Goal: Task Accomplishment & Management: Manage account settings

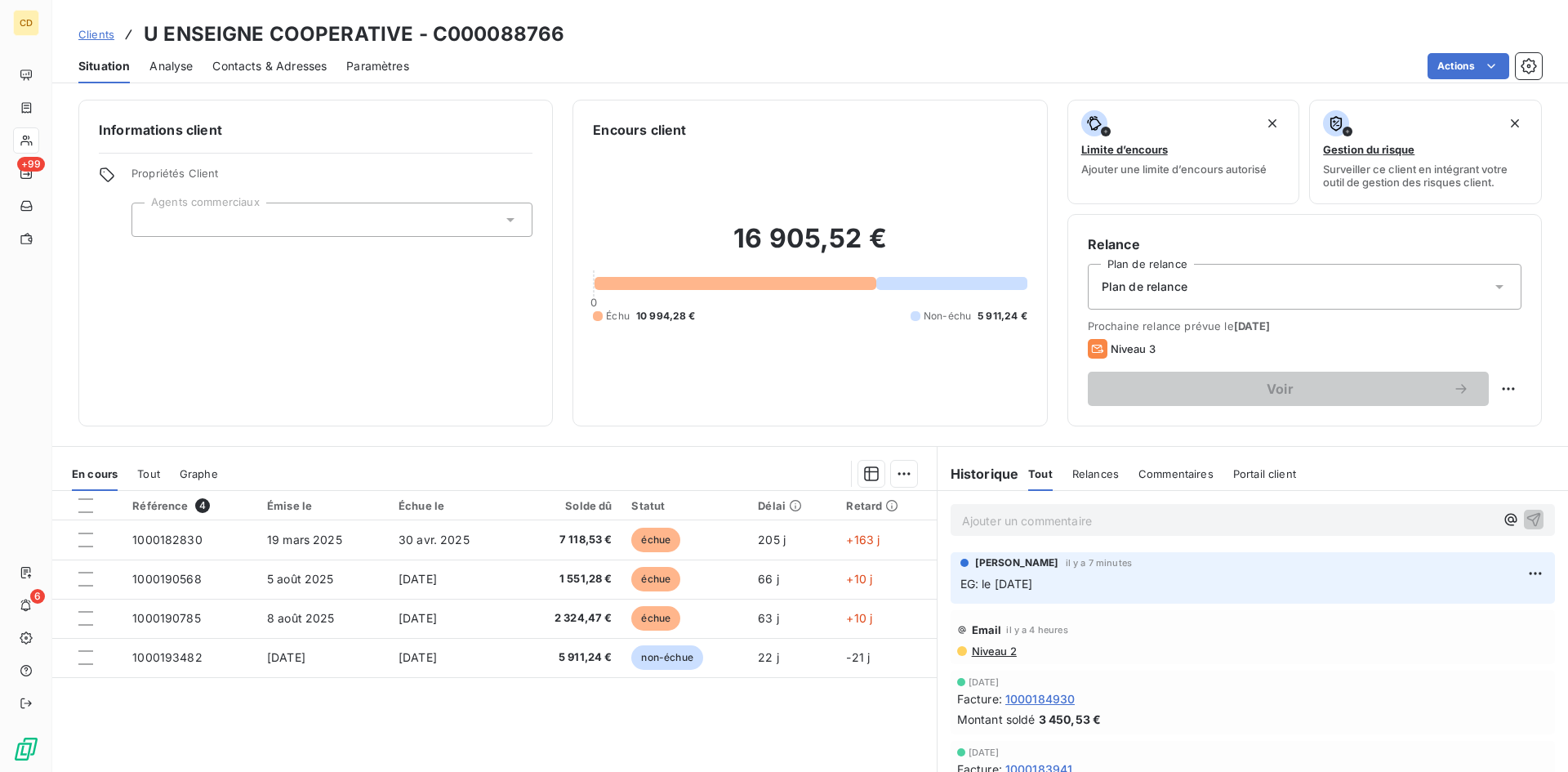
click at [994, 592] on p "EG: le [DATE]" at bounding box center [1252, 585] width 585 height 19
click at [994, 594] on p "EG: le [DATE]" at bounding box center [1252, 585] width 585 height 19
click at [1512, 569] on html "CD +99 6 Clients U ENSEIGNE COOPERATIVE - C000088766 Situation Analyse Contacts…" at bounding box center [784, 386] width 1568 height 772
click at [1462, 605] on div "Editer" at bounding box center [1472, 608] width 91 height 26
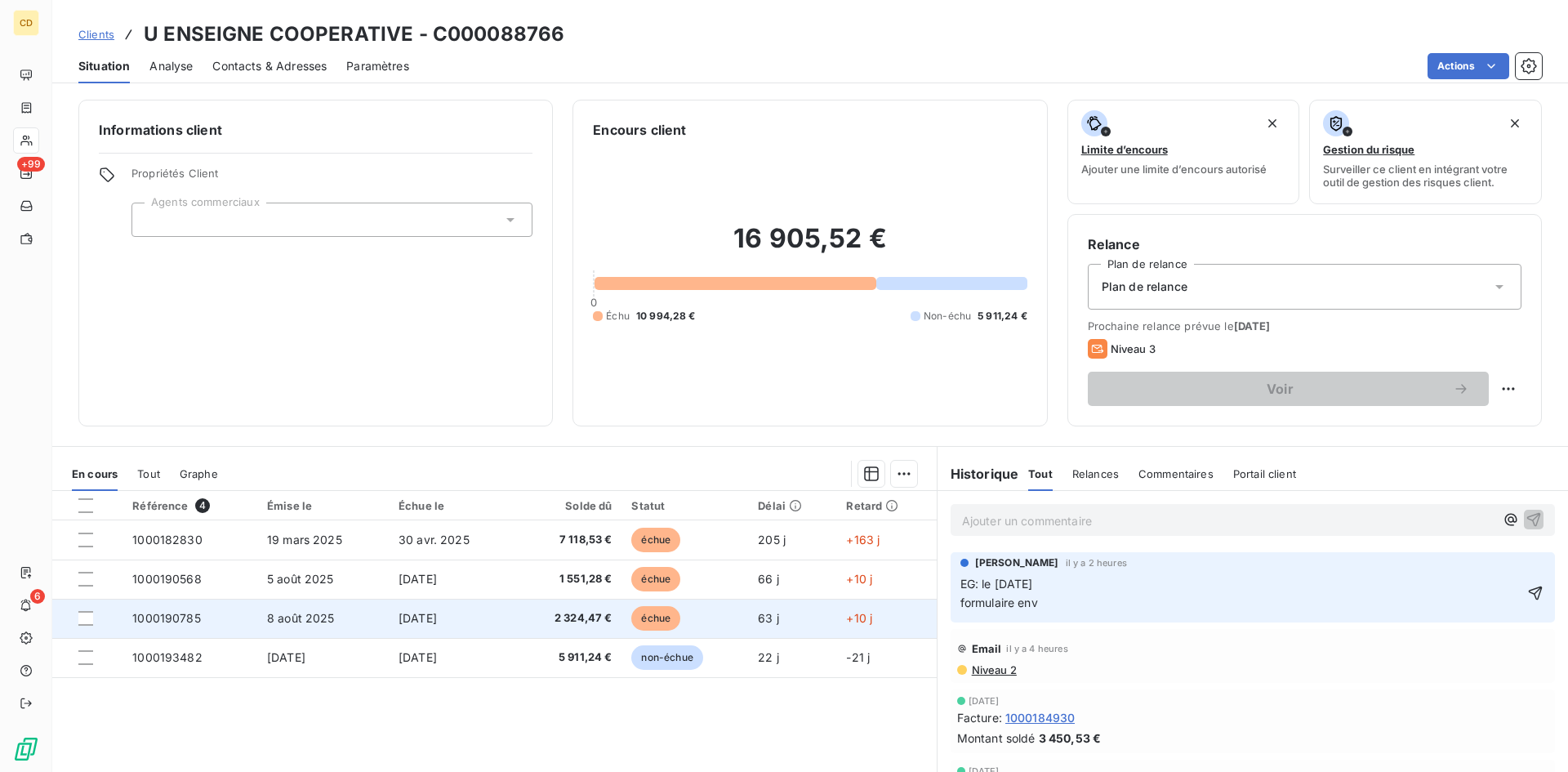
drag, startPoint x: 1015, startPoint y: 608, endPoint x: 895, endPoint y: 609, distance: 120.0
click at [895, 609] on div "En cours Tout Graphe Référence 4 Émise le Échue le Solde dû Statut Délai Retard…" at bounding box center [810, 650] width 1516 height 409
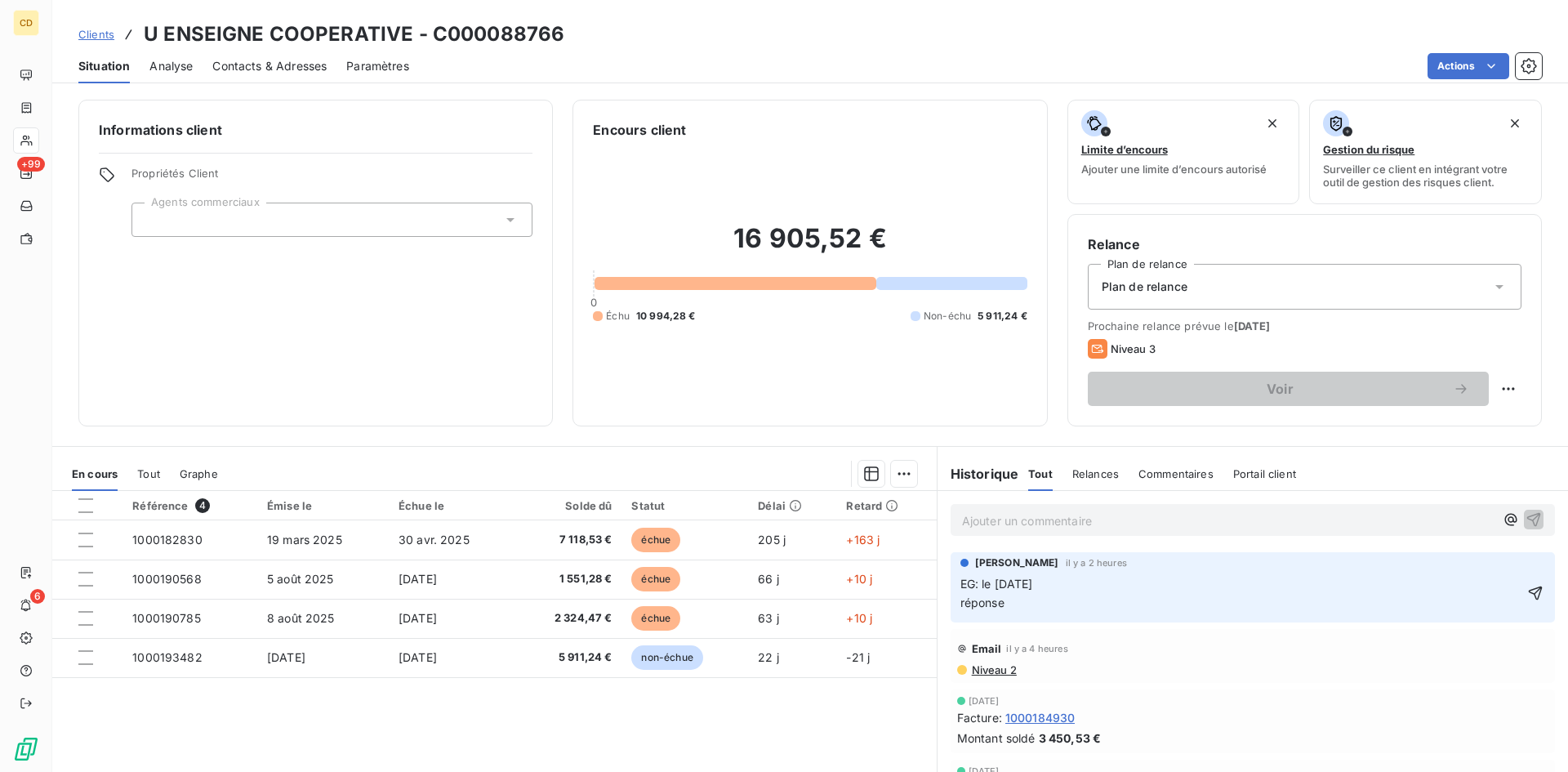
drag, startPoint x: 895, startPoint y: 609, endPoint x: 1012, endPoint y: 598, distance: 117.5
click at [1012, 598] on p "EG: le [DATE] réponse" at bounding box center [1241, 594] width 562 height 38
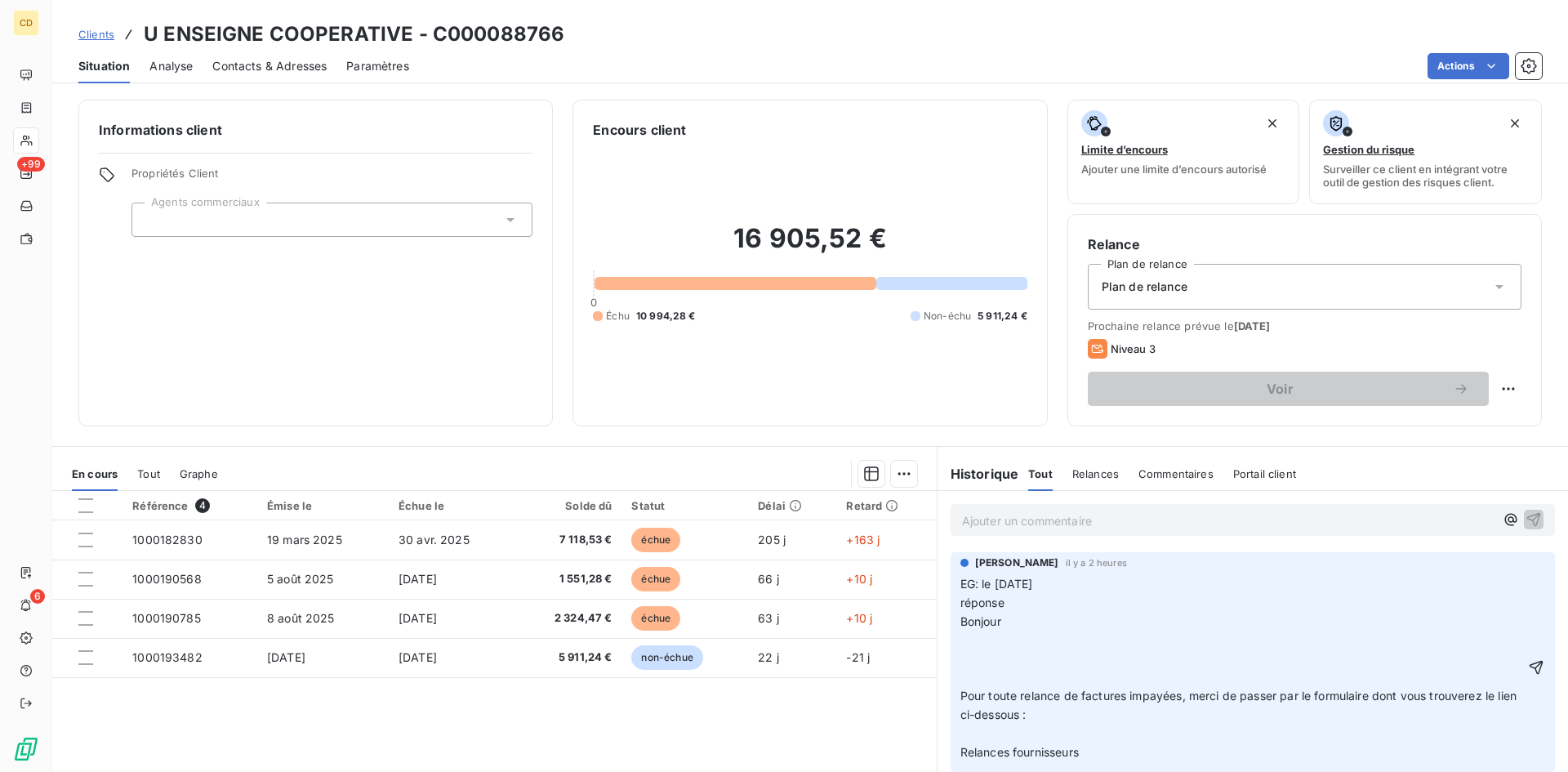
click at [960, 635] on p "﻿" at bounding box center [1243, 641] width 565 height 19
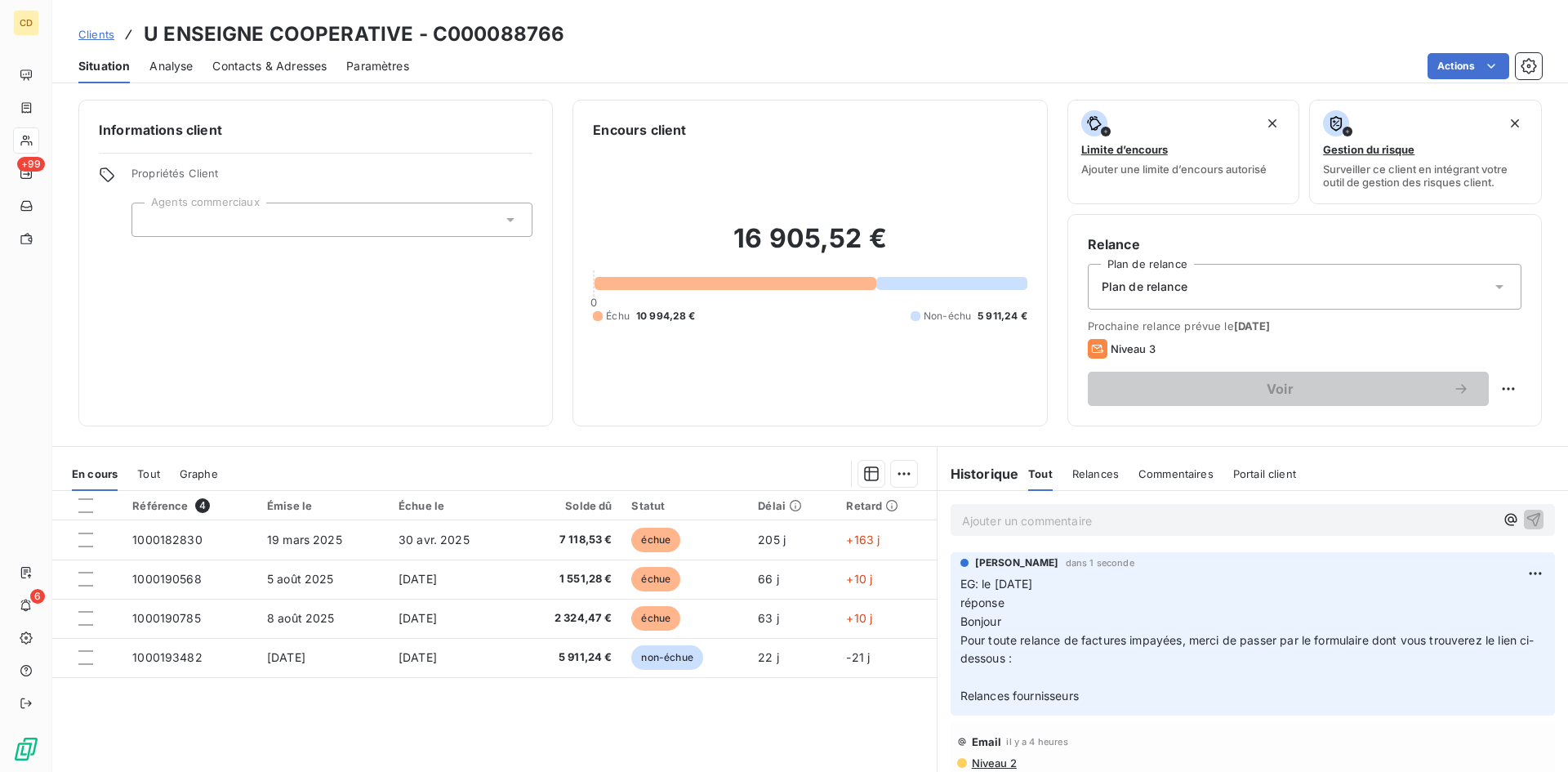
click at [1068, 525] on p "Ajouter un commentaire ﻿" at bounding box center [1229, 520] width 532 height 20
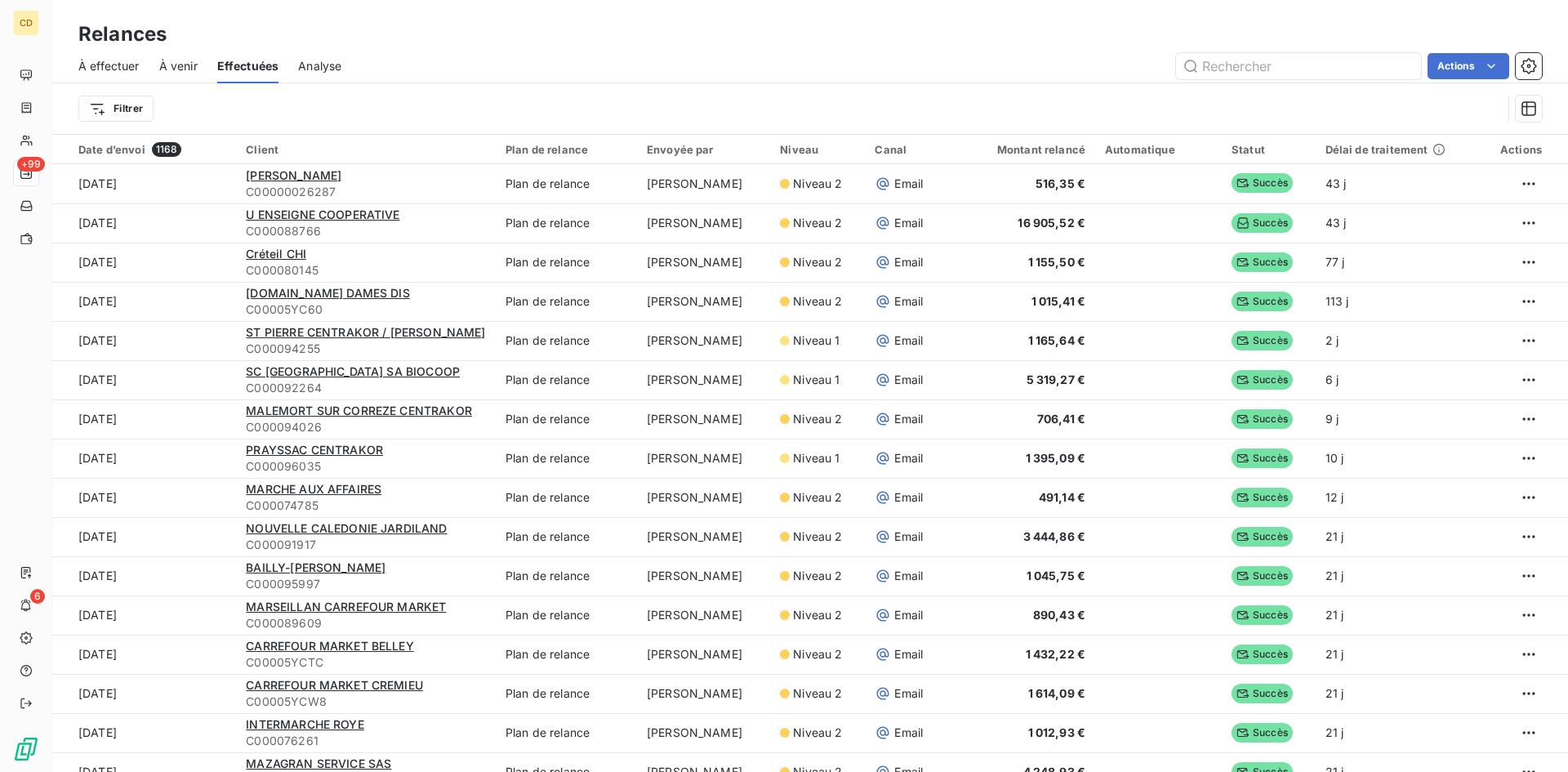
click at [106, 64] on span "À effectuer" at bounding box center [108, 66] width 61 height 16
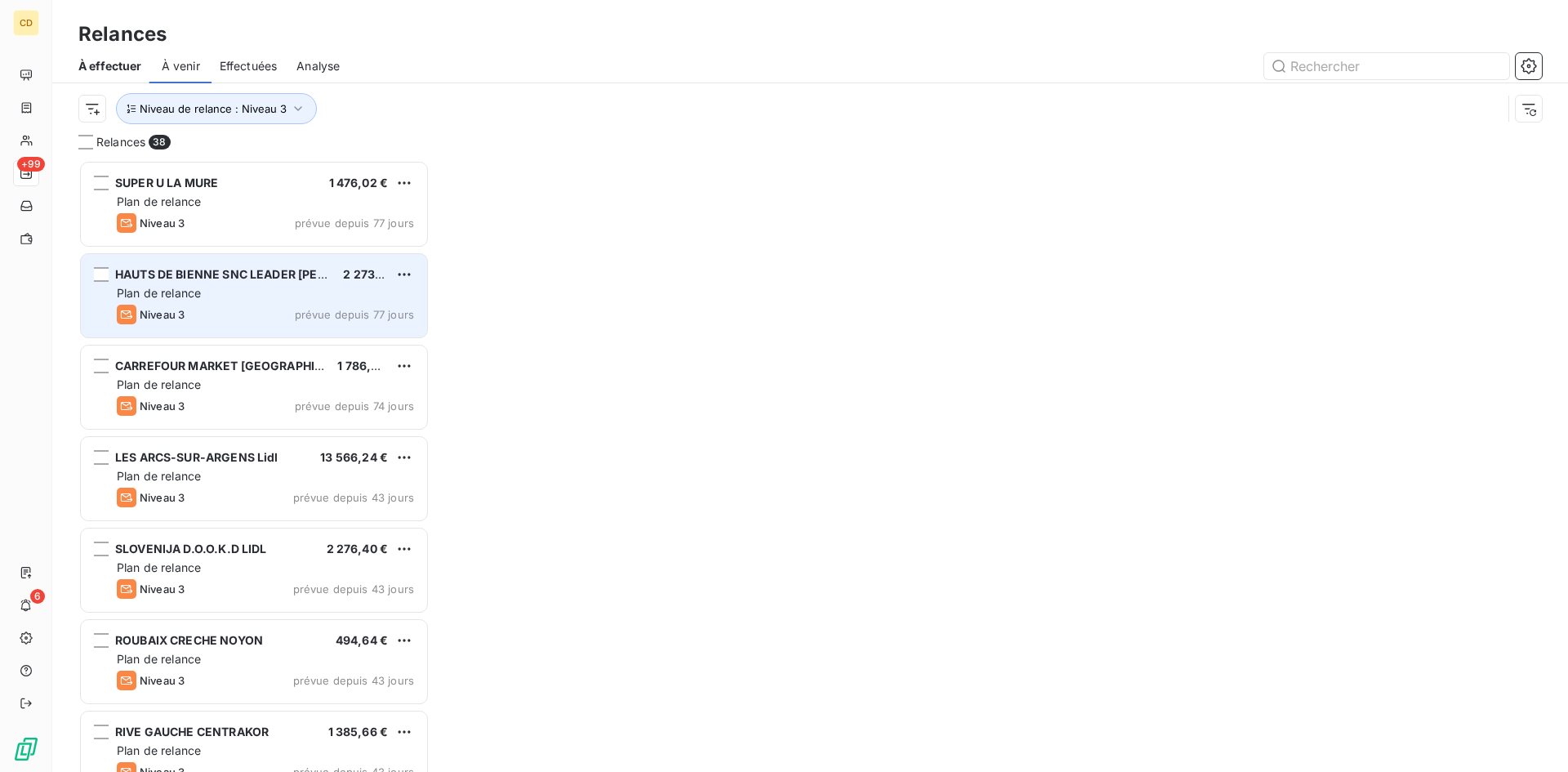
scroll to position [600, 339]
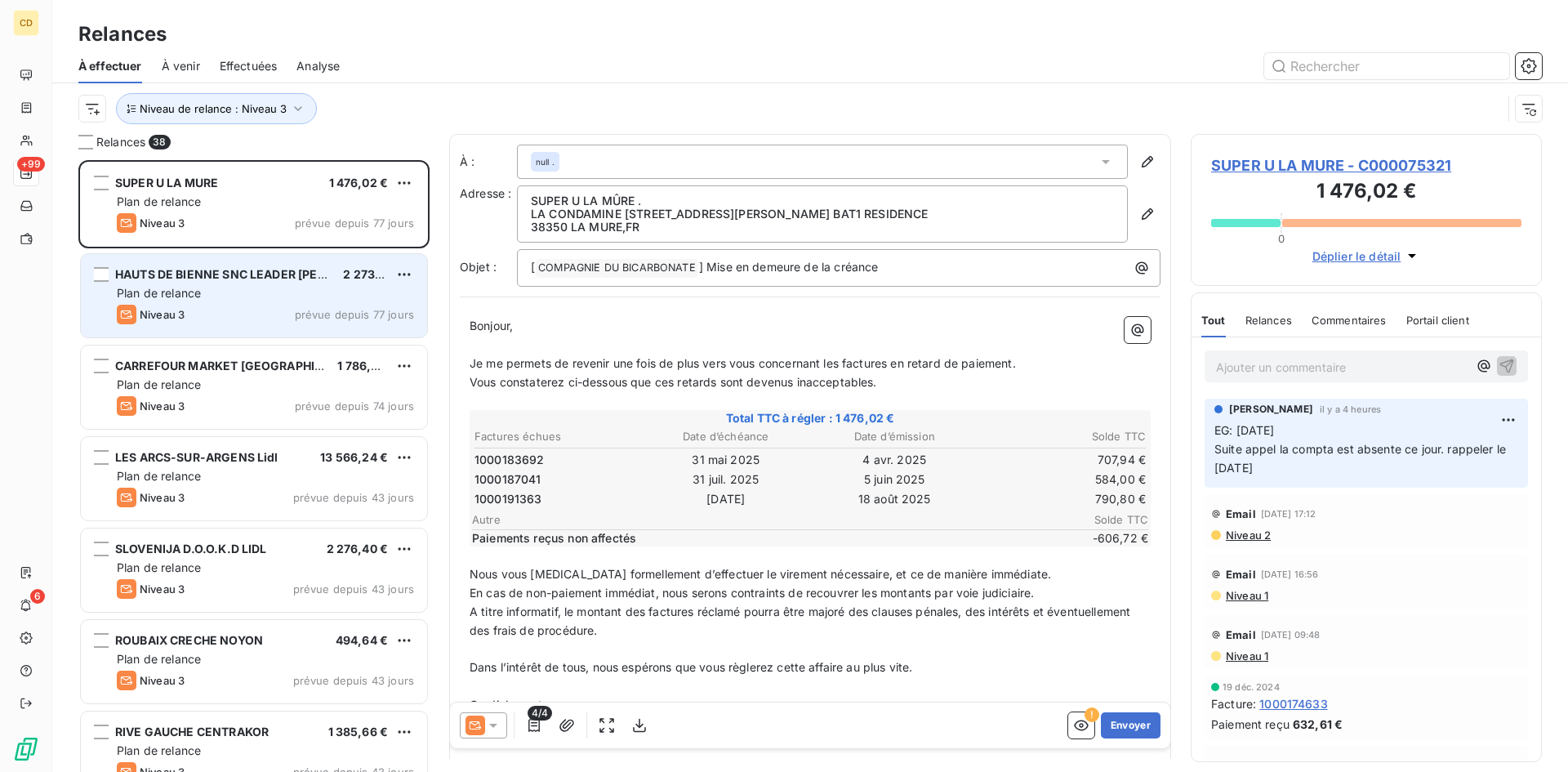
click at [203, 308] on div "Niveau 3 prévue depuis 77 jours" at bounding box center [265, 314] width 298 height 20
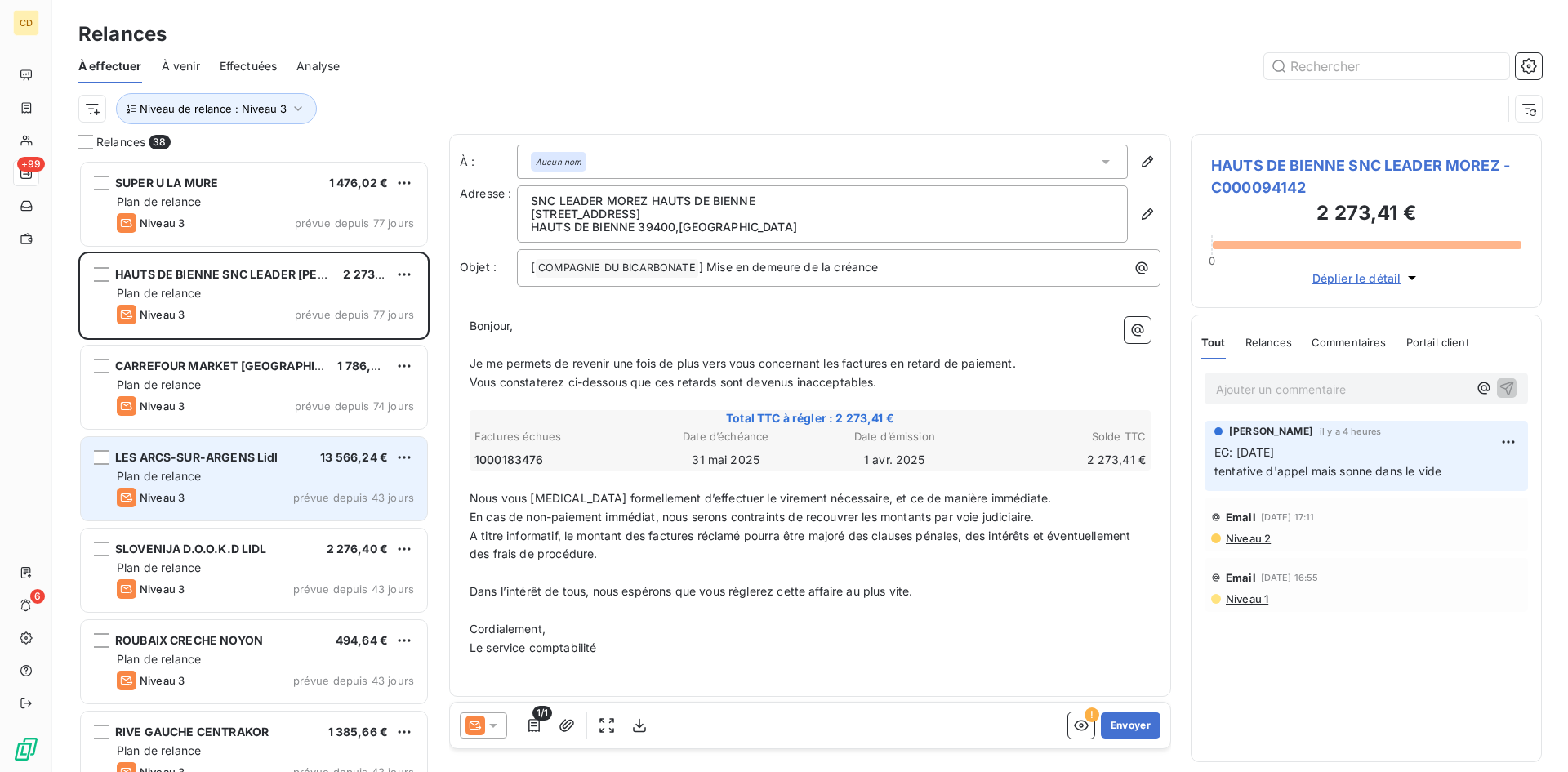
click at [260, 468] on div "Plan de relance" at bounding box center [265, 475] width 298 height 16
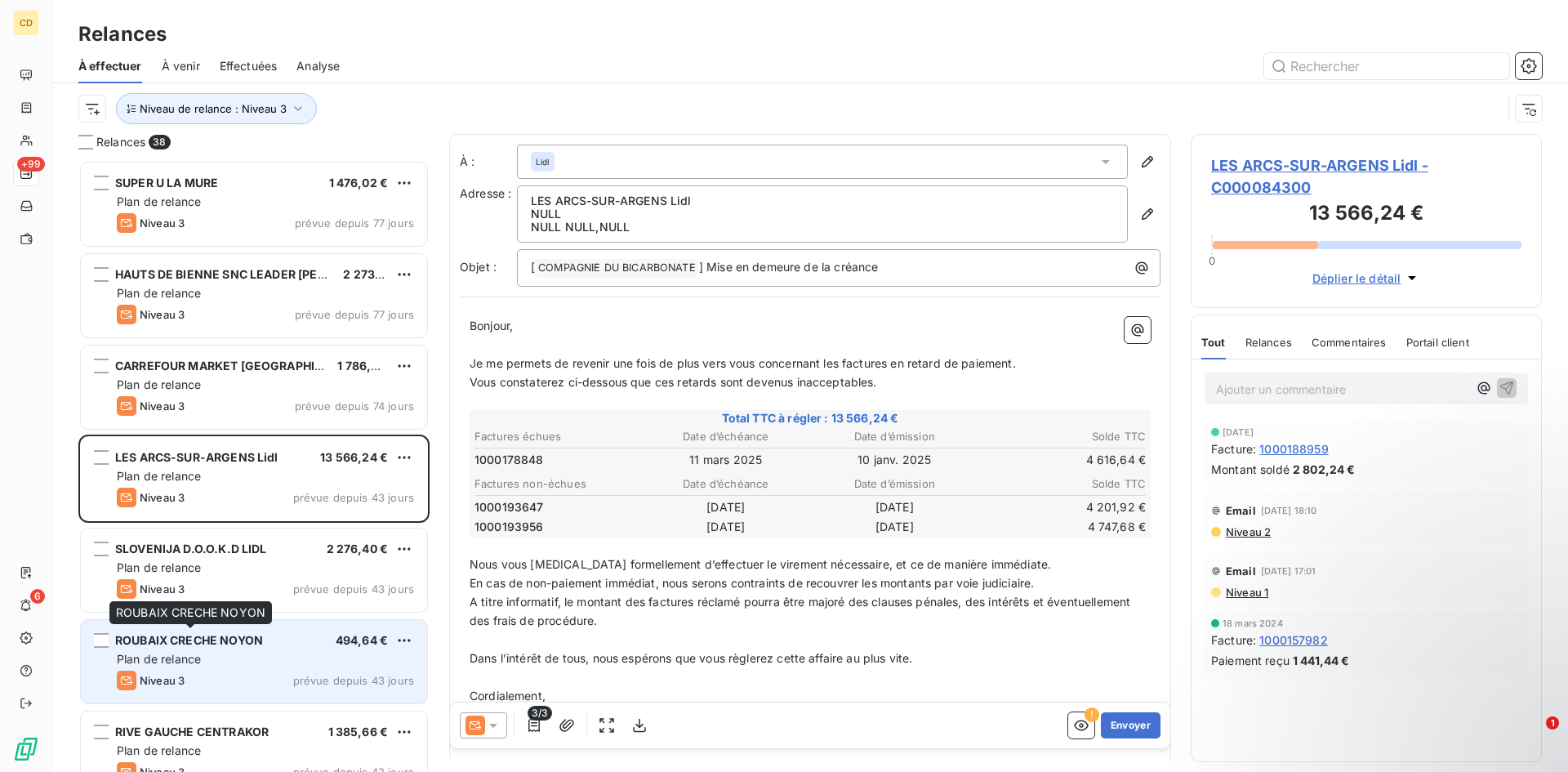
click at [218, 646] on span "ROUBAIX CRECHE NOYON" at bounding box center [188, 640] width 147 height 14
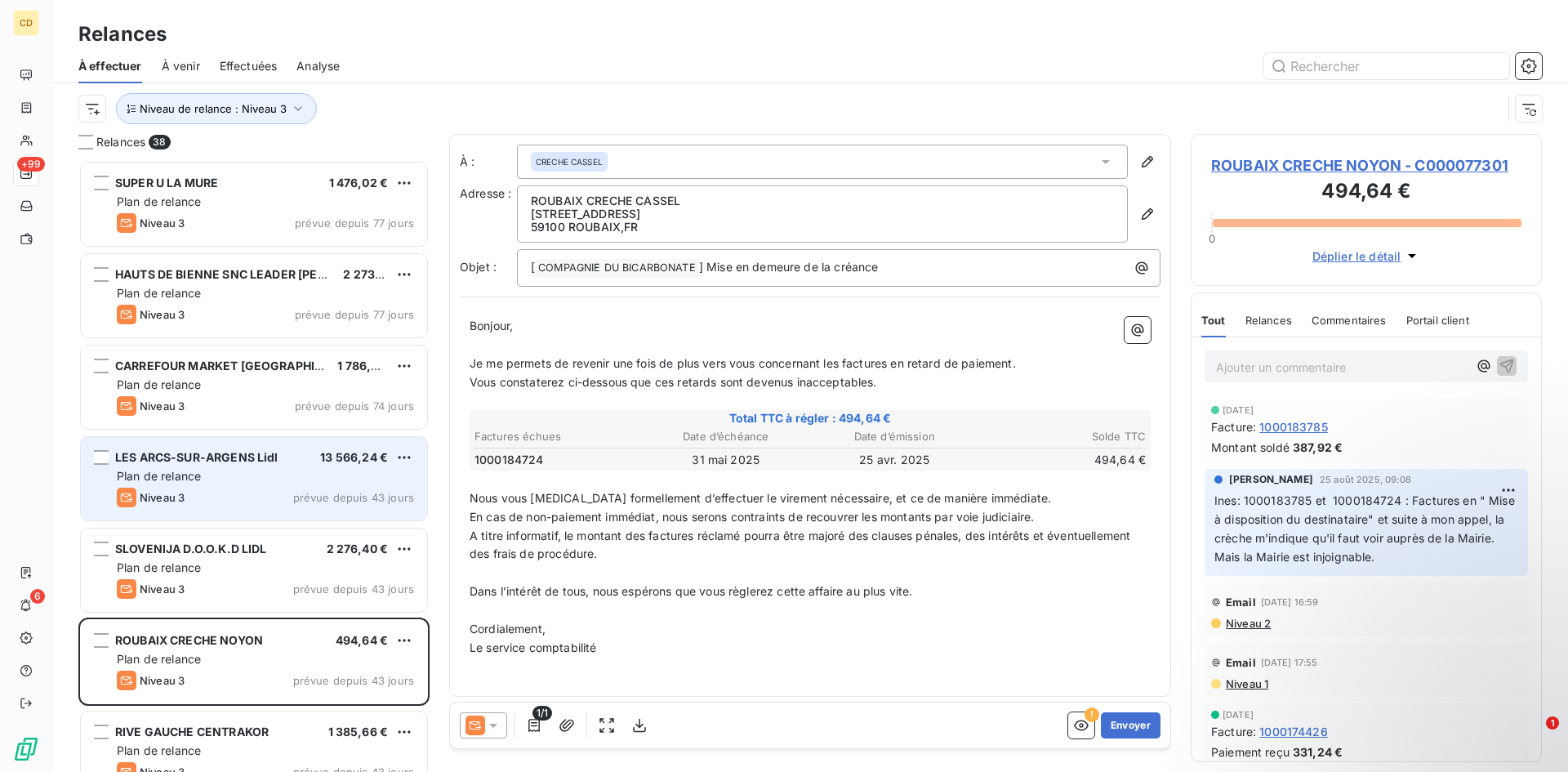
click at [221, 464] on div "LES ARCS-SUR-ARGENS Lidl" at bounding box center [197, 456] width 164 height 16
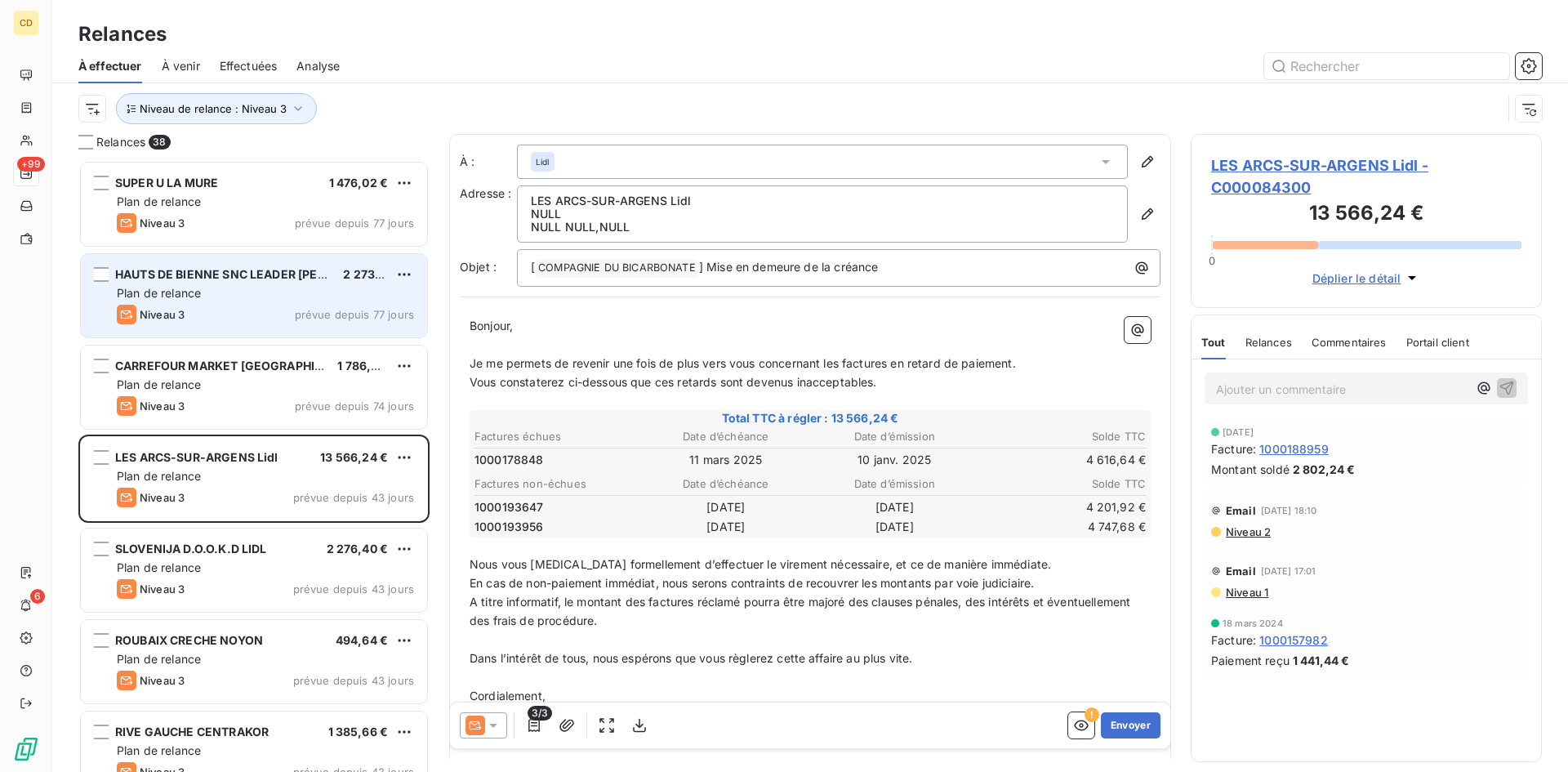
click at [186, 290] on span "Plan de relance" at bounding box center [159, 293] width 84 height 14
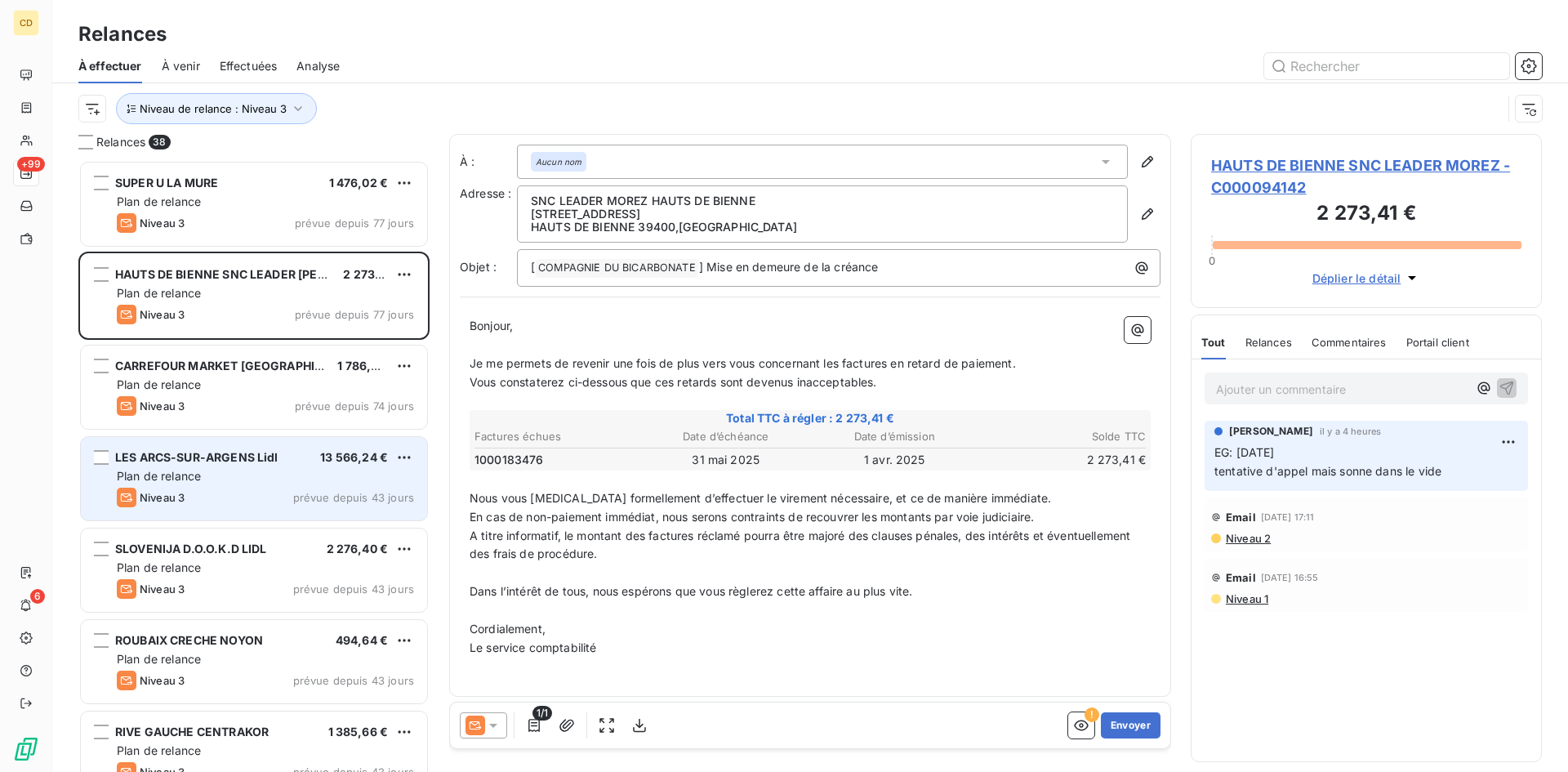
click at [230, 462] on span "LES ARCS-SUR-ARGENS Lidl" at bounding box center [197, 456] width 164 height 14
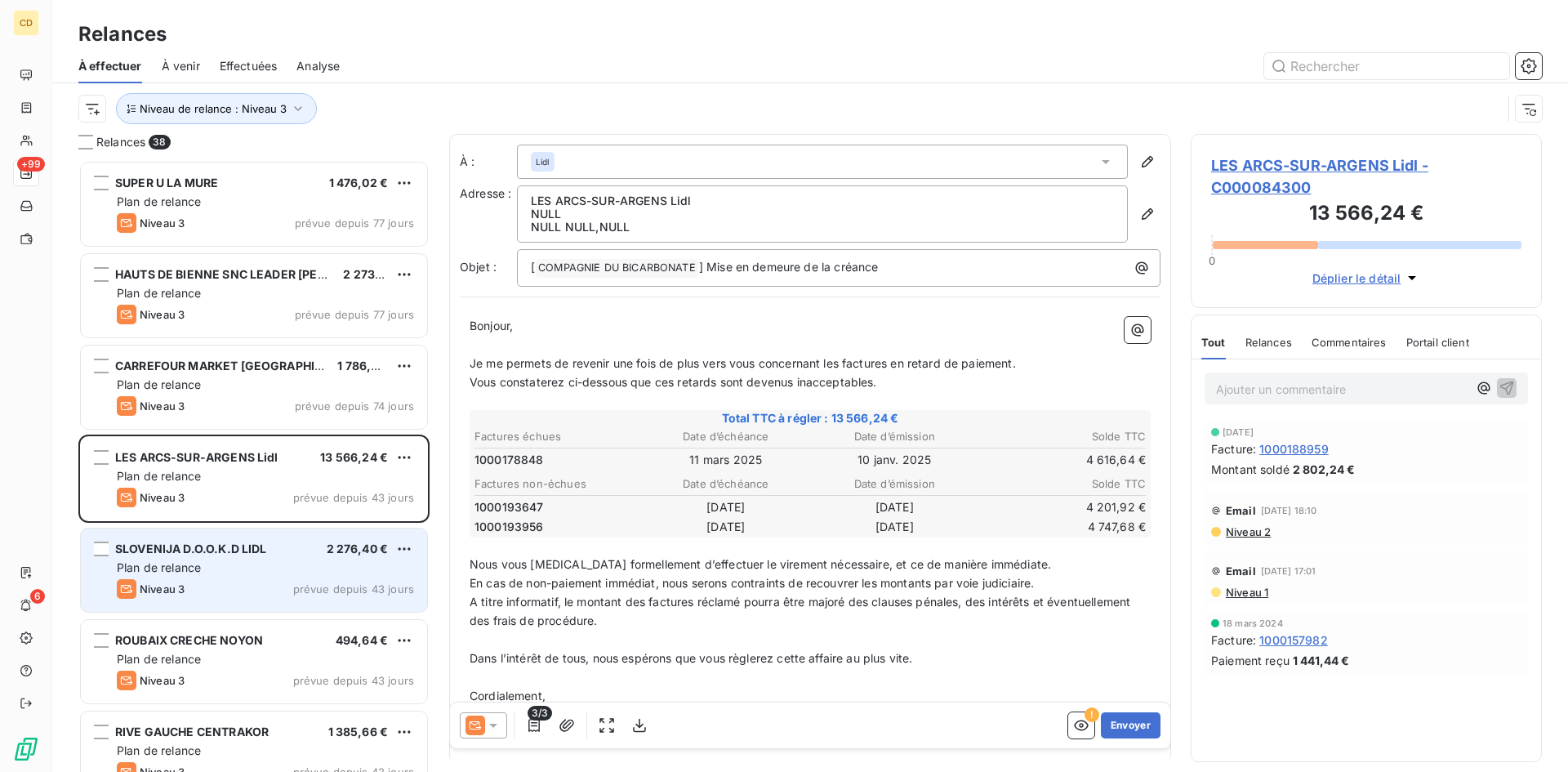
click at [194, 558] on div "SLOVENIJA D.O.O.K.D LIDL 2 276,40 € Plan de relance Niveau 3 prévue depuis 43 j…" at bounding box center [254, 570] width 346 height 84
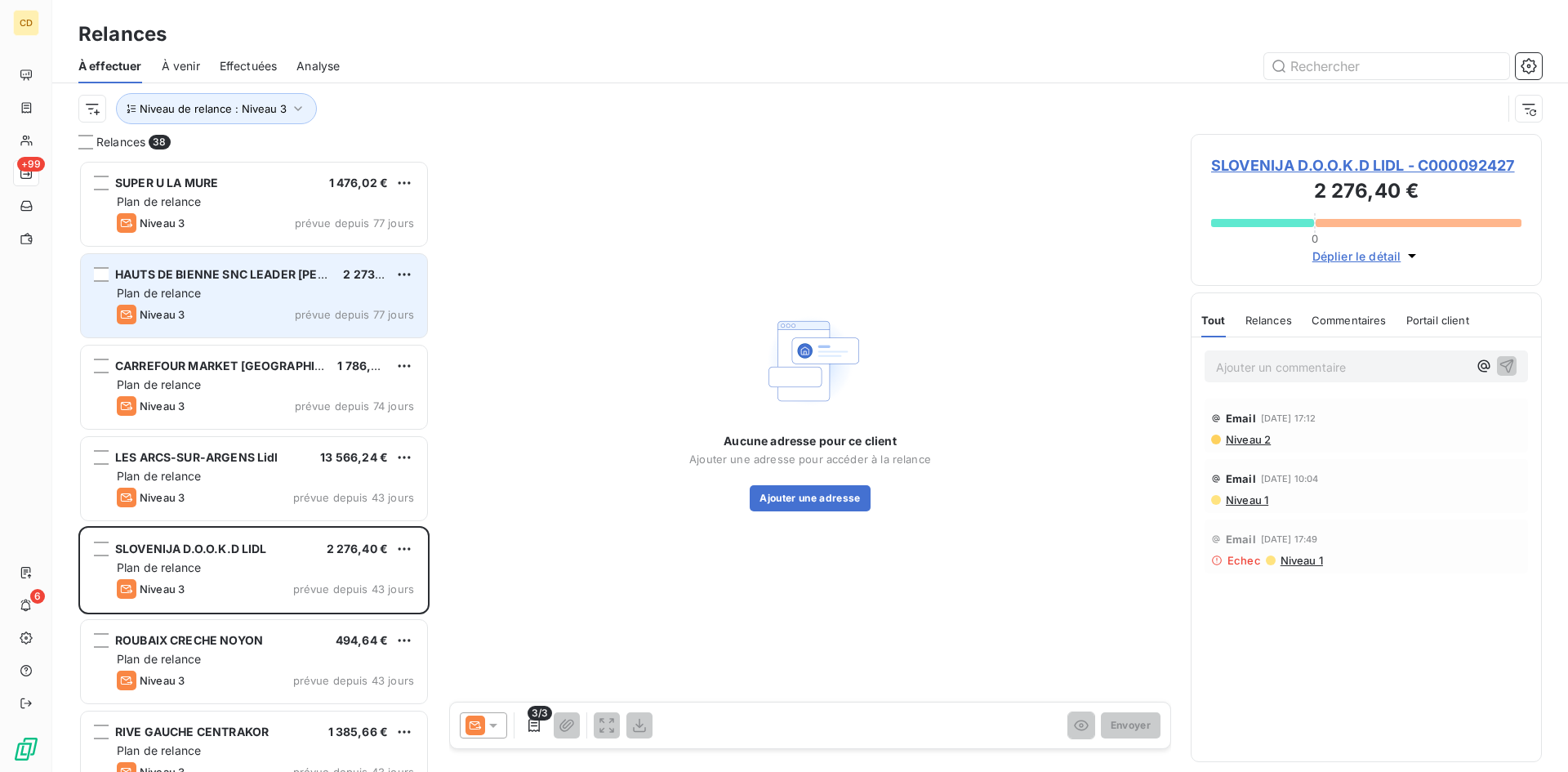
click at [216, 291] on div "Plan de relance" at bounding box center [265, 293] width 298 height 16
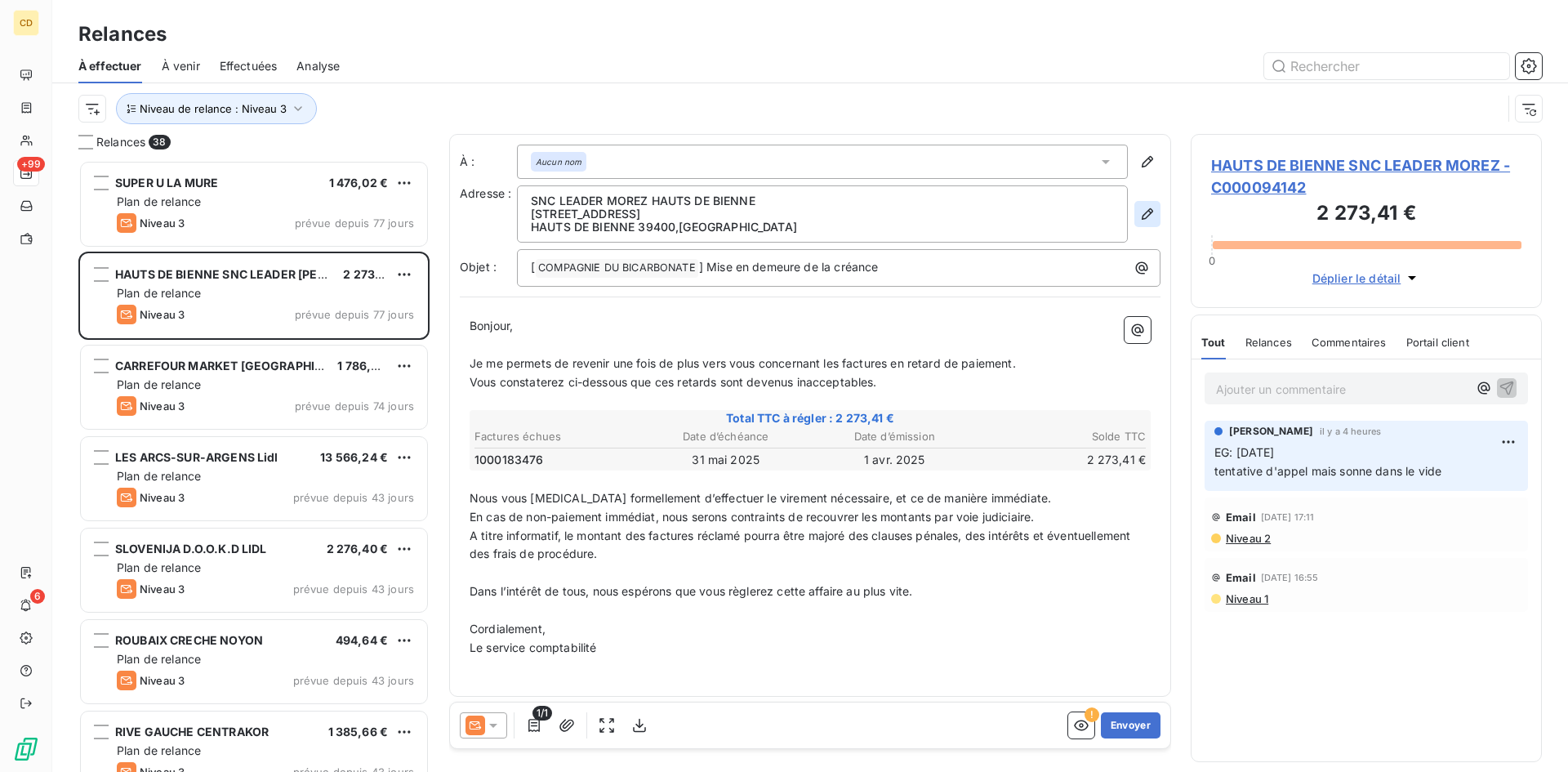
click at [1139, 214] on icon "button" at bounding box center [1147, 213] width 16 height 16
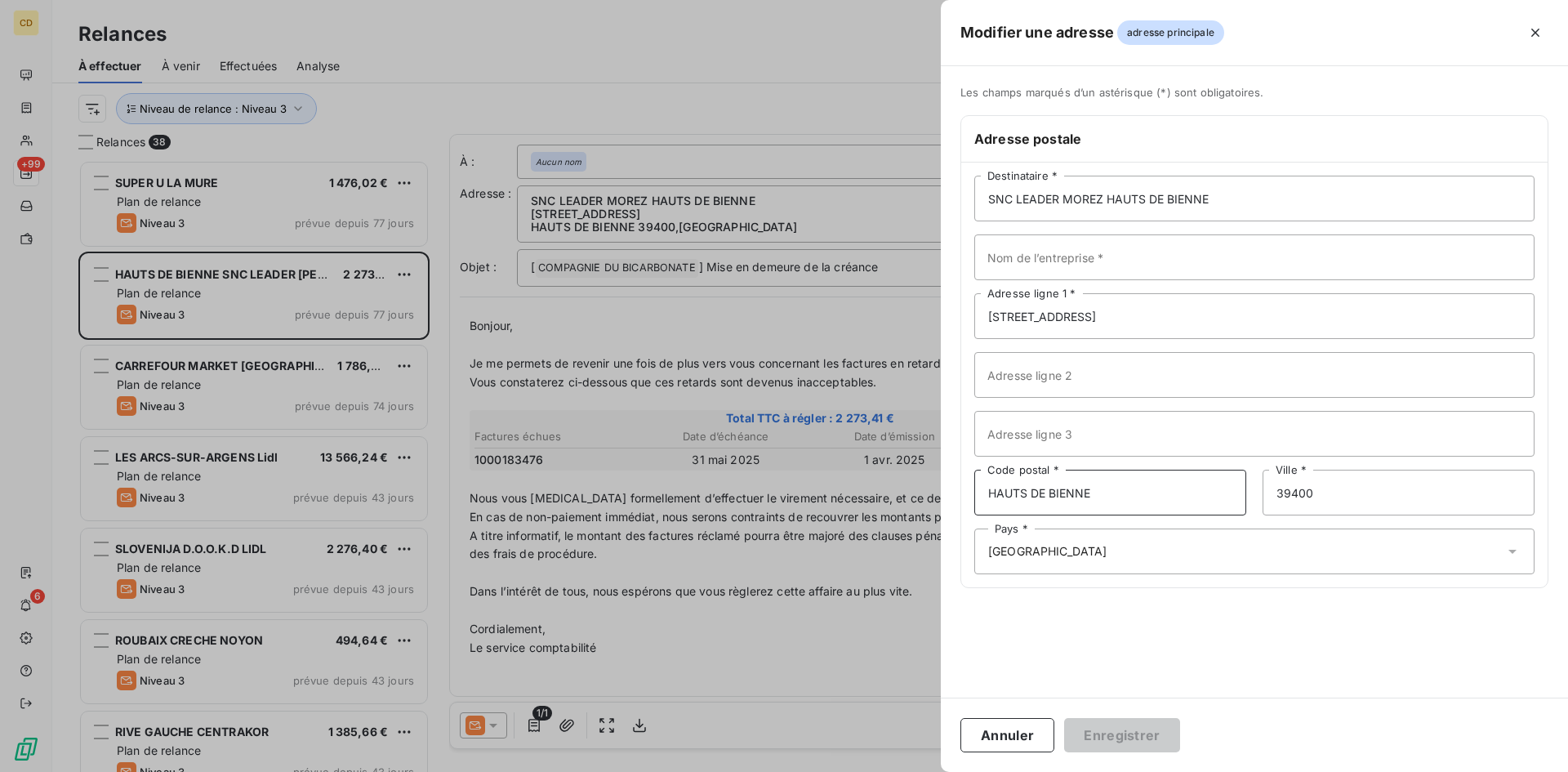
drag, startPoint x: 1098, startPoint y: 492, endPoint x: 939, endPoint y: 494, distance: 159.0
click at [939, 771] on div "Modifier une adresse adresse principale Les champs marqués d’un [DEMOGRAPHIC_DA…" at bounding box center [784, 772] width 1568 height 0
click at [1041, 445] on input "Adresse ligne 3" at bounding box center [1254, 434] width 560 height 46
paste input "HAUTS DE BIENNE"
type input "HAUTS DE BIENNE"
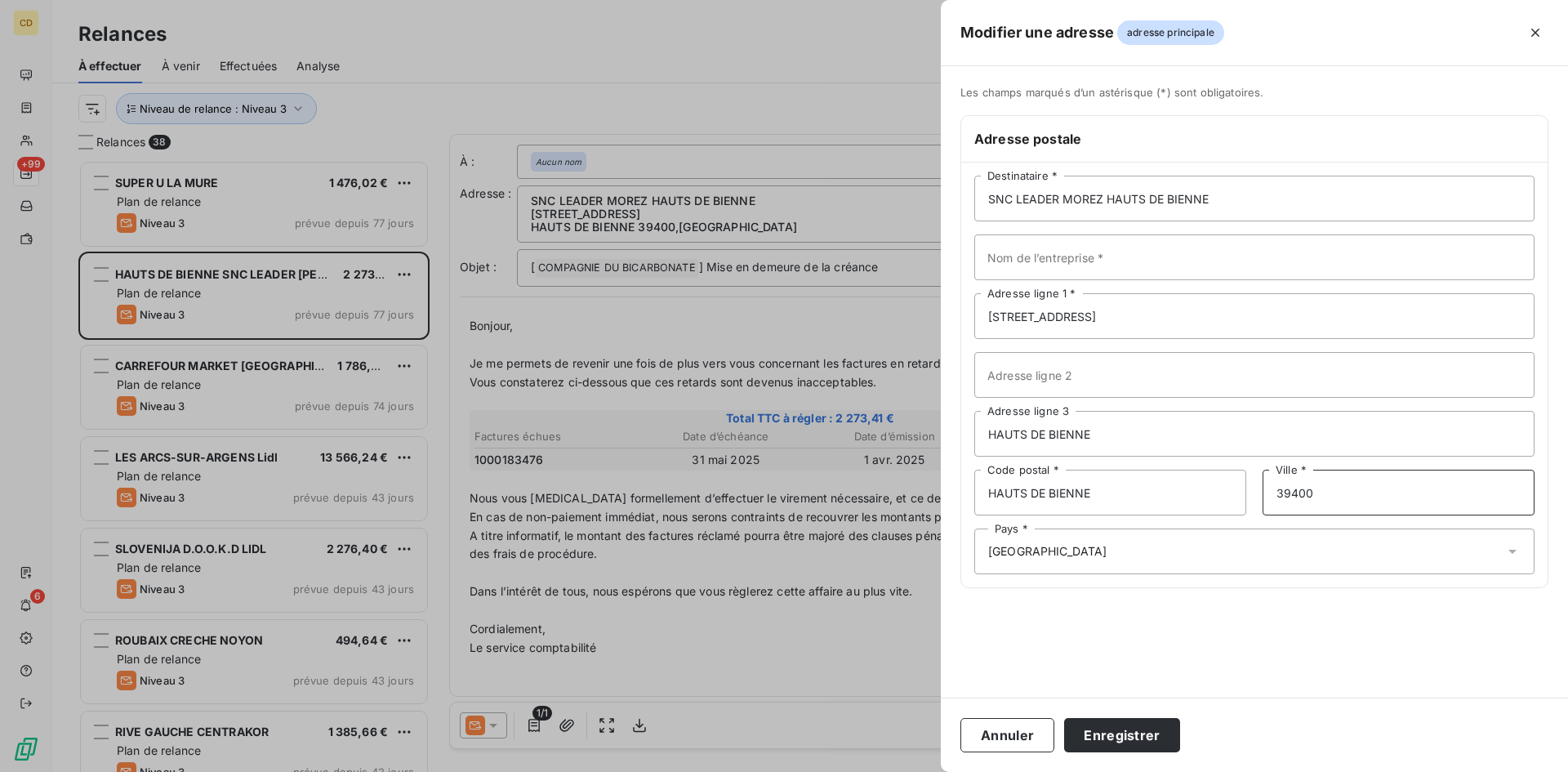
drag, startPoint x: 1334, startPoint y: 496, endPoint x: 1244, endPoint y: 498, distance: 90.0
click at [1244, 498] on div "HAUTS DE BIENNE Code postal * 39400 Ville *" at bounding box center [1254, 492] width 560 height 46
drag, startPoint x: 1112, startPoint y: 497, endPoint x: 926, endPoint y: 506, distance: 186.2
click at [926, 771] on div "Modifier une adresse adresse principale Les champs marqués d’un [DEMOGRAPHIC_DA…" at bounding box center [784, 772] width 1568 height 0
paste input "39400"
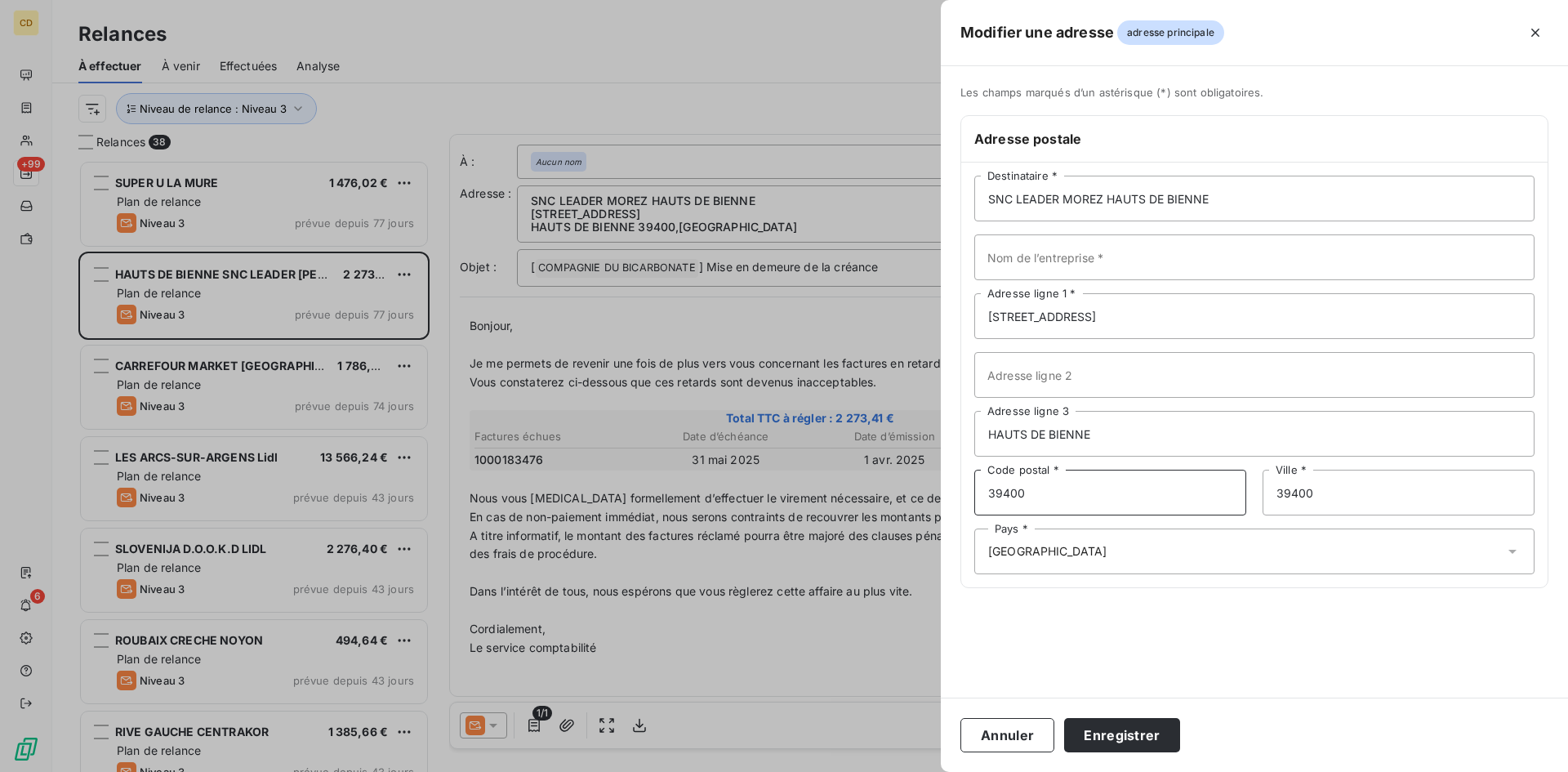
type input "39400"
drag, startPoint x: 1099, startPoint y: 434, endPoint x: 902, endPoint y: 446, distance: 197.4
click at [902, 771] on div "Modifier une adresse adresse principale Les champs marqués d’un [DEMOGRAPHIC_DA…" at bounding box center [784, 772] width 1568 height 0
drag, startPoint x: 1336, startPoint y: 495, endPoint x: 1206, endPoint y: 495, distance: 130.0
click at [1206, 495] on div "39400 Code postal * 39400 Ville *" at bounding box center [1254, 492] width 560 height 46
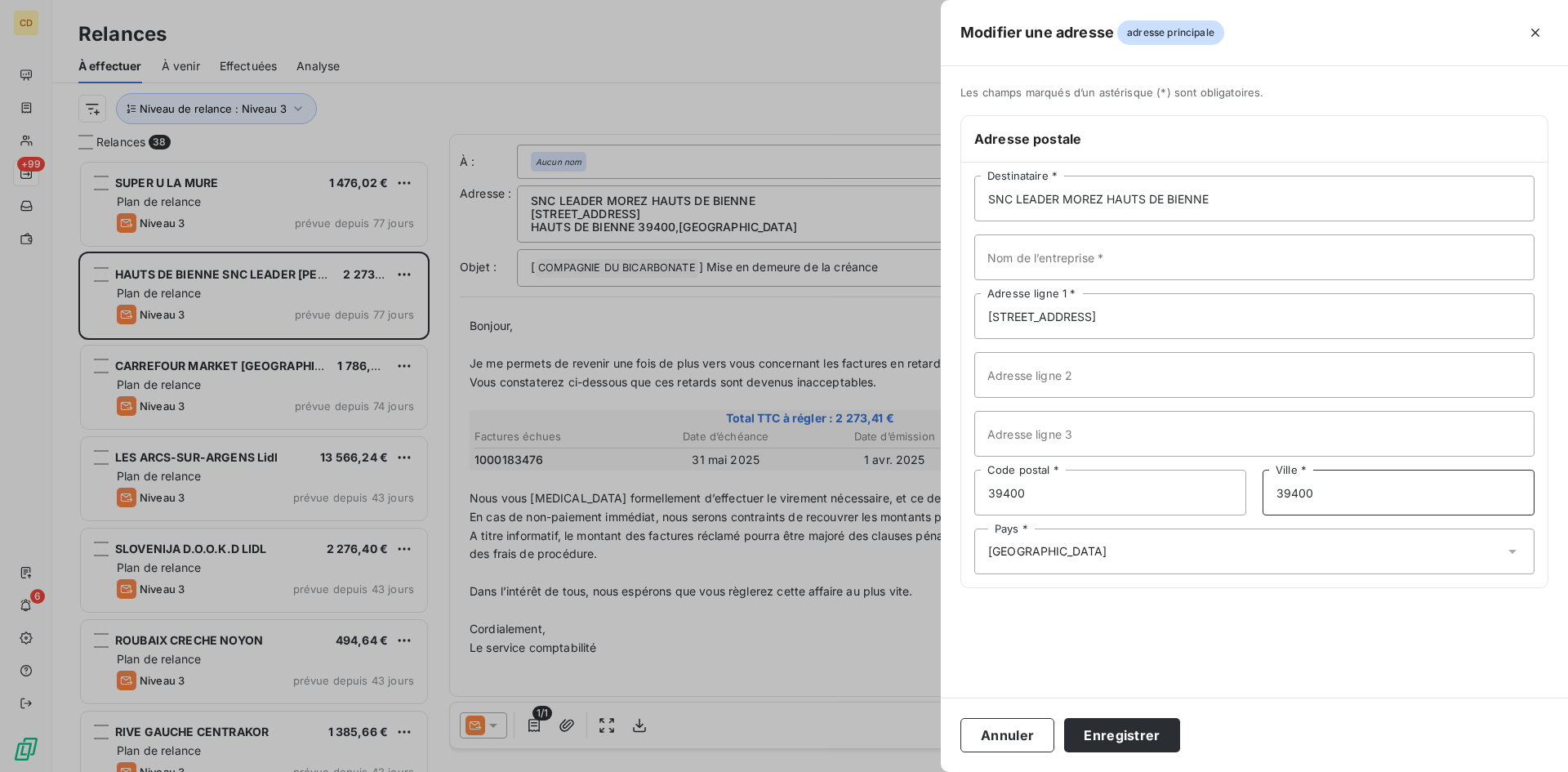
paste input "HAUTS DE BIENNE"
type input "HAUTS DE BIENNE"
click at [1146, 726] on button "Enregistrer" at bounding box center [1122, 735] width 116 height 34
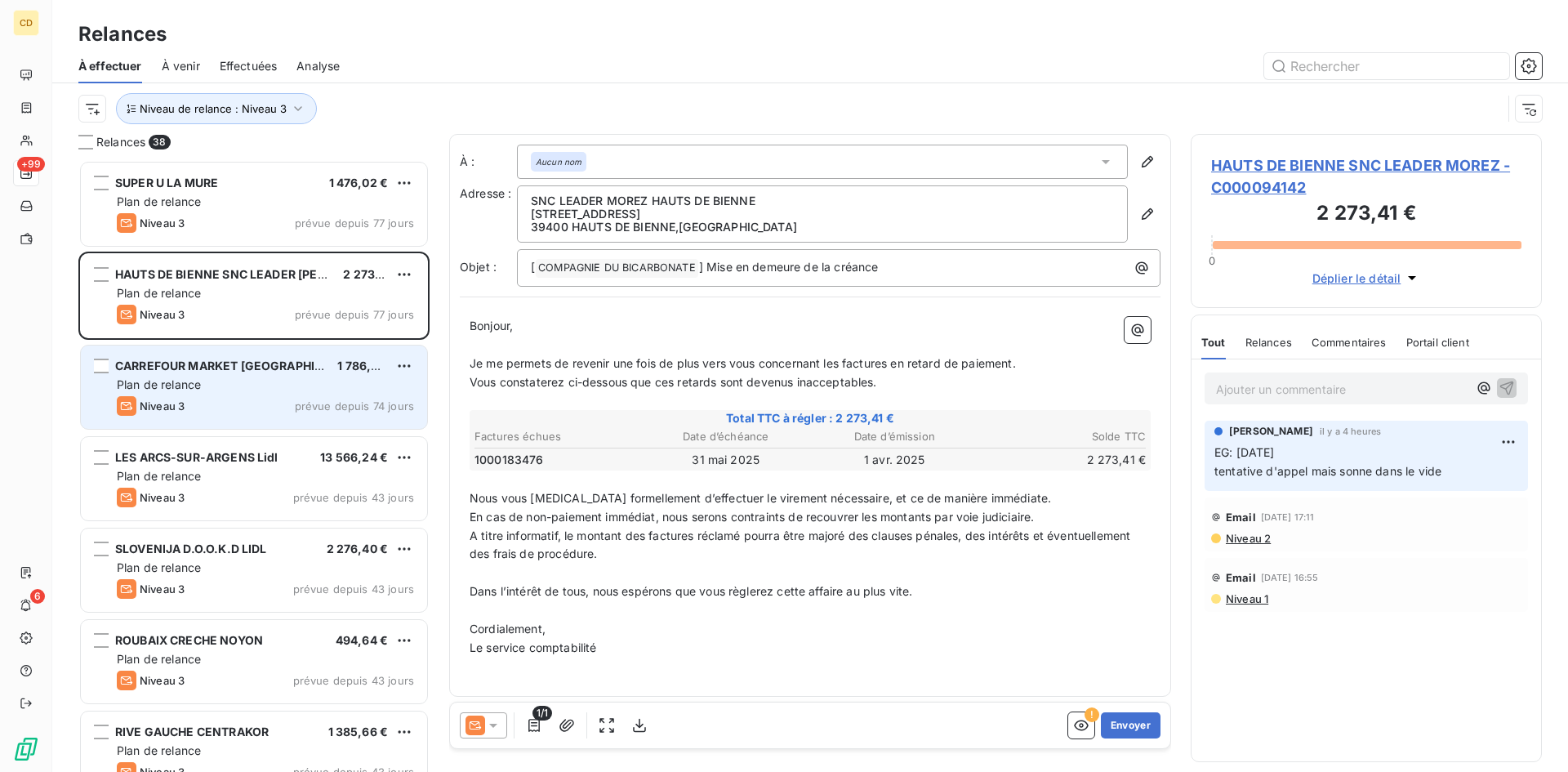
click at [190, 384] on span "Plan de relance" at bounding box center [159, 384] width 84 height 14
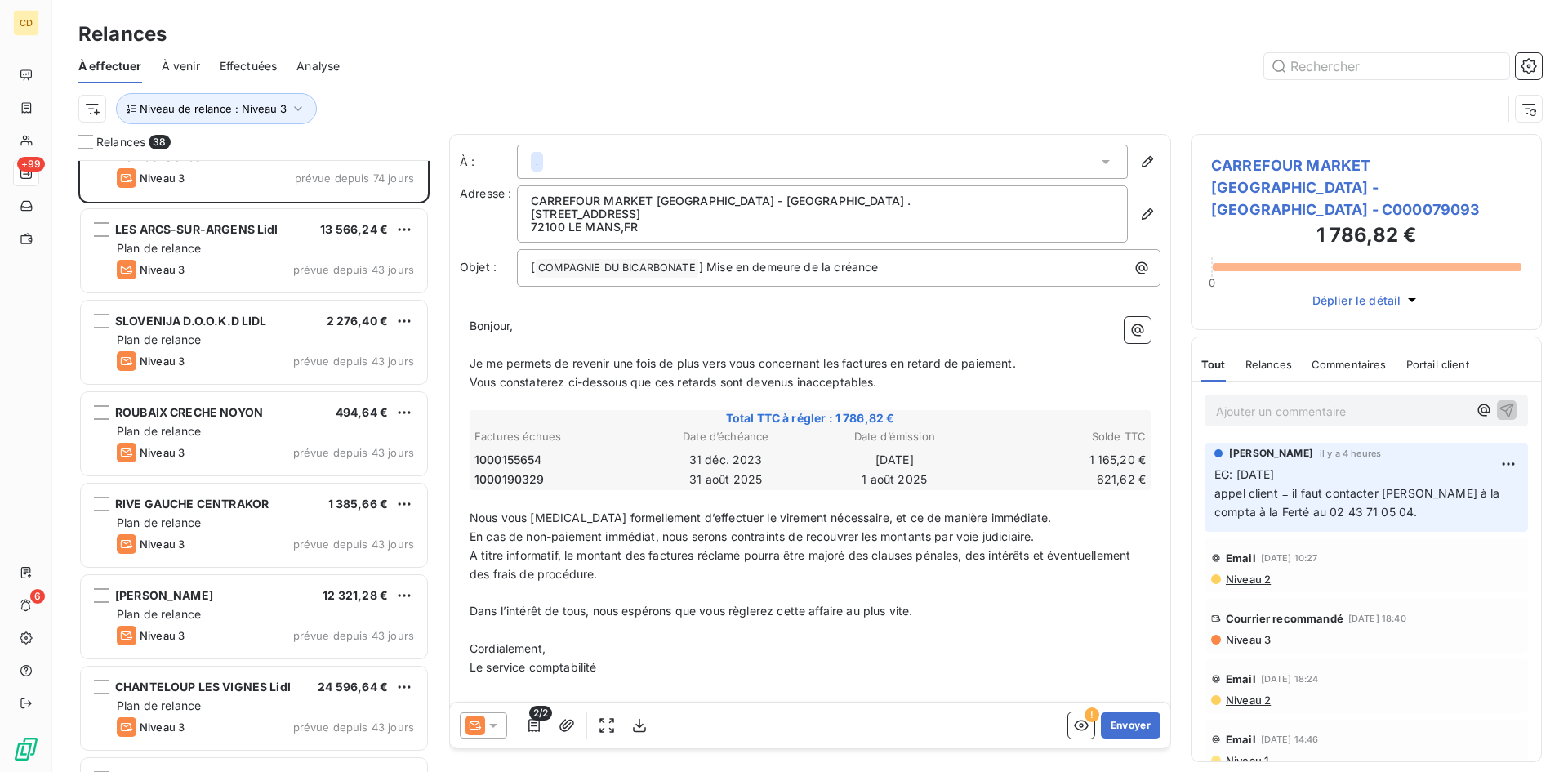
scroll to position [246, 0]
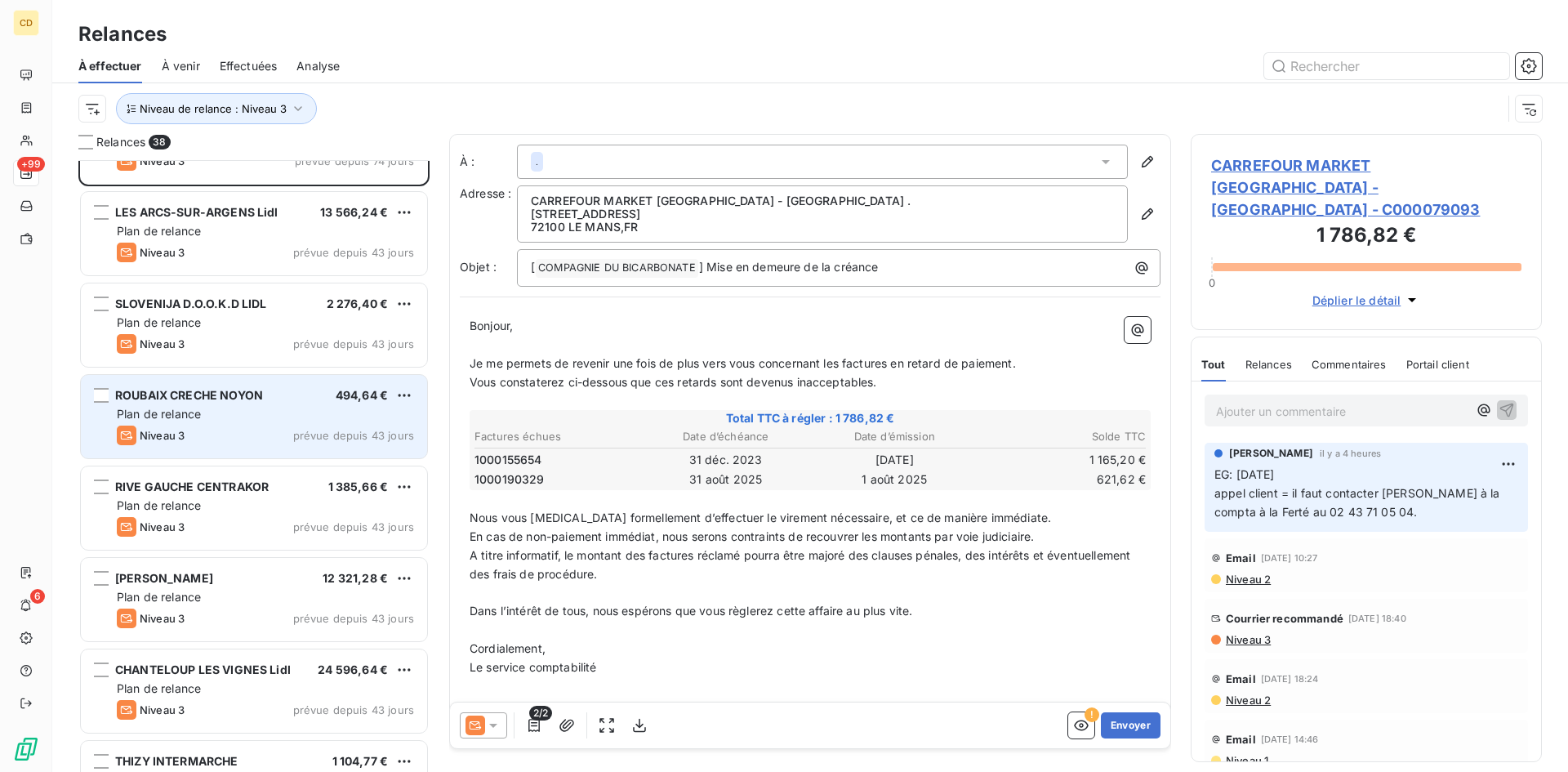
click at [204, 426] on div "Niveau 3 prévue depuis 43 jours" at bounding box center [265, 435] width 298 height 20
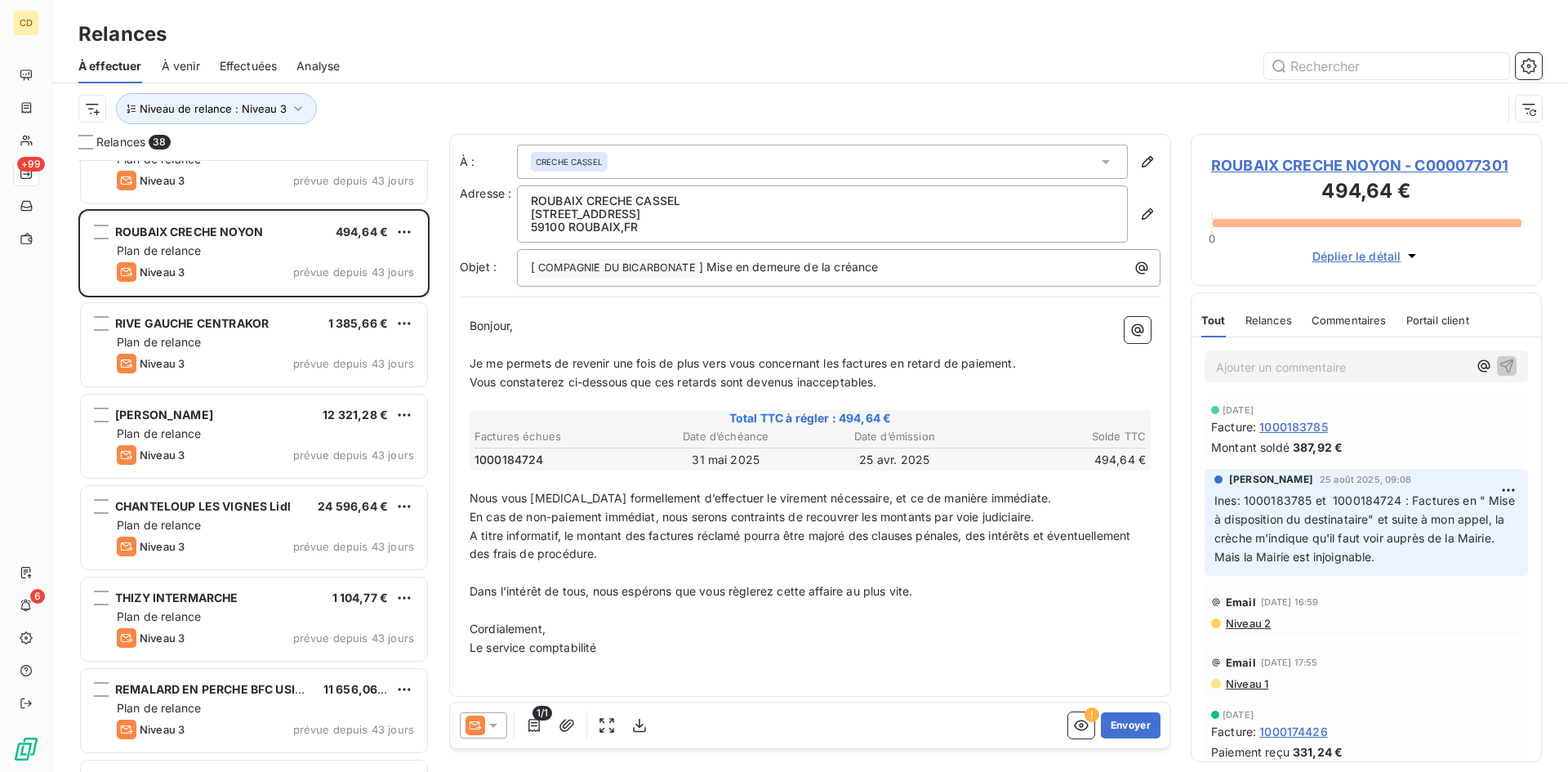
scroll to position [327, 0]
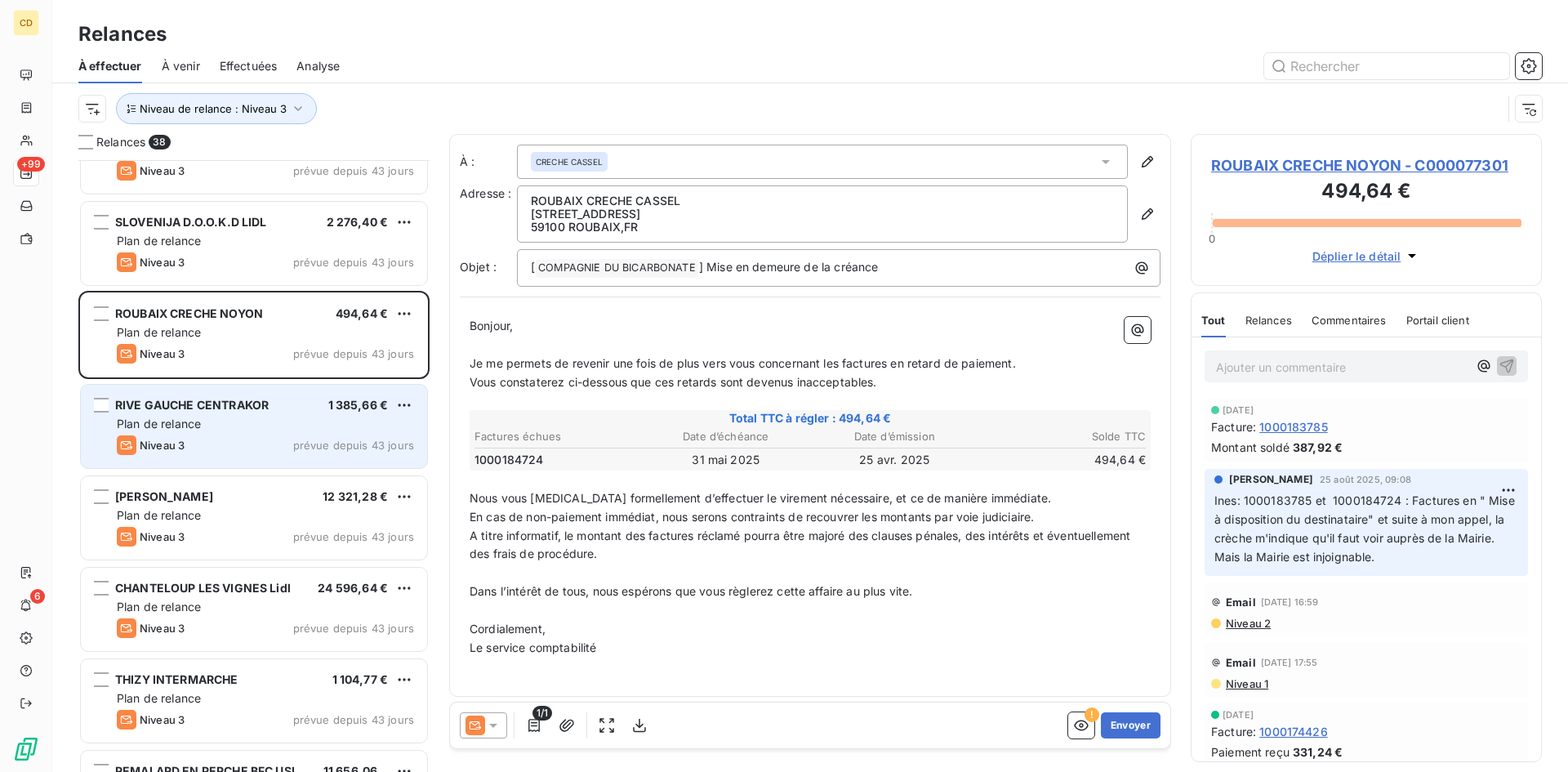
click at [165, 417] on span "Plan de relance" at bounding box center [159, 423] width 84 height 14
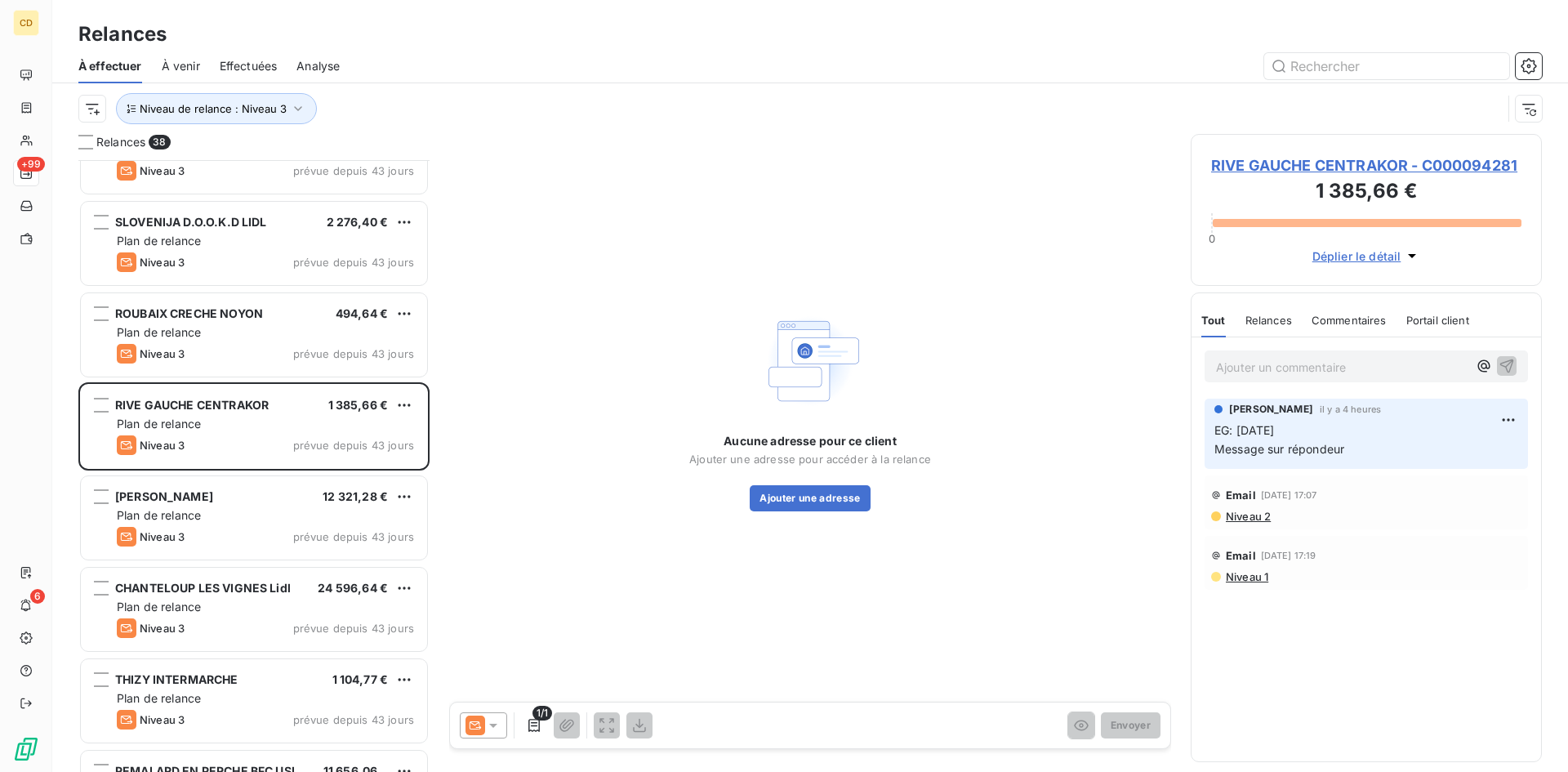
click at [1243, 517] on span "Niveau 2" at bounding box center [1248, 516] width 47 height 13
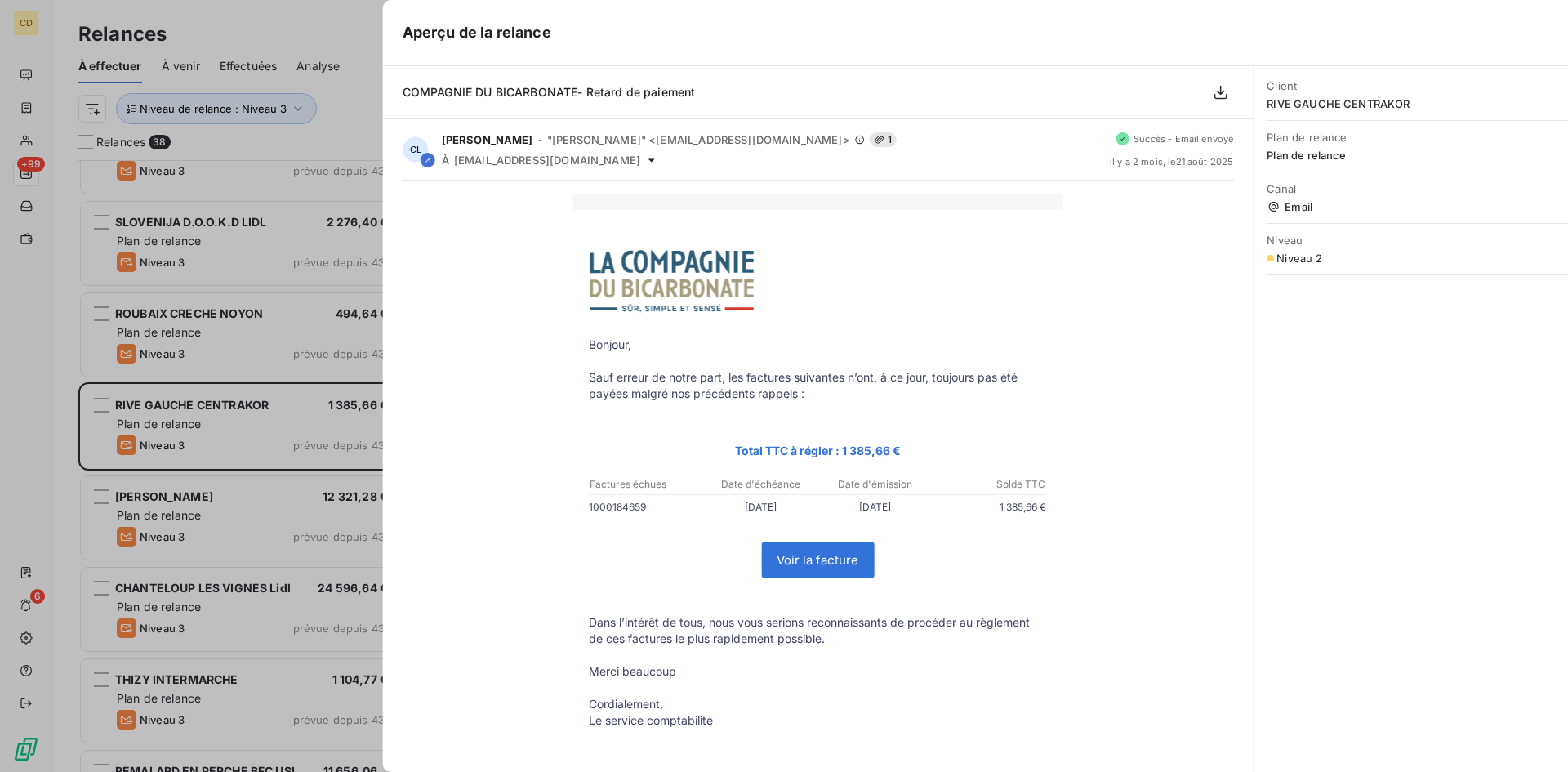
scroll to position [600, 339]
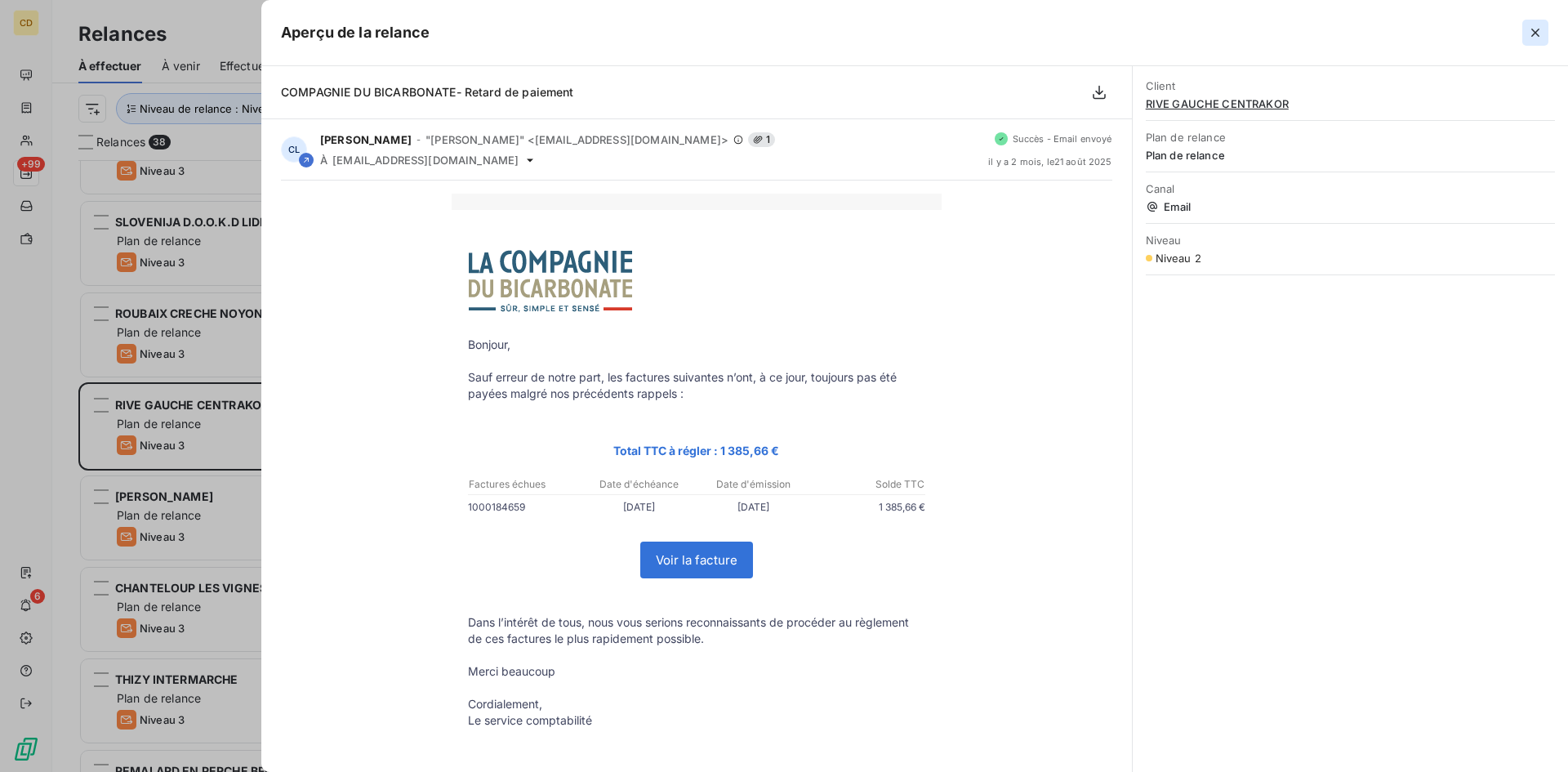
click at [1539, 29] on icon "button" at bounding box center [1535, 32] width 16 height 16
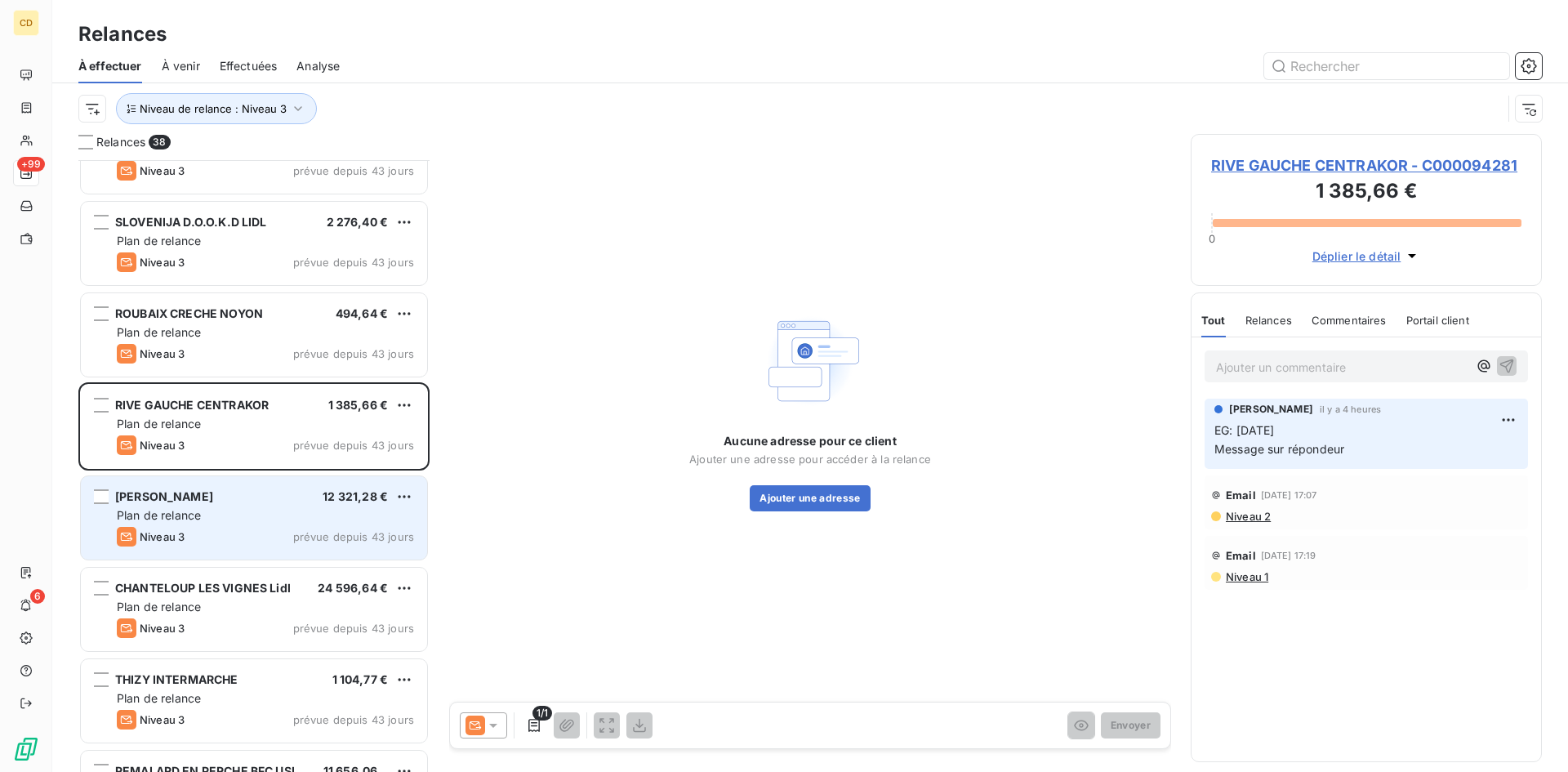
click at [142, 501] on span "[PERSON_NAME]" at bounding box center [164, 496] width 98 height 14
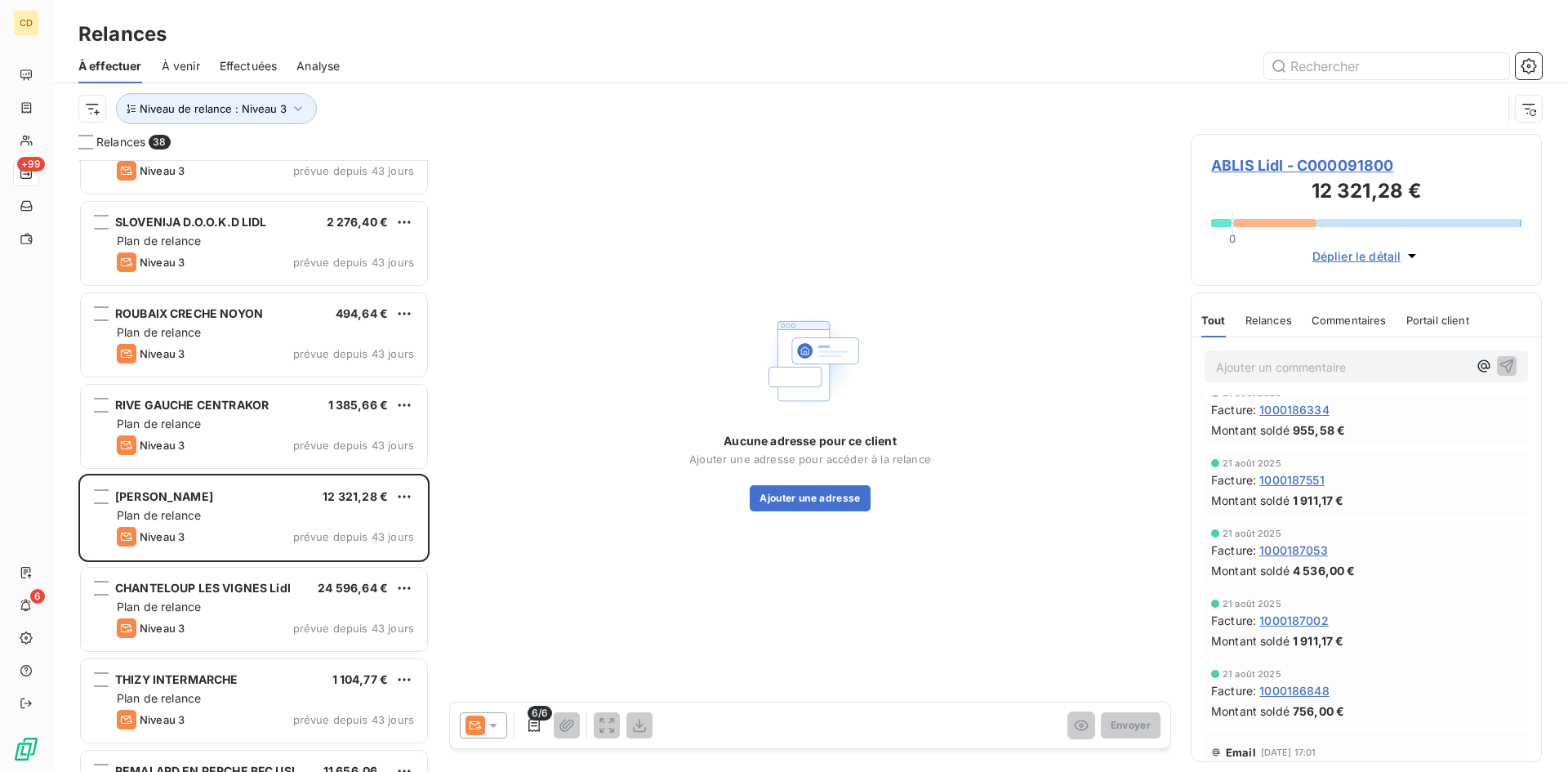
scroll to position [528, 0]
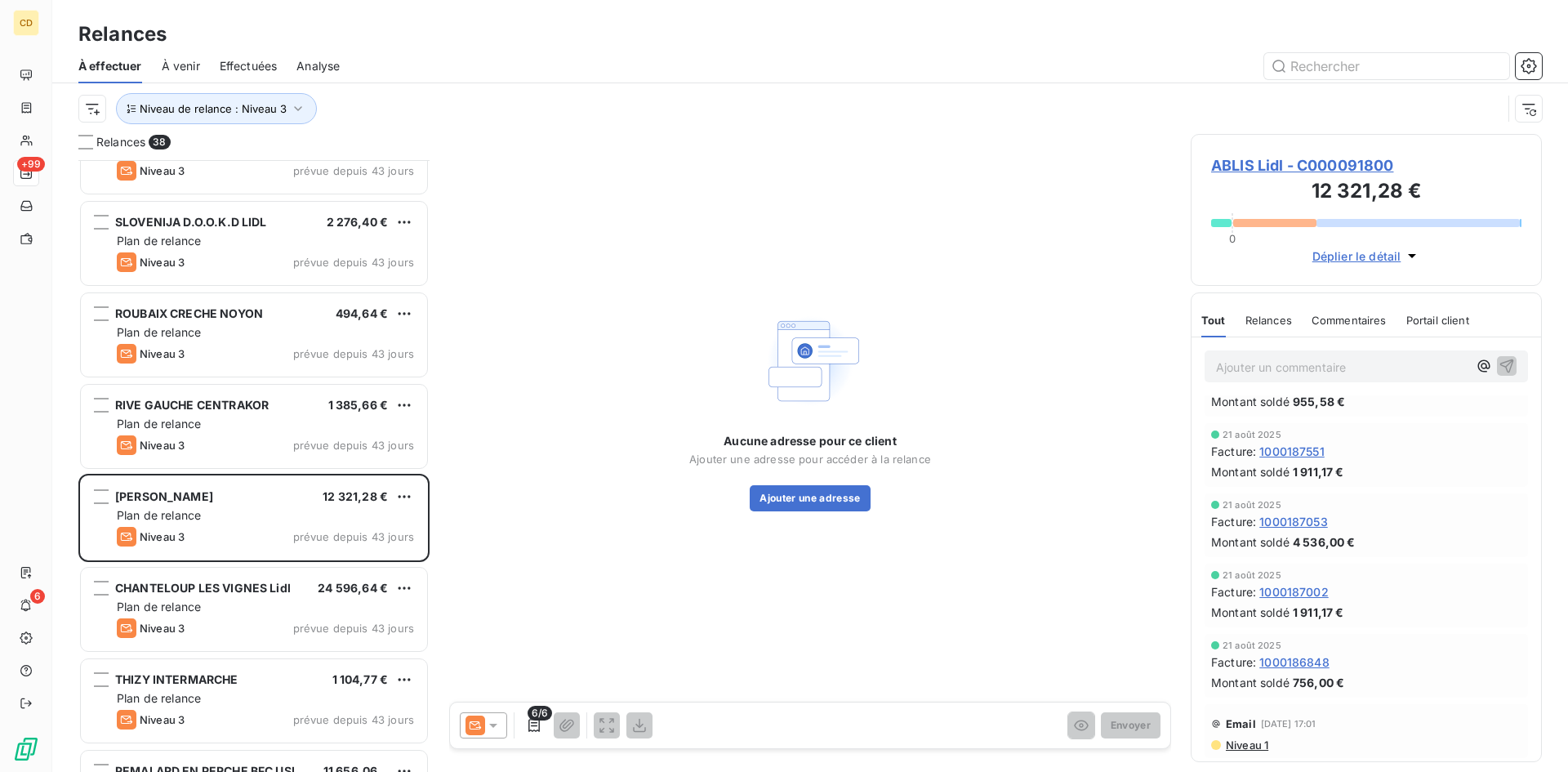
click at [1248, 746] on span "Niveau 1" at bounding box center [1247, 745] width 44 height 13
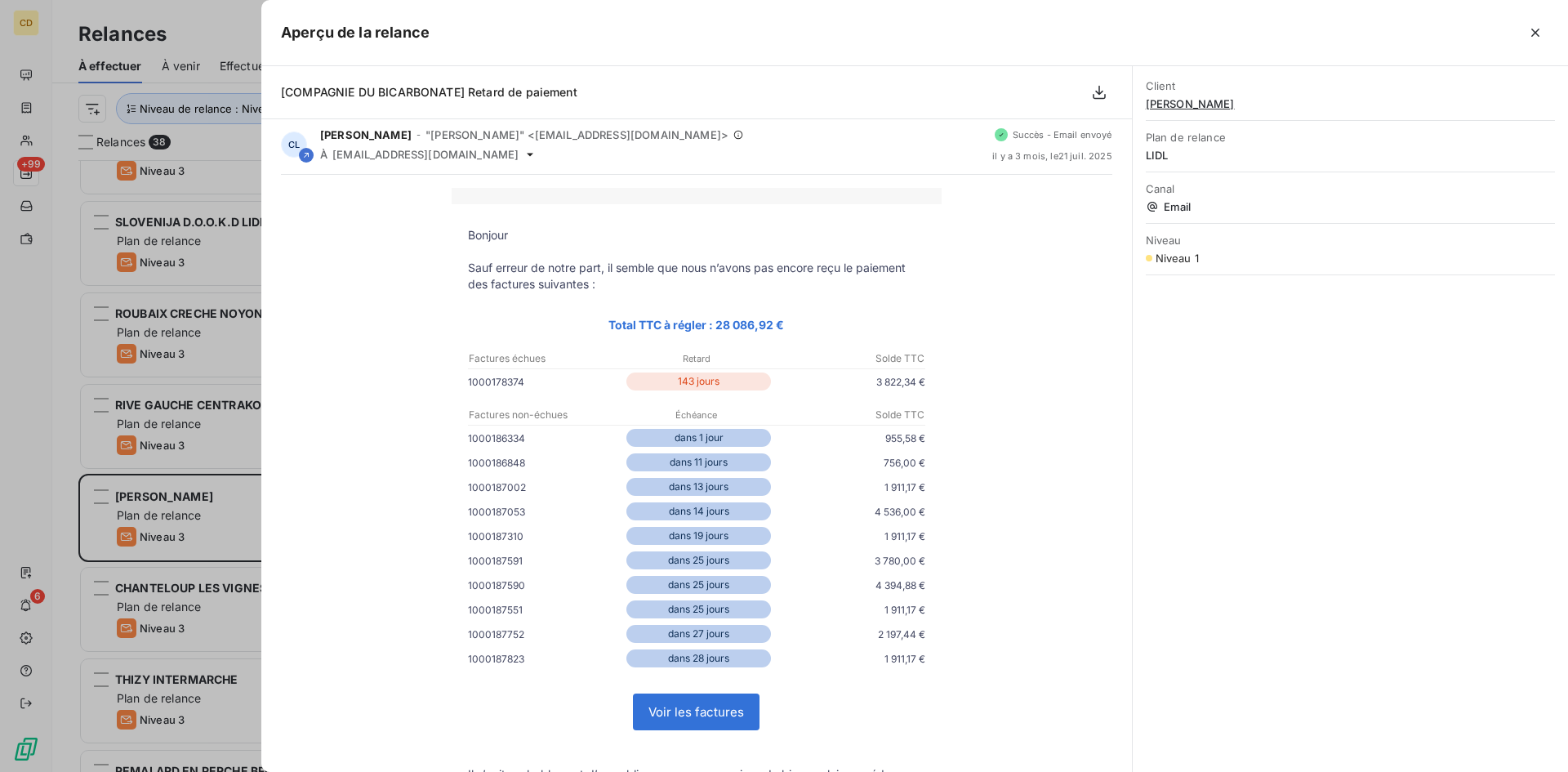
scroll to position [0, 0]
click at [1533, 23] on button "button" at bounding box center [1535, 32] width 26 height 26
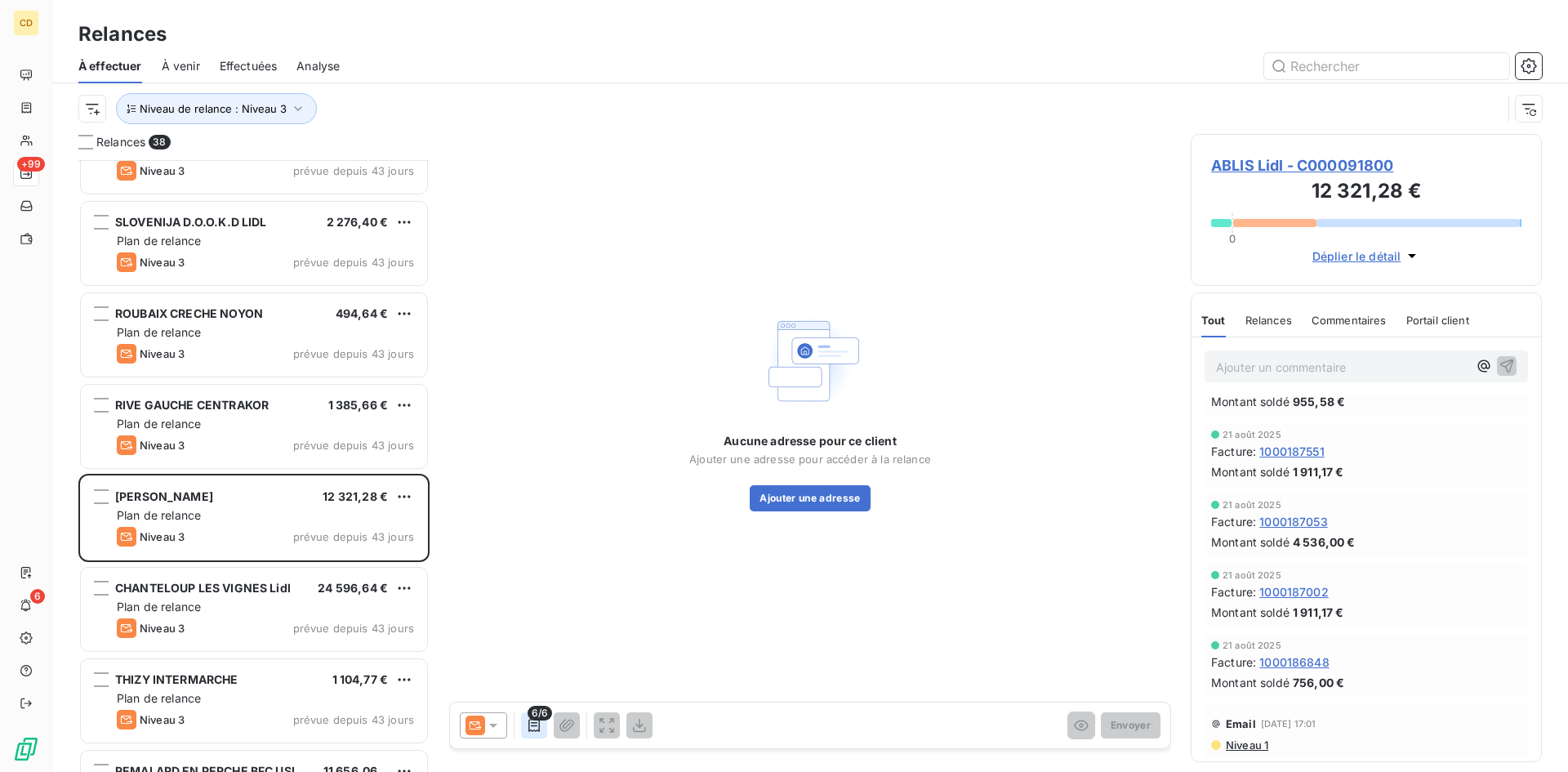
click at [530, 725] on icon "button" at bounding box center [534, 725] width 11 height 13
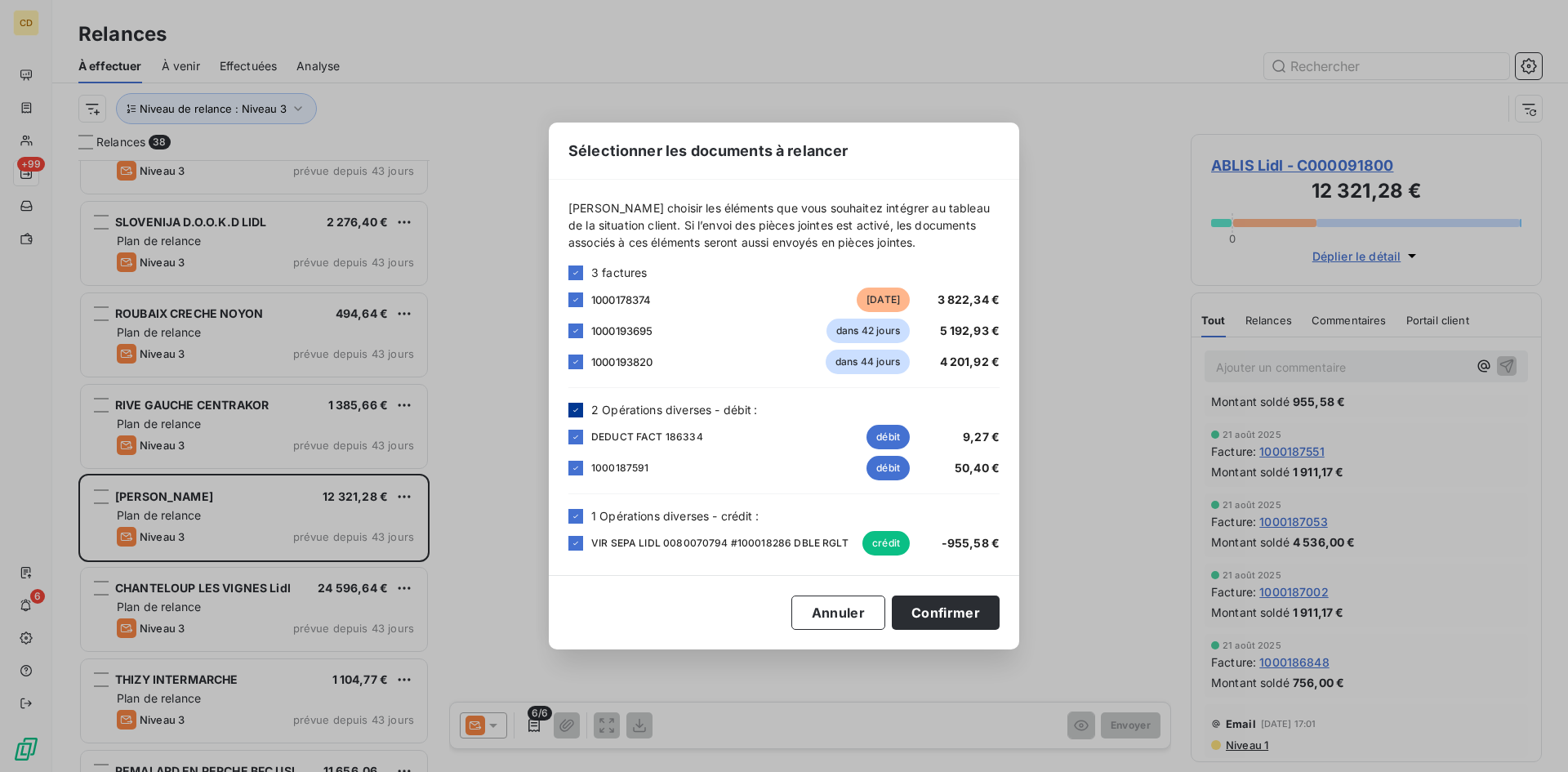
click at [574, 410] on icon at bounding box center [575, 409] width 5 height 3
click at [938, 617] on button "Confirmer" at bounding box center [945, 612] width 107 height 34
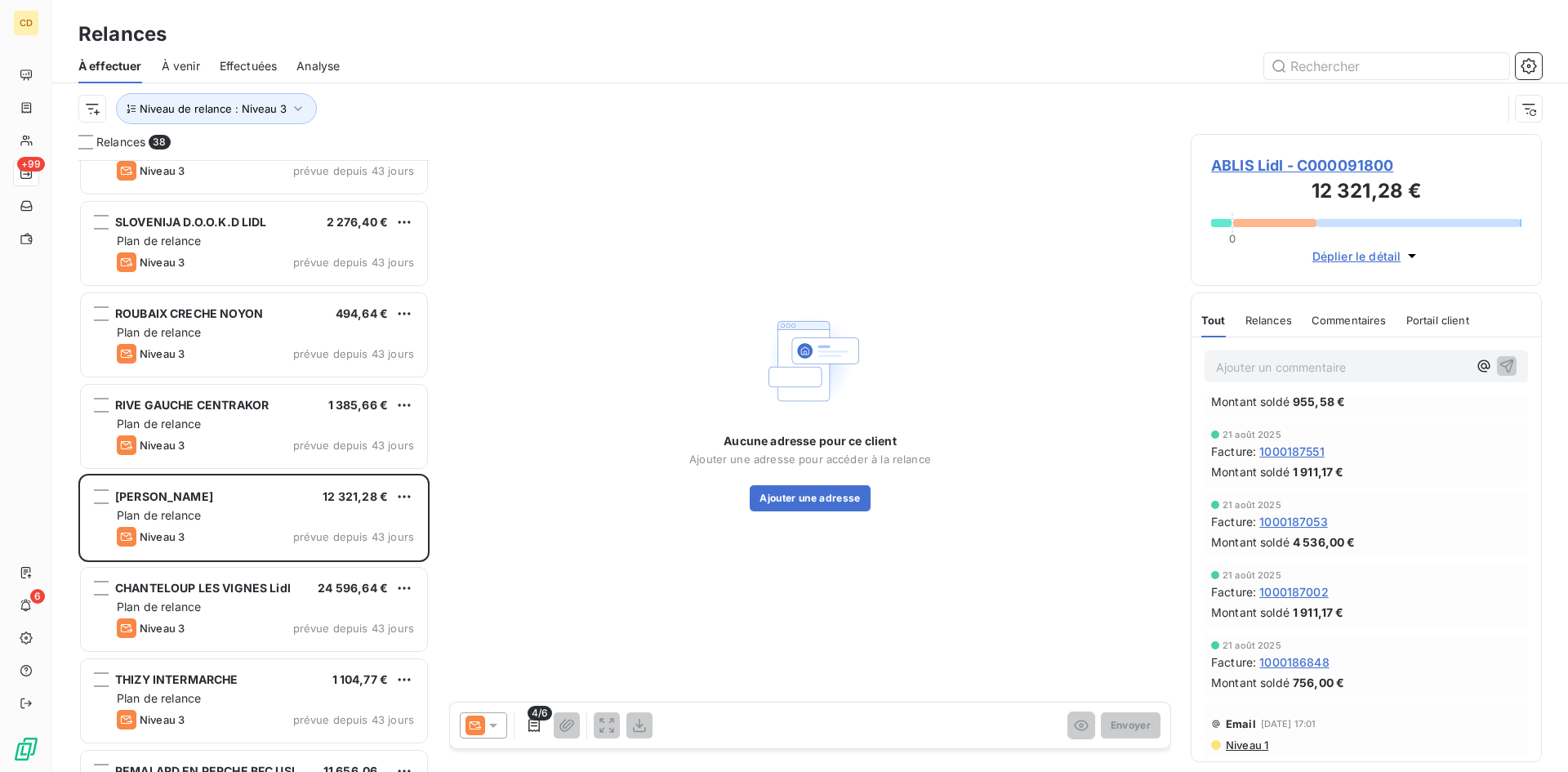
click at [494, 725] on icon at bounding box center [494, 725] width 9 height 4
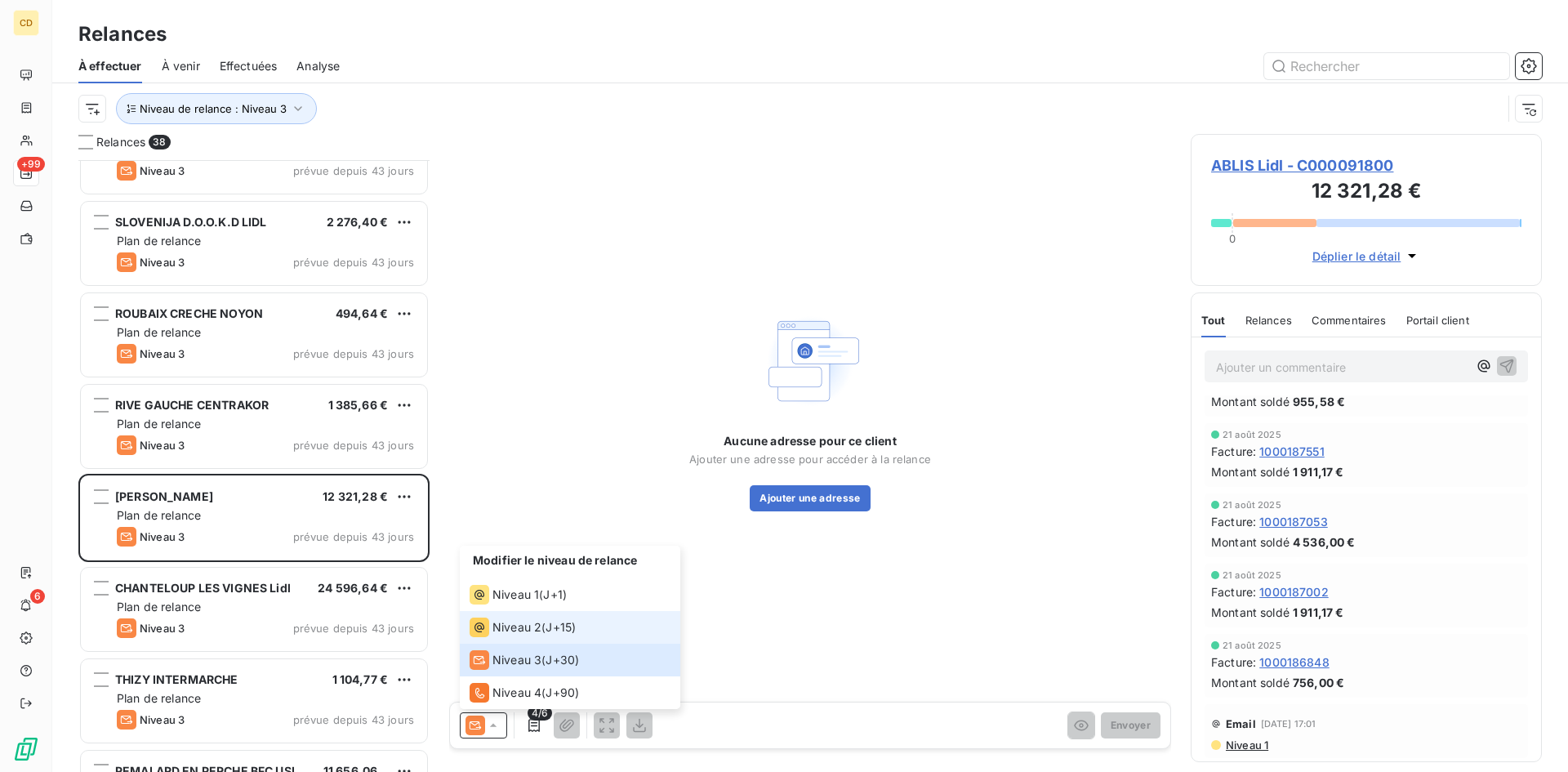
click at [506, 626] on span "Niveau 2" at bounding box center [517, 627] width 49 height 16
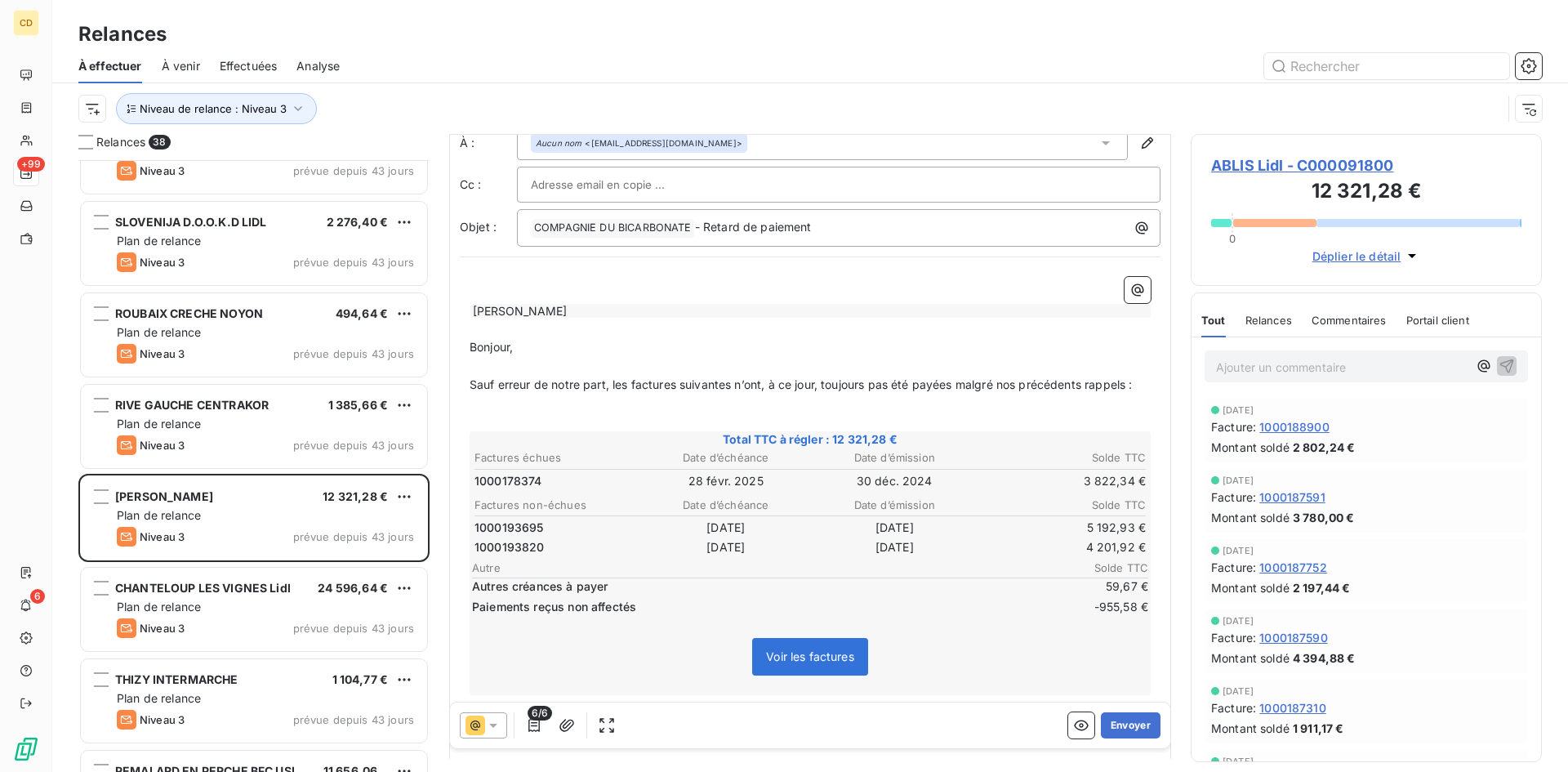
scroll to position [83, 0]
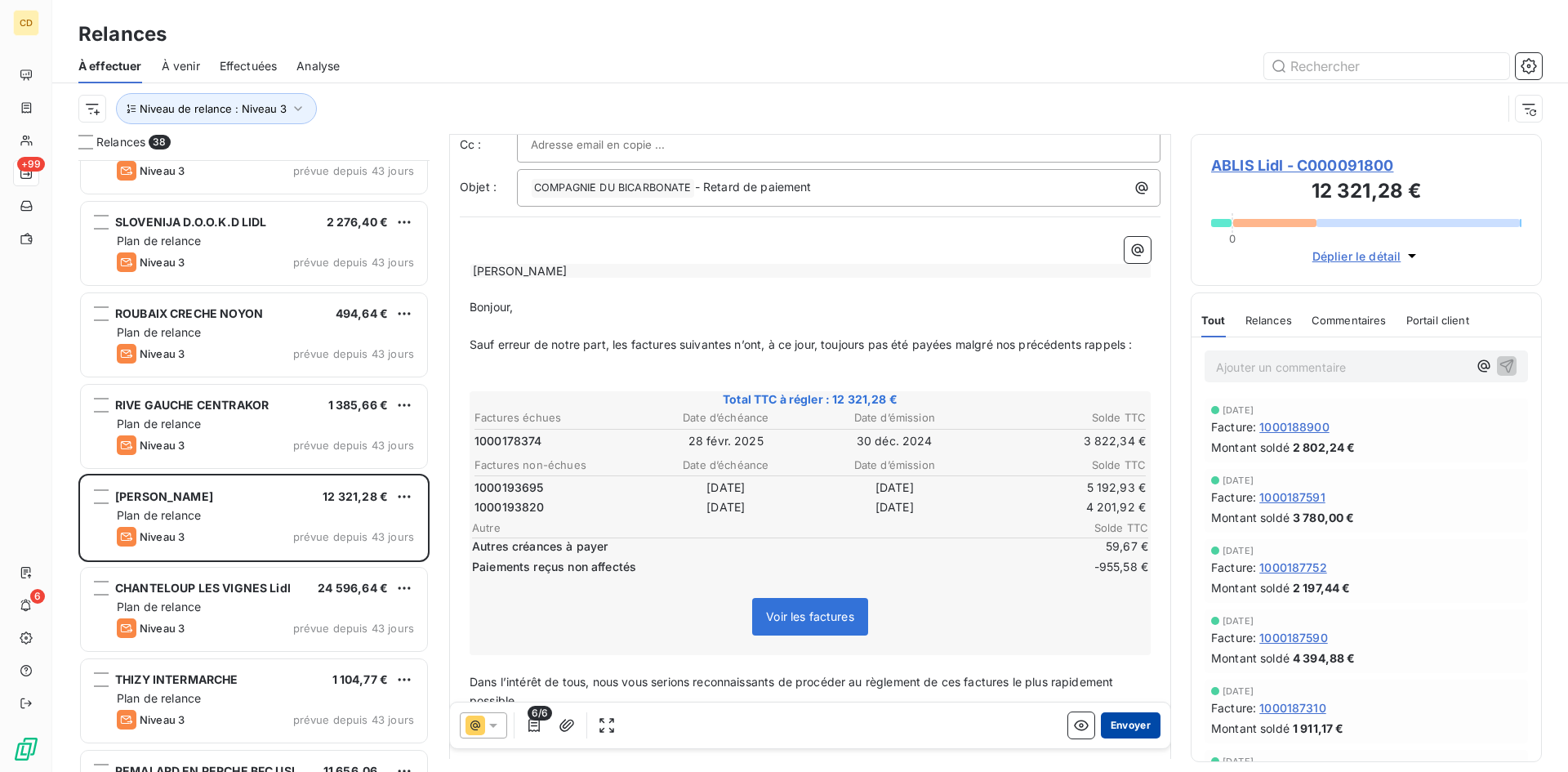
click at [1113, 727] on button "Envoyer" at bounding box center [1131, 724] width 60 height 26
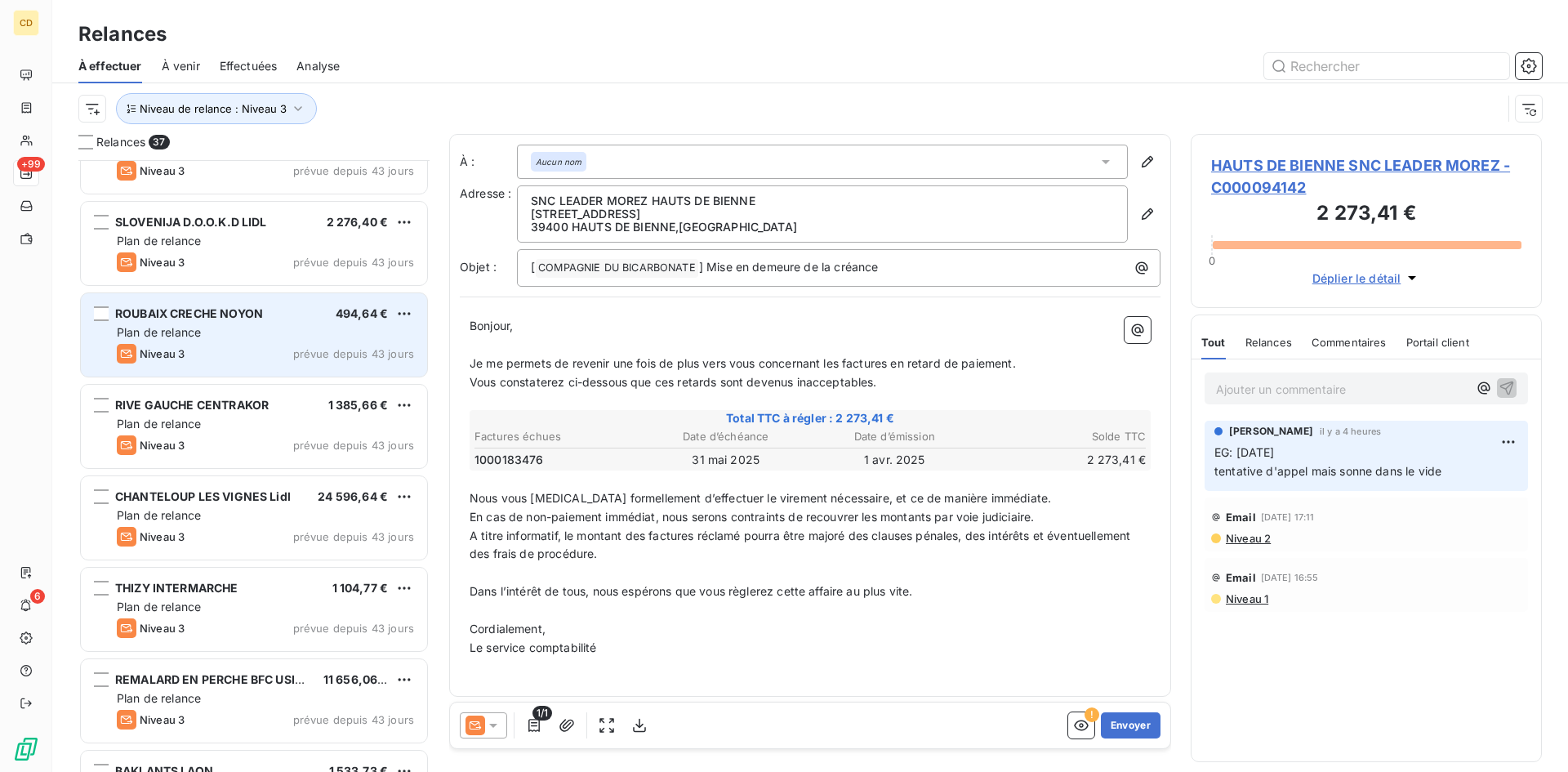
click at [241, 345] on div "Niveau 3 prévue depuis 43 jours" at bounding box center [265, 354] width 298 height 20
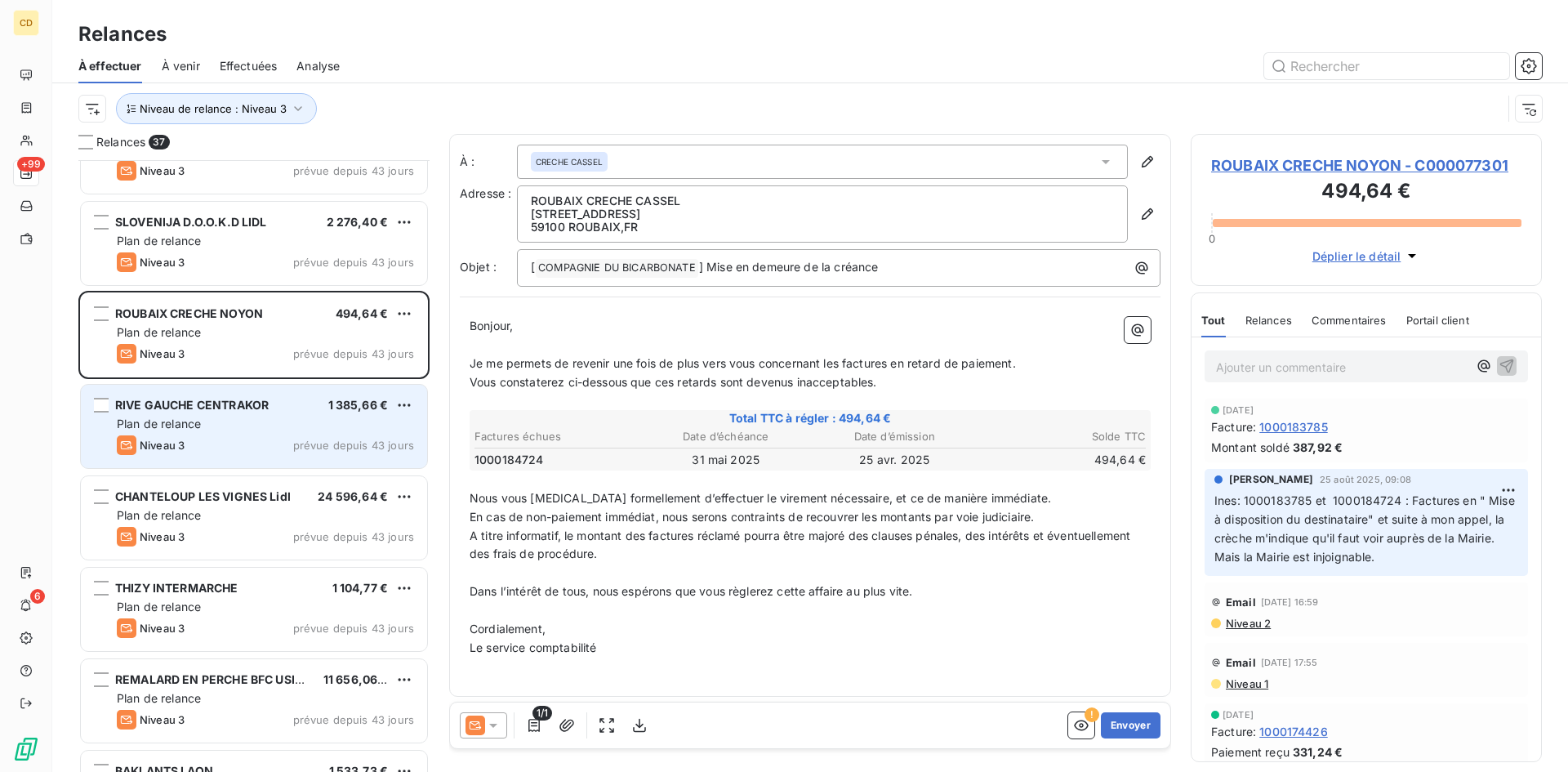
click at [237, 401] on span "RIVE GAUCHE CENTRAKOR" at bounding box center [192, 404] width 154 height 14
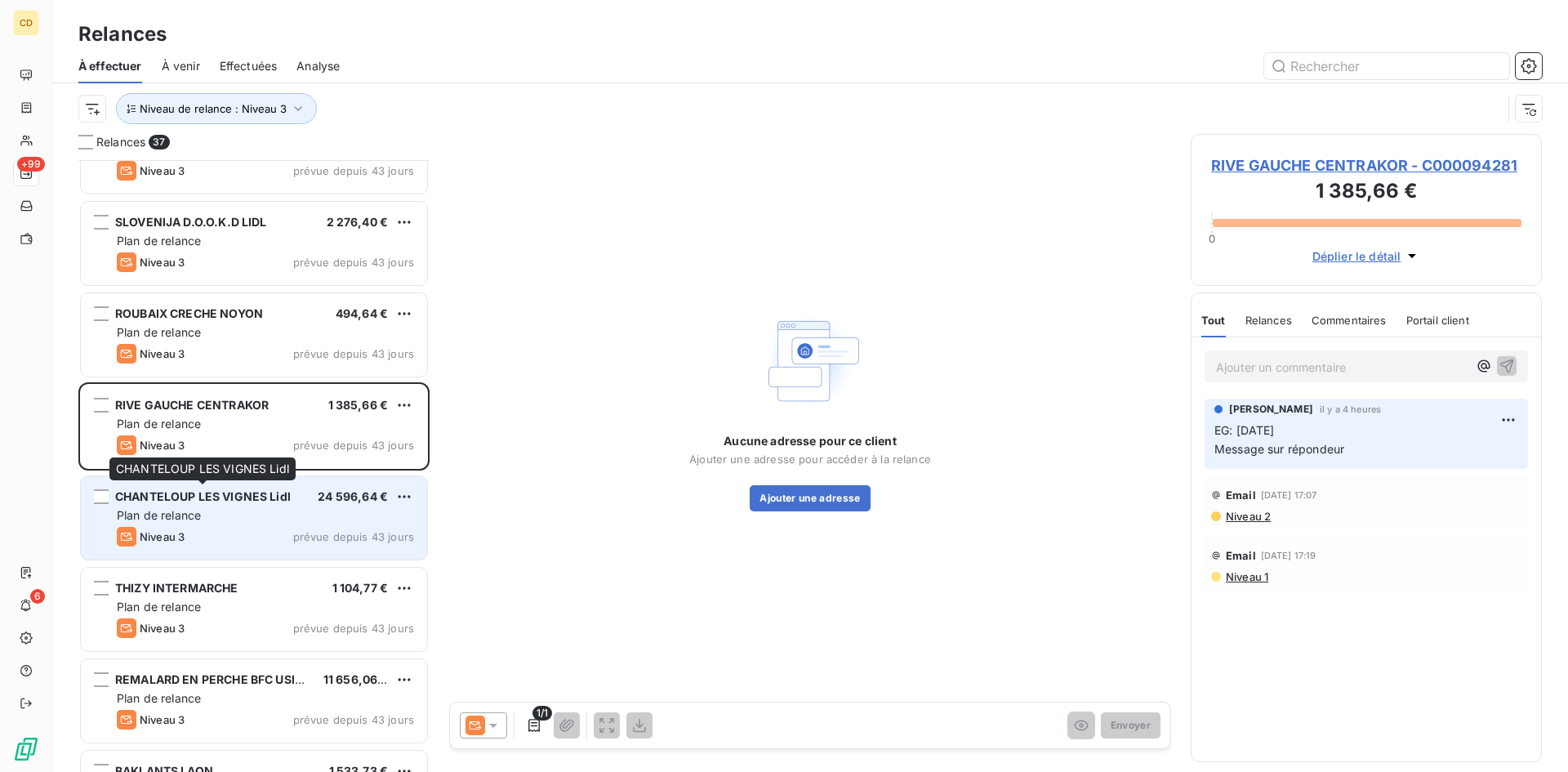
click at [199, 499] on span "CHANTELOUP LES VIGNES Lidl" at bounding box center [203, 496] width 176 height 14
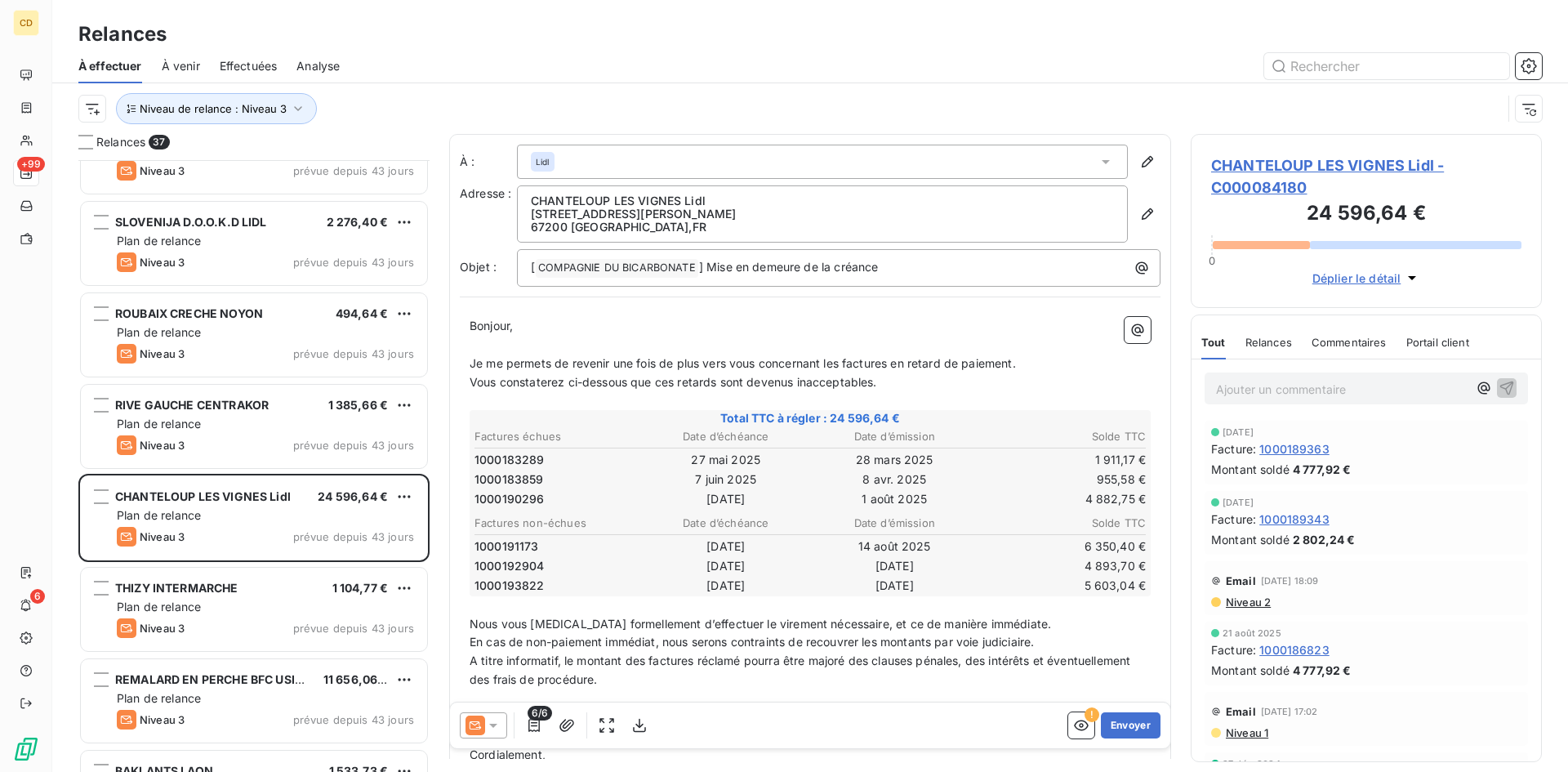
click at [1257, 603] on span "Niveau 2" at bounding box center [1248, 602] width 47 height 13
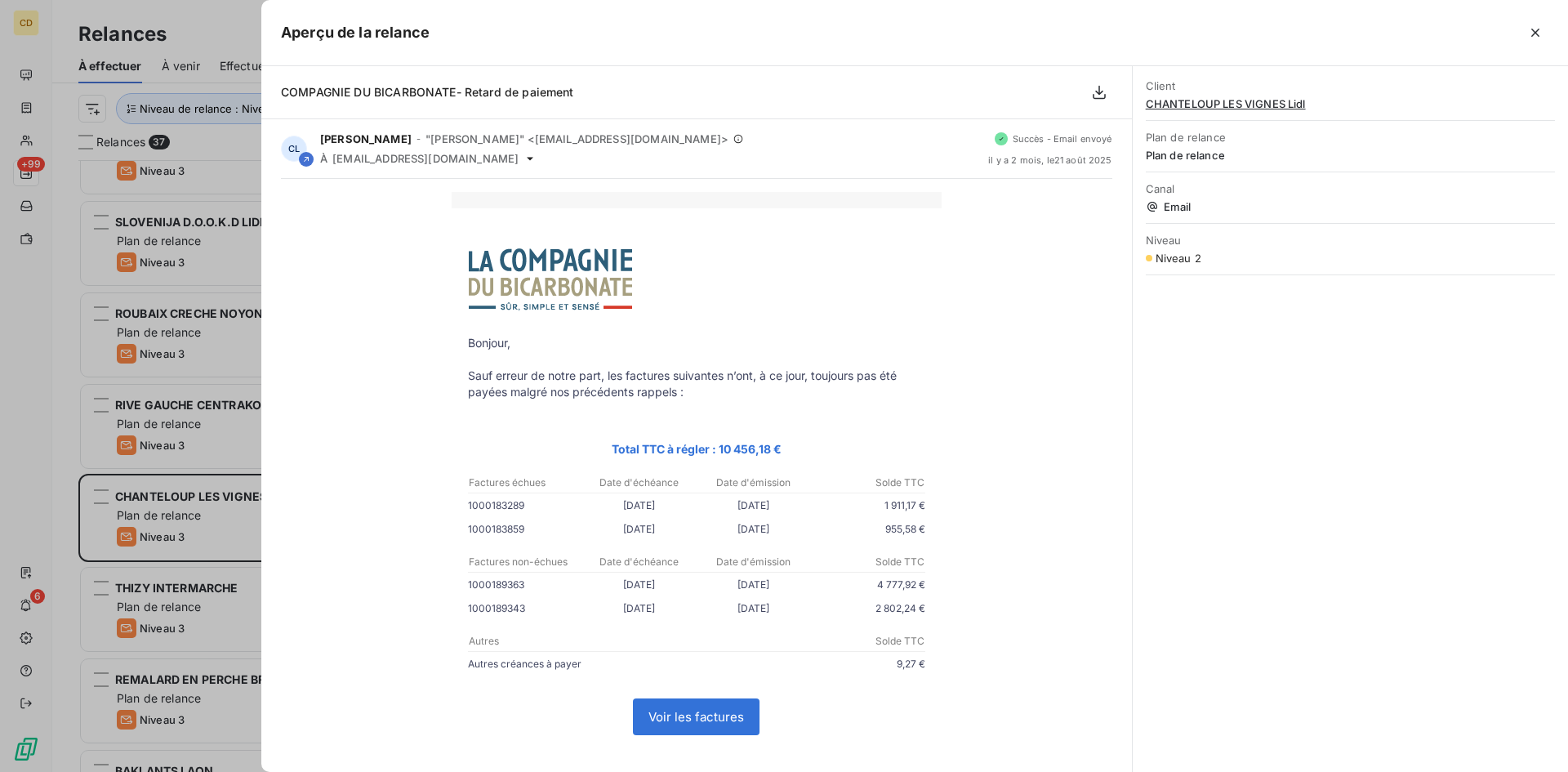
click at [698, 713] on link "Voir les factures" at bounding box center [696, 716] width 125 height 35
click at [1533, 30] on icon "button" at bounding box center [1535, 32] width 16 height 16
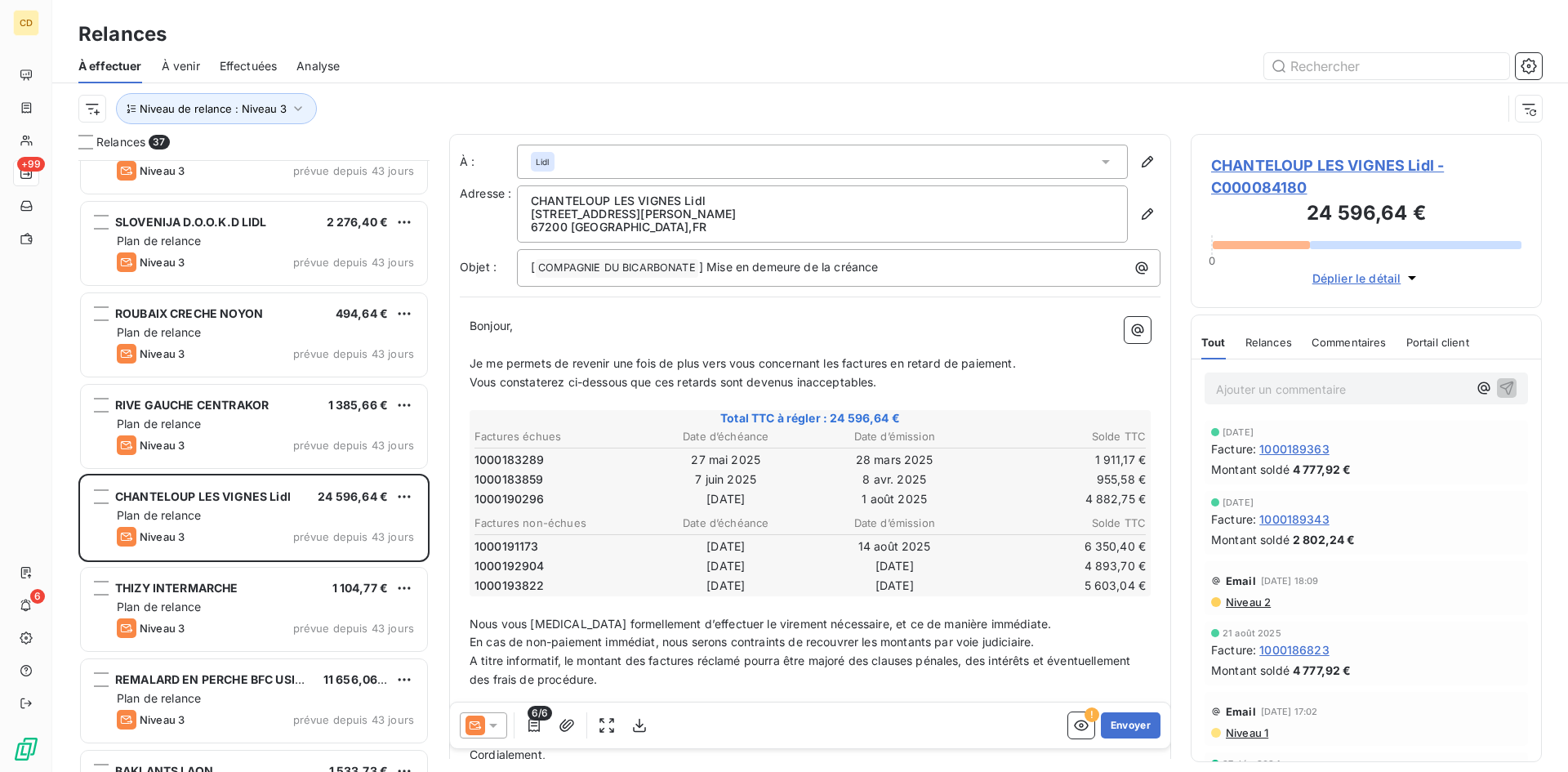
scroll to position [82, 0]
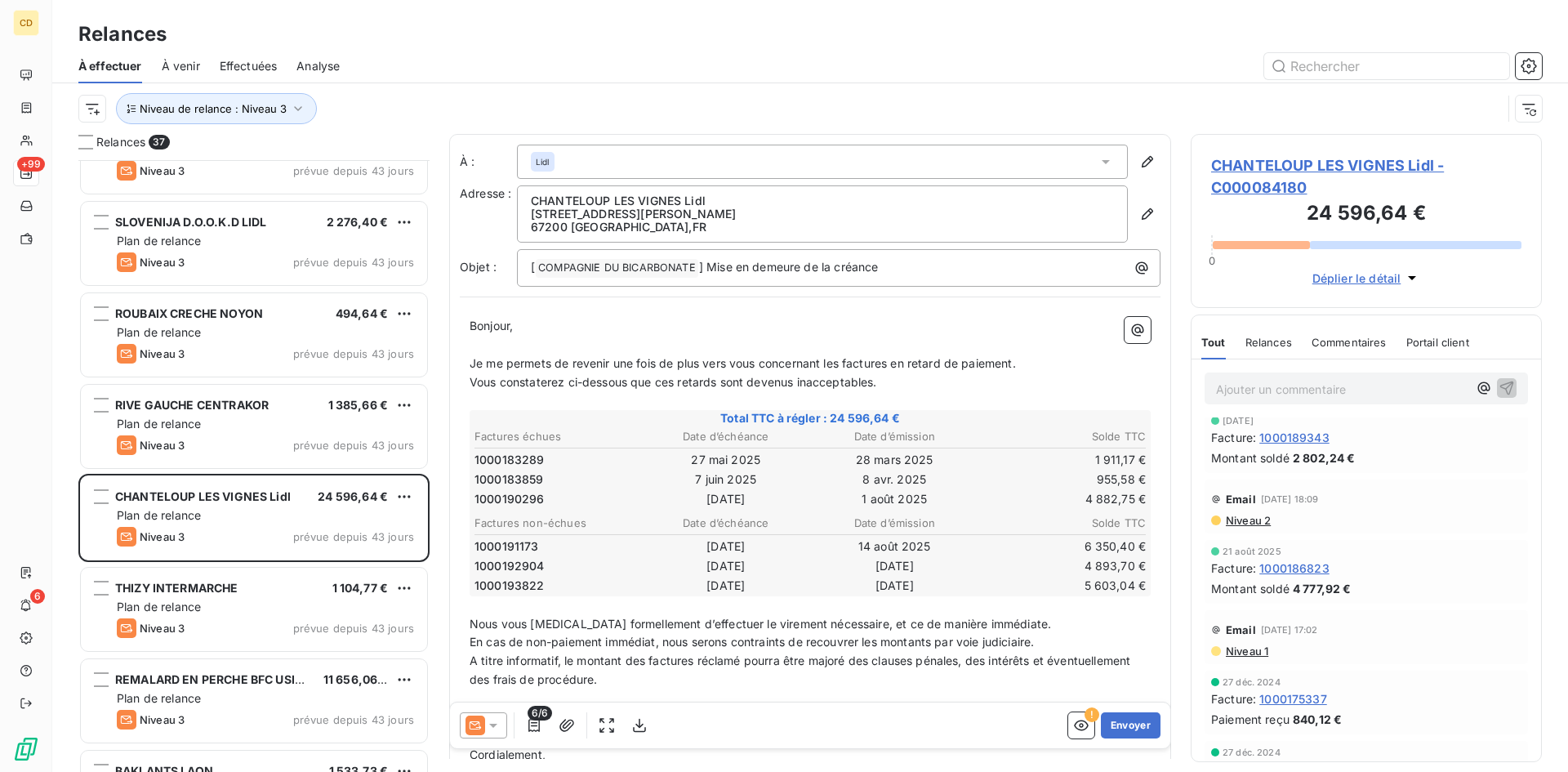
click at [1248, 518] on span "Niveau 2" at bounding box center [1248, 520] width 47 height 13
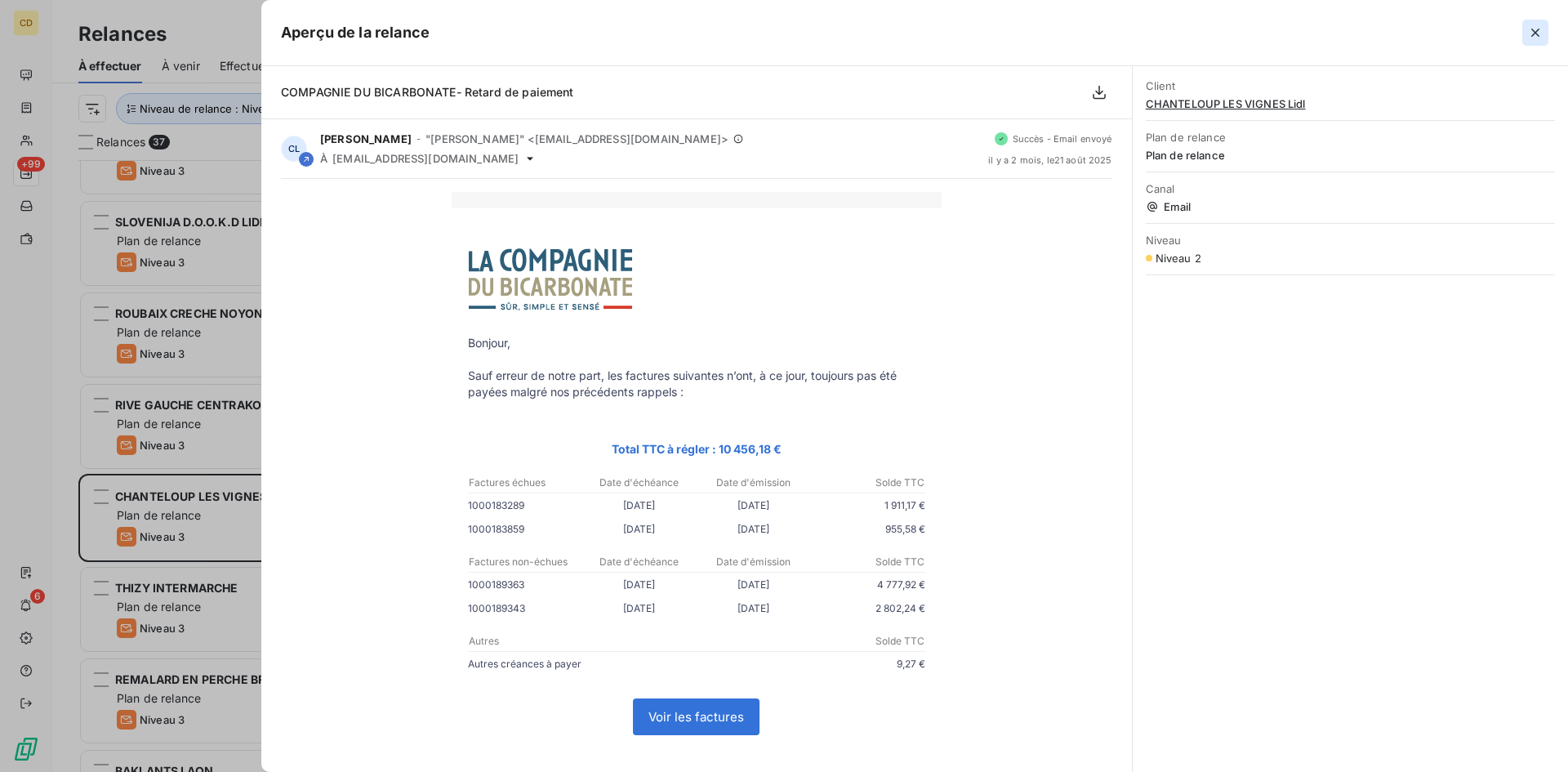
click at [1540, 24] on button "button" at bounding box center [1535, 32] width 26 height 26
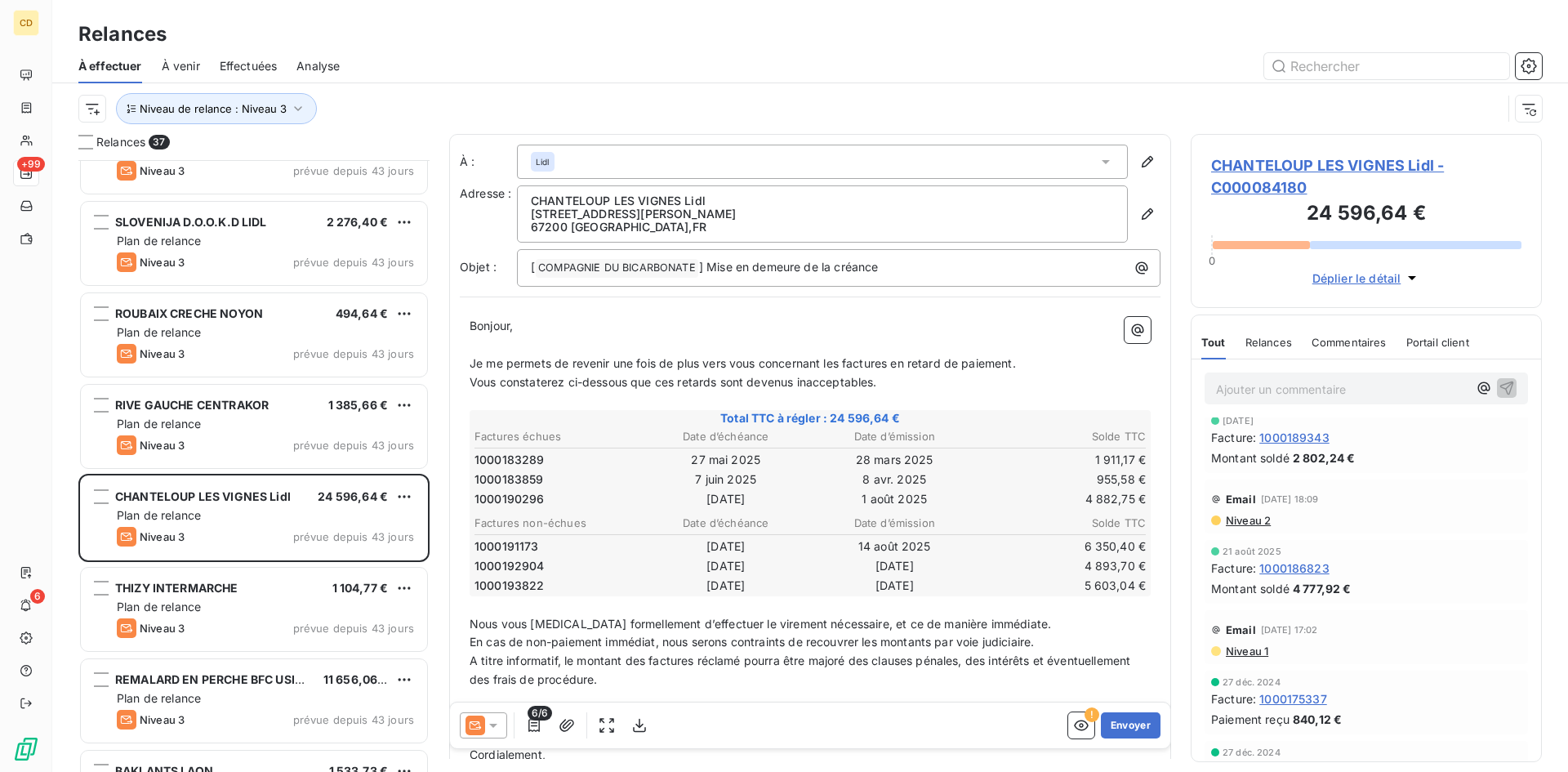
click at [493, 726] on icon at bounding box center [494, 725] width 9 height 4
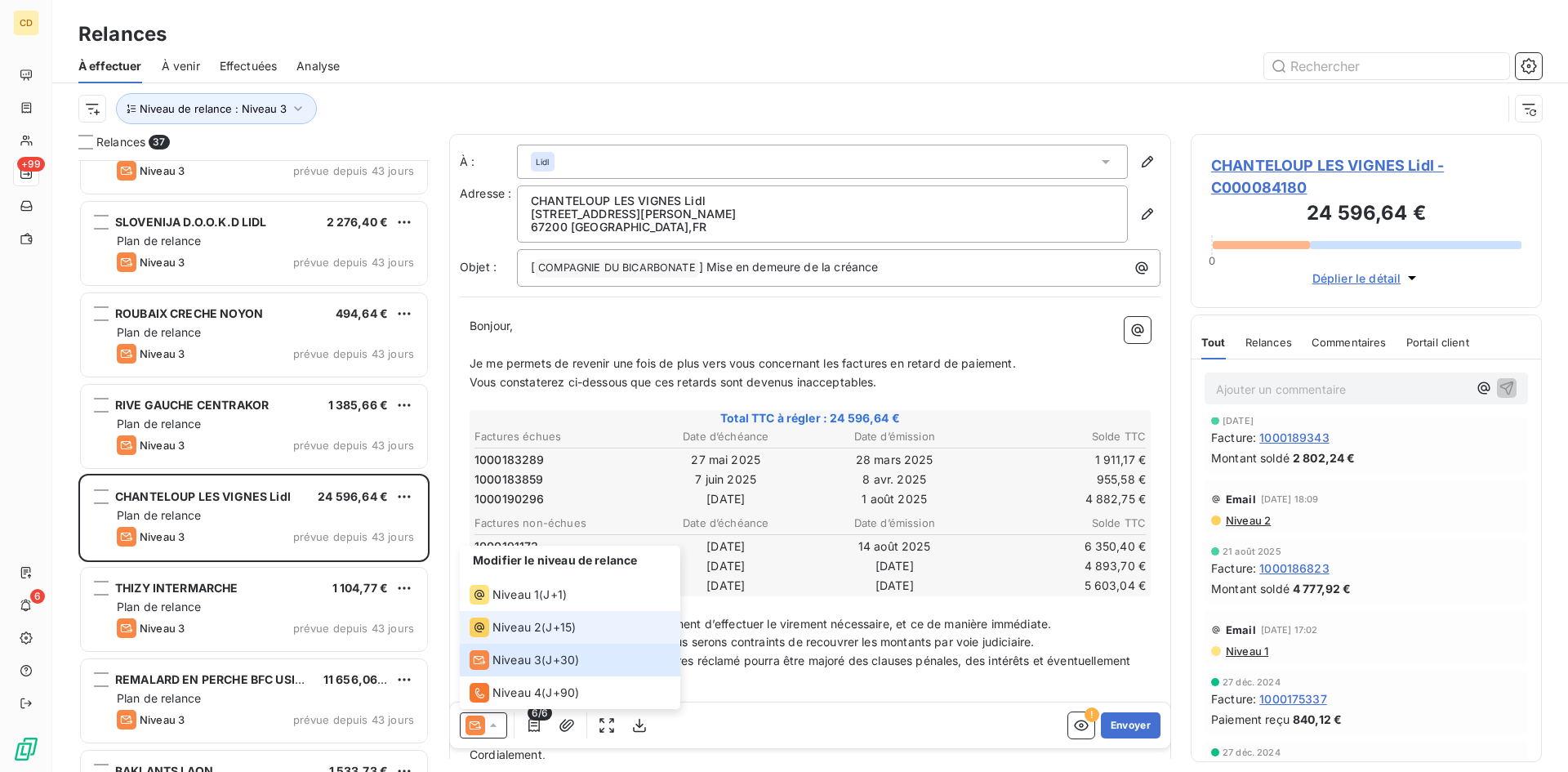
click at [516, 628] on span "Niveau 2" at bounding box center [517, 627] width 49 height 16
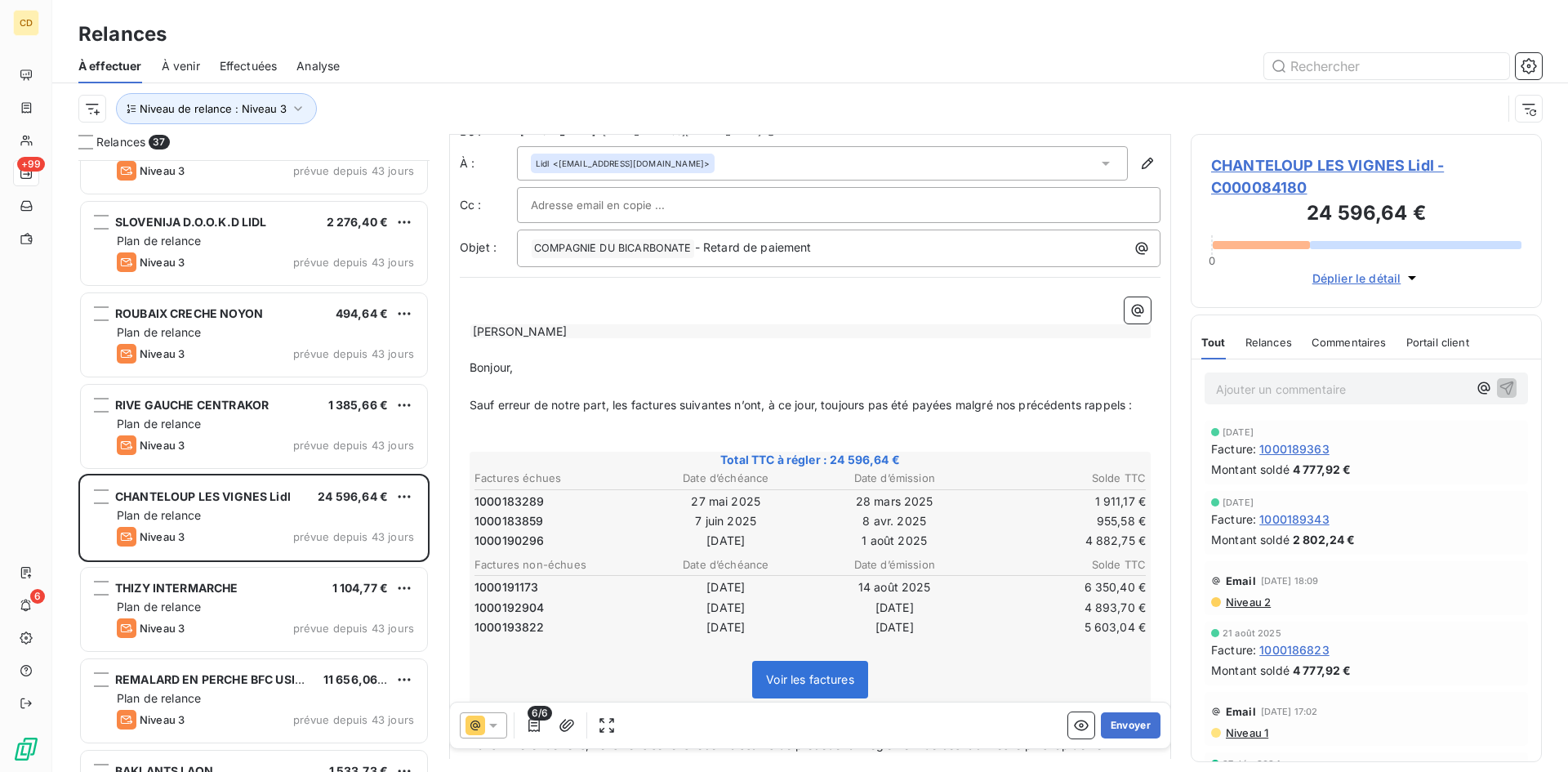
scroll to position [83, 0]
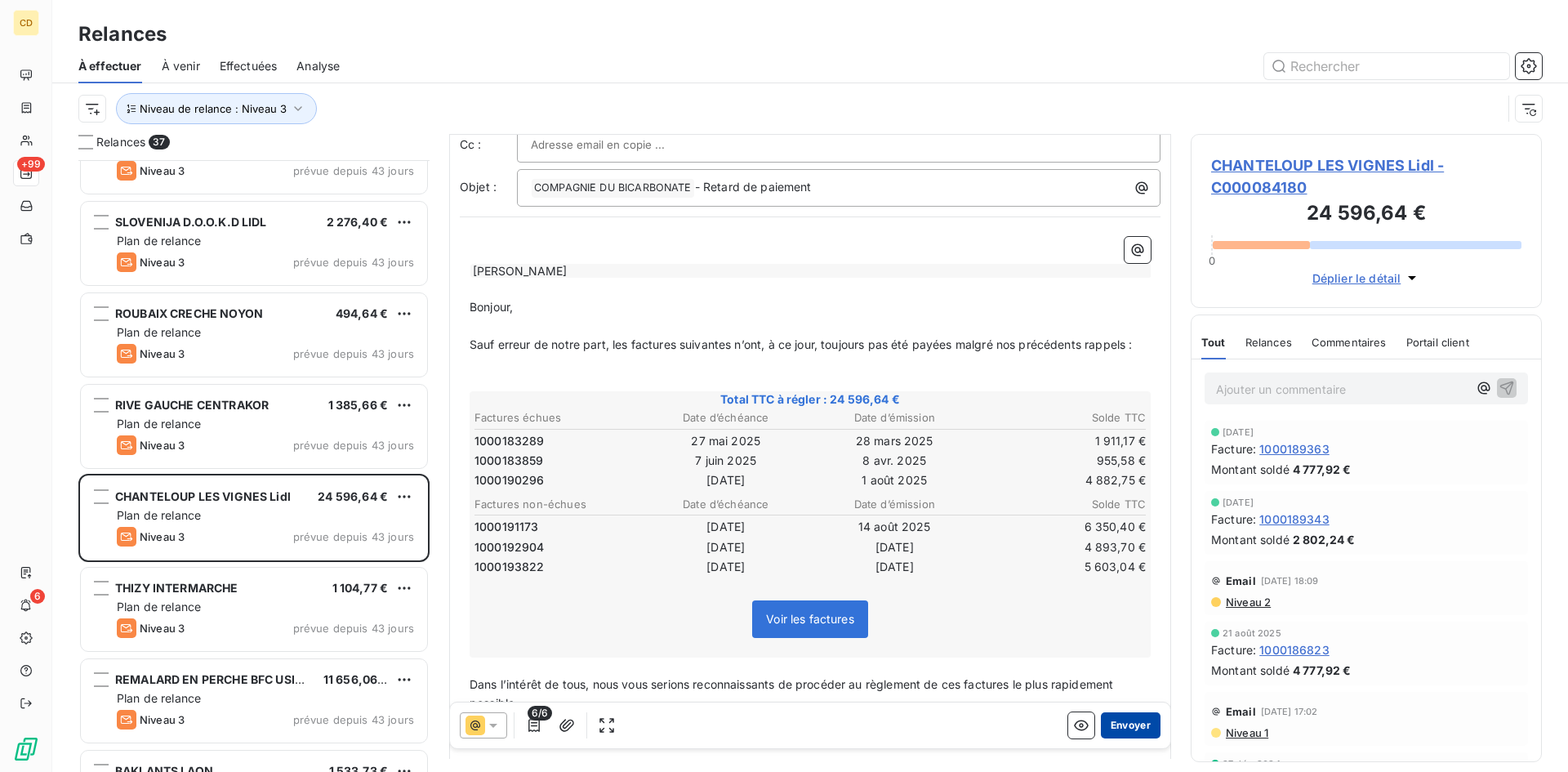
click at [1114, 724] on button "Envoyer" at bounding box center [1131, 724] width 60 height 26
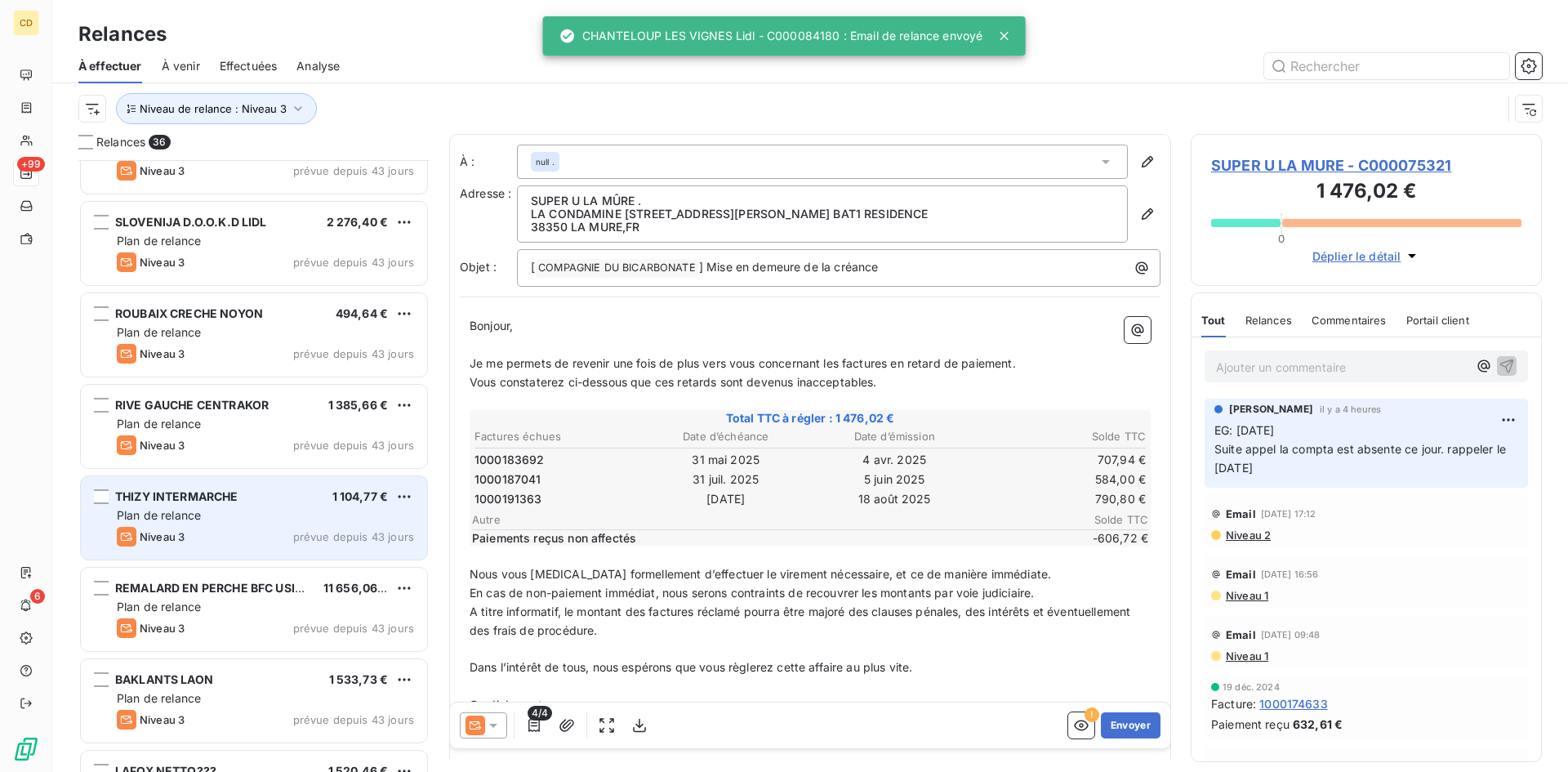
click at [171, 496] on span "THIZY INTERMARCHE" at bounding box center [177, 496] width 124 height 14
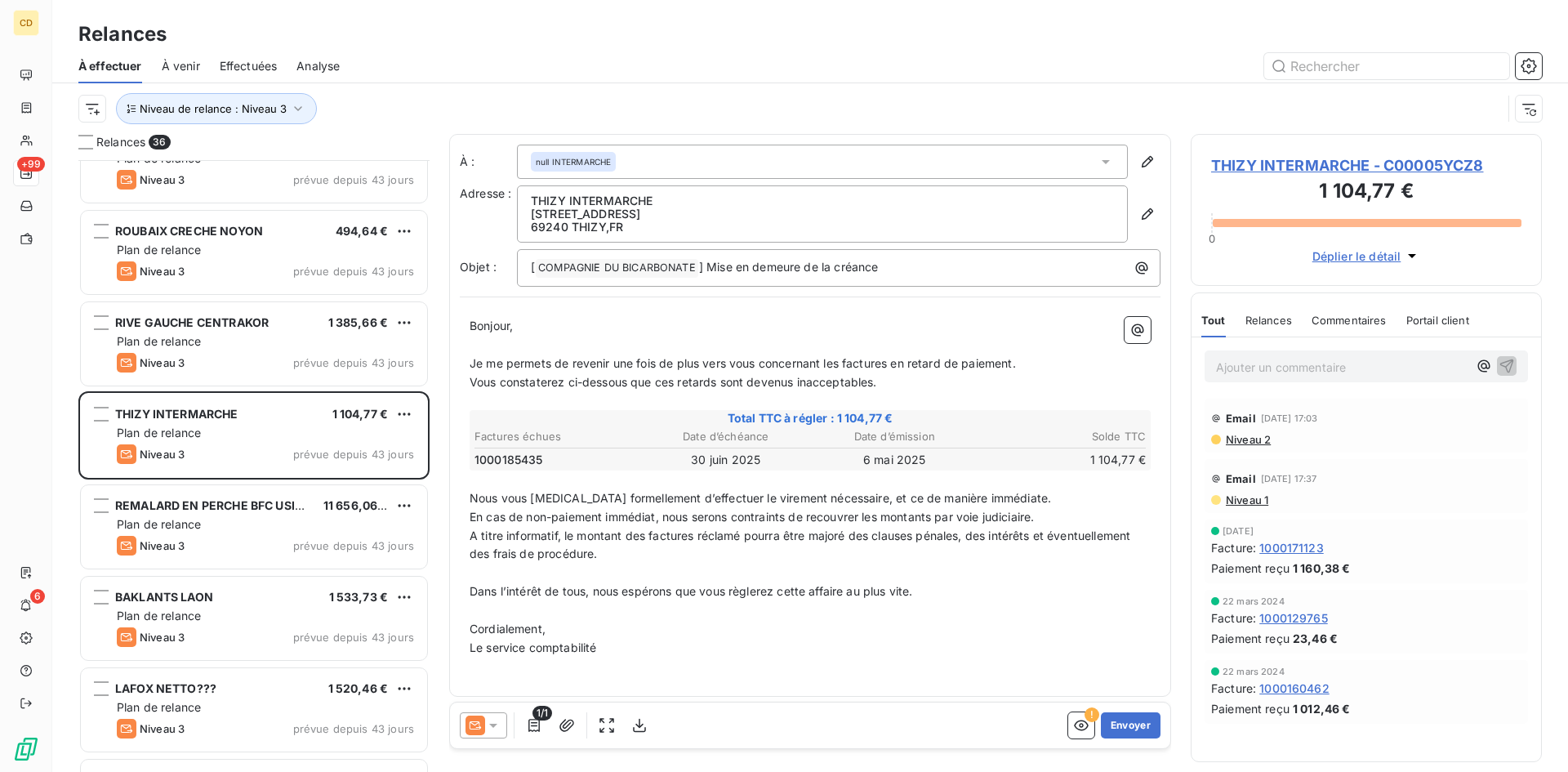
scroll to position [409, 0]
click at [1250, 442] on span "Niveau 2" at bounding box center [1248, 439] width 47 height 13
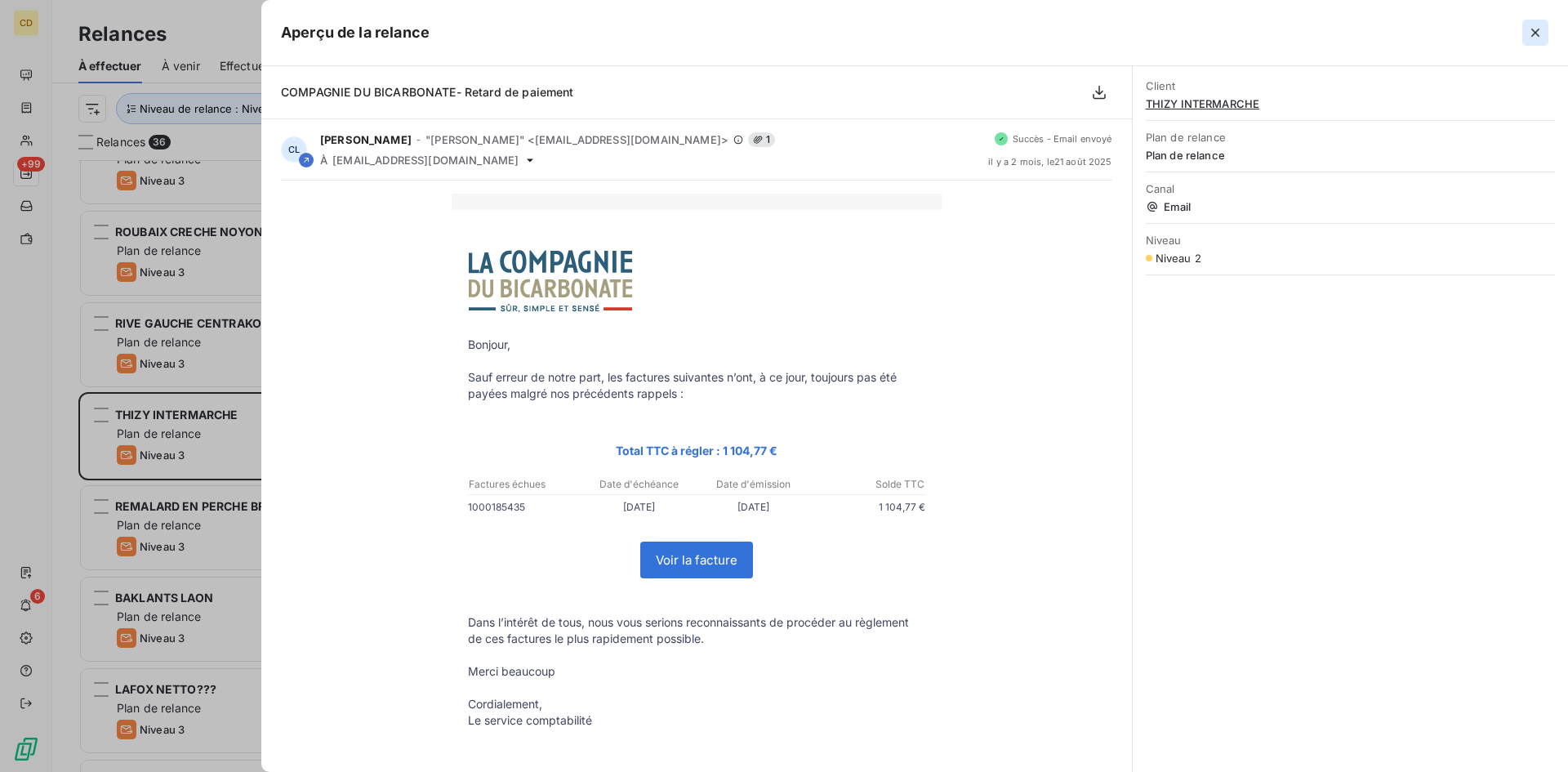
click at [1533, 29] on icon "button" at bounding box center [1536, 32] width 9 height 9
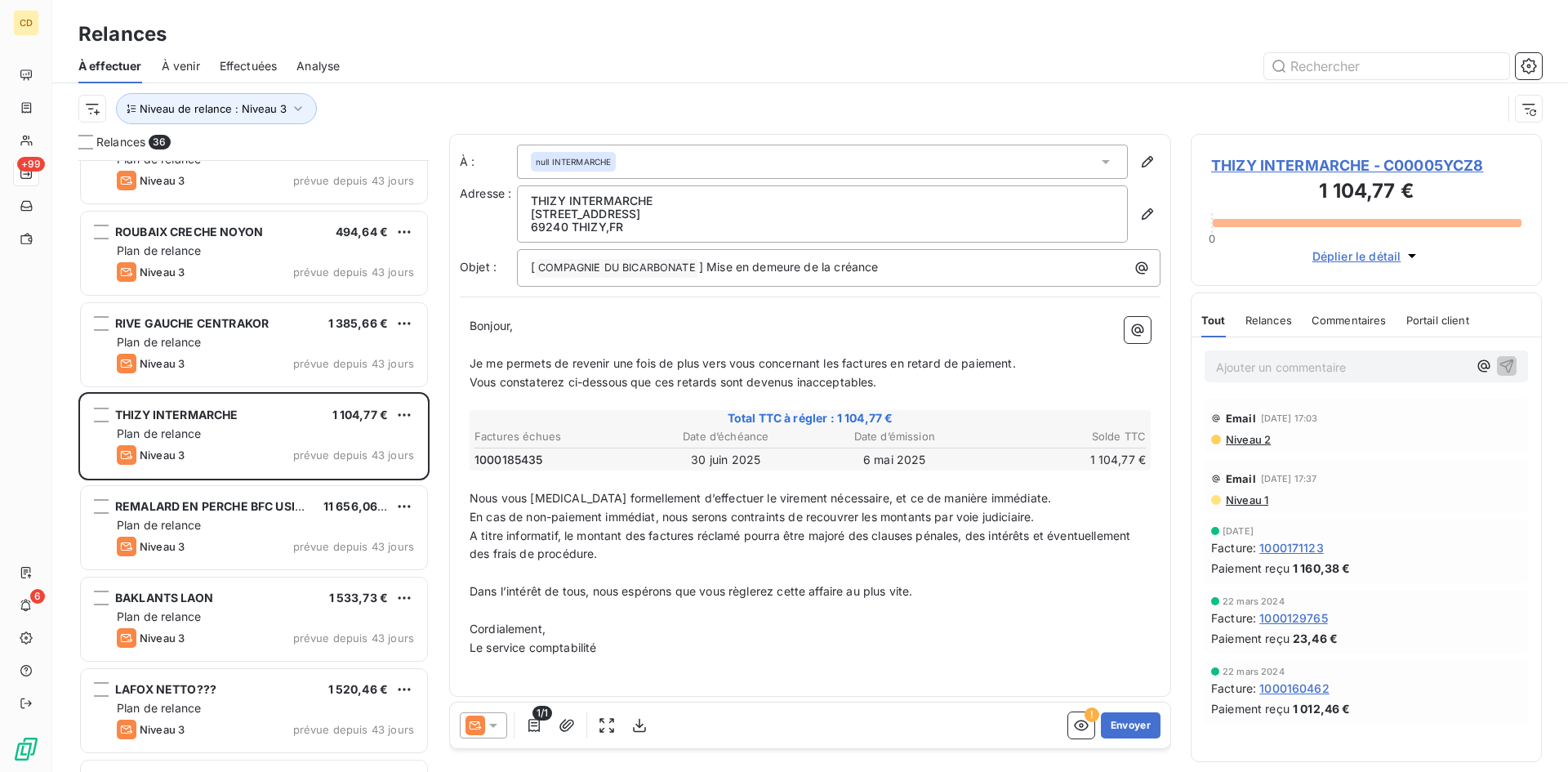
click at [493, 723] on icon at bounding box center [493, 724] width 16 height 16
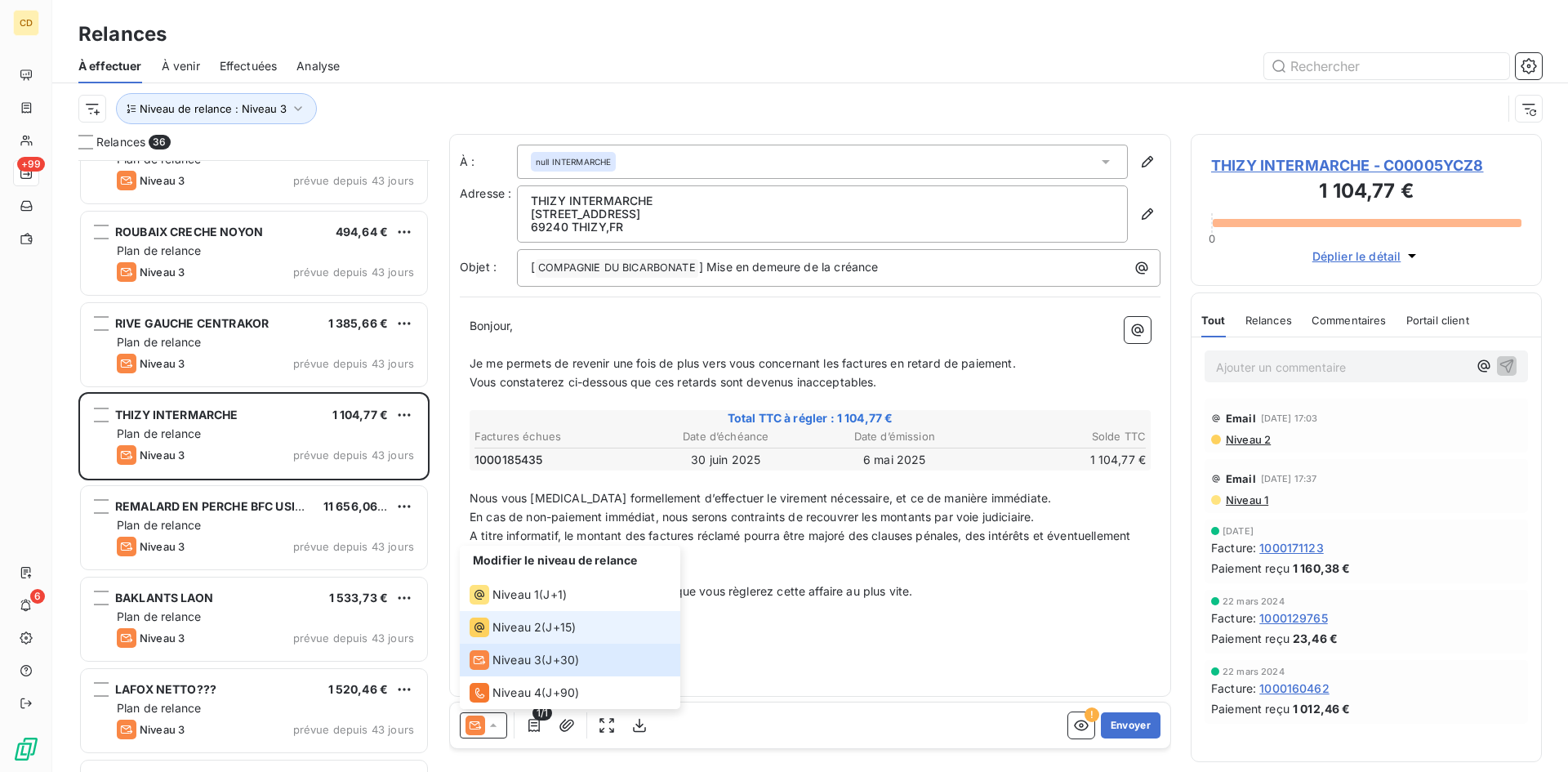
click at [520, 625] on span "Niveau 2" at bounding box center [517, 627] width 49 height 16
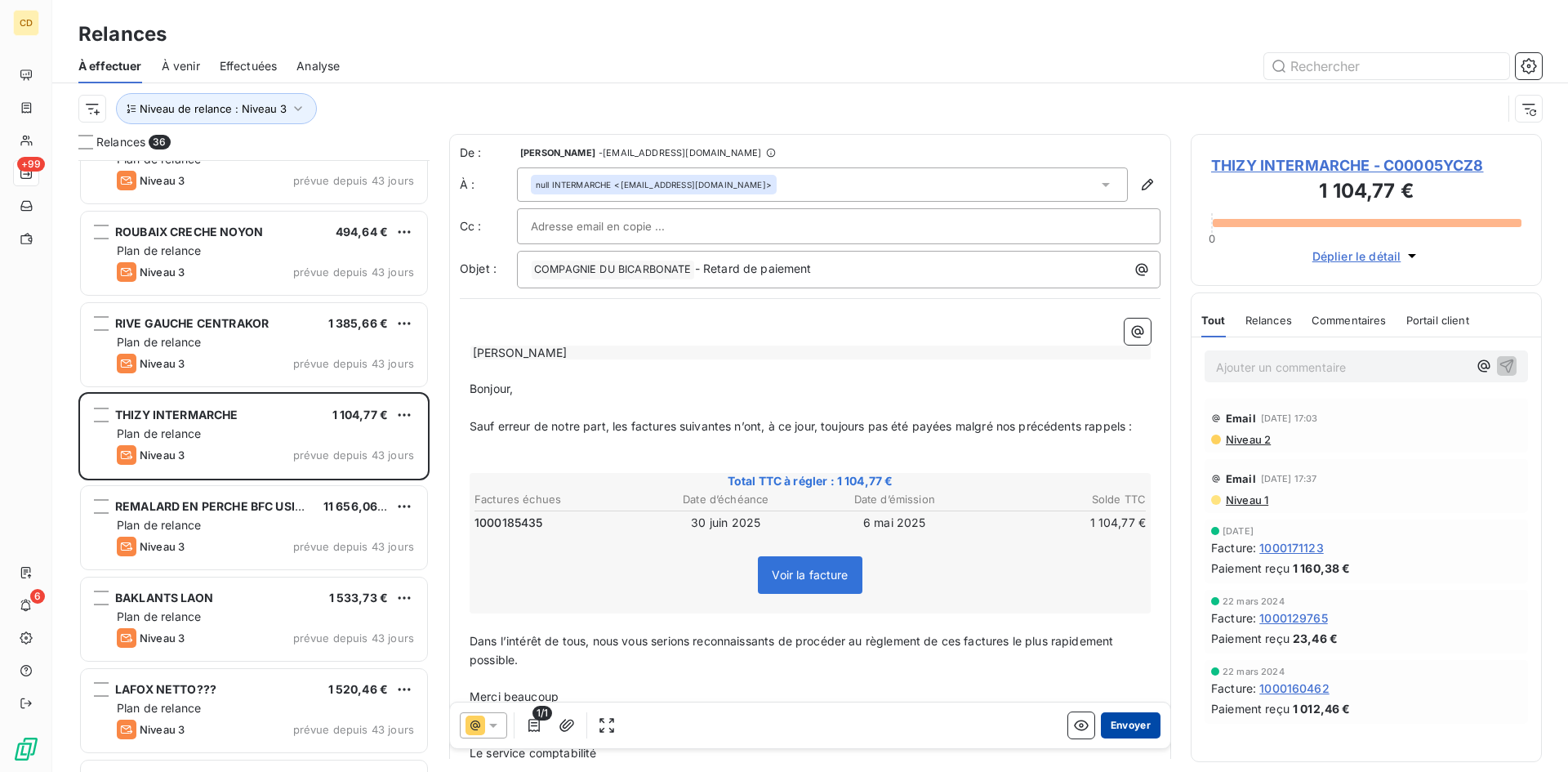
click at [1117, 717] on button "Envoyer" at bounding box center [1131, 724] width 60 height 26
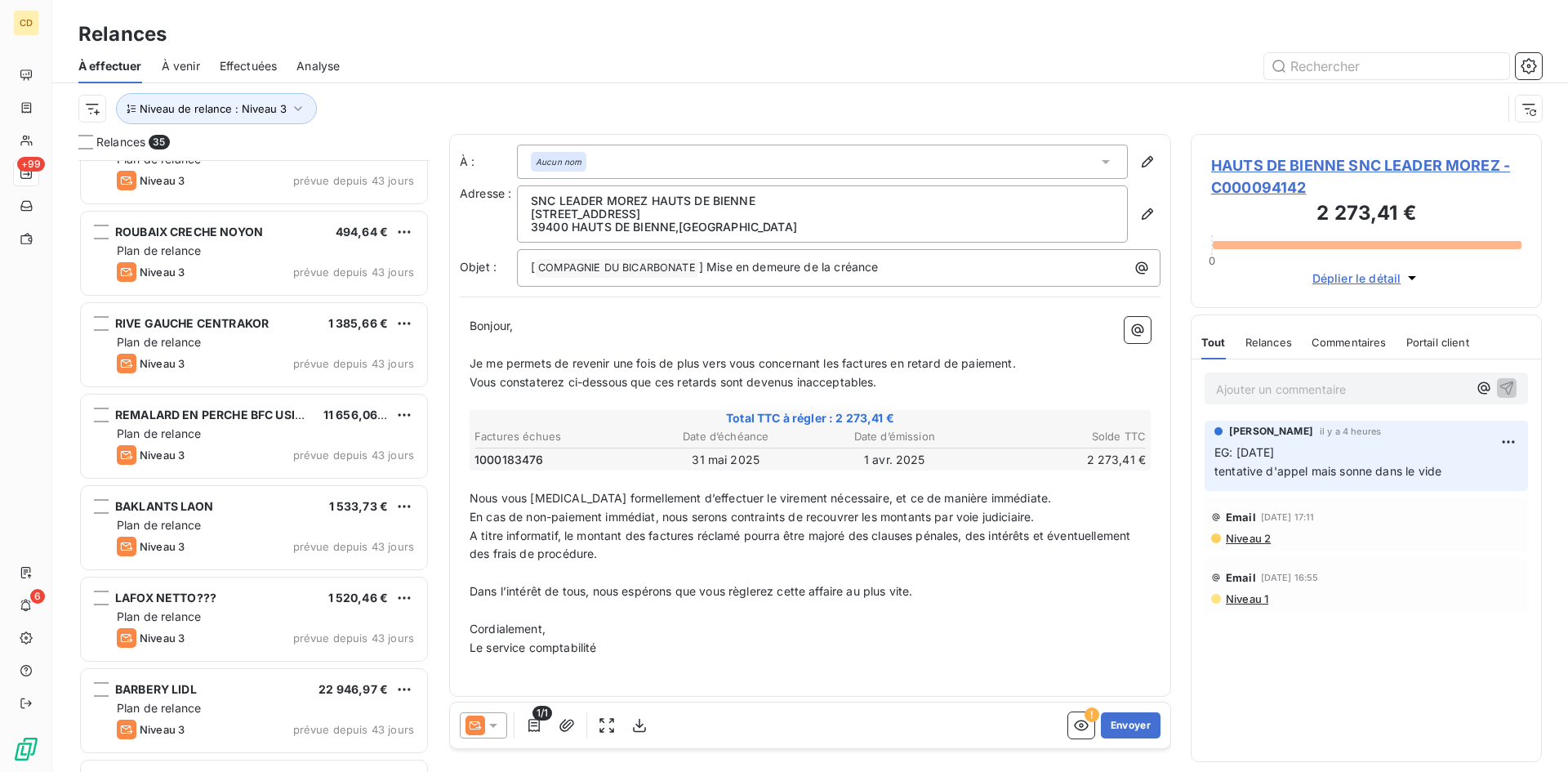
click at [258, 68] on span "Effectuées" at bounding box center [248, 66] width 58 height 16
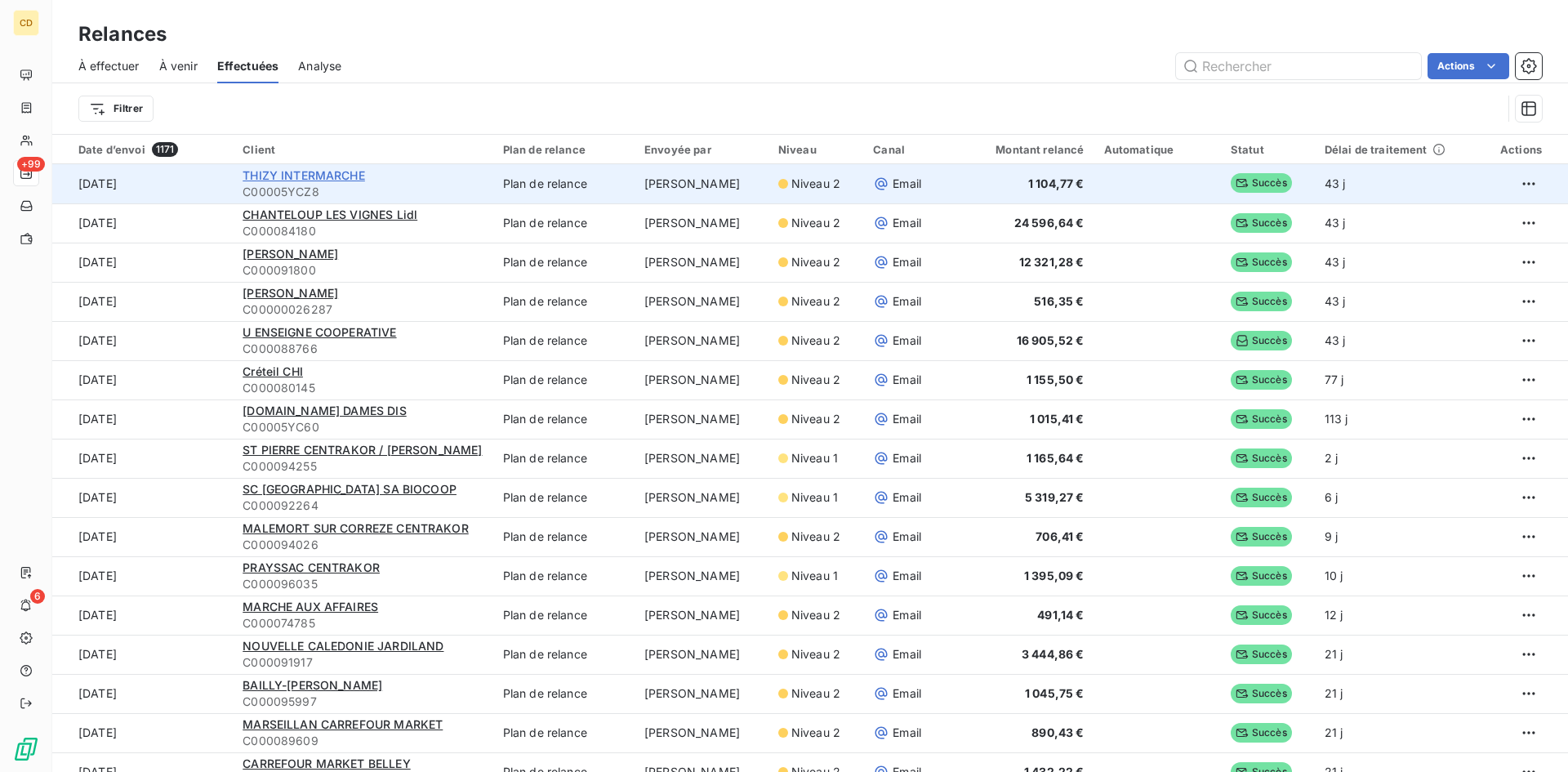
click at [293, 171] on span "THIZY INTERMARCHE" at bounding box center [303, 175] width 123 height 14
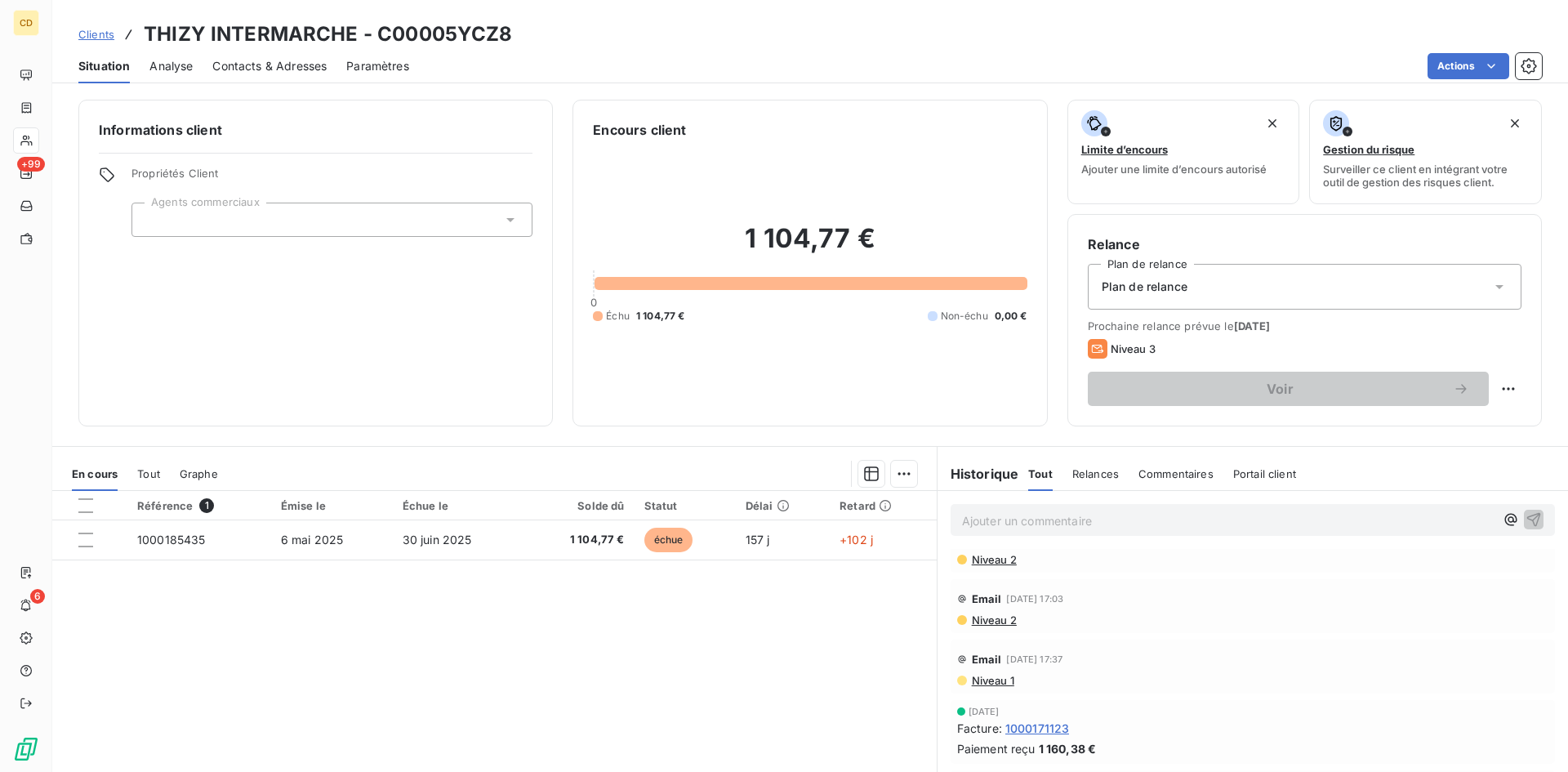
scroll to position [5, 0]
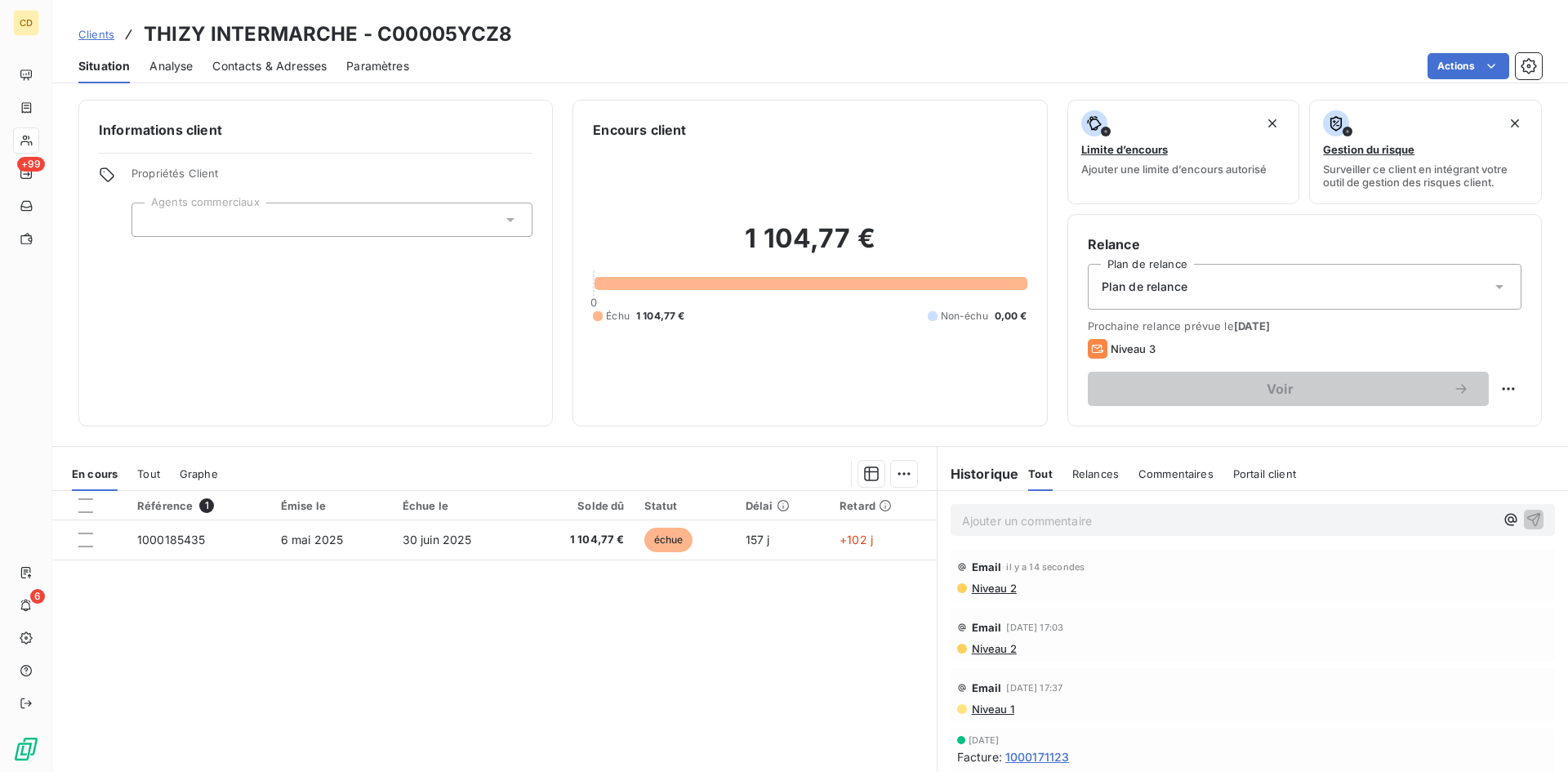
click at [982, 647] on span "Niveau 2" at bounding box center [994, 648] width 47 height 13
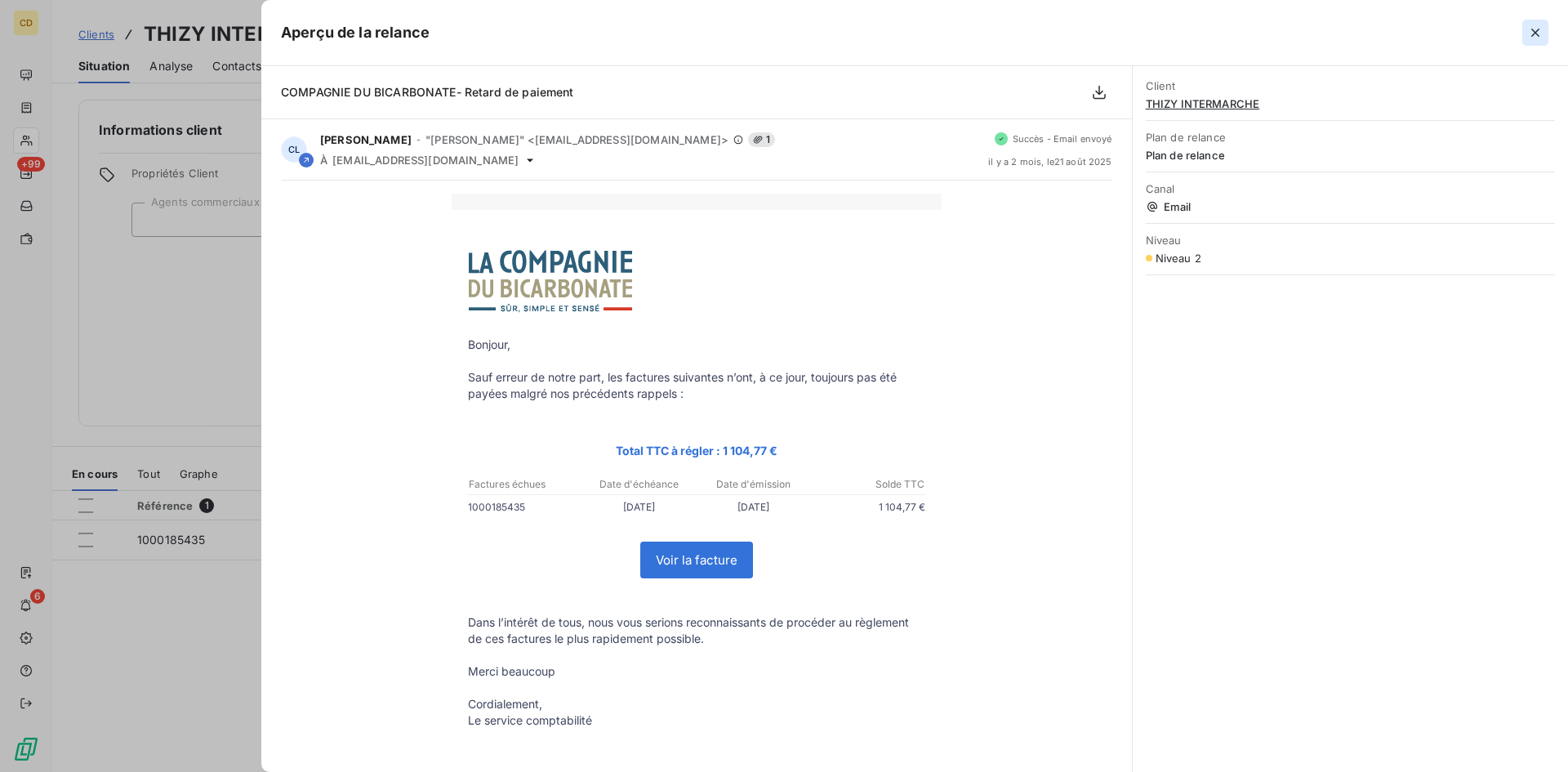
click at [1532, 29] on icon "button" at bounding box center [1535, 32] width 16 height 16
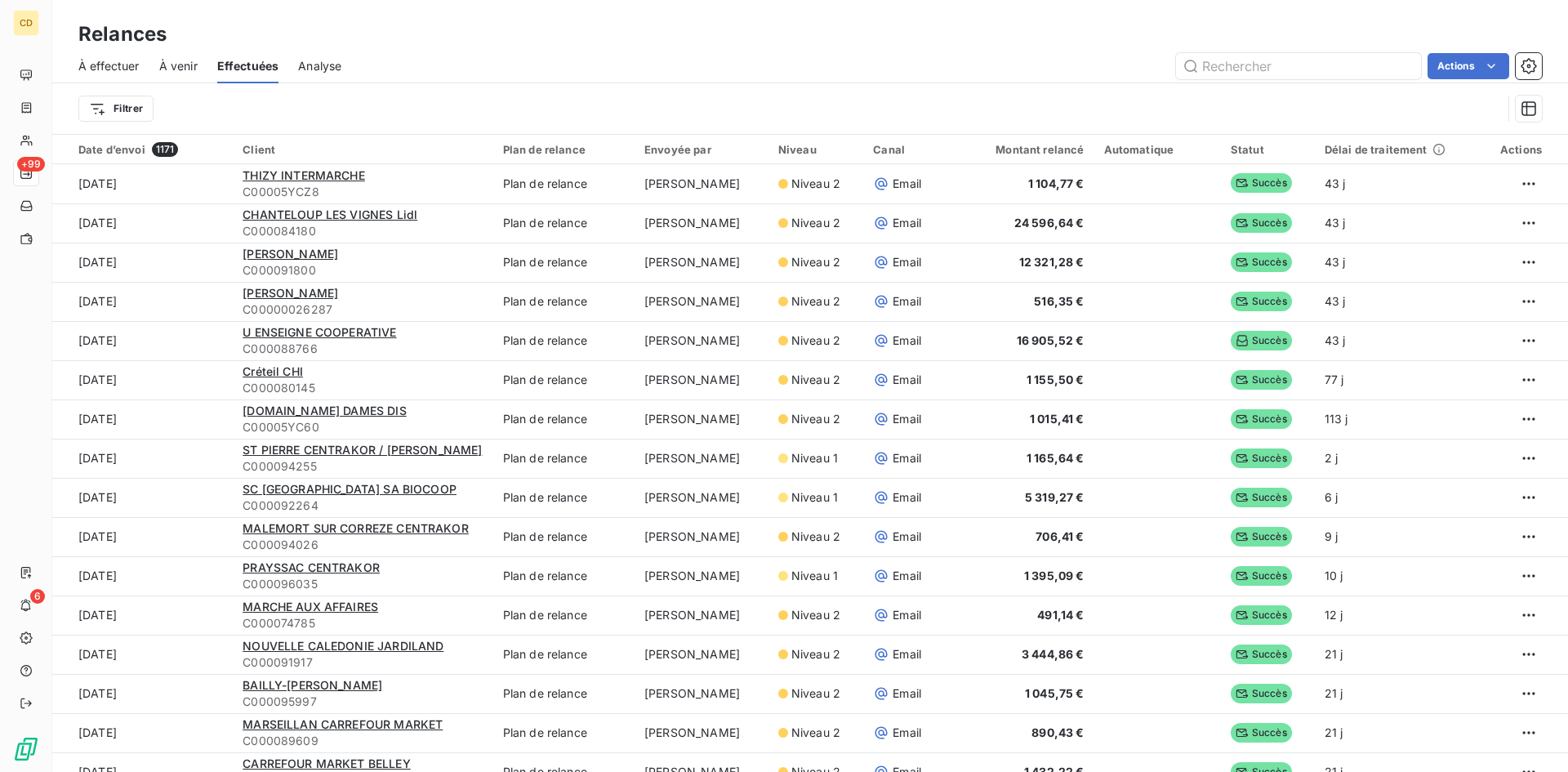
click at [98, 63] on span "À effectuer" at bounding box center [108, 66] width 61 height 16
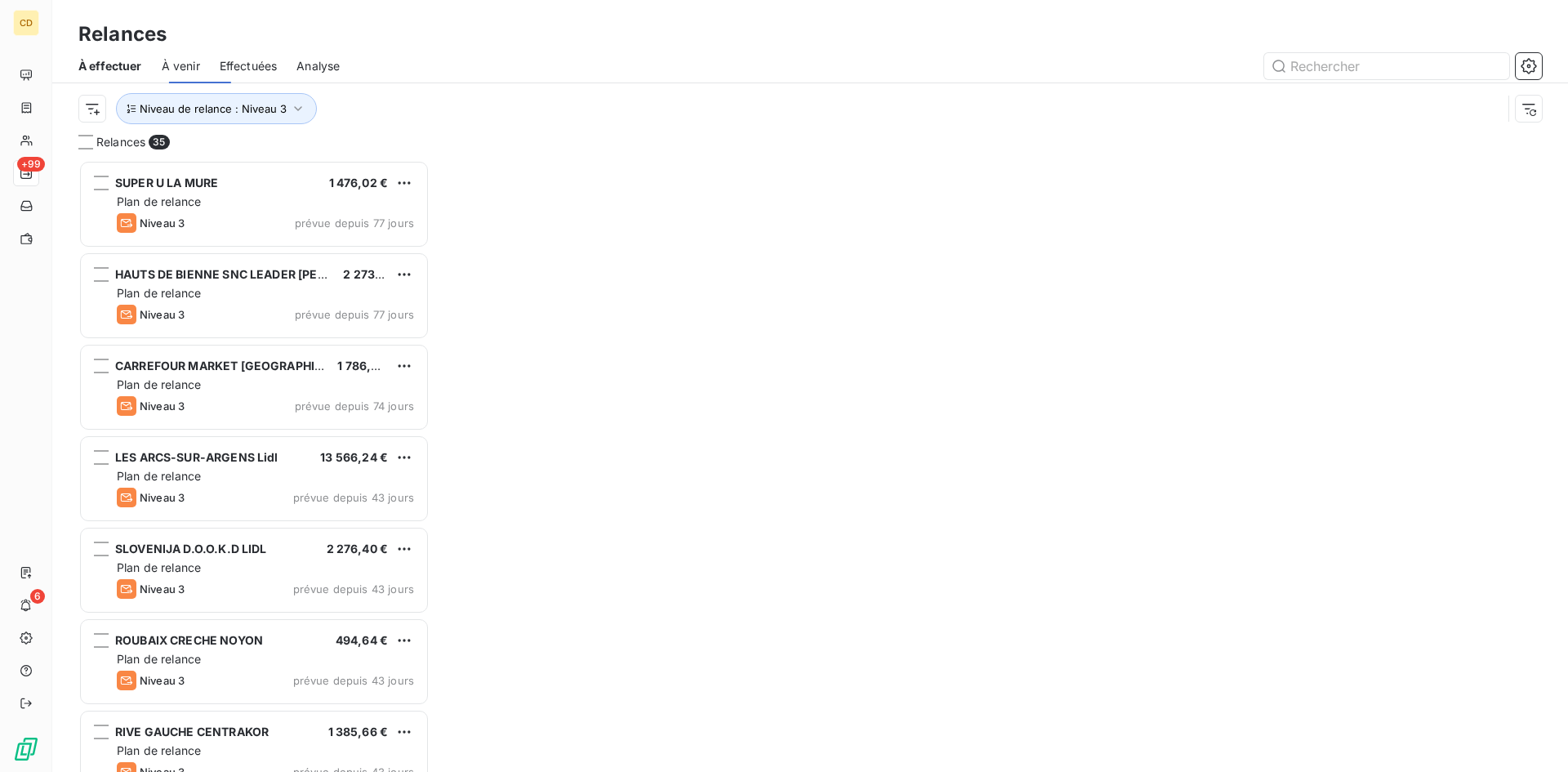
scroll to position [600, 339]
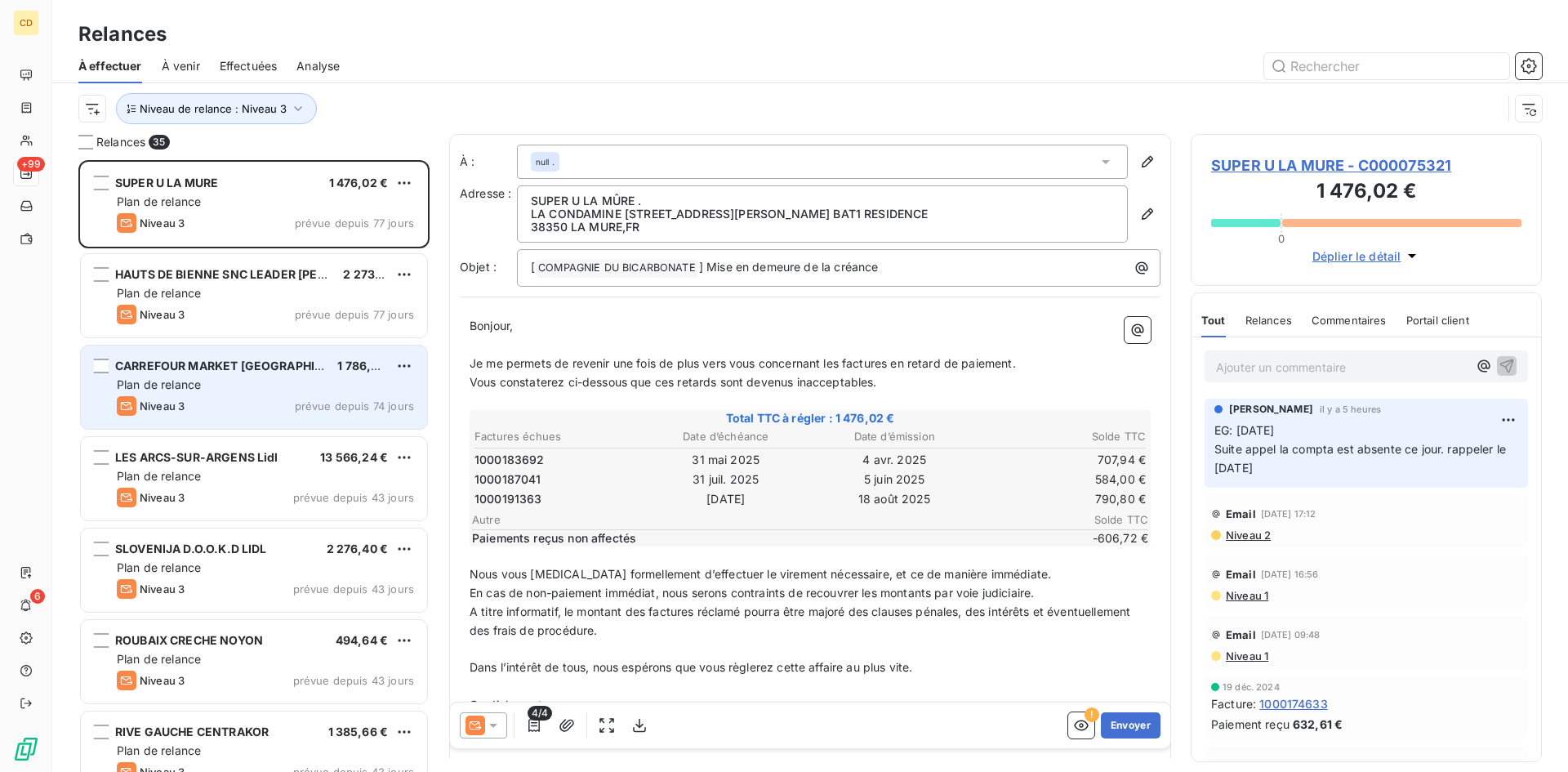
click at [201, 377] on span "Plan de relance" at bounding box center [159, 384] width 84 height 14
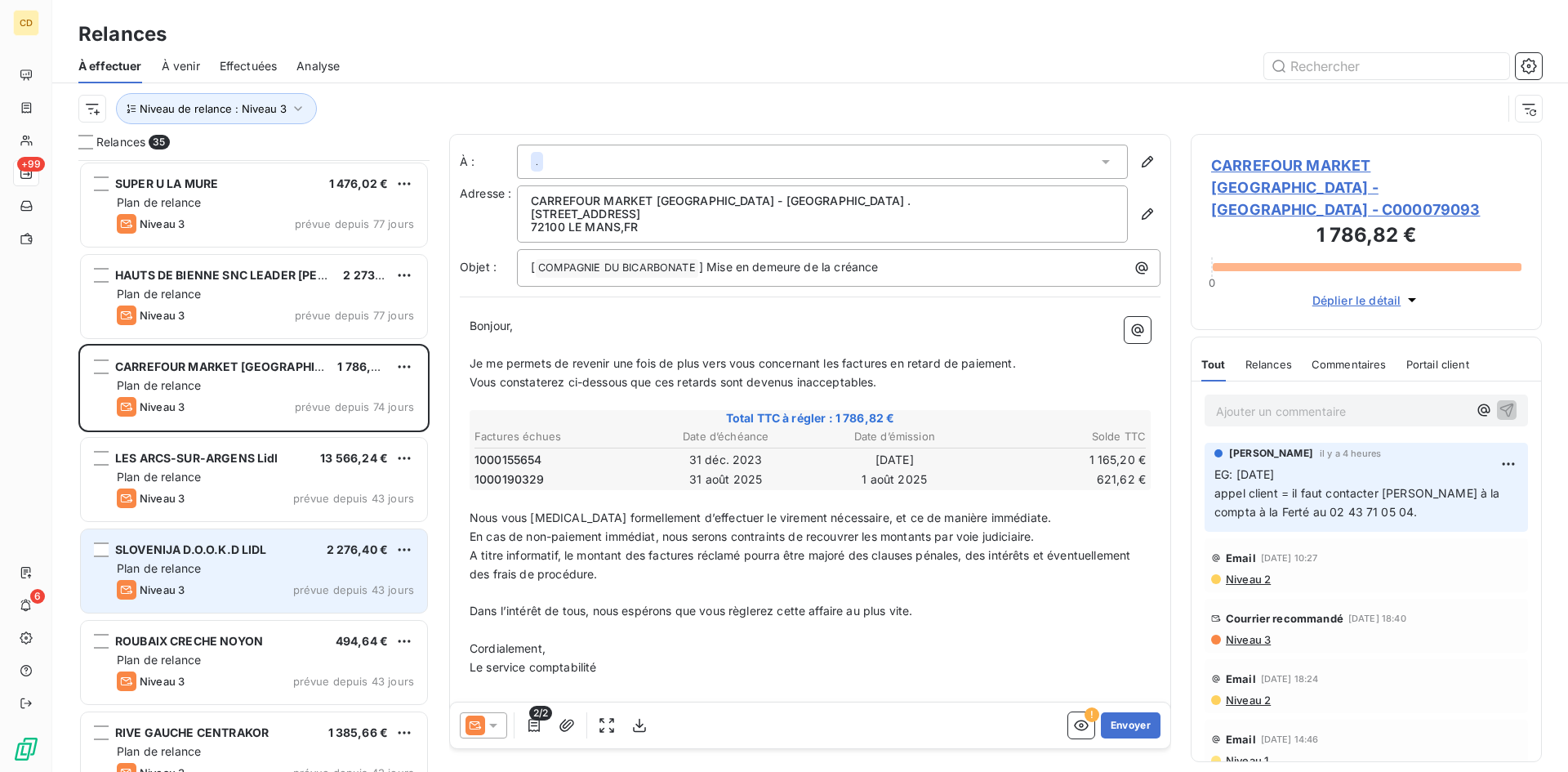
scroll to position [83, 0]
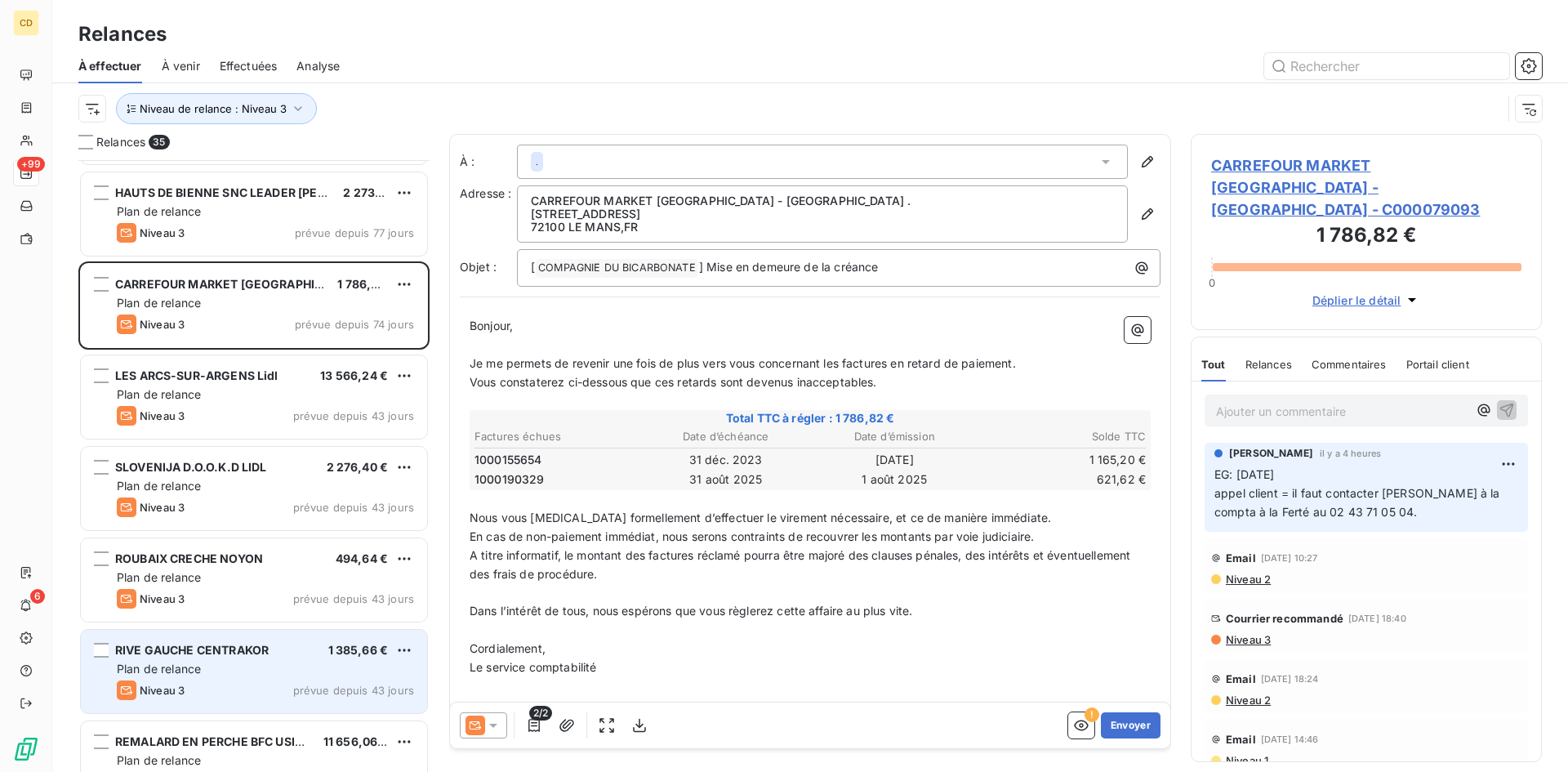
click at [216, 653] on span "RIVE GAUCHE CENTRAKOR" at bounding box center [192, 649] width 154 height 14
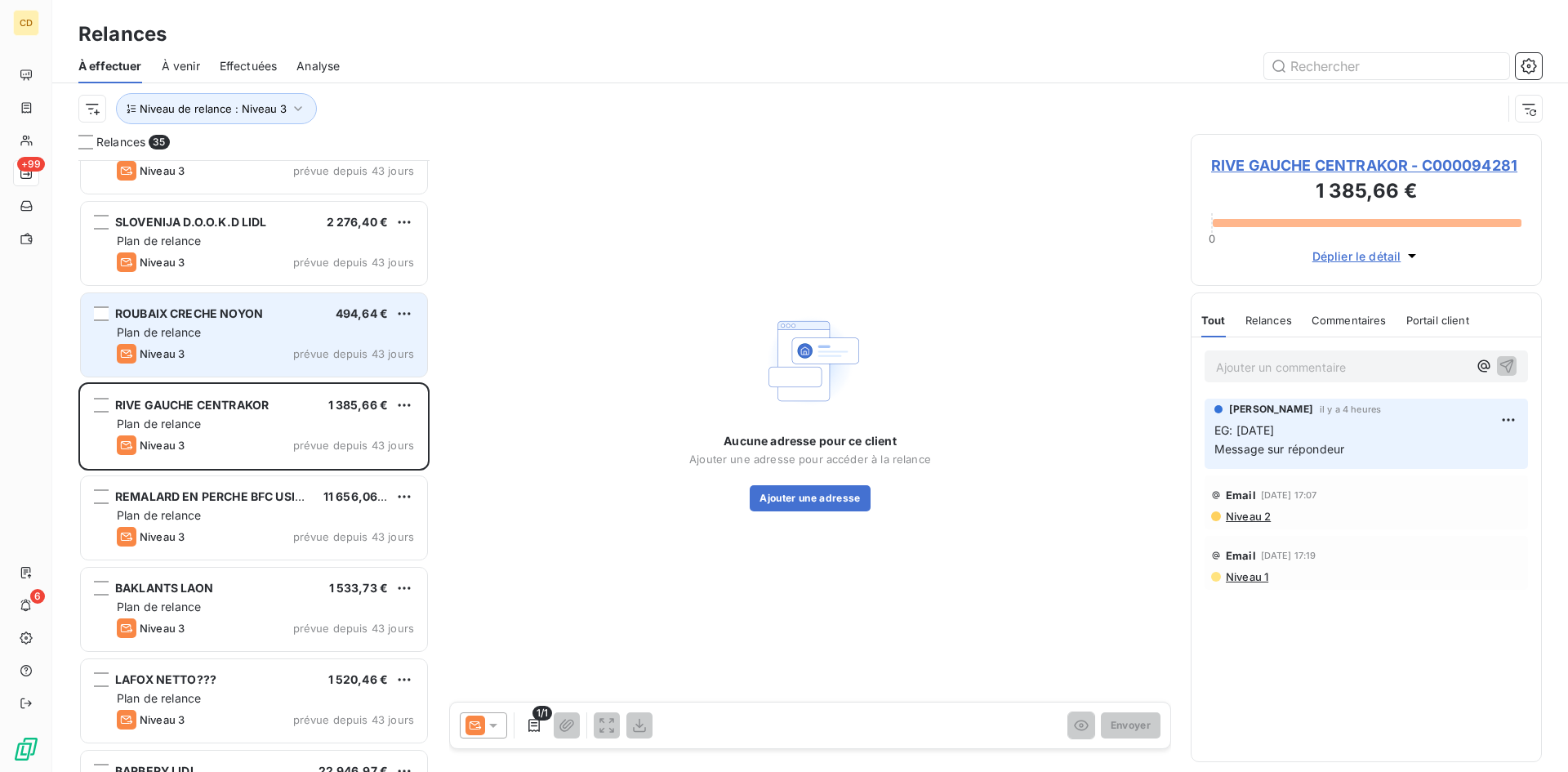
scroll to position [409, 0]
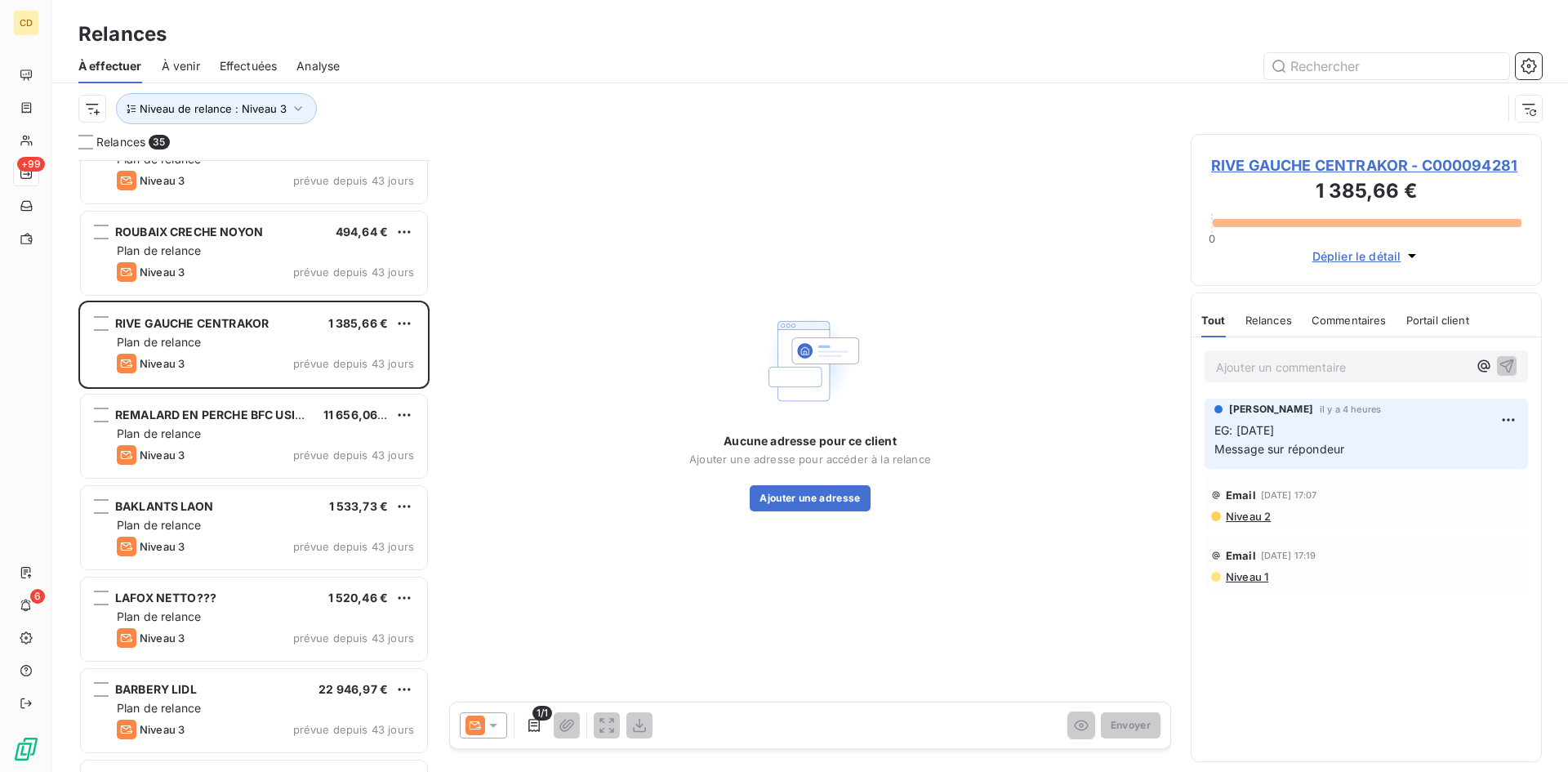
click at [1248, 516] on span "Niveau 2" at bounding box center [1248, 516] width 47 height 13
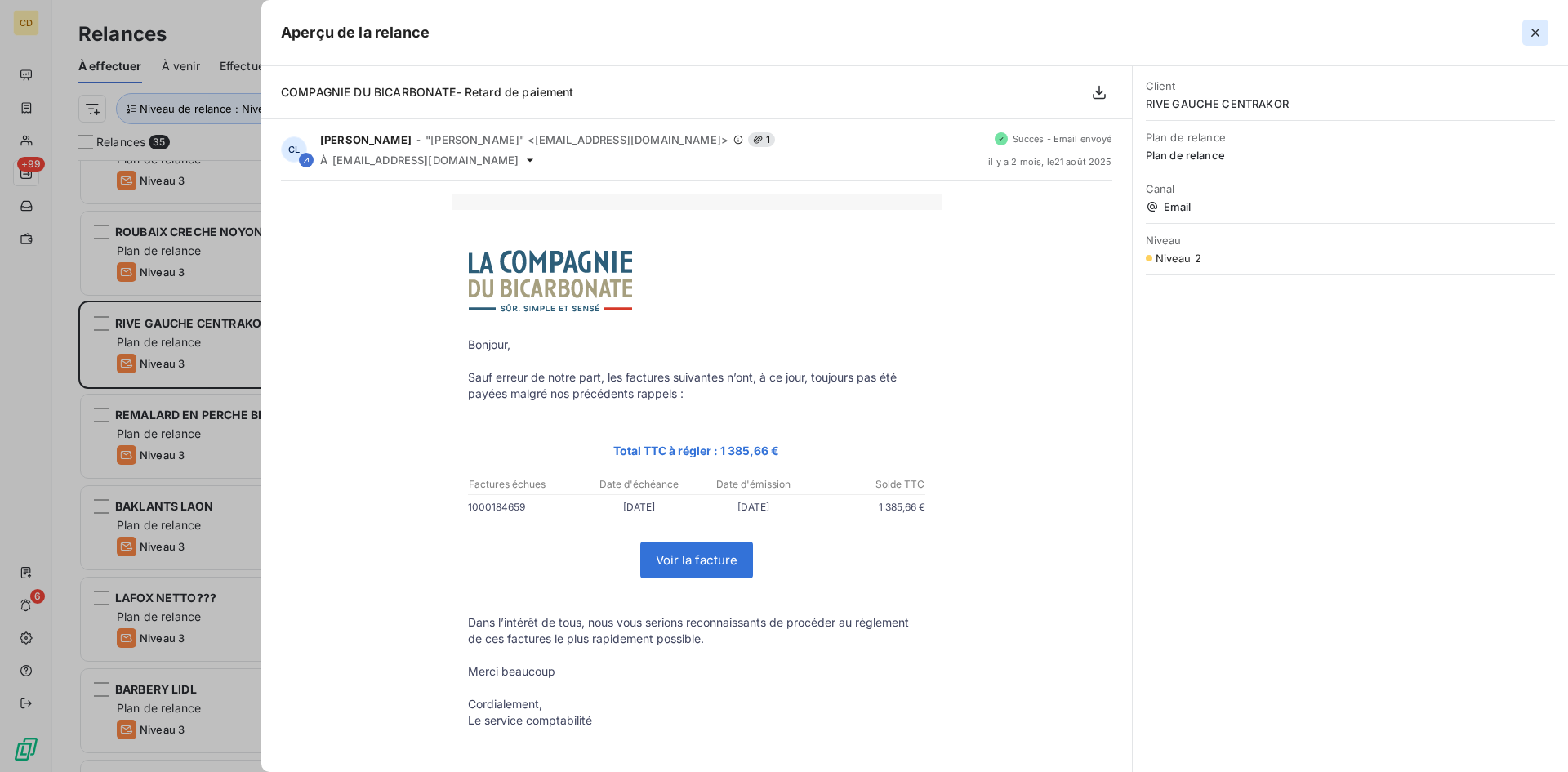
click at [1532, 26] on icon "button" at bounding box center [1535, 32] width 16 height 16
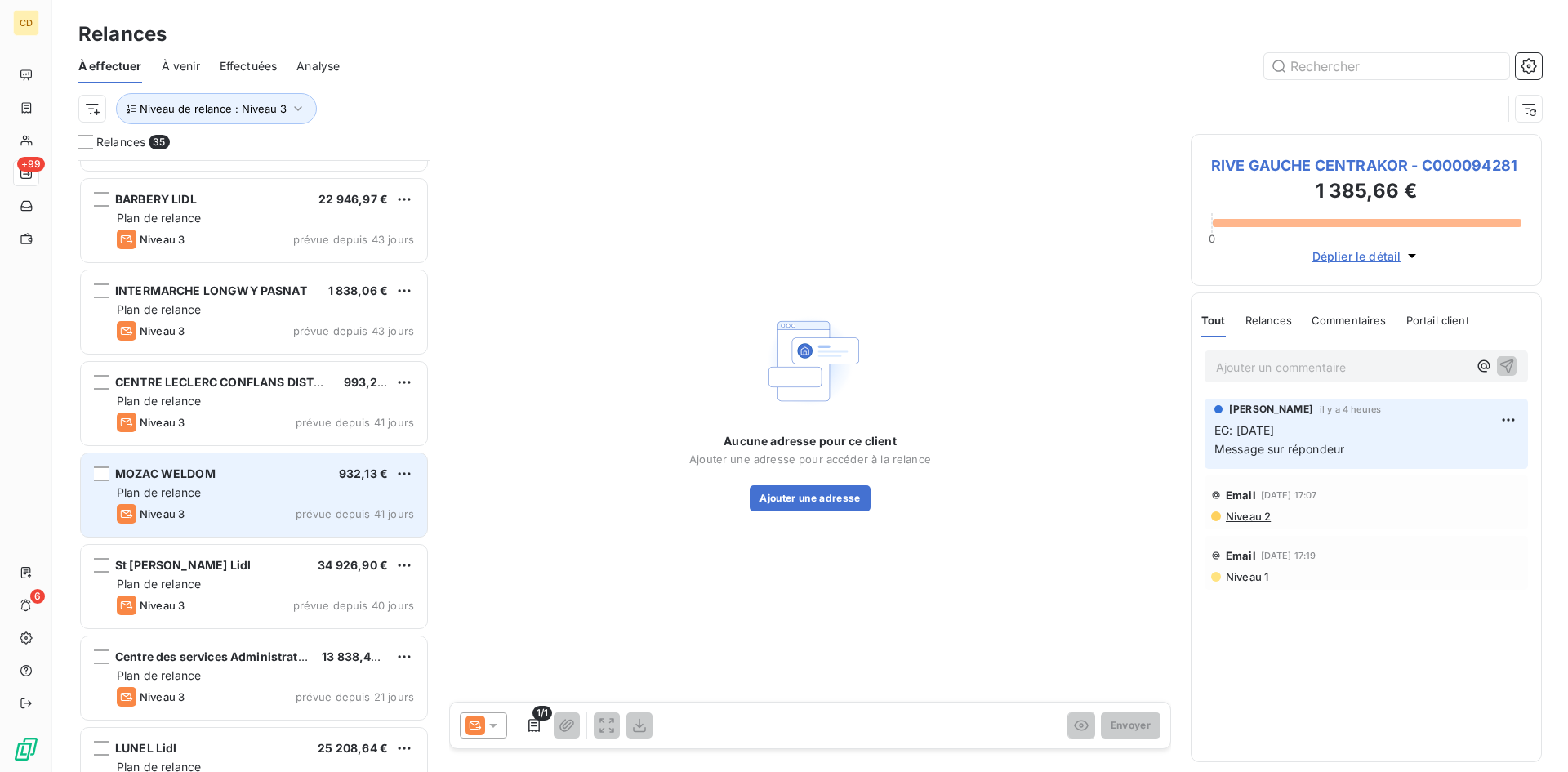
scroll to position [818, 0]
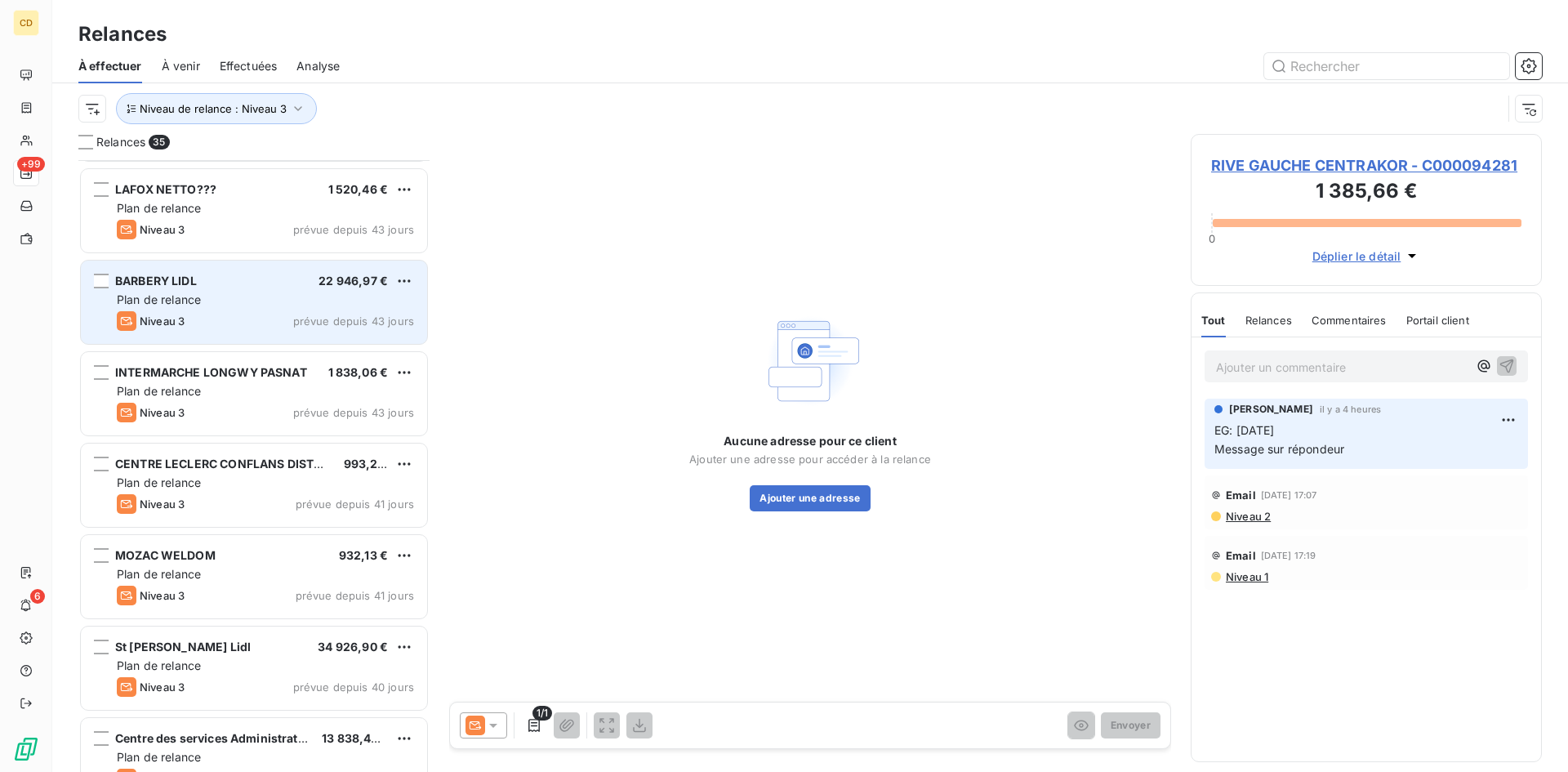
click at [188, 298] on span "Plan de relance" at bounding box center [159, 299] width 84 height 14
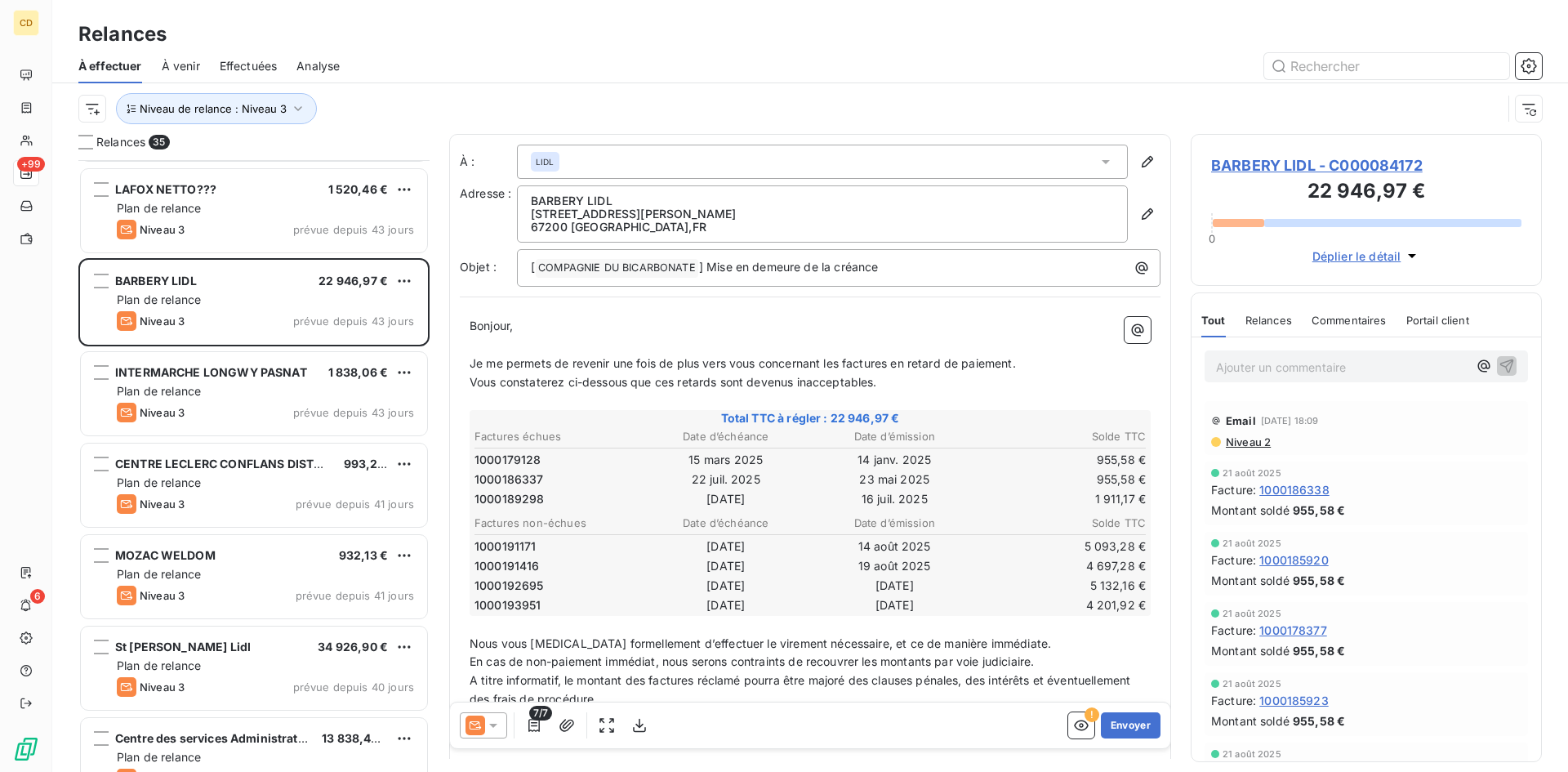
scroll to position [327, 0]
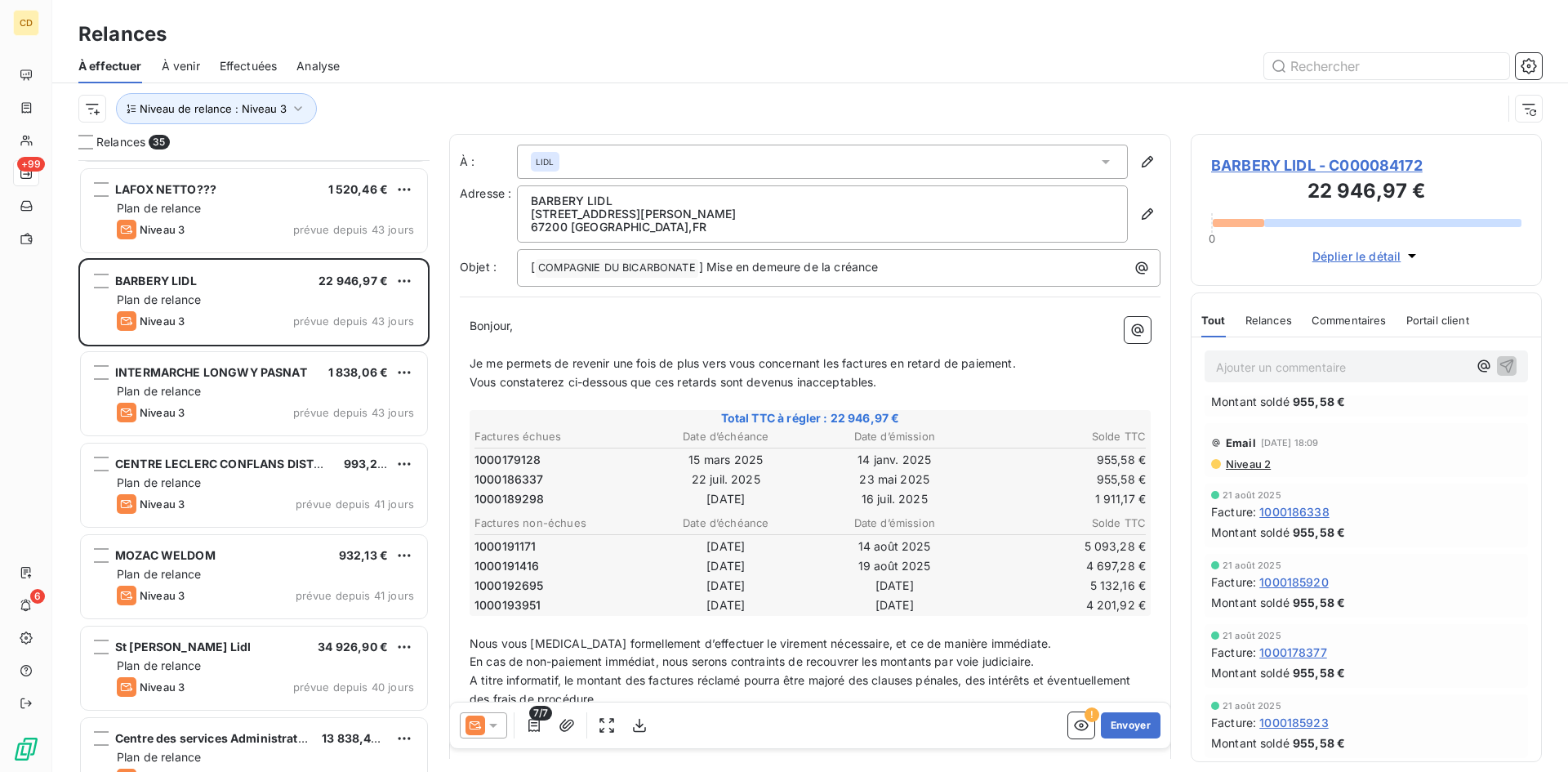
click at [1246, 463] on span "Niveau 2" at bounding box center [1248, 464] width 47 height 13
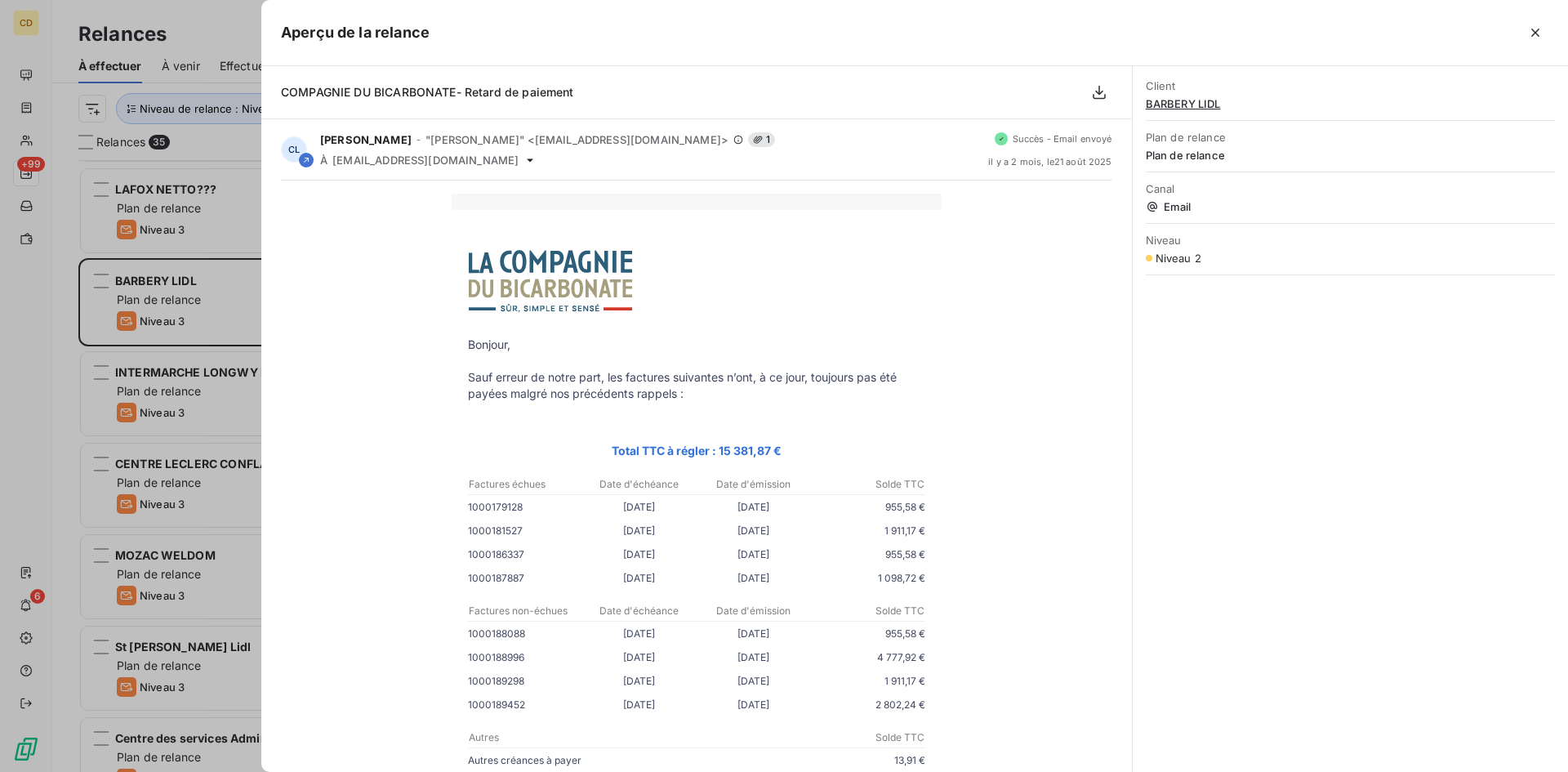
drag, startPoint x: 1533, startPoint y: 30, endPoint x: 1502, endPoint y: 47, distance: 35.4
click at [1533, 30] on icon "button" at bounding box center [1536, 32] width 9 height 9
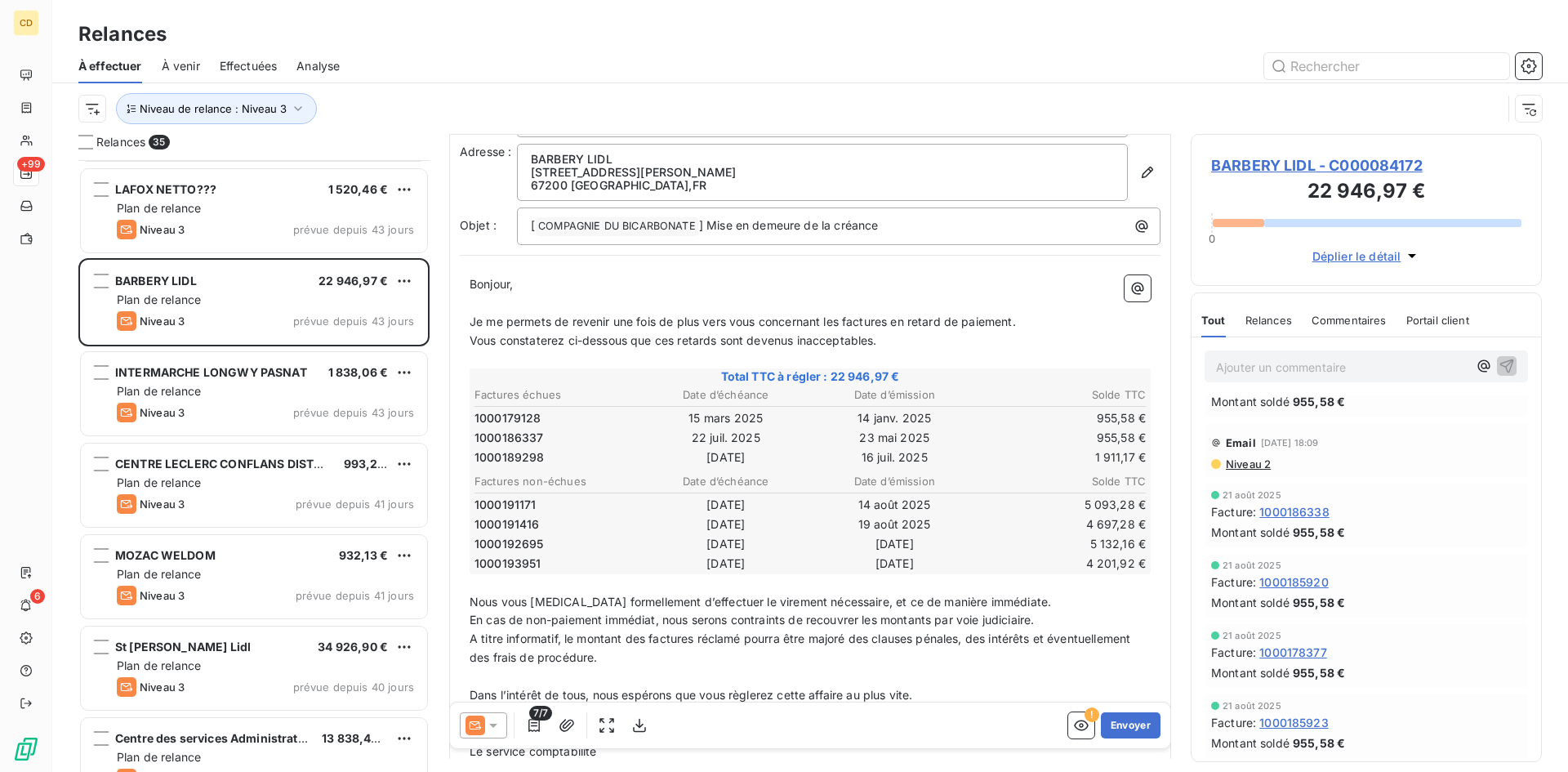
scroll to position [83, 0]
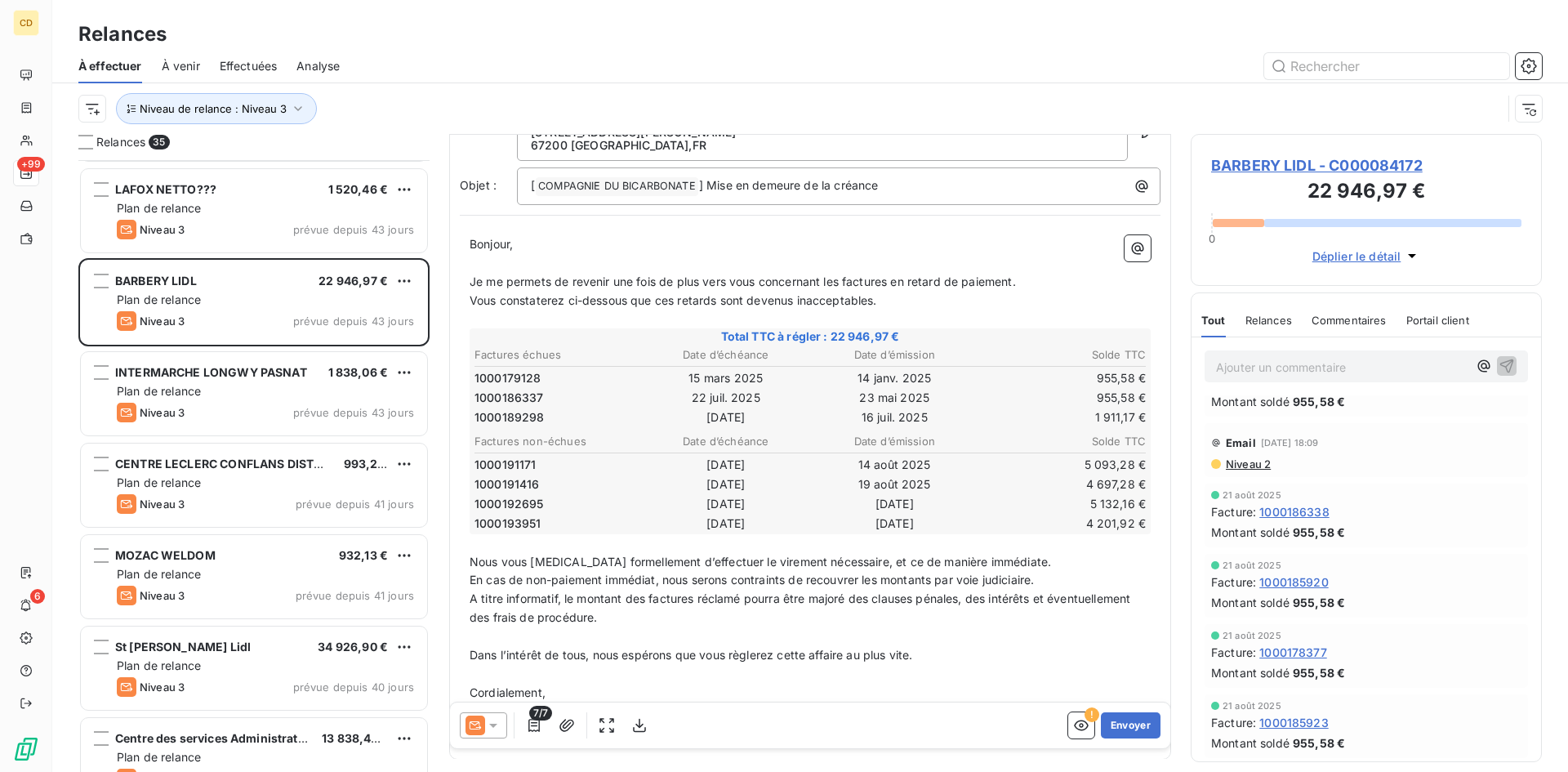
click at [487, 723] on icon at bounding box center [493, 724] width 16 height 16
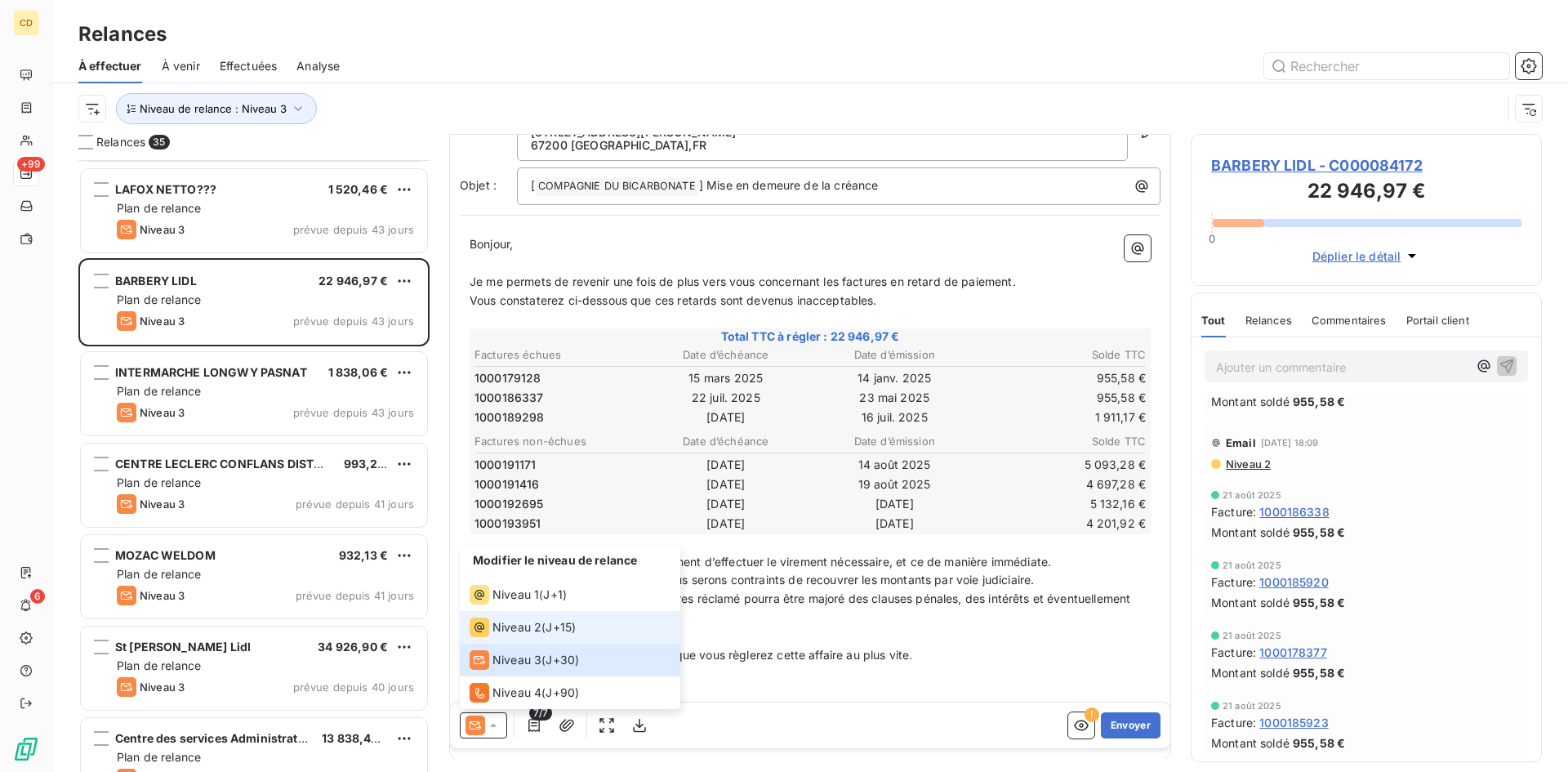
click at [506, 633] on span "Niveau 2" at bounding box center [517, 627] width 49 height 16
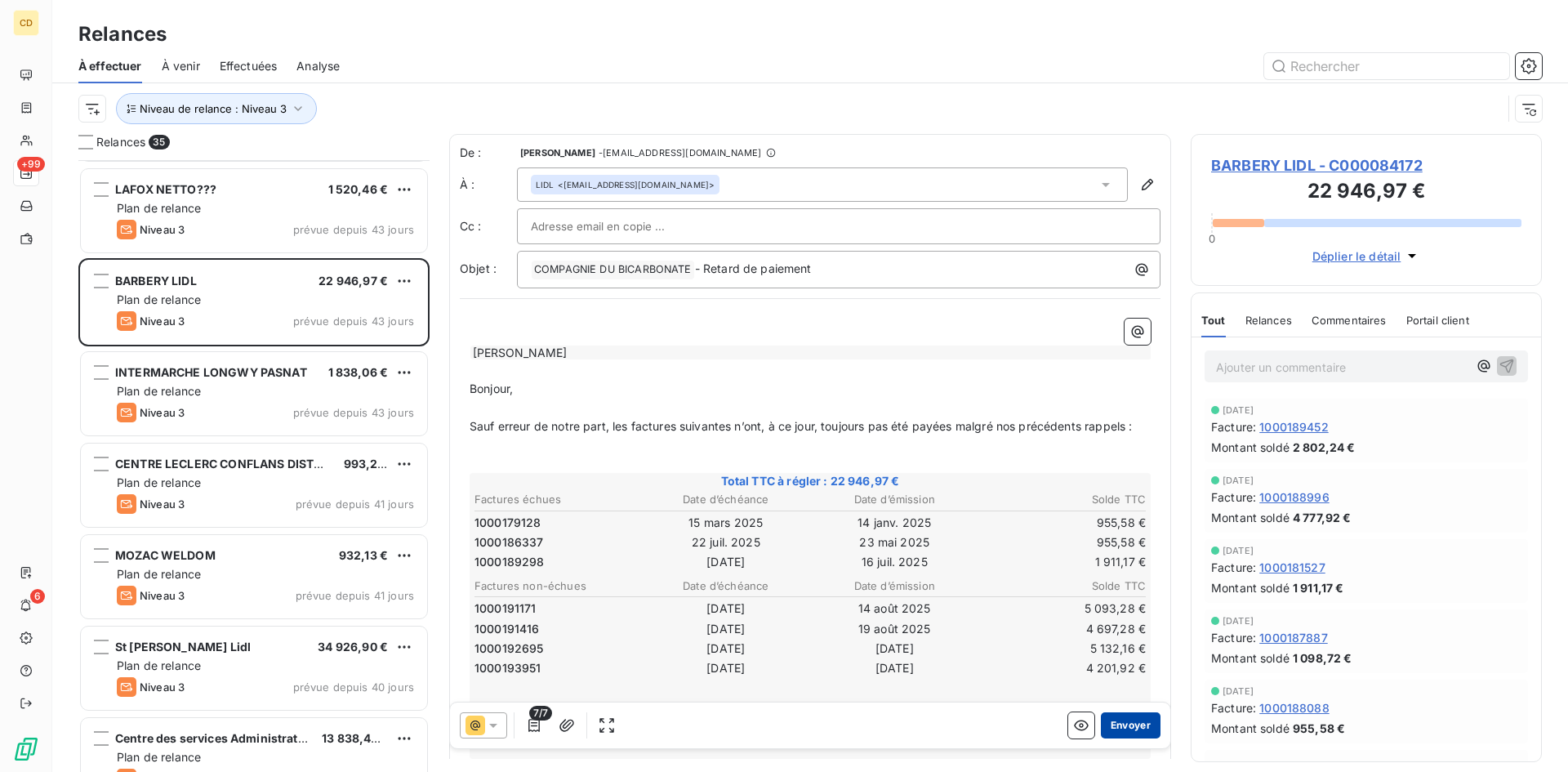
click at [1115, 714] on button "Envoyer" at bounding box center [1131, 724] width 60 height 26
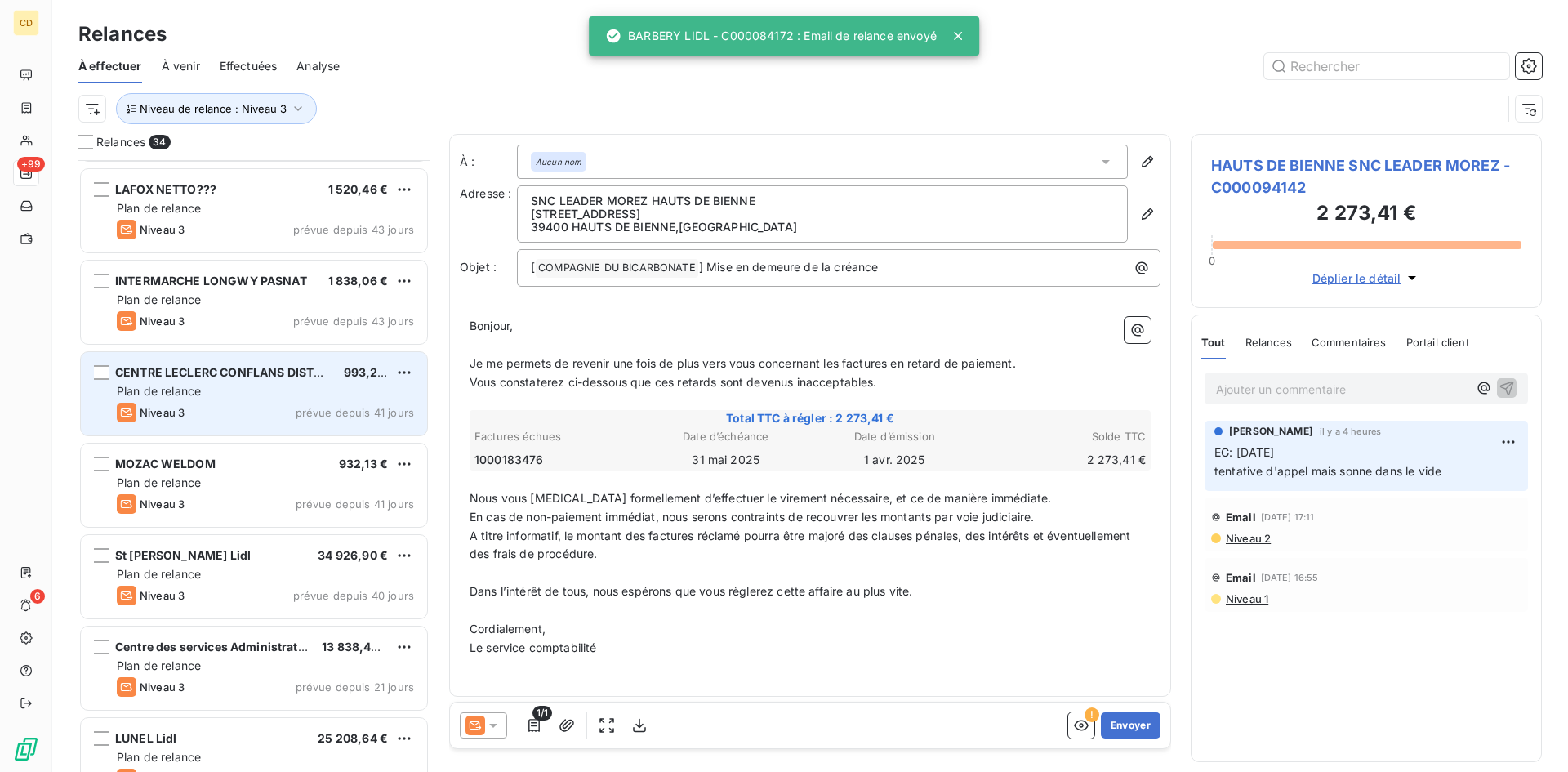
click at [221, 377] on span "CENTRE LECLERC CONFLANS DISTRIBUTION" at bounding box center [242, 372] width 254 height 14
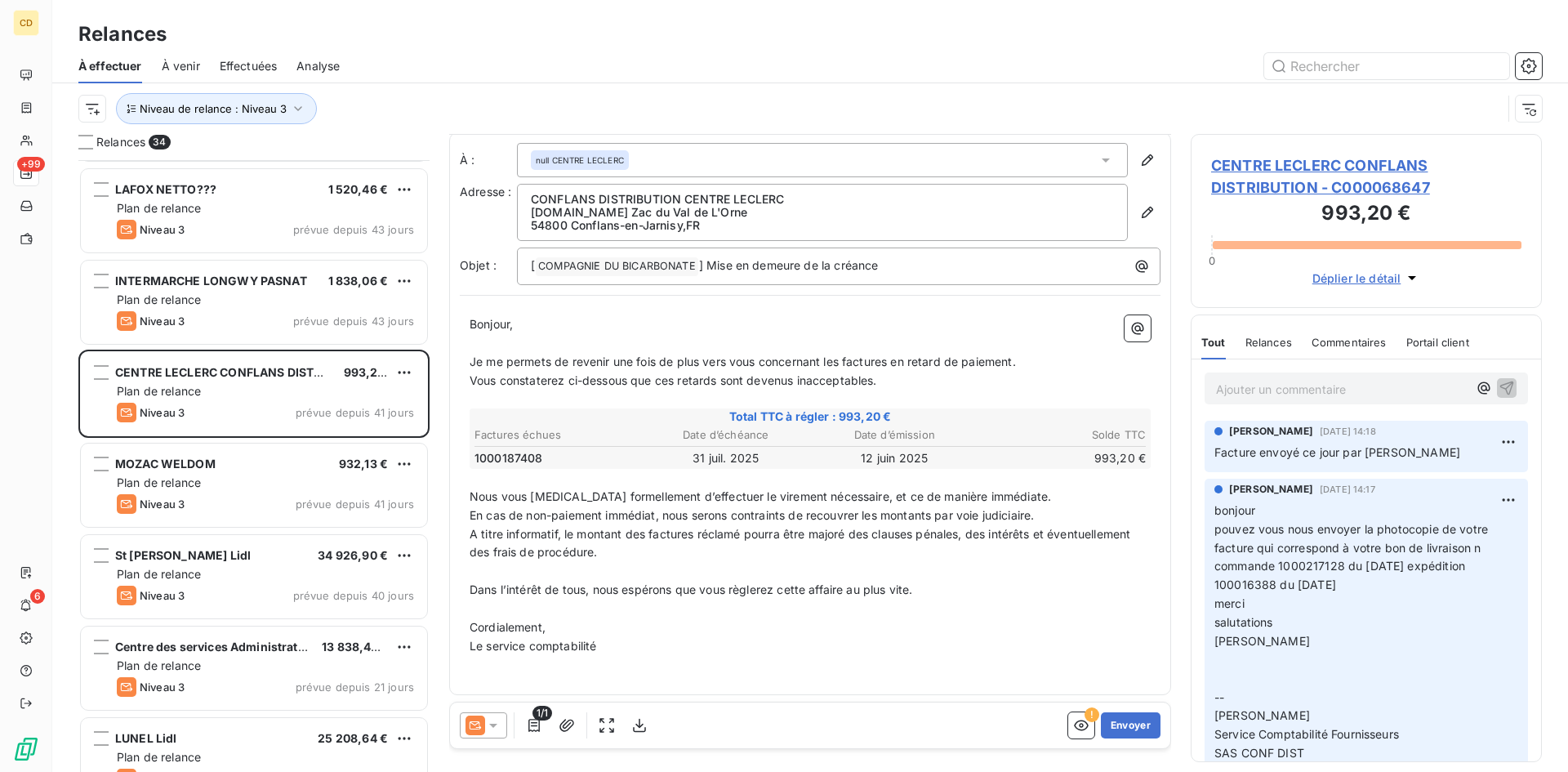
click at [493, 727] on icon at bounding box center [493, 724] width 16 height 16
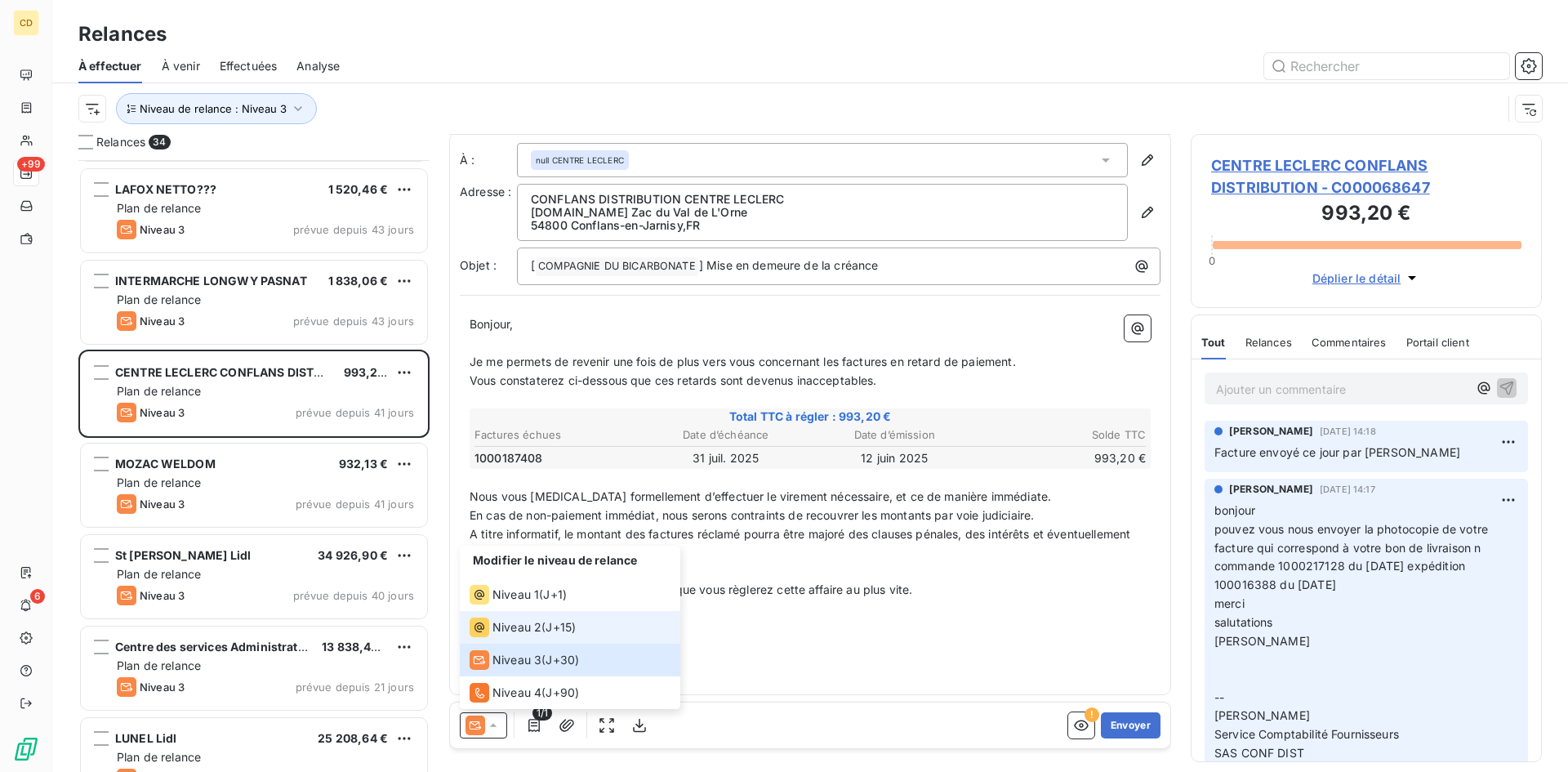
click at [501, 630] on span "Niveau 2" at bounding box center [517, 627] width 49 height 16
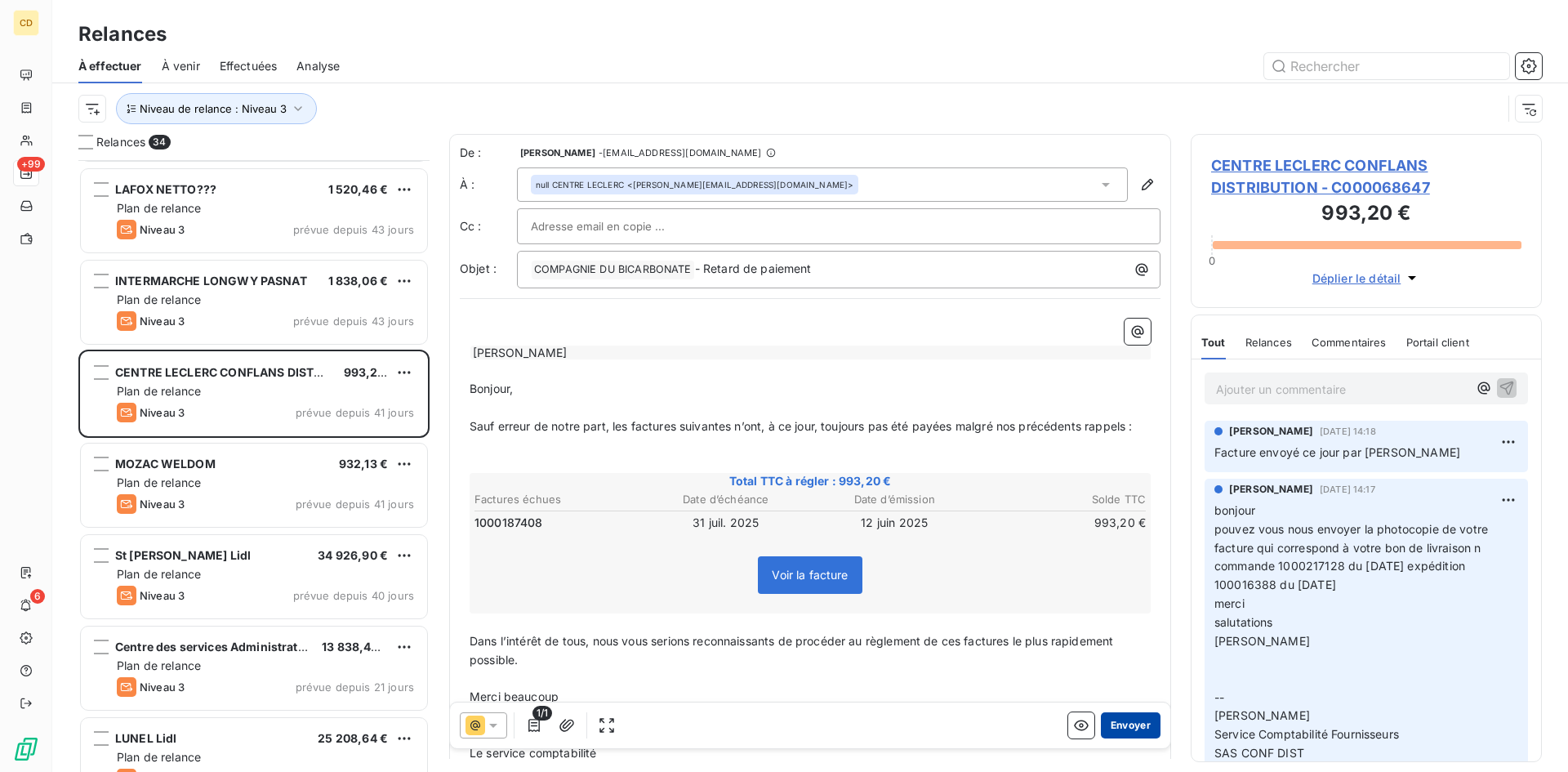
click at [1114, 722] on button "Envoyer" at bounding box center [1131, 724] width 60 height 26
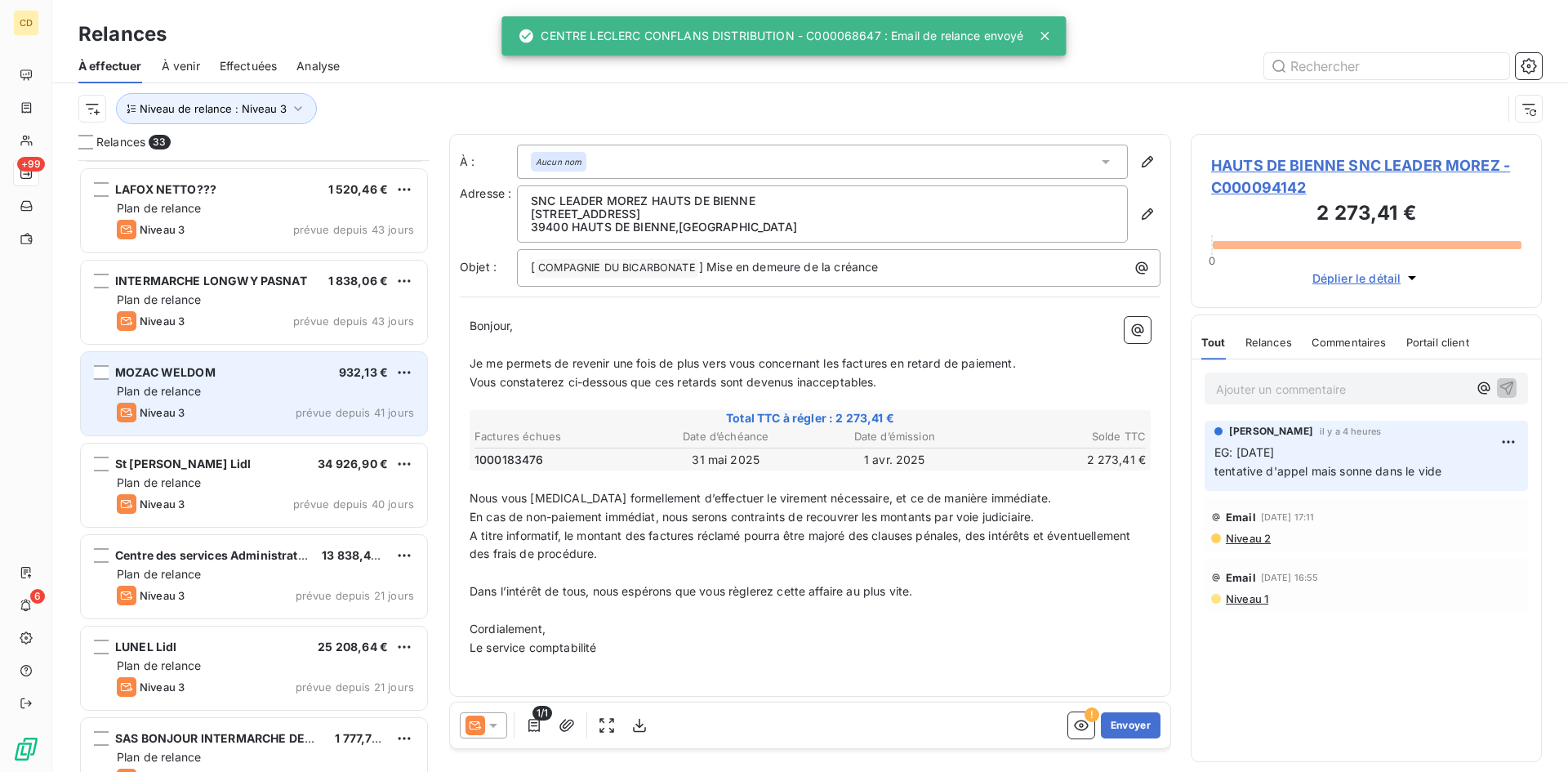
click at [197, 396] on span "Plan de relance" at bounding box center [159, 391] width 84 height 14
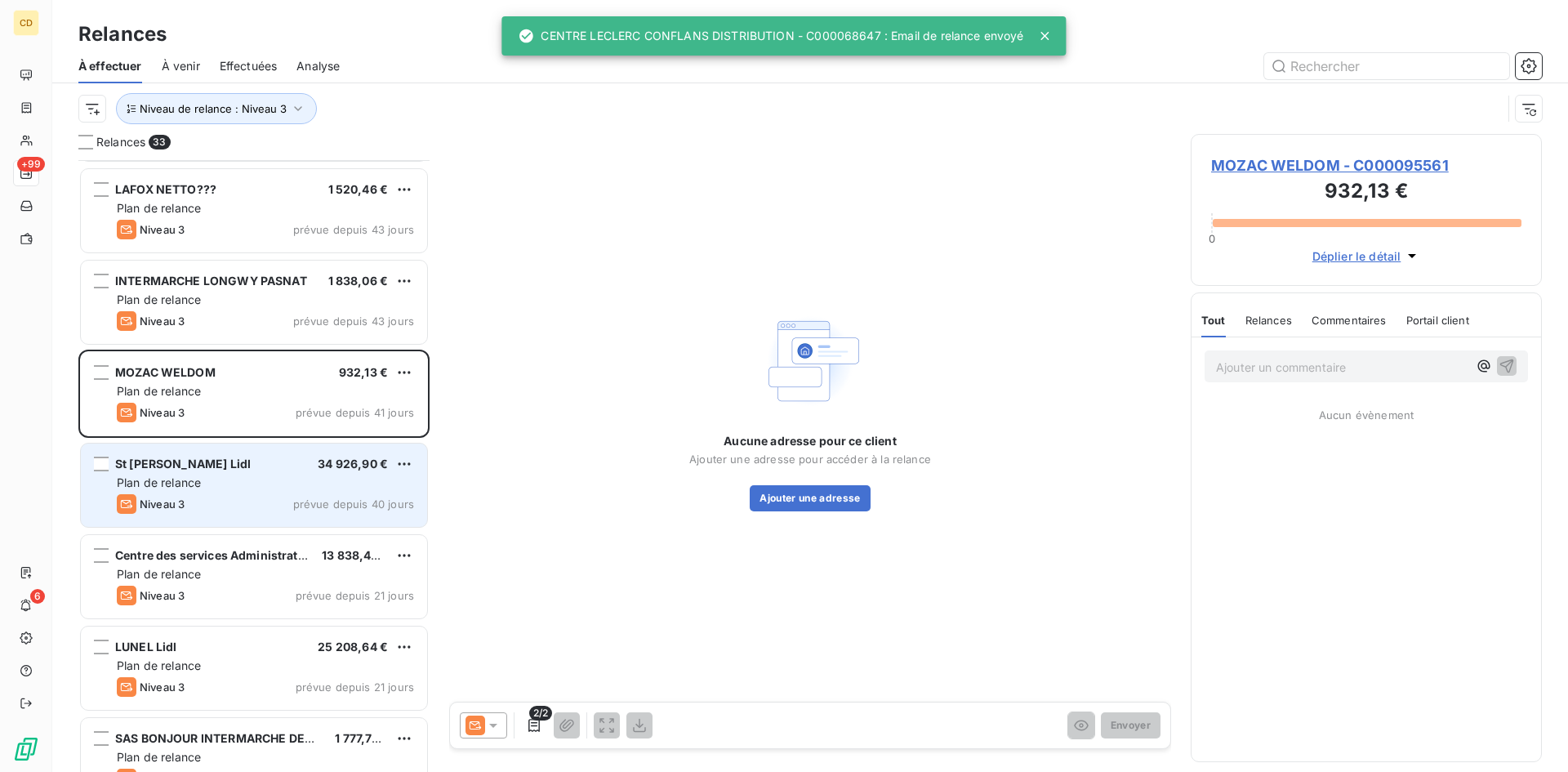
click at [206, 478] on div "Plan de relance" at bounding box center [265, 482] width 298 height 16
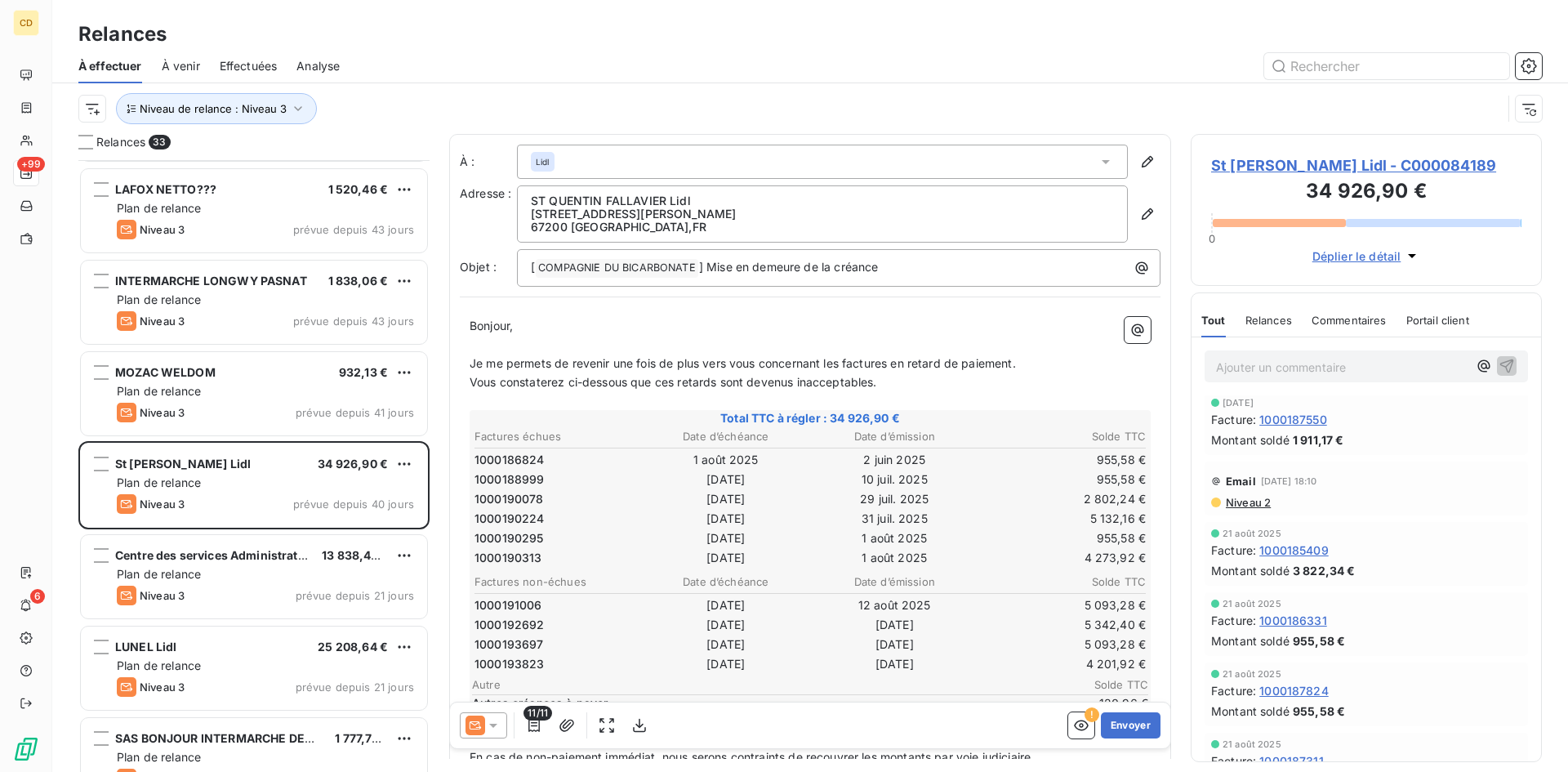
scroll to position [327, 0]
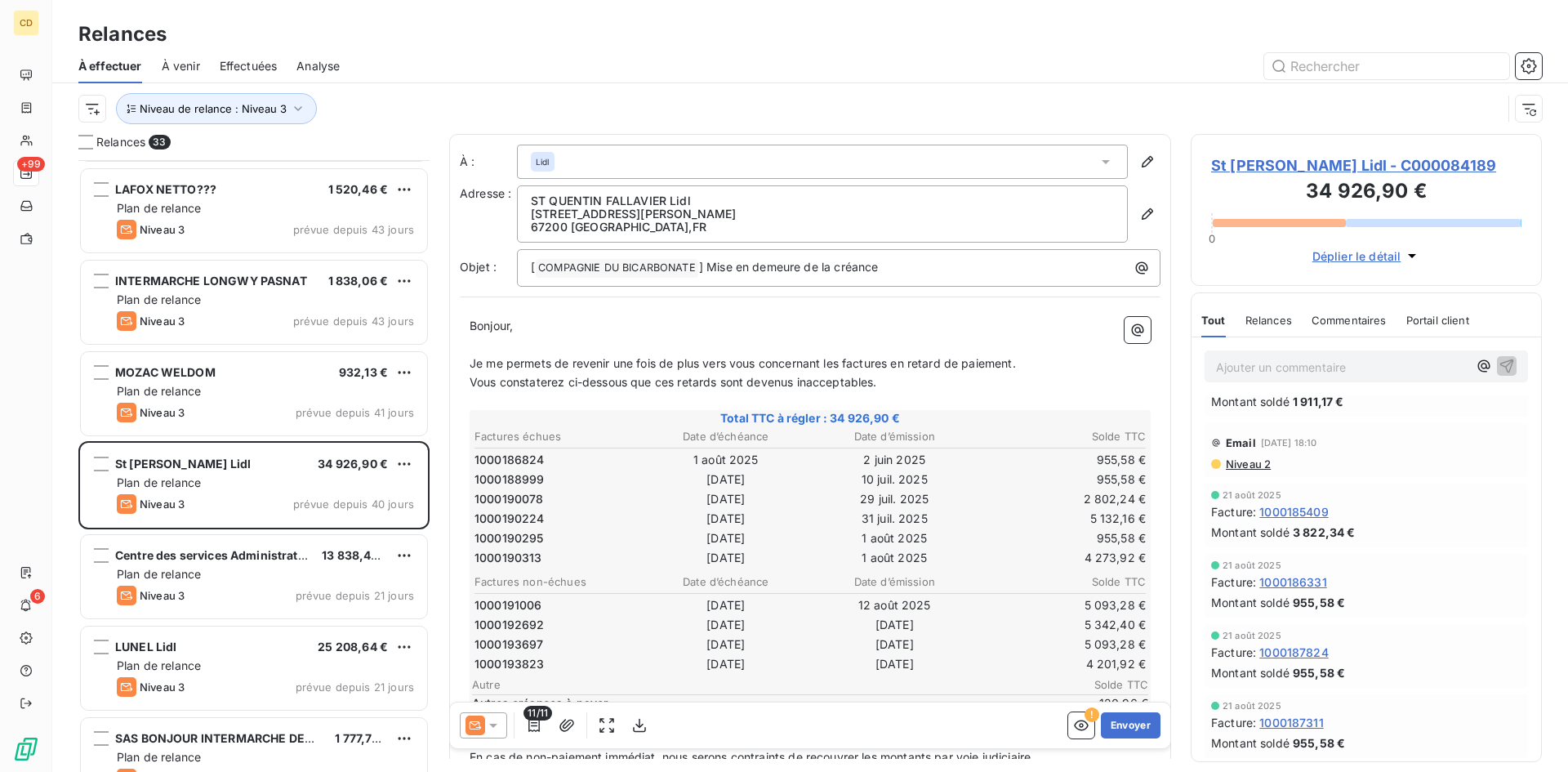
click at [1238, 463] on span "Niveau 2" at bounding box center [1248, 464] width 47 height 13
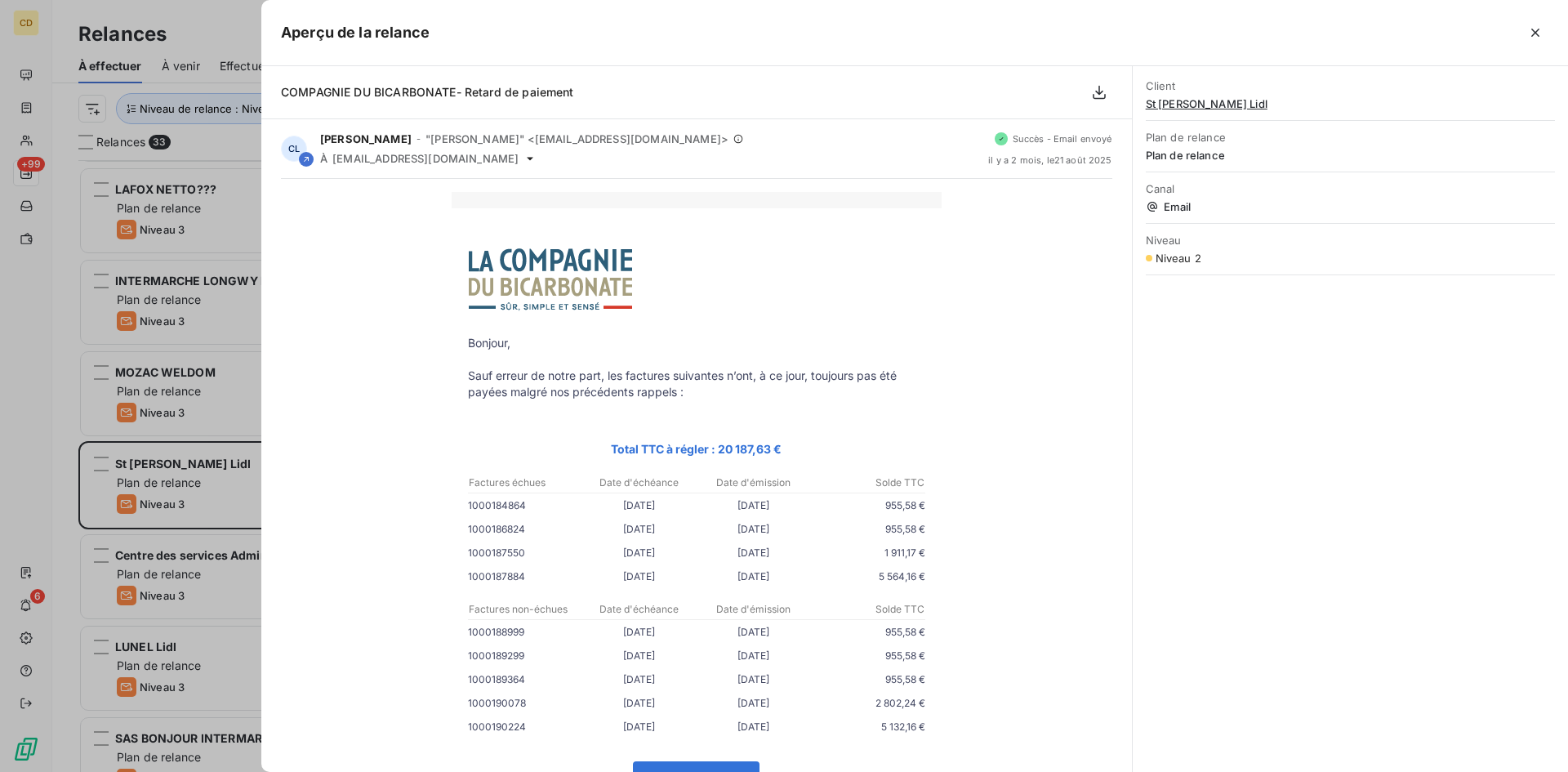
drag, startPoint x: 1533, startPoint y: 26, endPoint x: 1510, endPoint y: 91, distance: 68.9
click at [1531, 29] on icon "button" at bounding box center [1535, 32] width 16 height 16
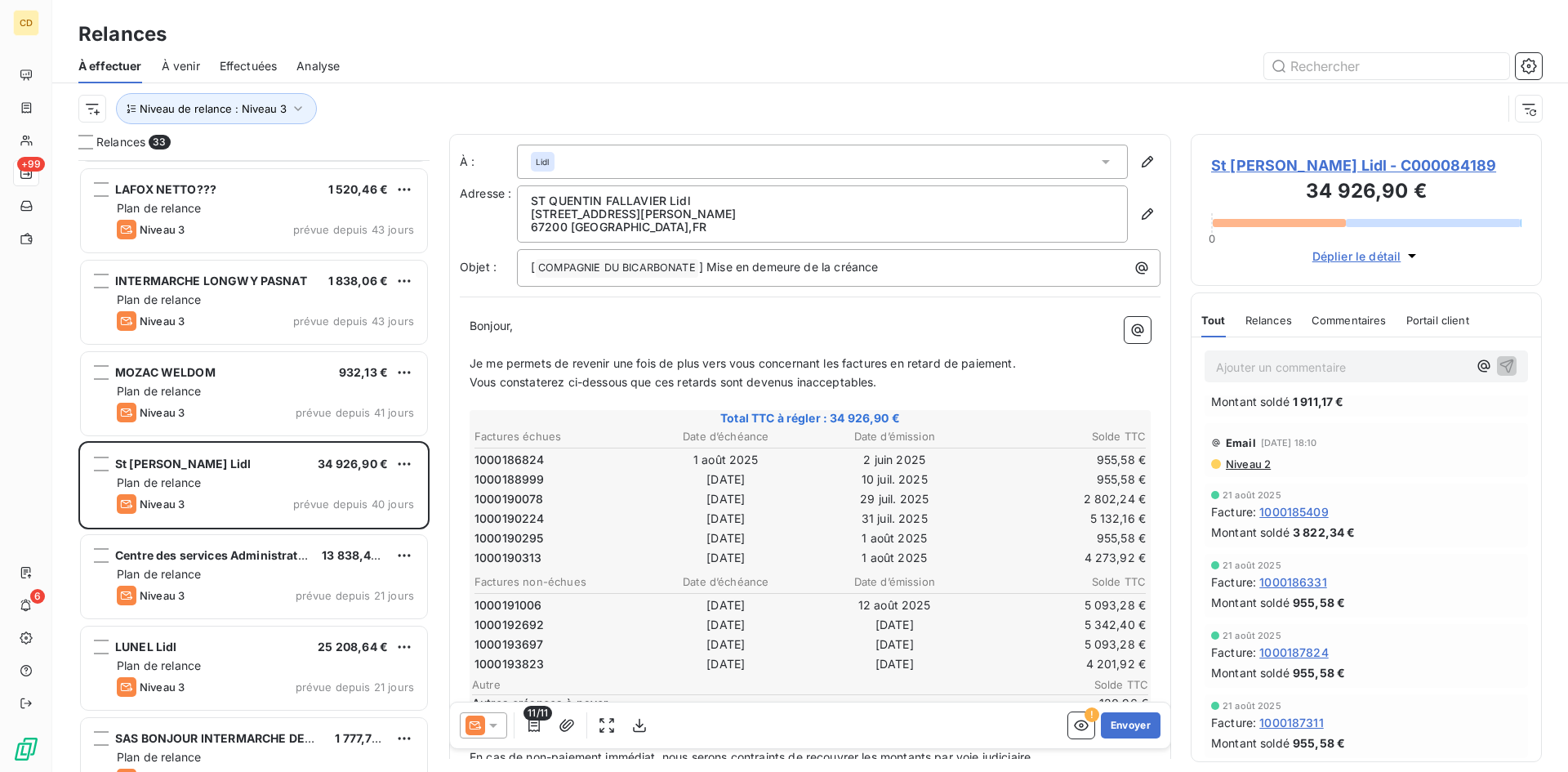
click at [497, 727] on icon at bounding box center [493, 724] width 16 height 16
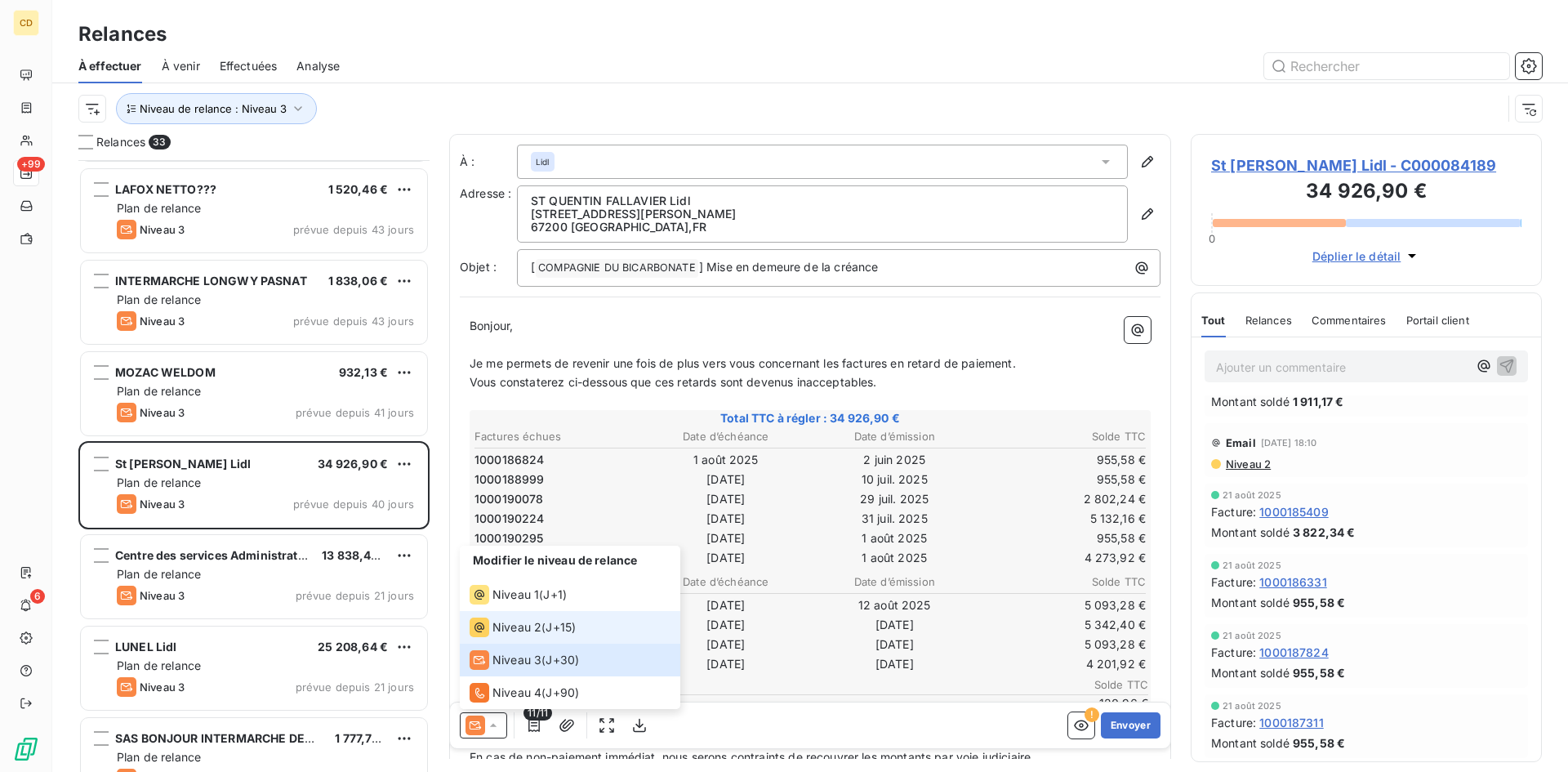
click at [533, 634] on span "Niveau 2" at bounding box center [517, 627] width 49 height 16
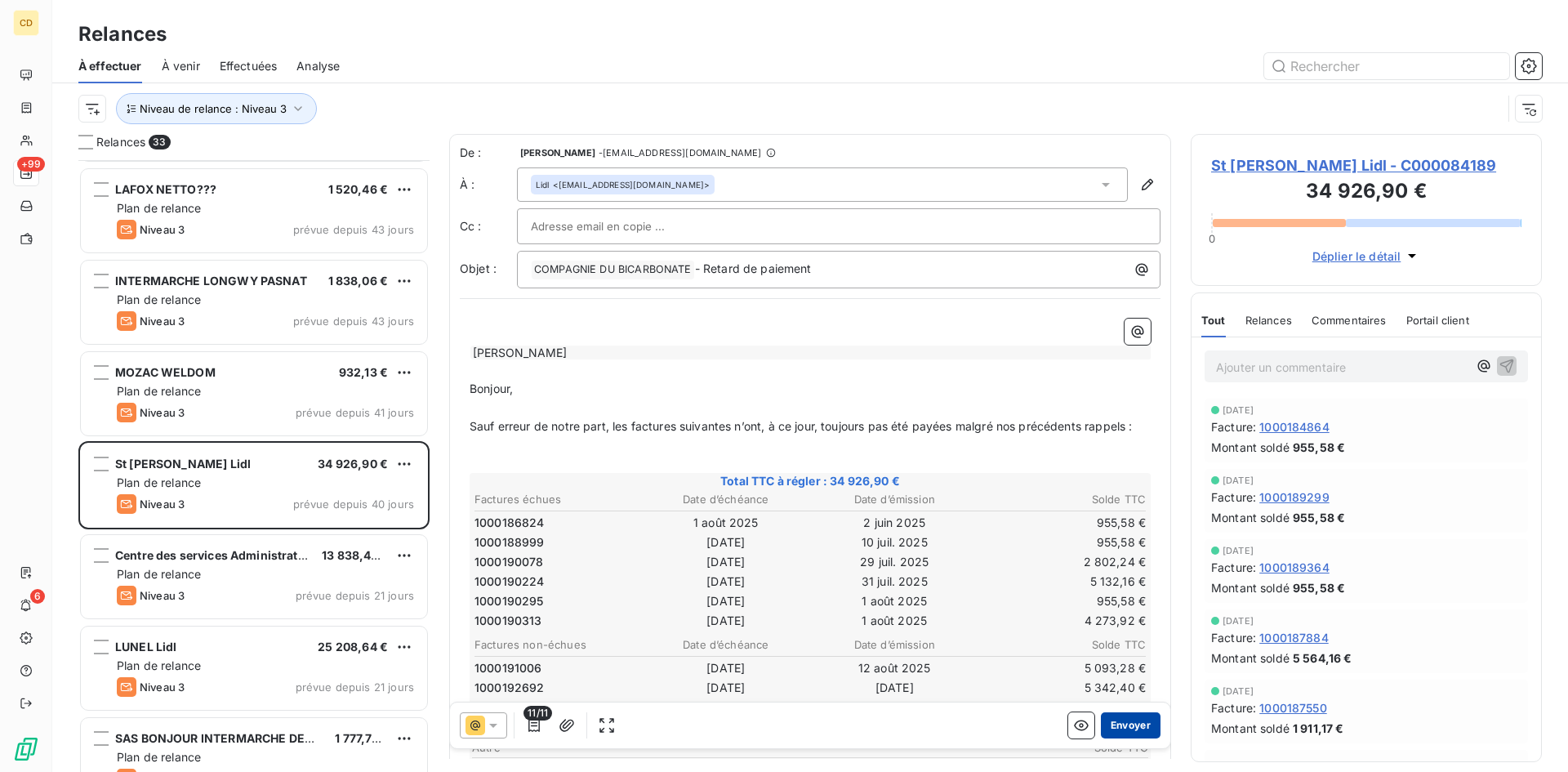
click at [1113, 720] on button "Envoyer" at bounding box center [1131, 724] width 60 height 26
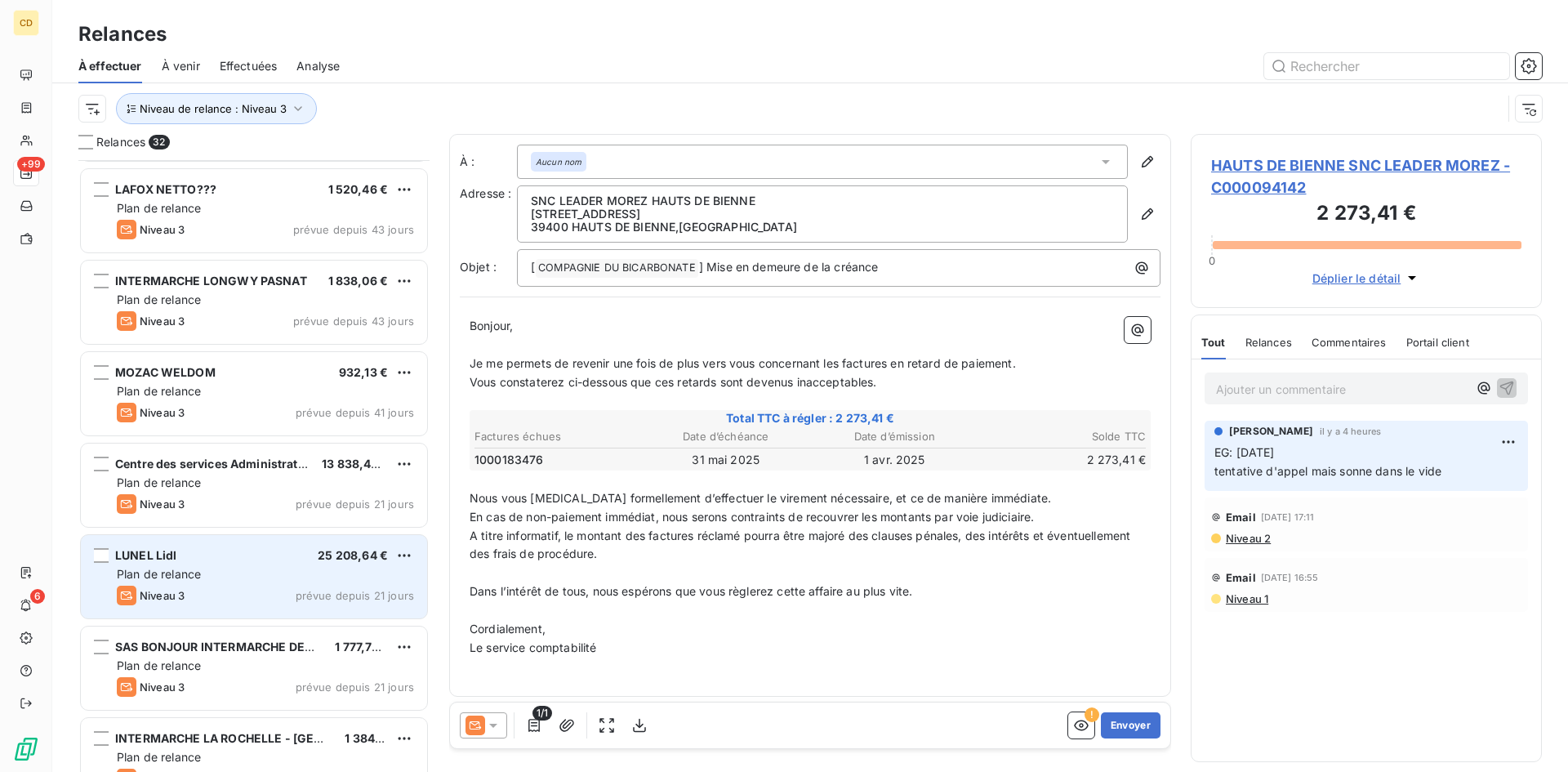
click at [199, 565] on div "LUNEL Lidl 25 208,64 € Plan de relance Niveau 3 prévue depuis 21 jours" at bounding box center [254, 577] width 346 height 84
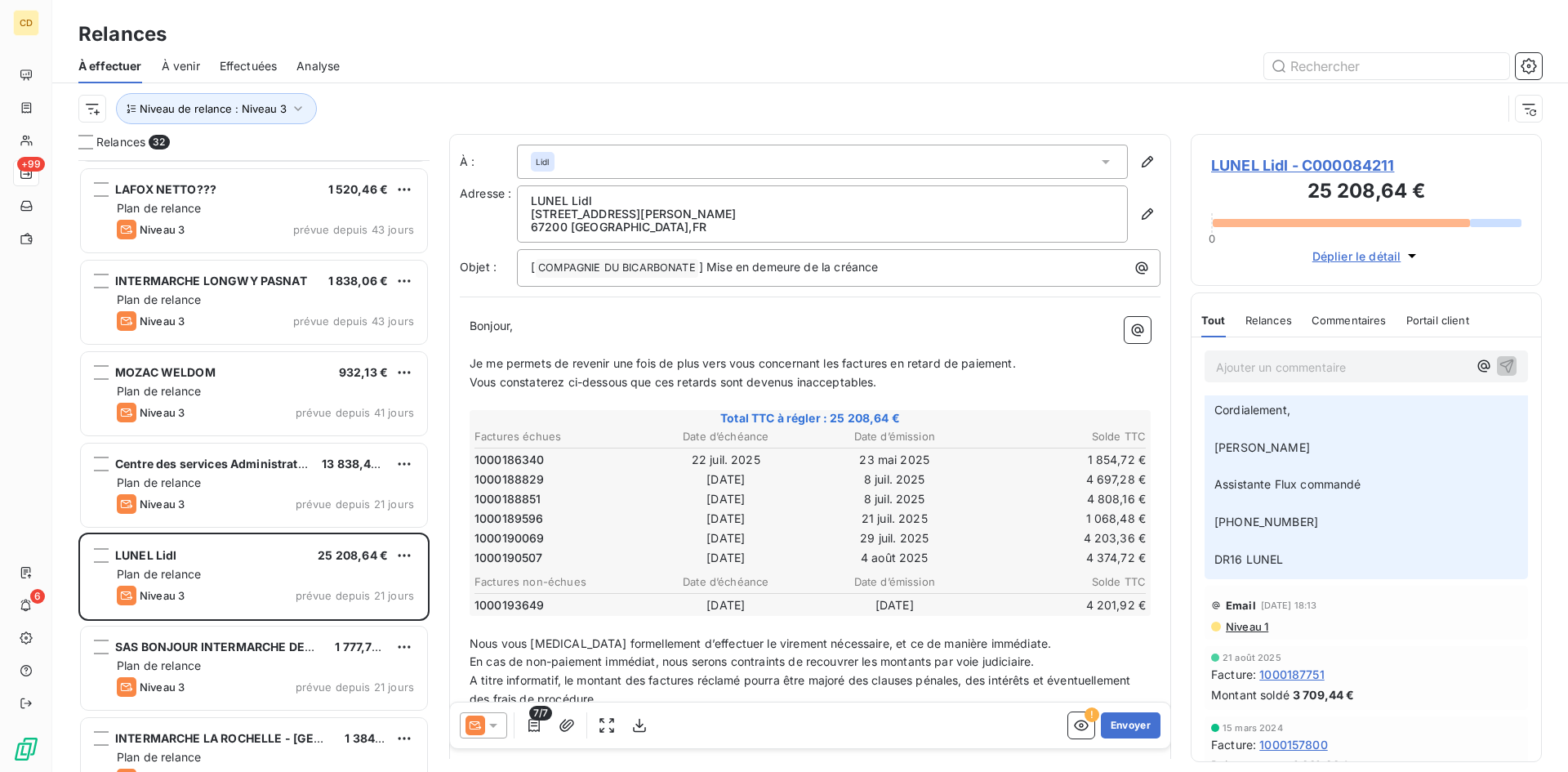
scroll to position [292, 0]
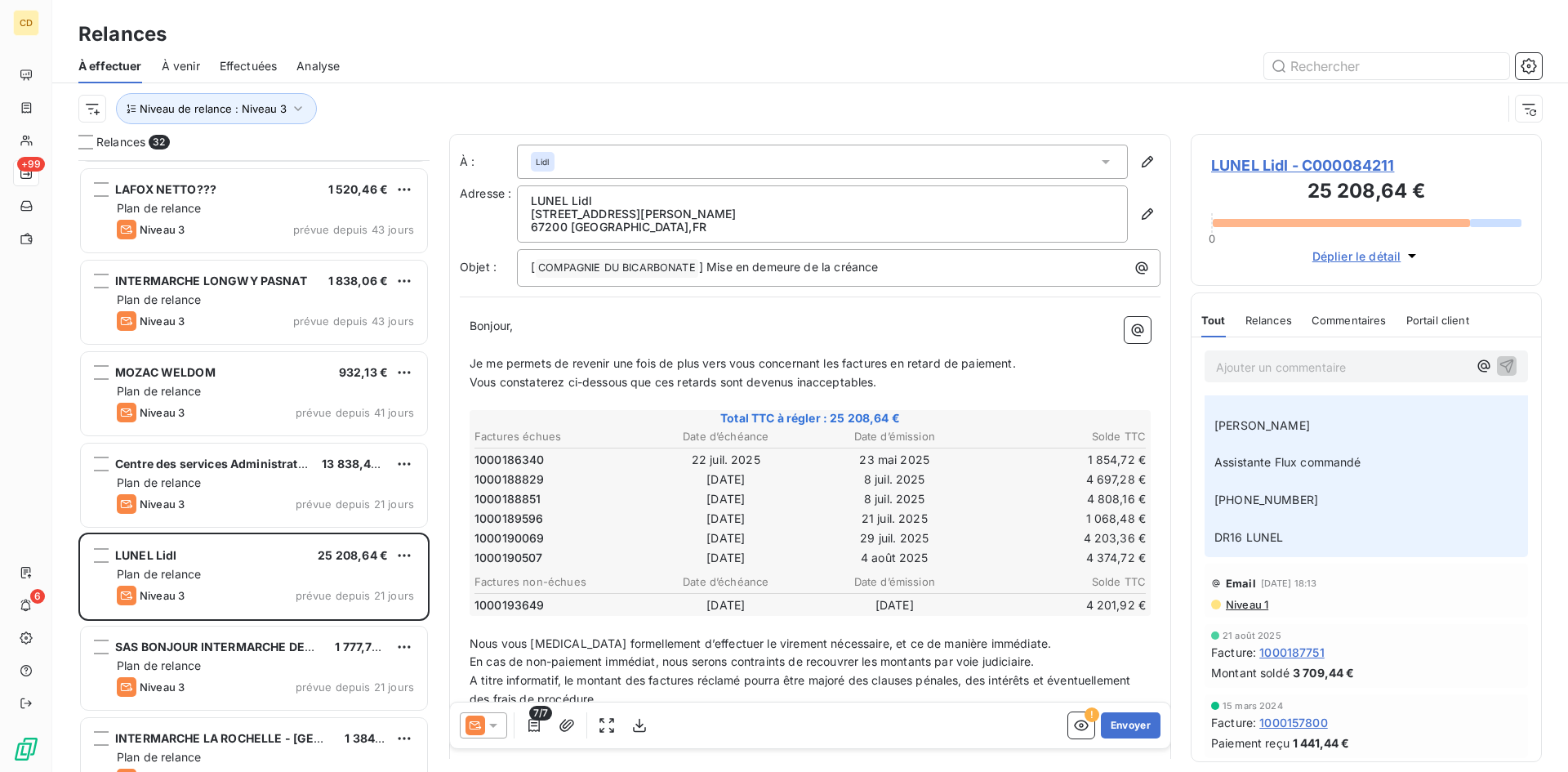
click at [1249, 608] on span "Niveau 1" at bounding box center [1247, 605] width 44 height 13
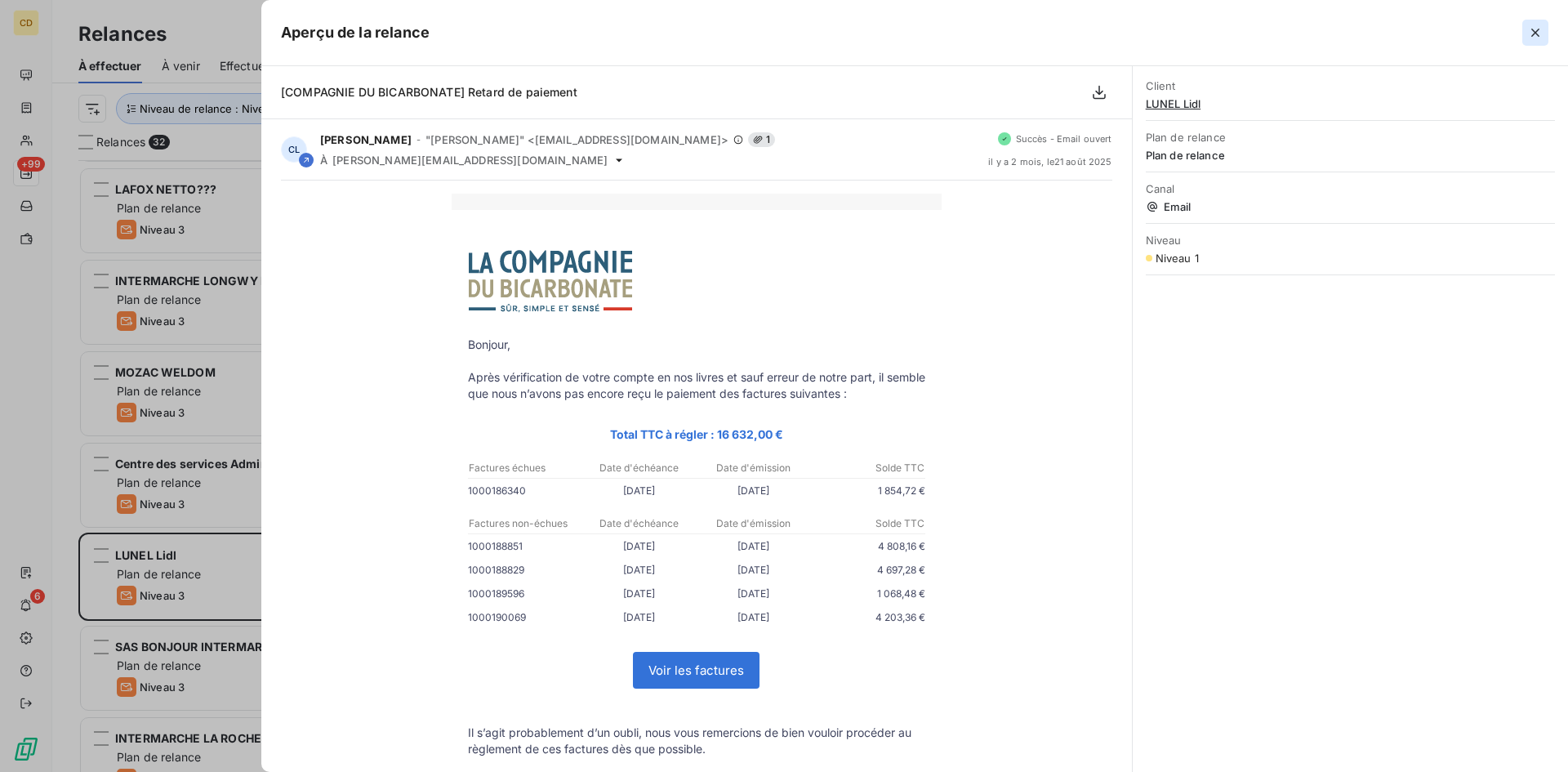
click at [1543, 26] on icon "button" at bounding box center [1535, 32] width 16 height 16
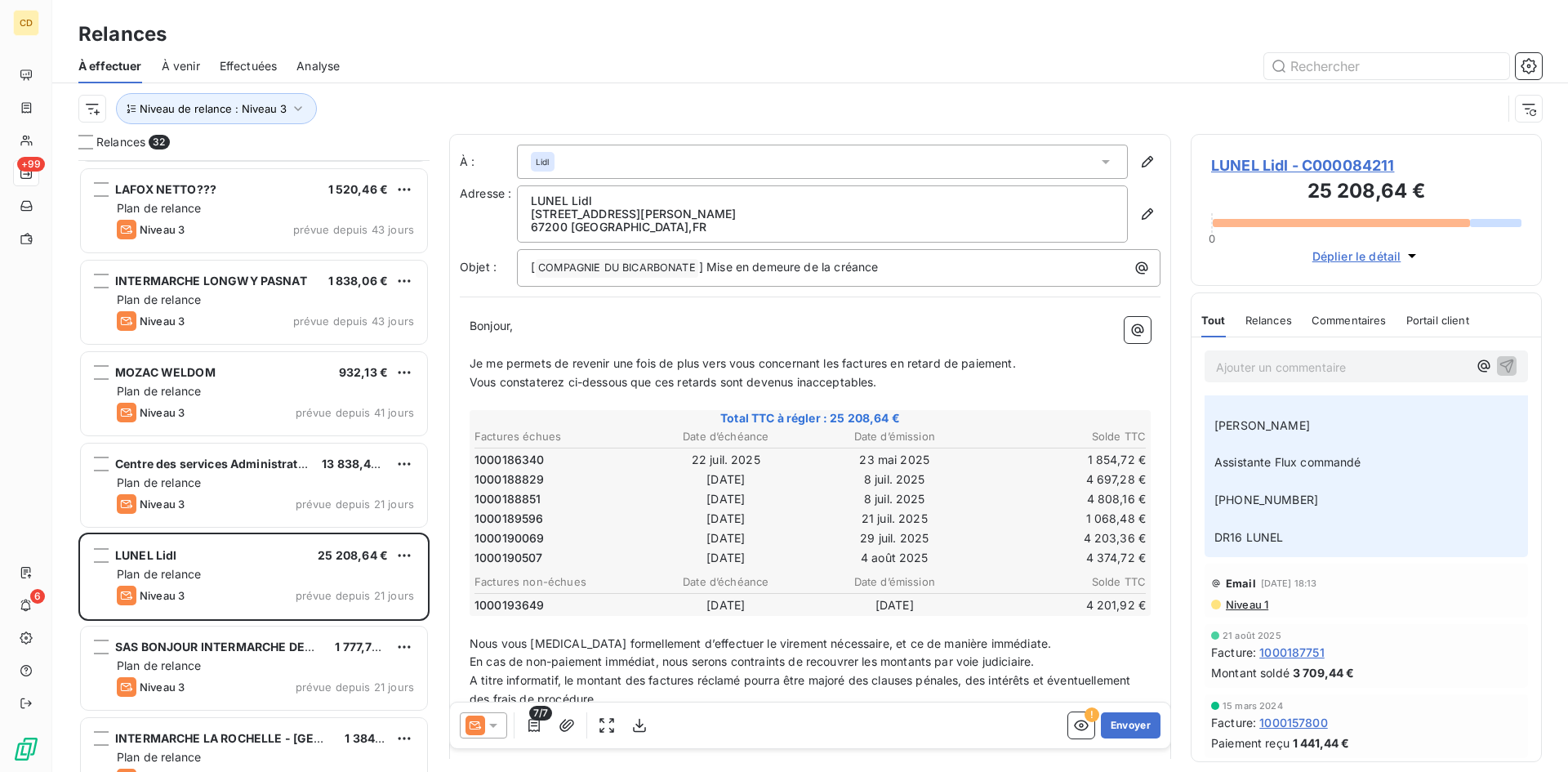
click at [765, 164] on div "Lidl" at bounding box center [823, 162] width 611 height 34
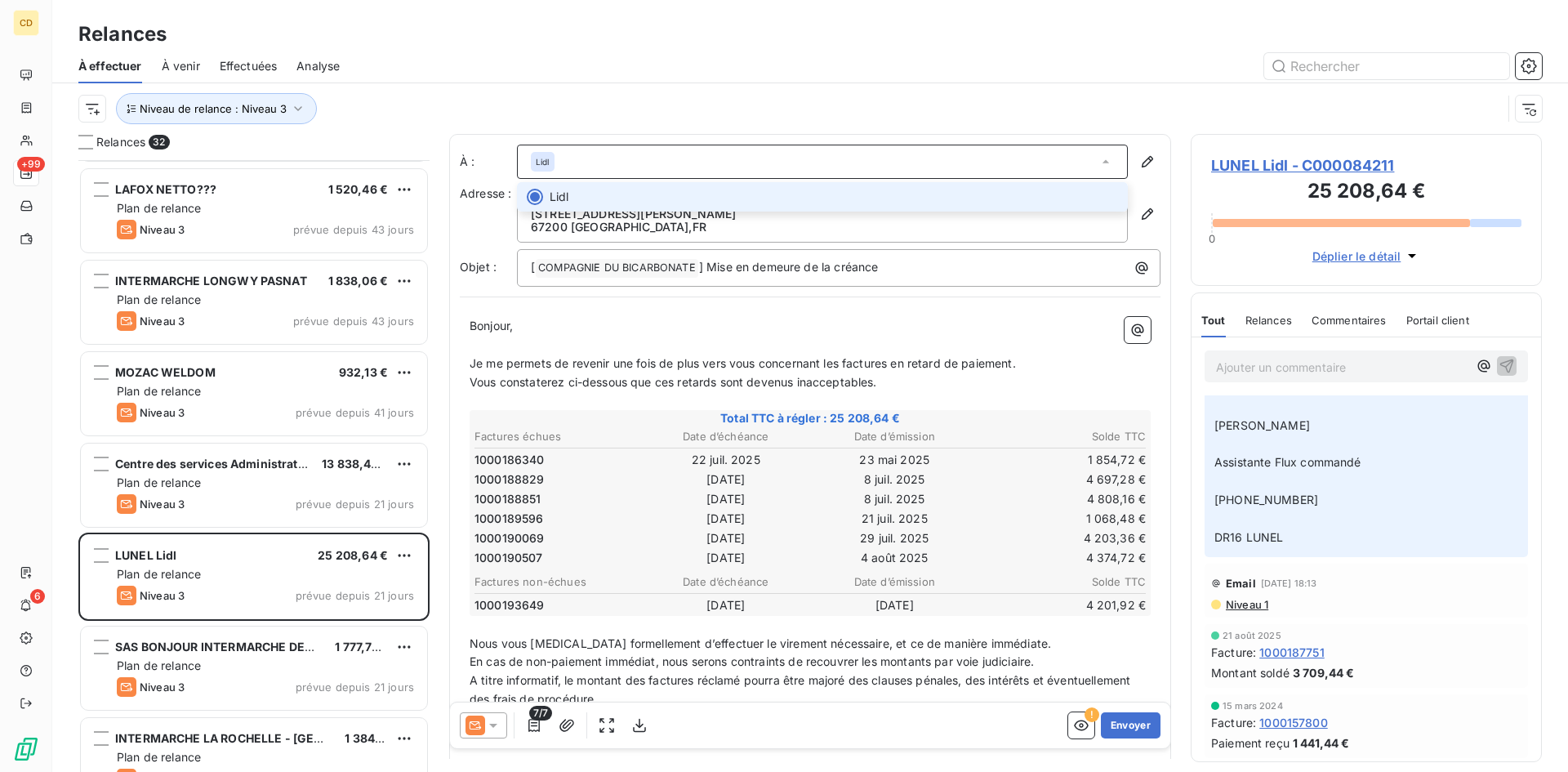
click at [762, 166] on div "Lidl" at bounding box center [823, 162] width 611 height 34
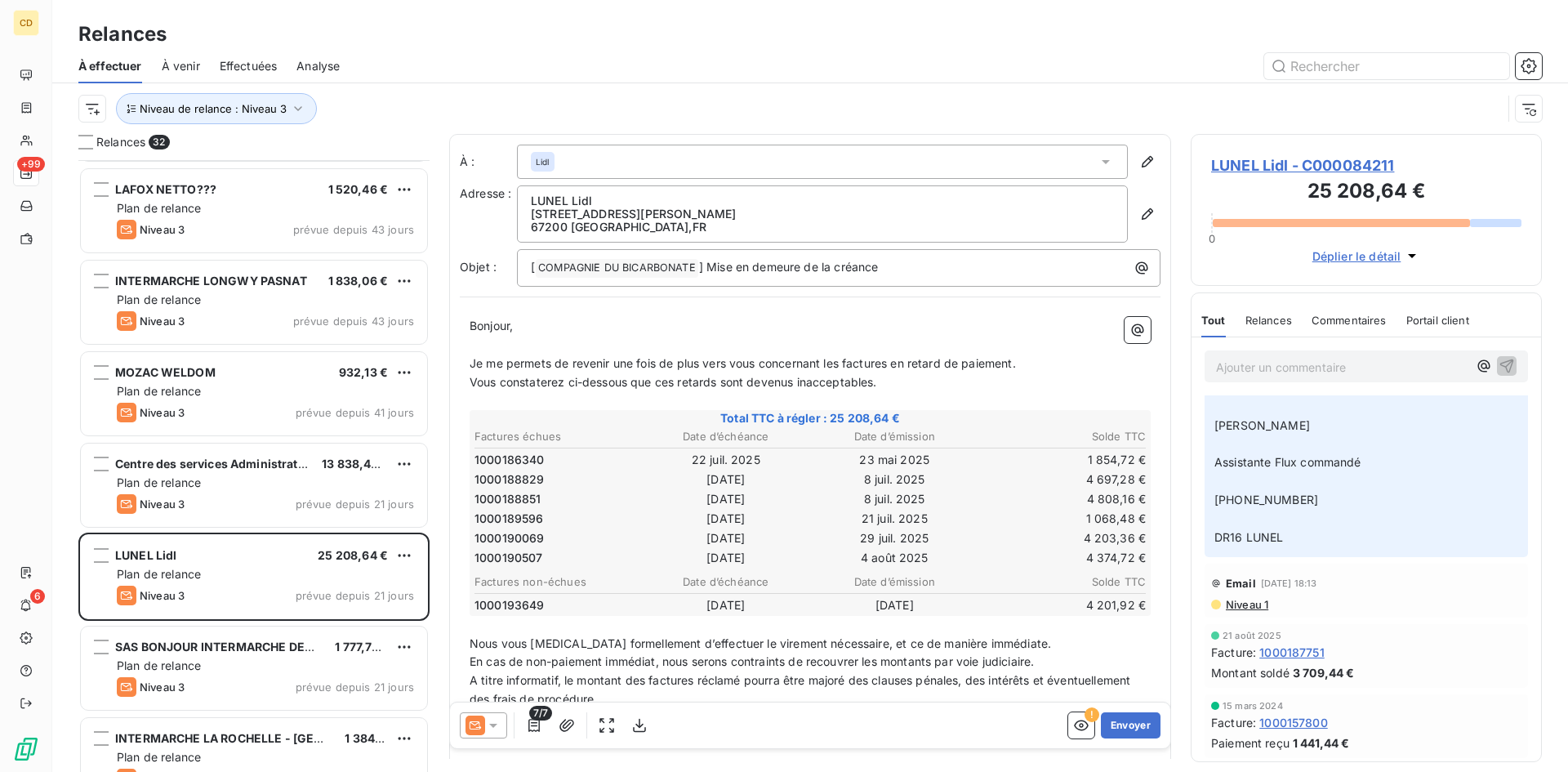
click at [490, 724] on icon at bounding box center [494, 725] width 9 height 4
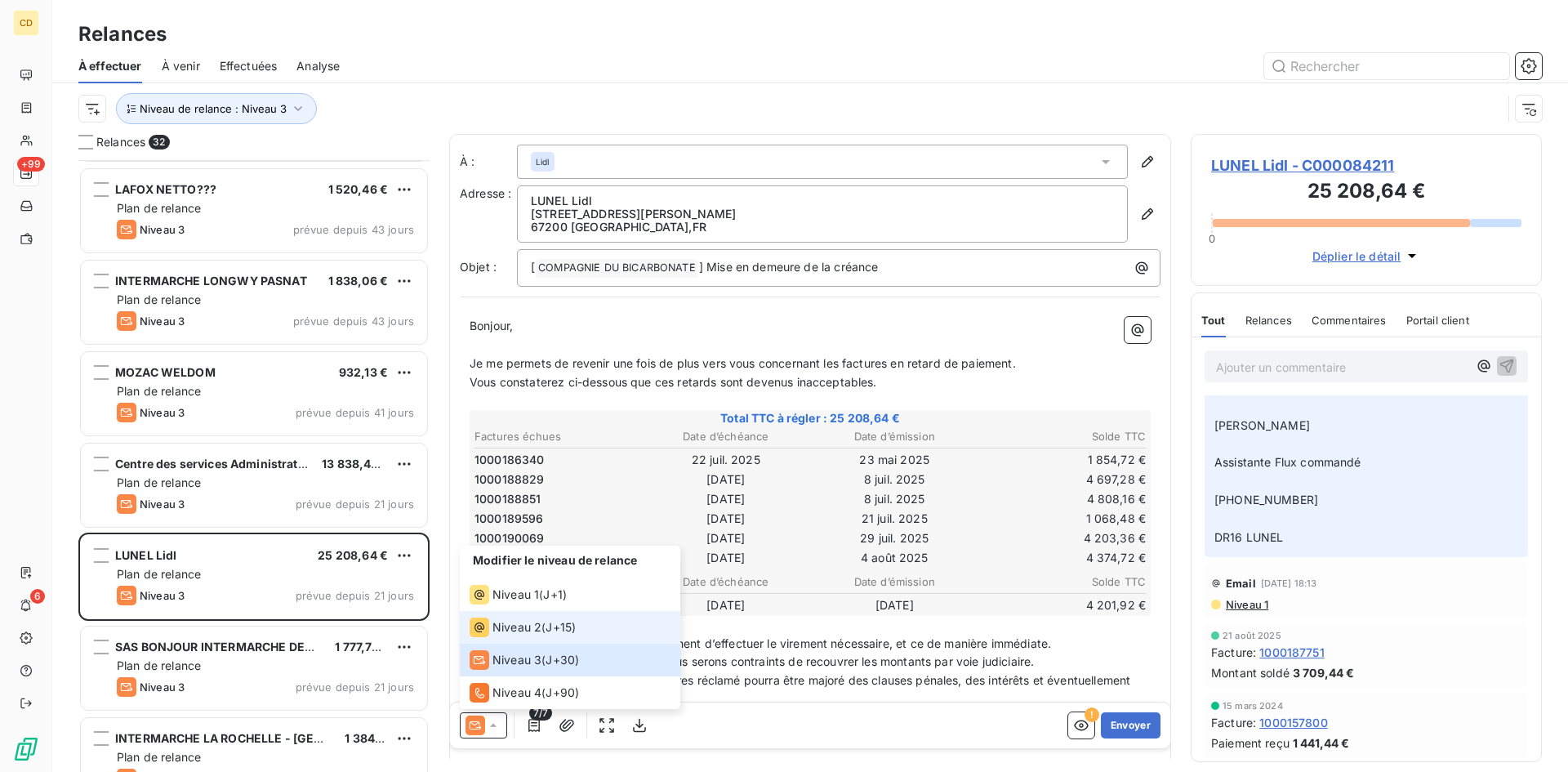
click at [496, 623] on span "Niveau 2" at bounding box center [517, 627] width 49 height 16
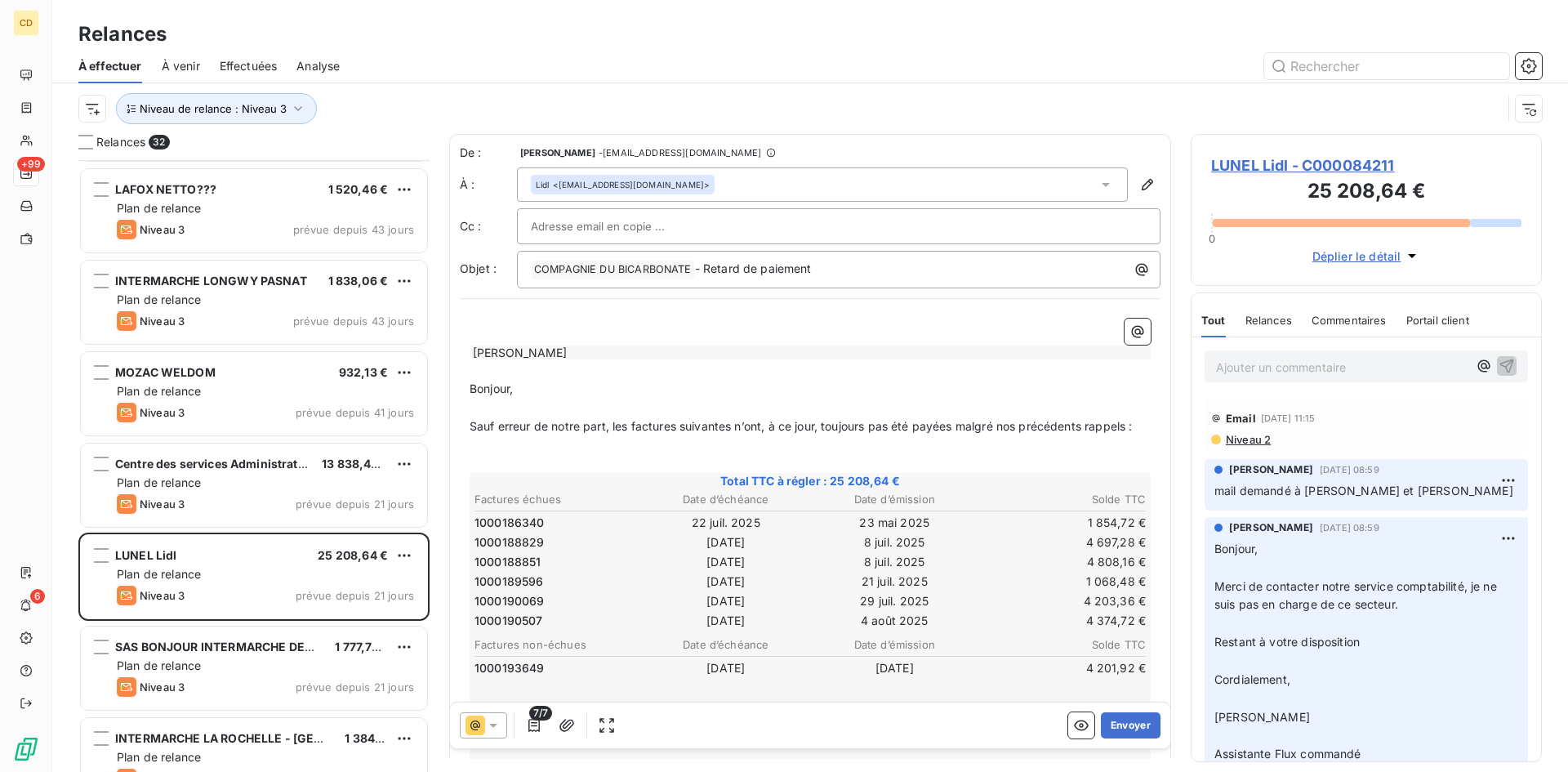
click at [729, 183] on div "Lidl <[EMAIL_ADDRESS][DOMAIN_NAME]>" at bounding box center [823, 184] width 611 height 34
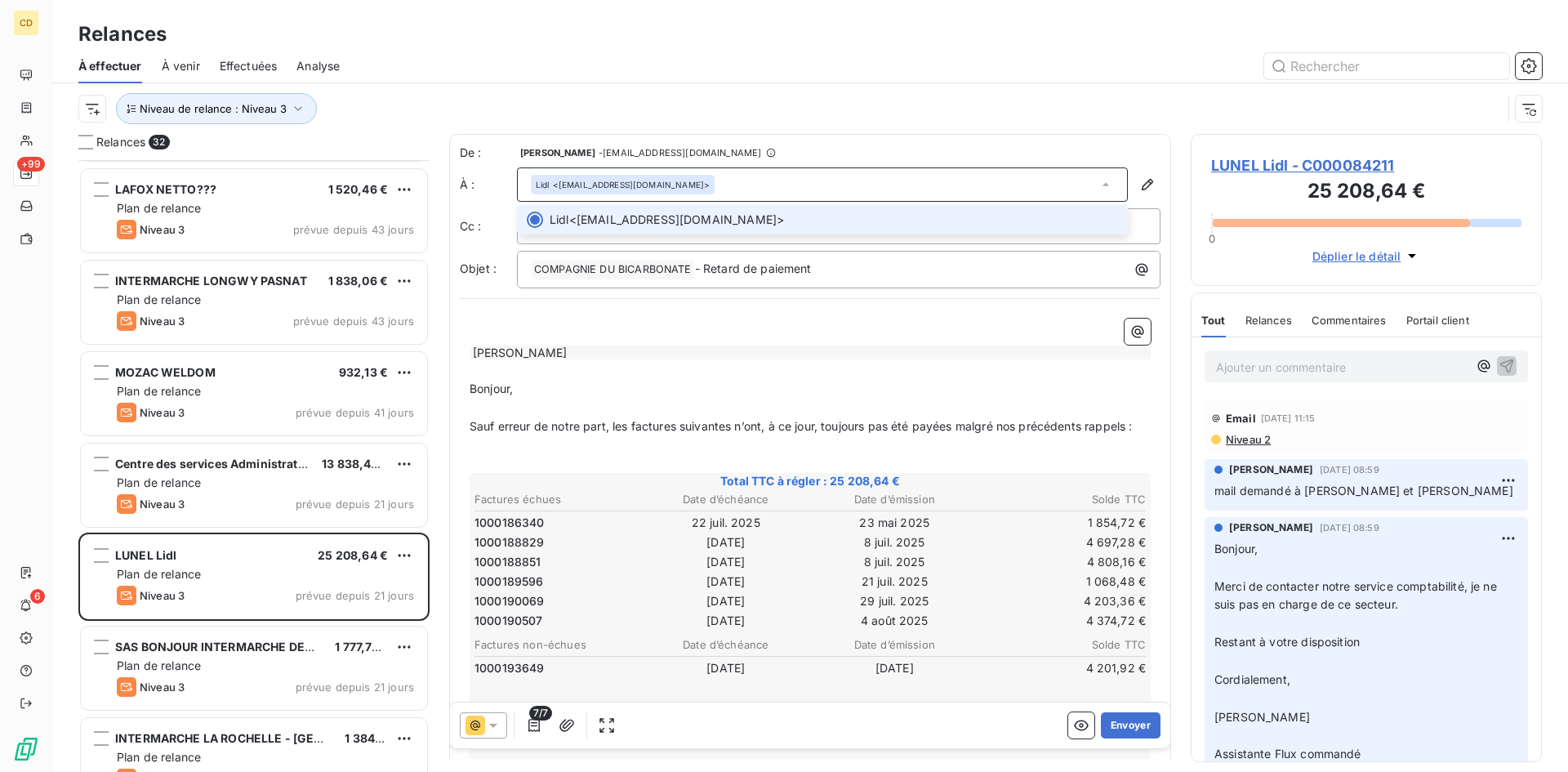
click at [729, 183] on div "Lidl <[EMAIL_ADDRESS][DOMAIN_NAME]>" at bounding box center [823, 184] width 611 height 34
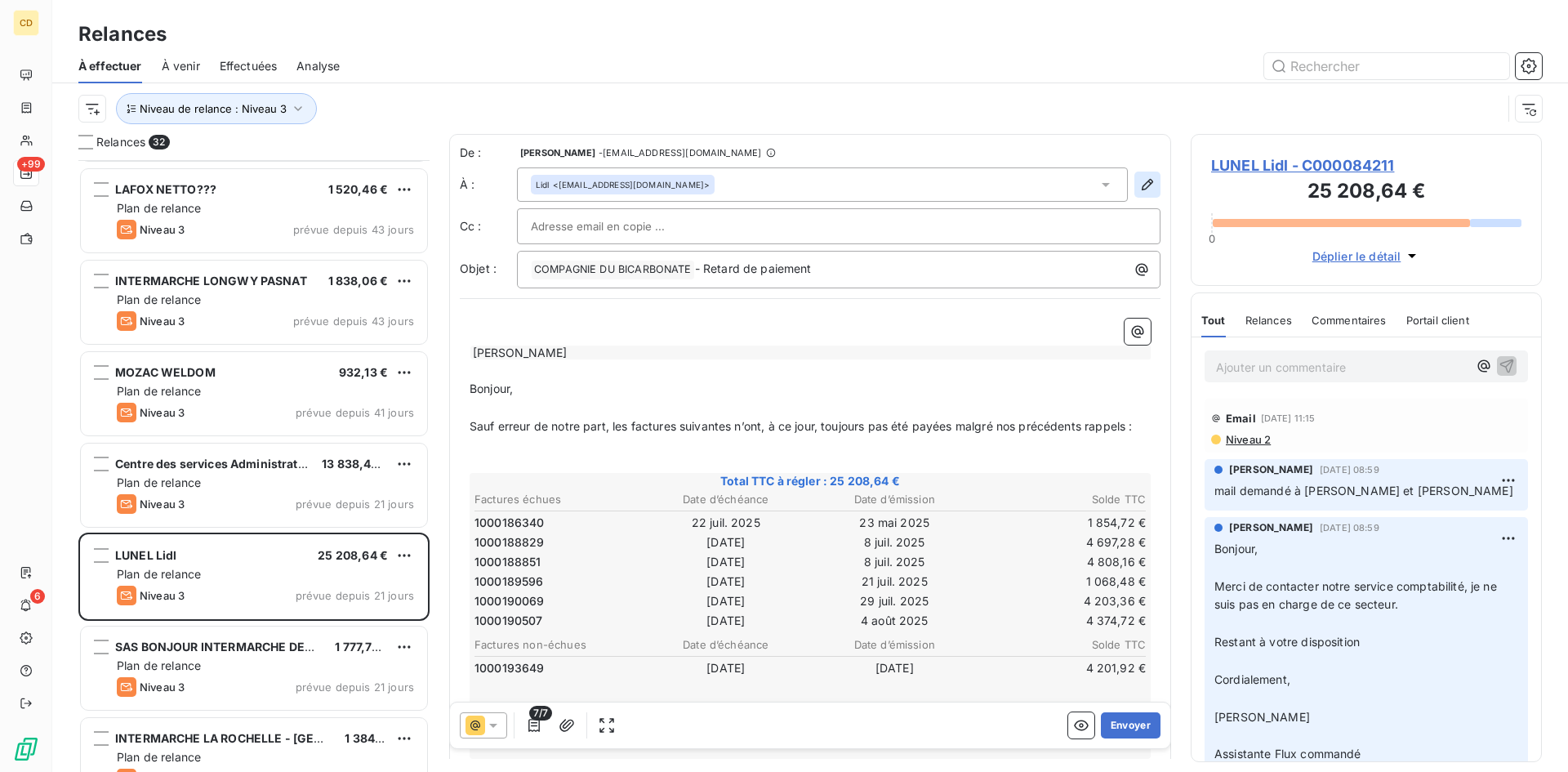
click at [1142, 183] on icon "button" at bounding box center [1148, 184] width 11 height 11
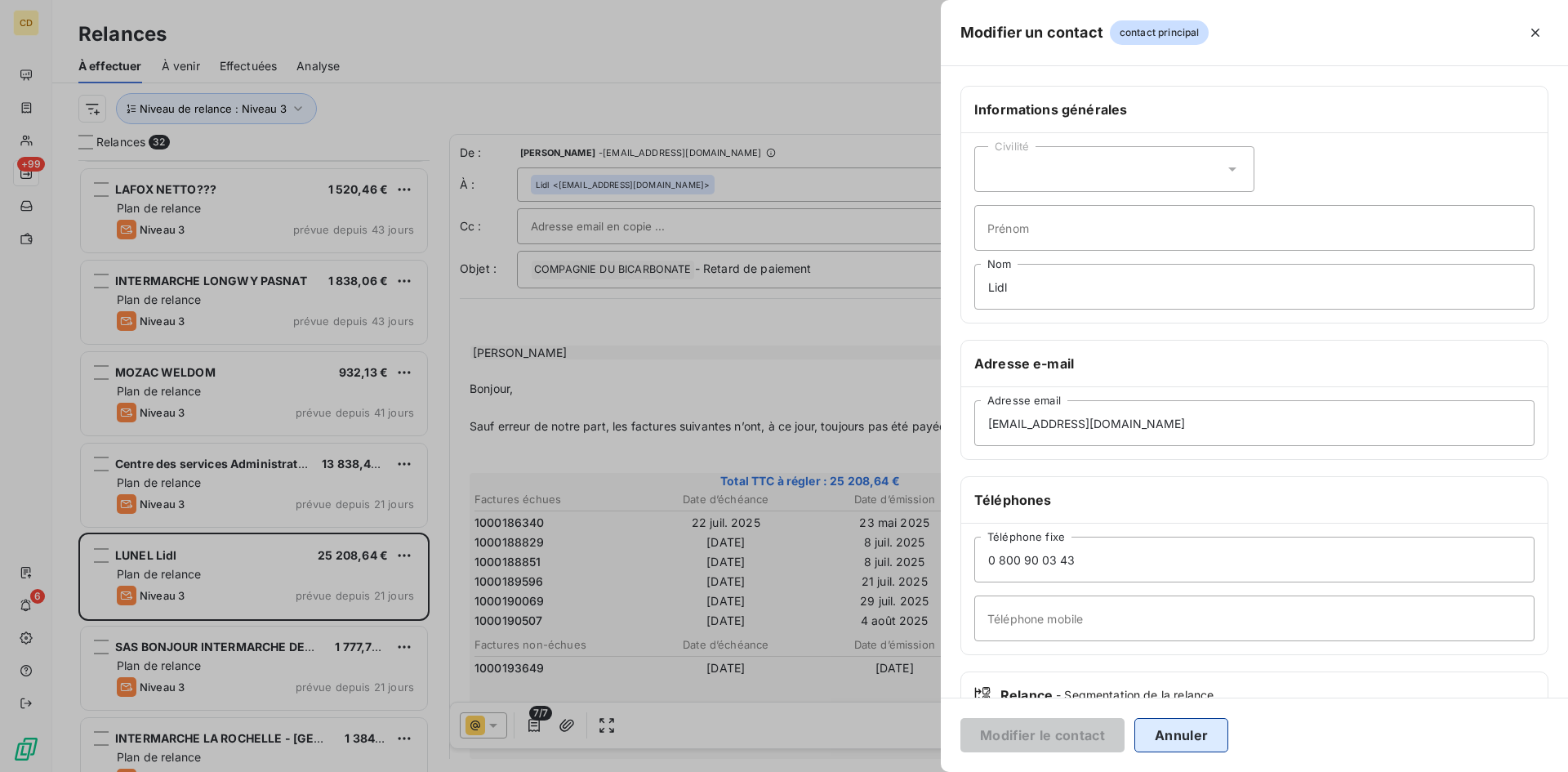
click at [1199, 724] on button "Annuler" at bounding box center [1181, 735] width 94 height 34
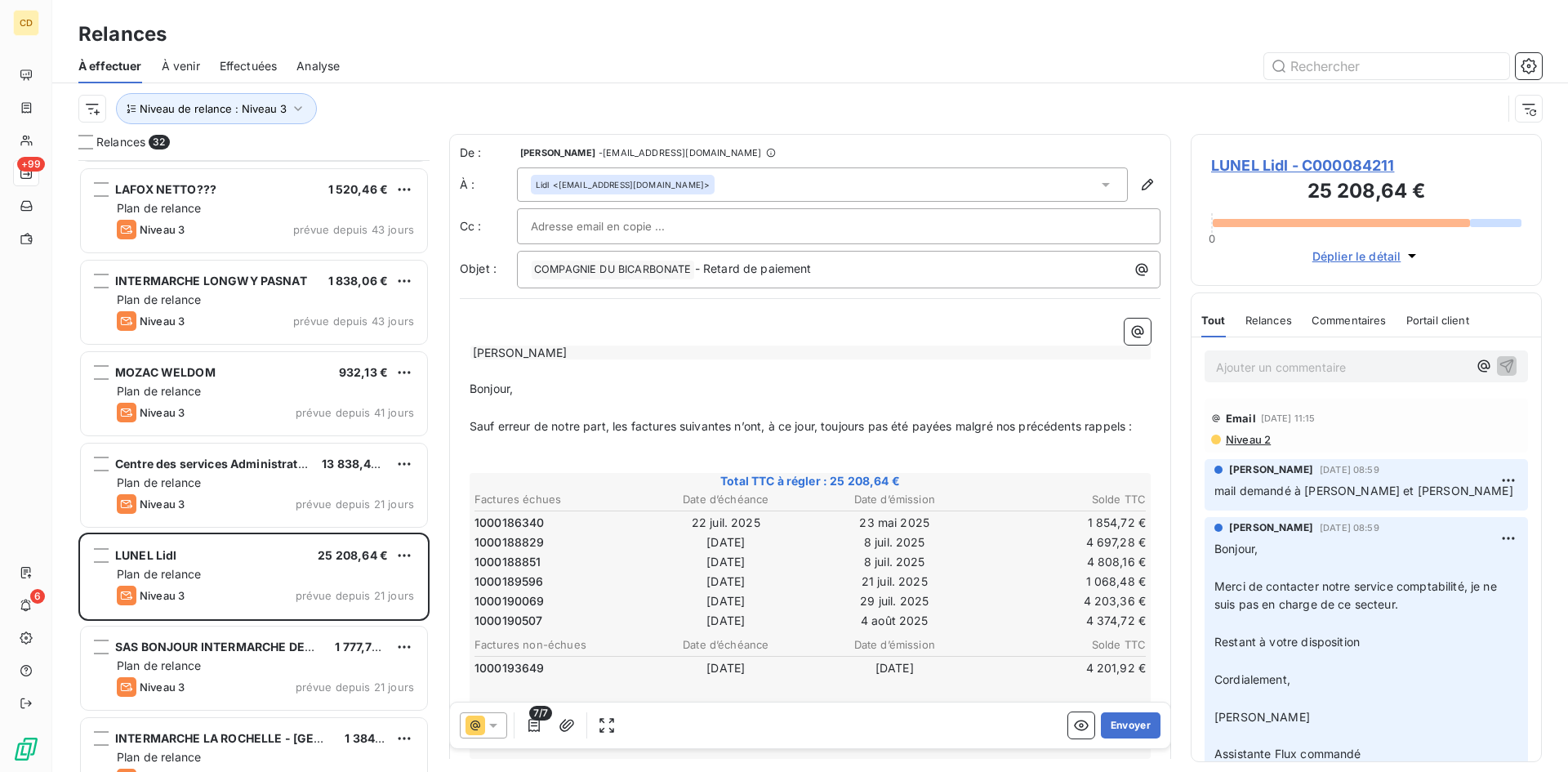
click at [1308, 169] on span "LUNEL Lidl - C000084211" at bounding box center [1366, 164] width 310 height 22
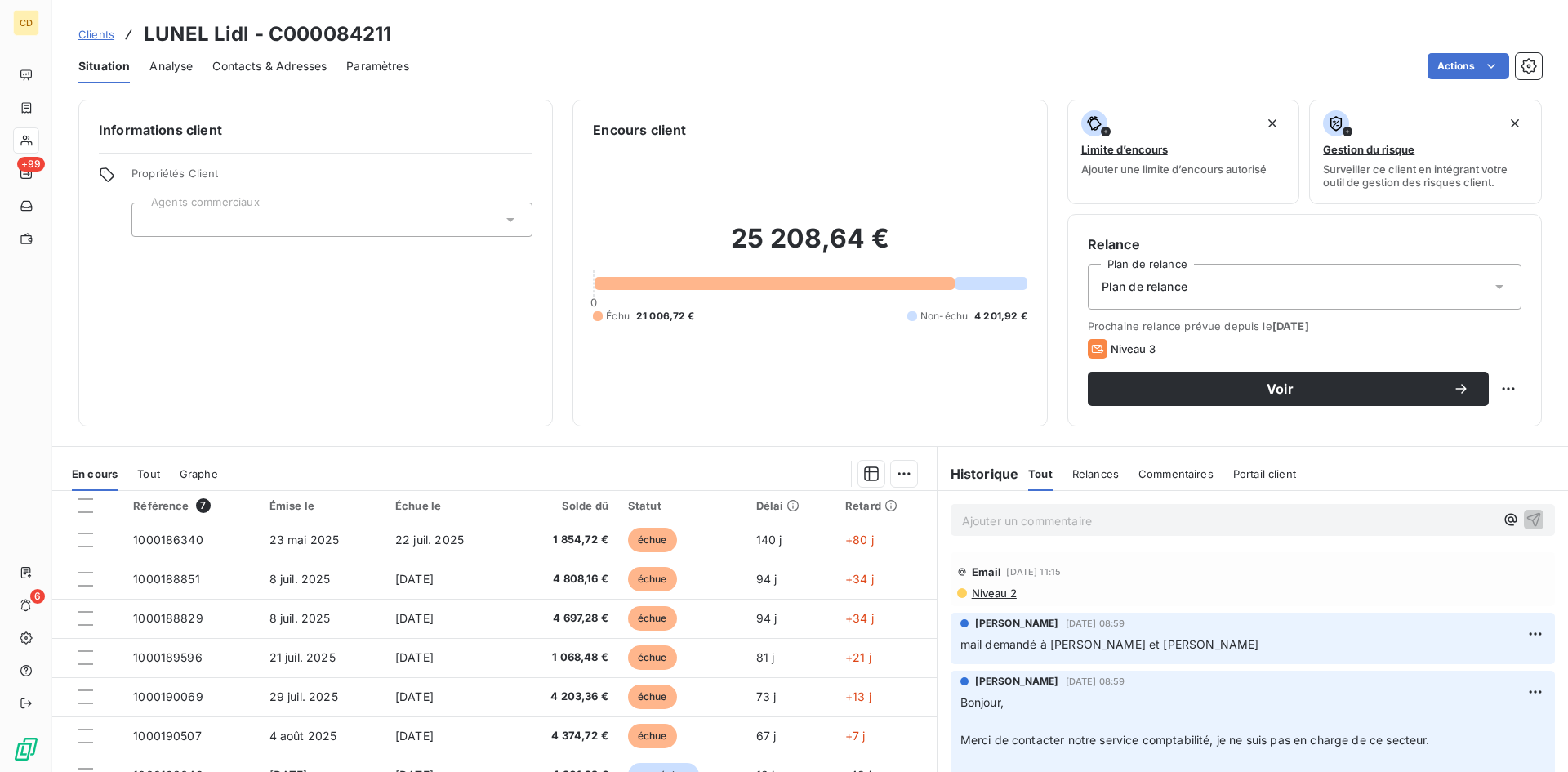
click at [252, 59] on span "Contacts & Adresses" at bounding box center [269, 66] width 114 height 16
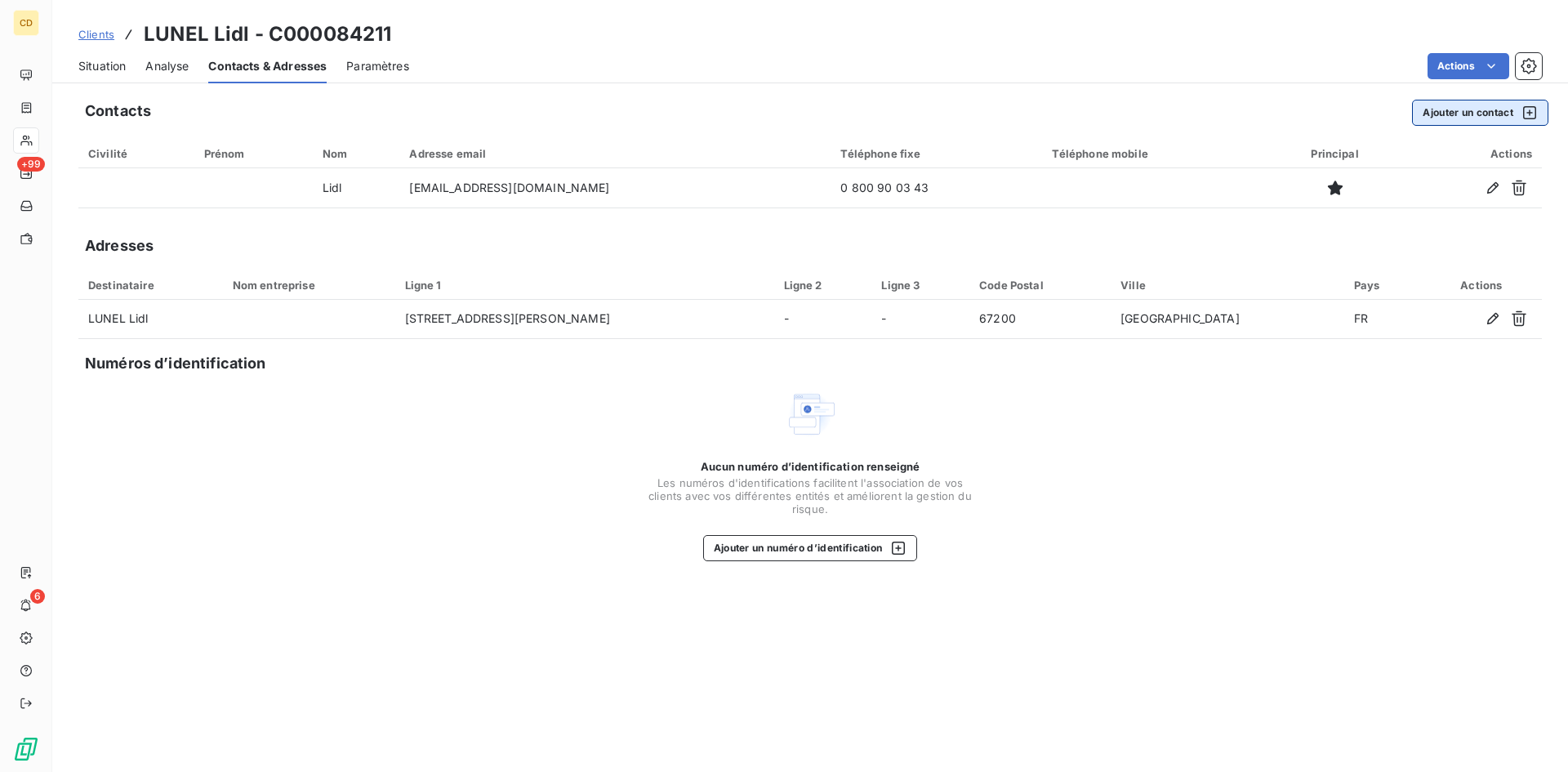
click at [1478, 109] on button "Ajouter un contact" at bounding box center [1480, 112] width 136 height 26
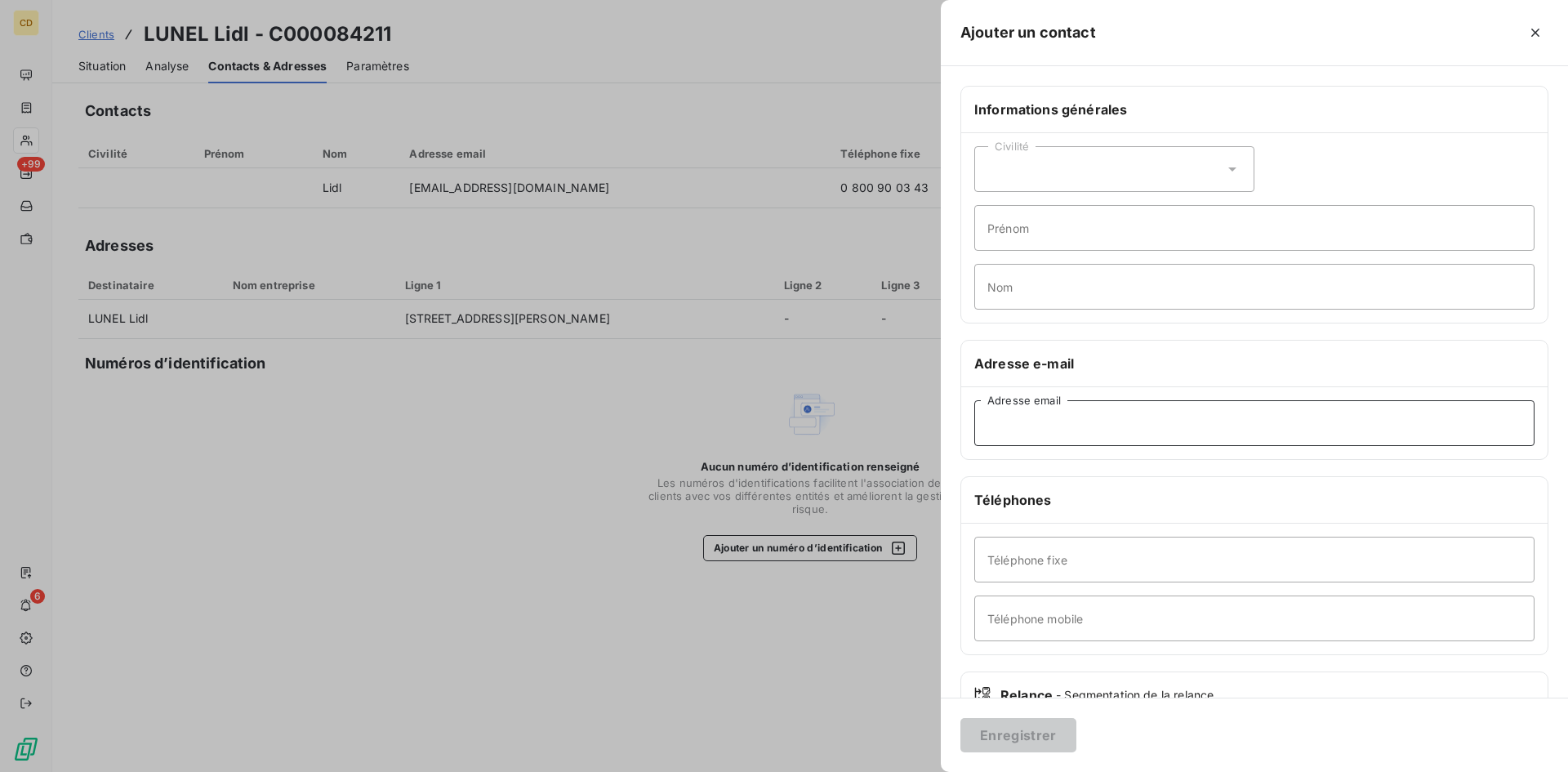
click at [1026, 420] on input "Adresse email" at bounding box center [1254, 423] width 560 height 46
paste input "[EMAIL_ADDRESS][DOMAIN_NAME]"
type input "[EMAIL_ADDRESS][DOMAIN_NAME]"
click at [1017, 735] on button "Enregistrer" at bounding box center [1018, 735] width 116 height 34
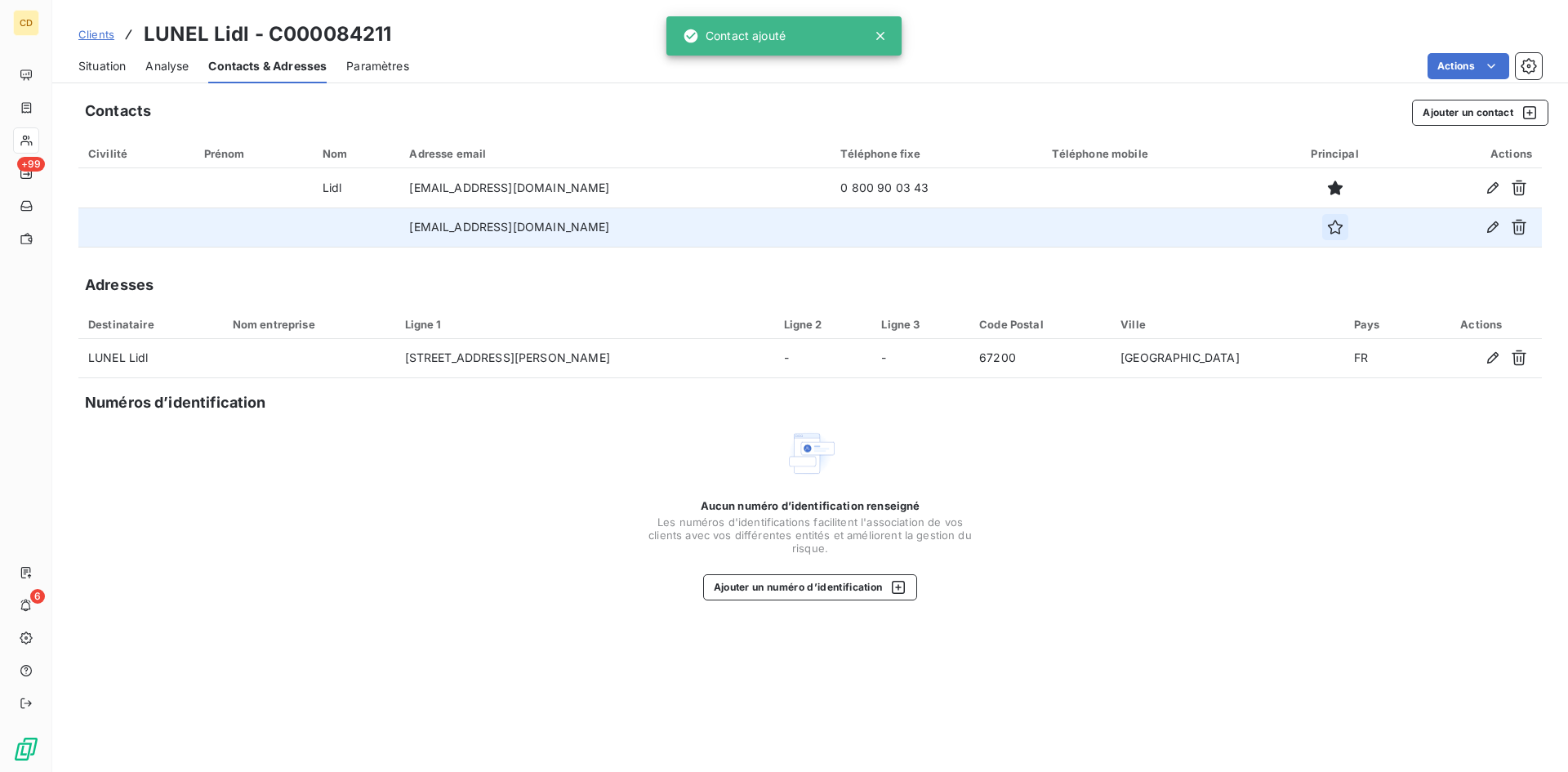
click at [1327, 228] on icon "button" at bounding box center [1334, 226] width 14 height 14
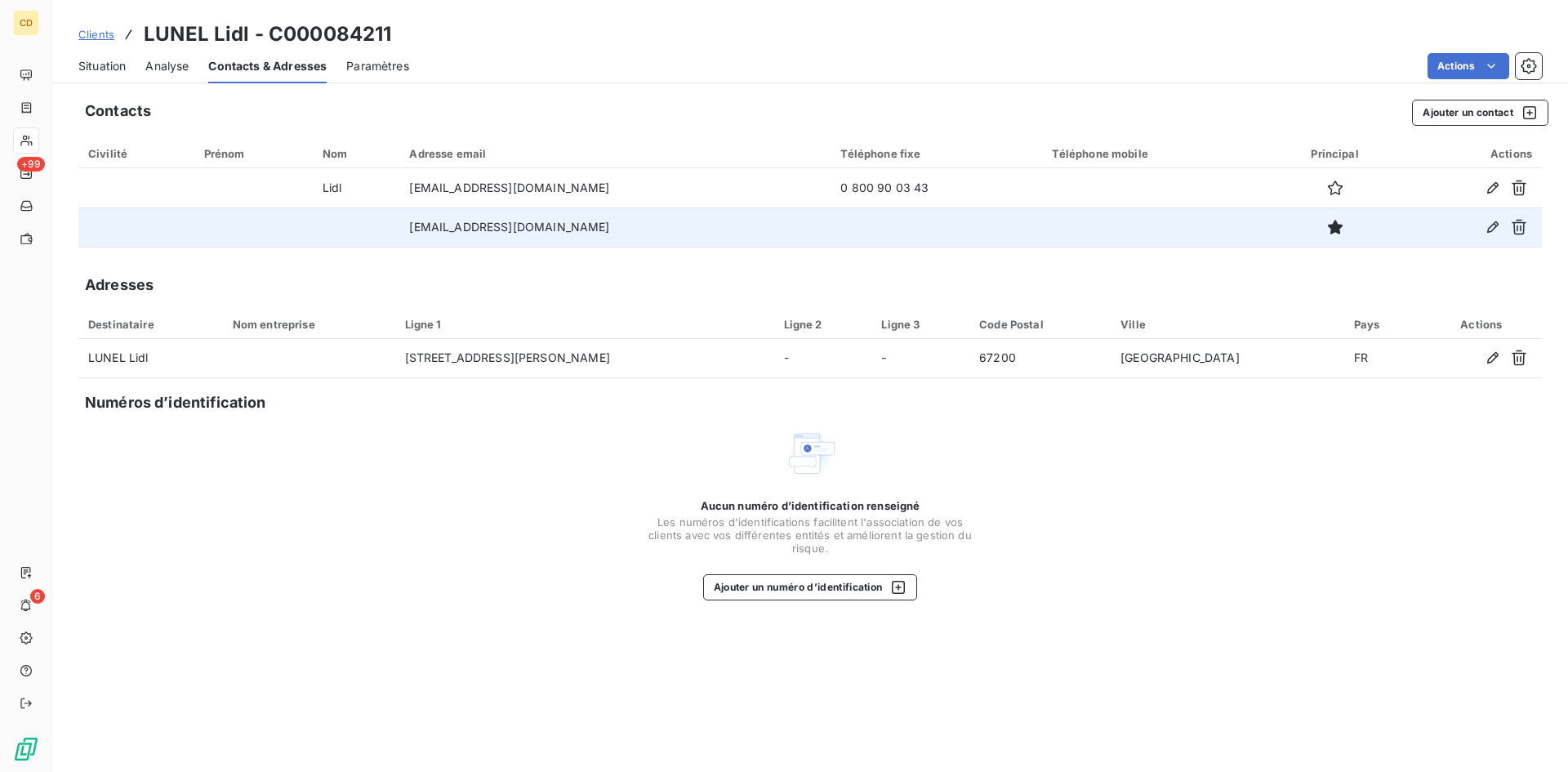
click at [104, 60] on span "Situation" at bounding box center [102, 66] width 48 height 16
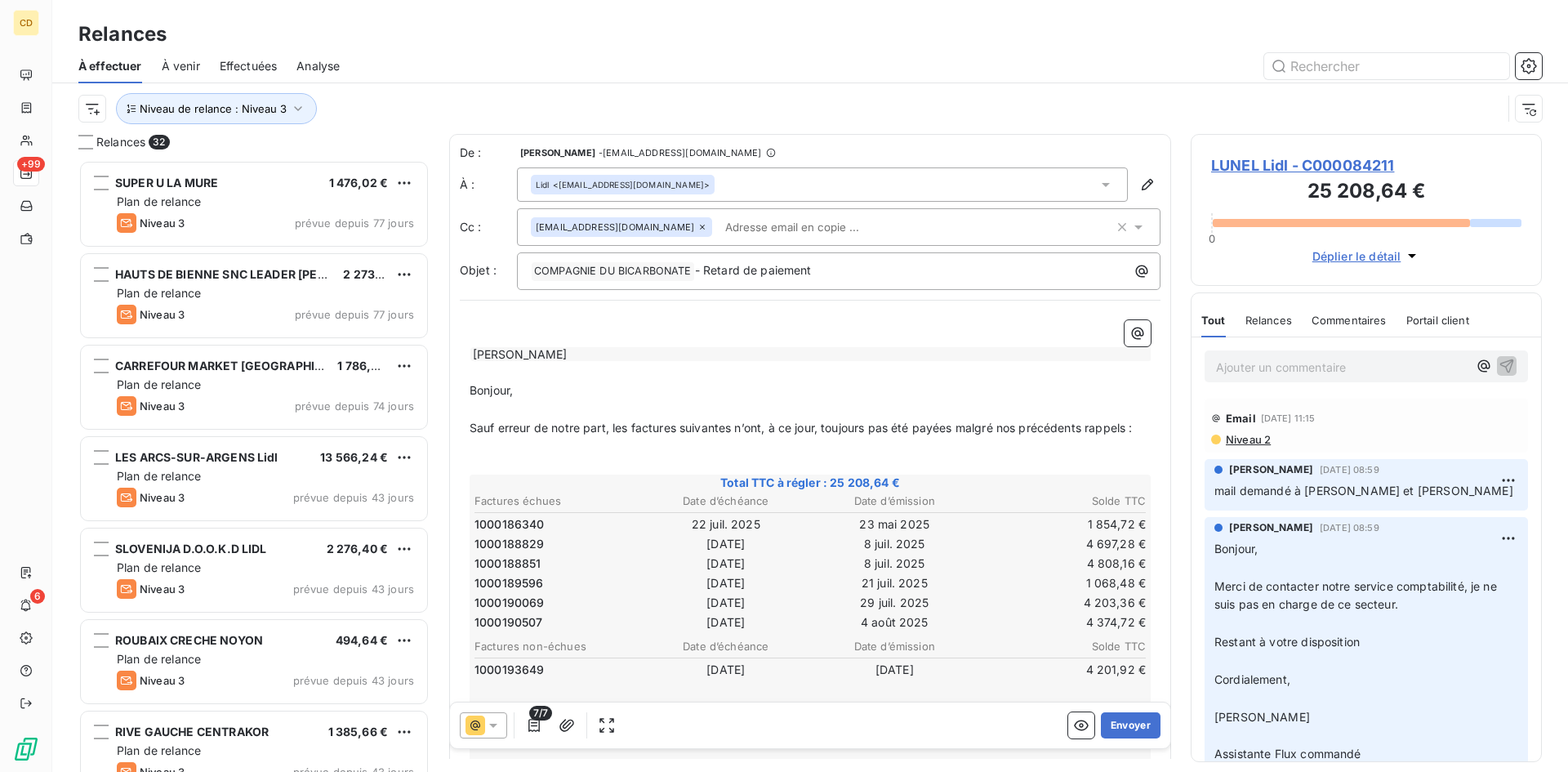
scroll to position [600, 339]
click at [734, 189] on div "Lidl <[EMAIL_ADDRESS][DOMAIN_NAME]>" at bounding box center [823, 184] width 611 height 34
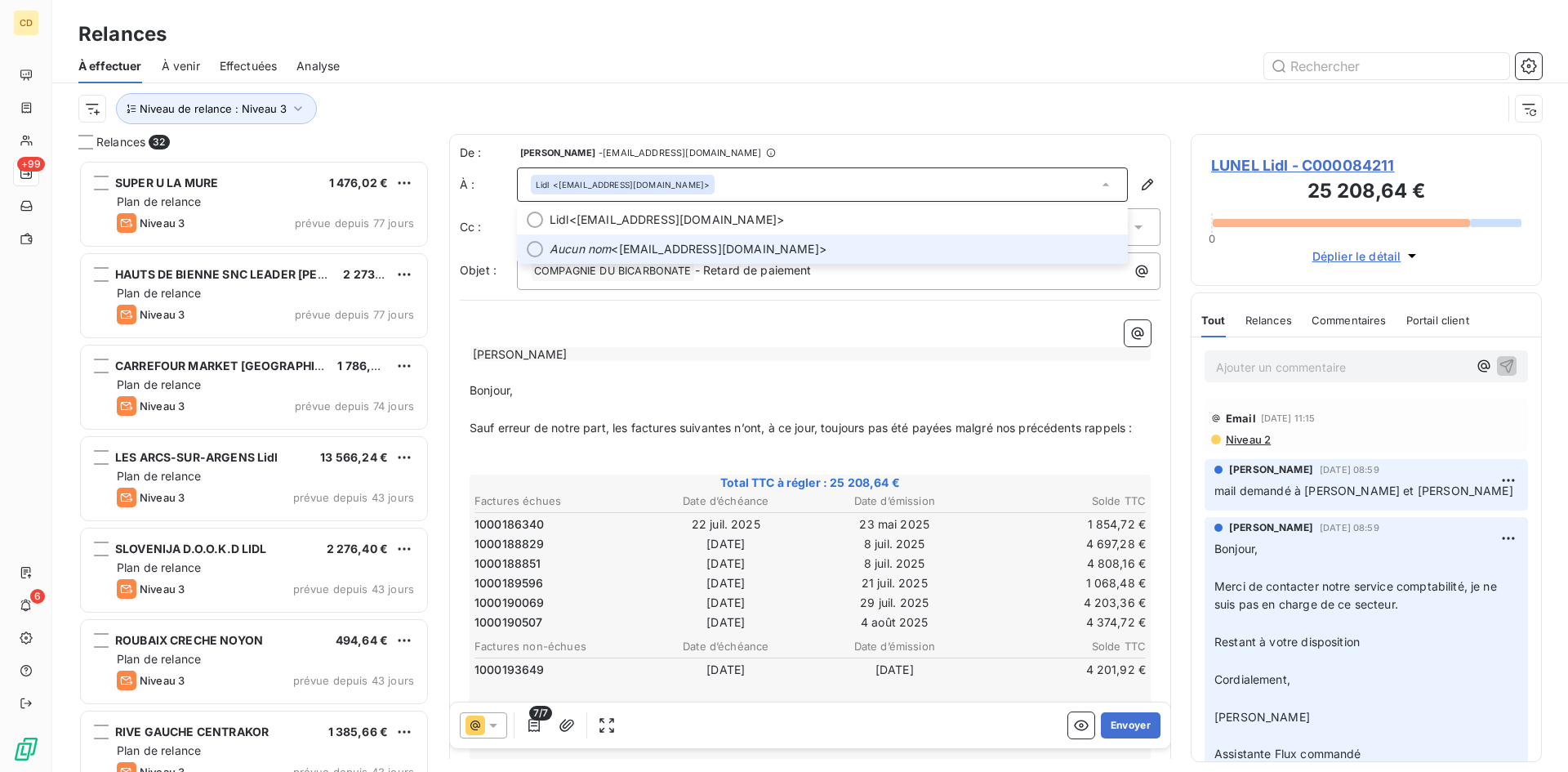
click at [701, 249] on span "Aucun nom <[EMAIL_ADDRESS][DOMAIN_NAME]>" at bounding box center [834, 248] width 569 height 16
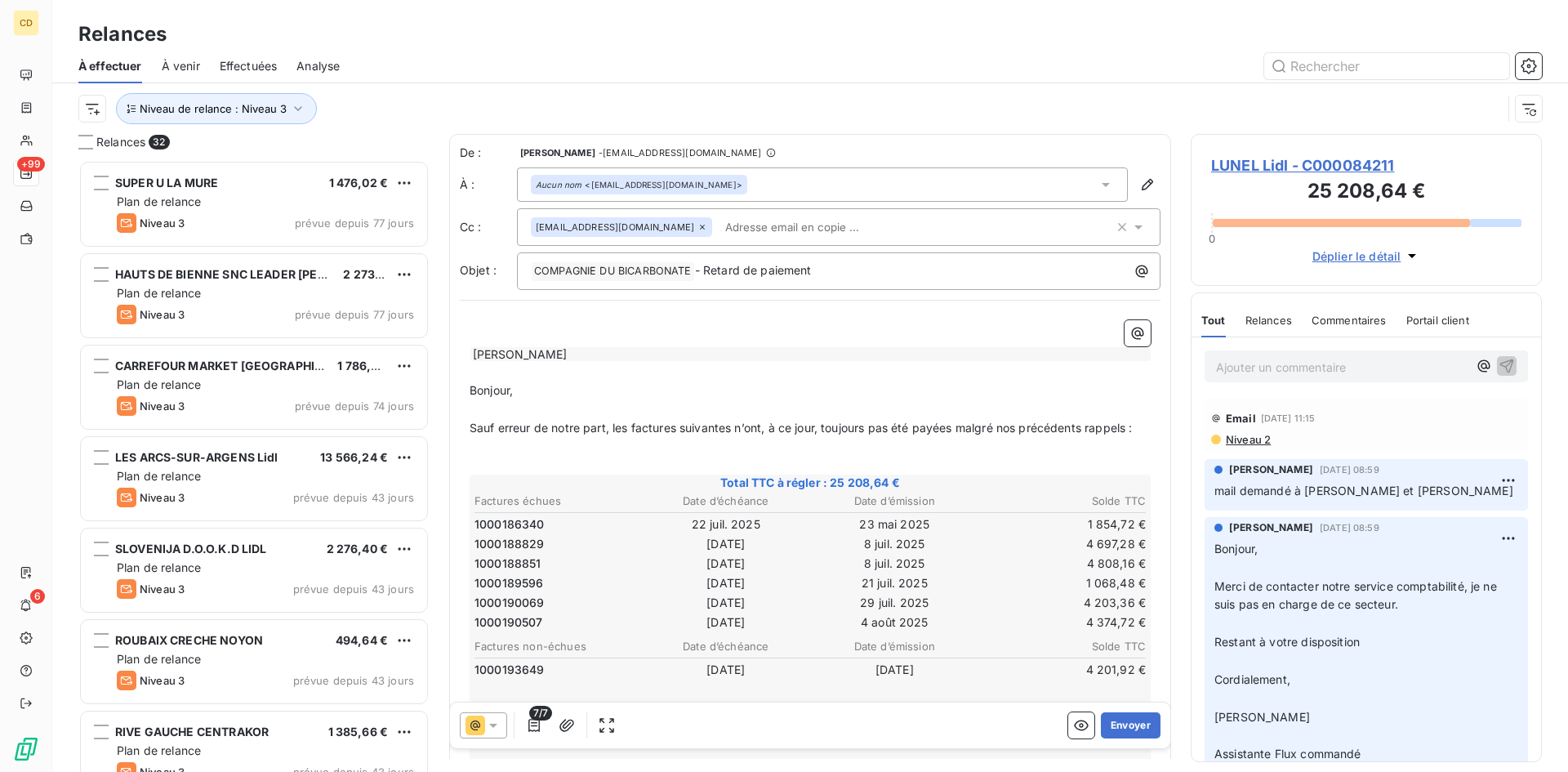
click at [495, 723] on icon at bounding box center [493, 724] width 16 height 16
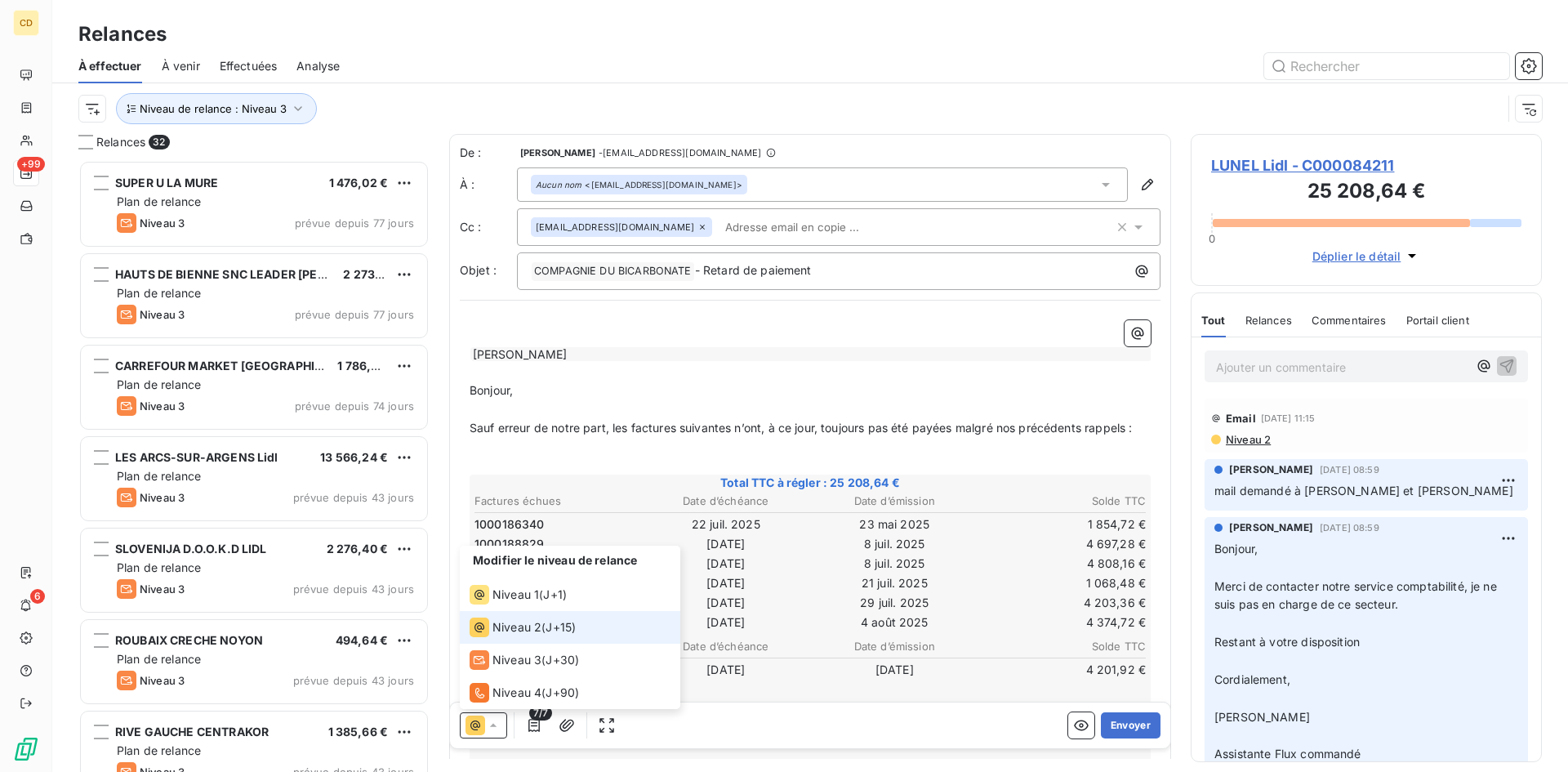
click at [530, 620] on span "Niveau 2" at bounding box center [517, 627] width 49 height 16
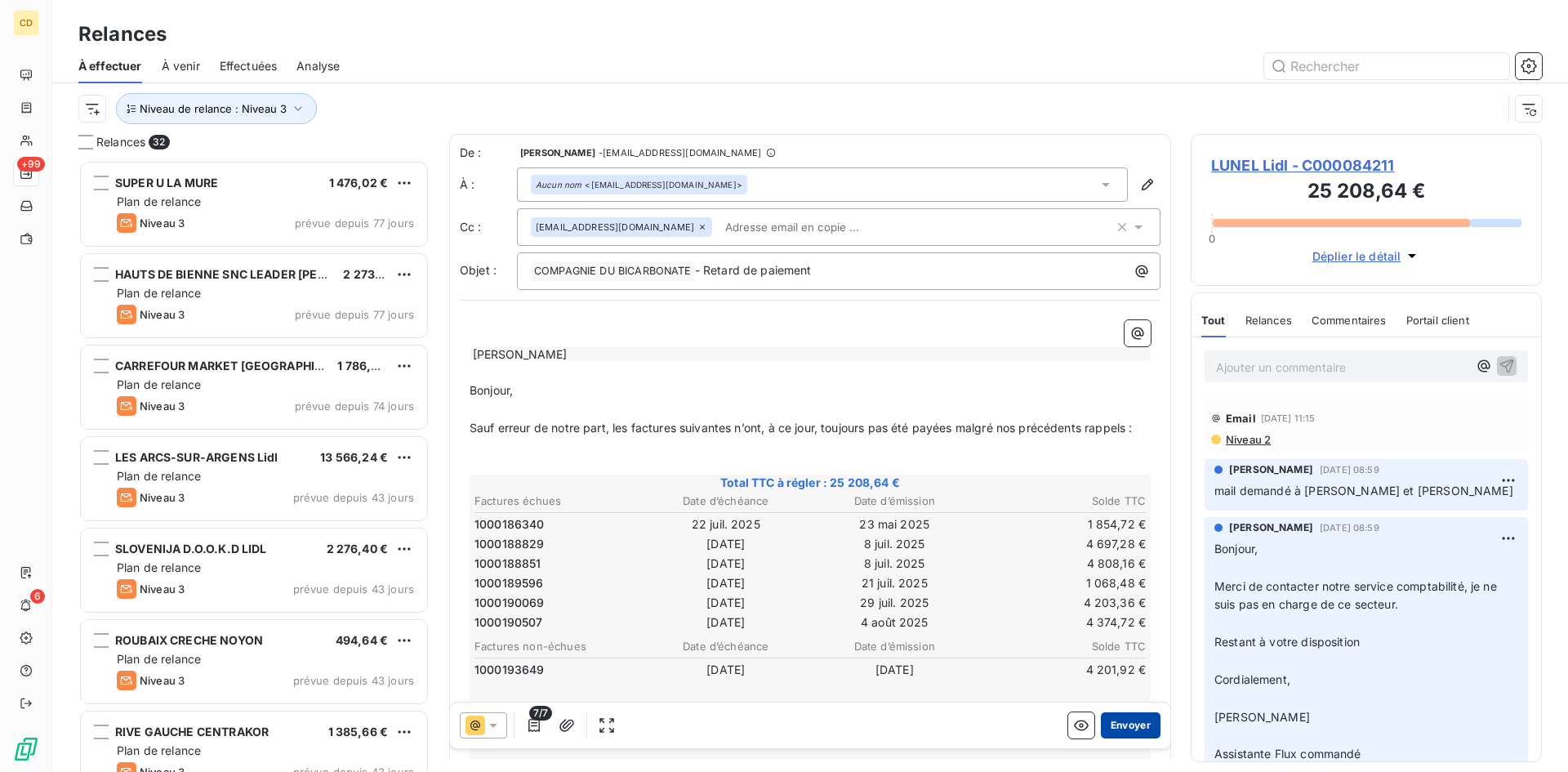
click at [1109, 722] on button "Envoyer" at bounding box center [1131, 724] width 60 height 26
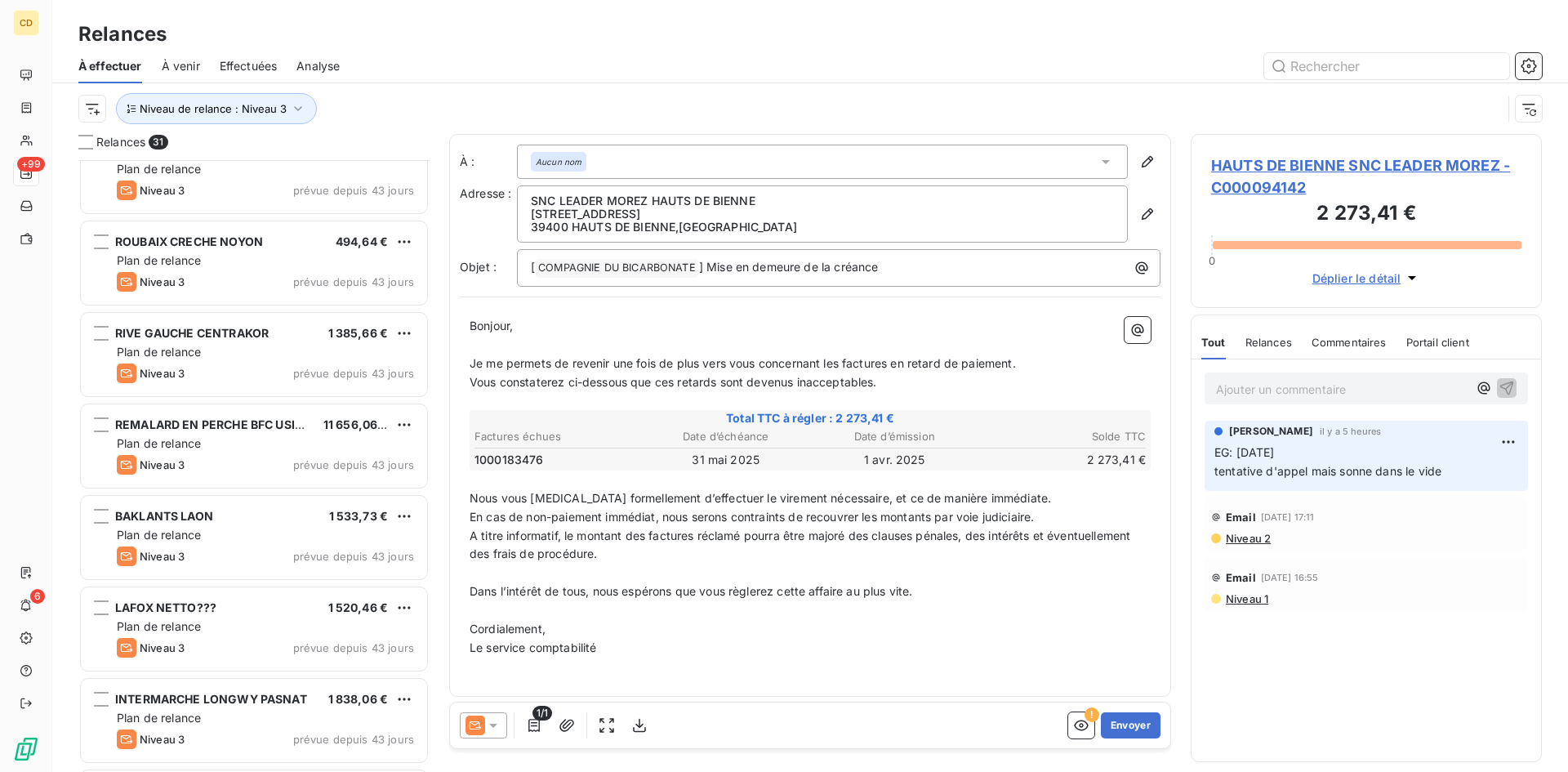
scroll to position [409, 0]
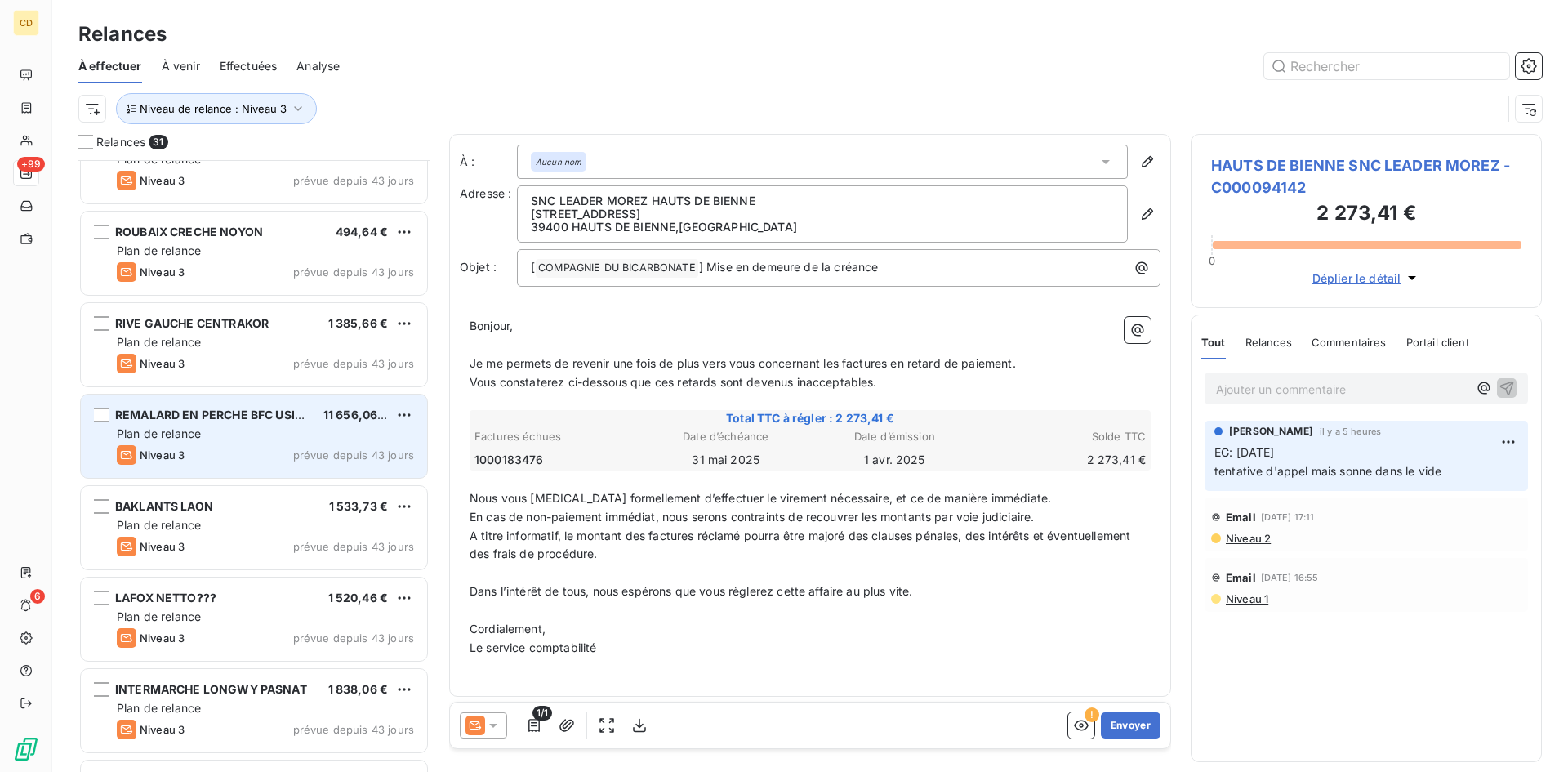
click at [211, 430] on div "Plan de relance" at bounding box center [265, 434] width 298 height 16
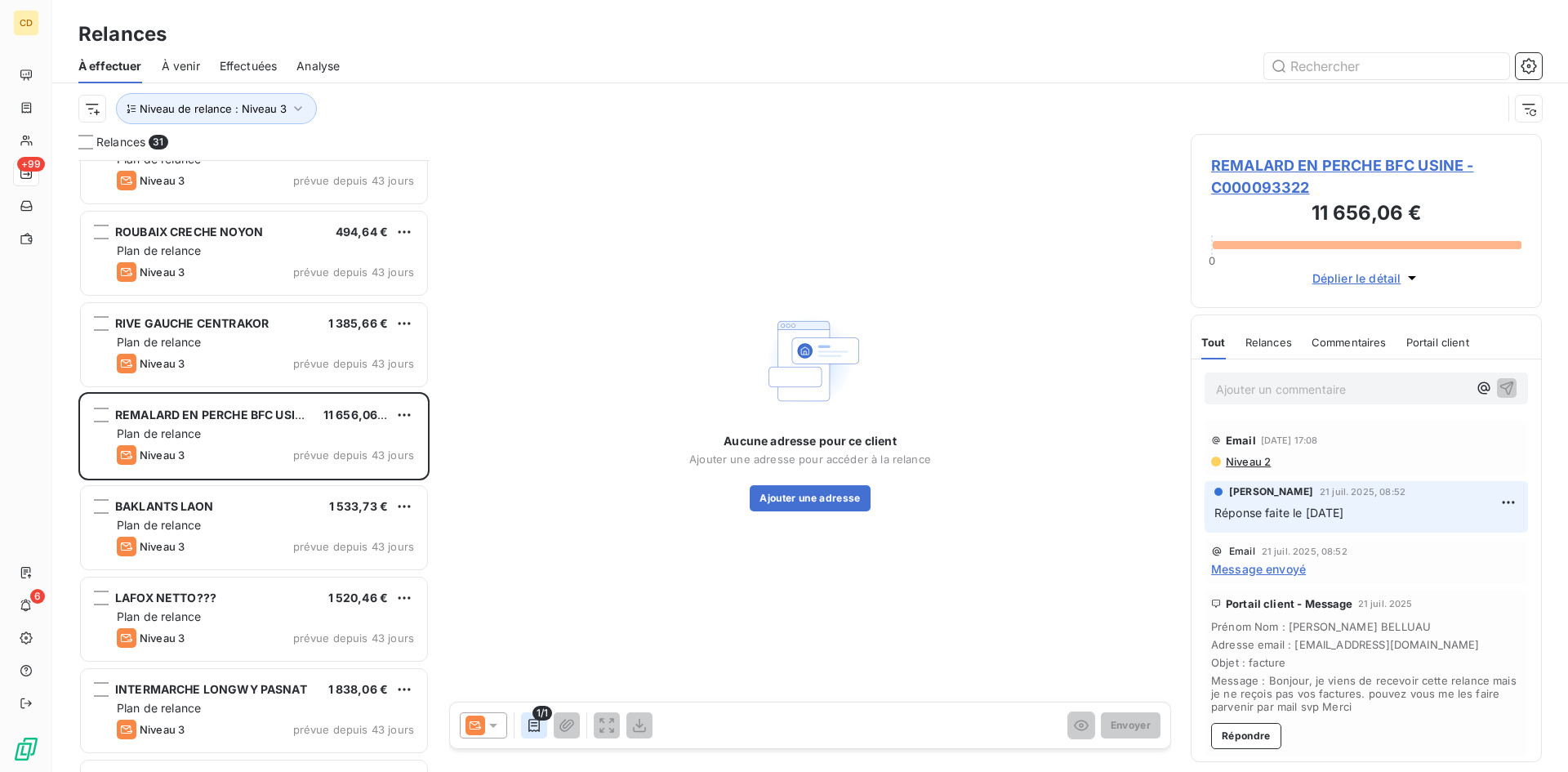
click at [531, 726] on icon "button" at bounding box center [533, 724] width 16 height 16
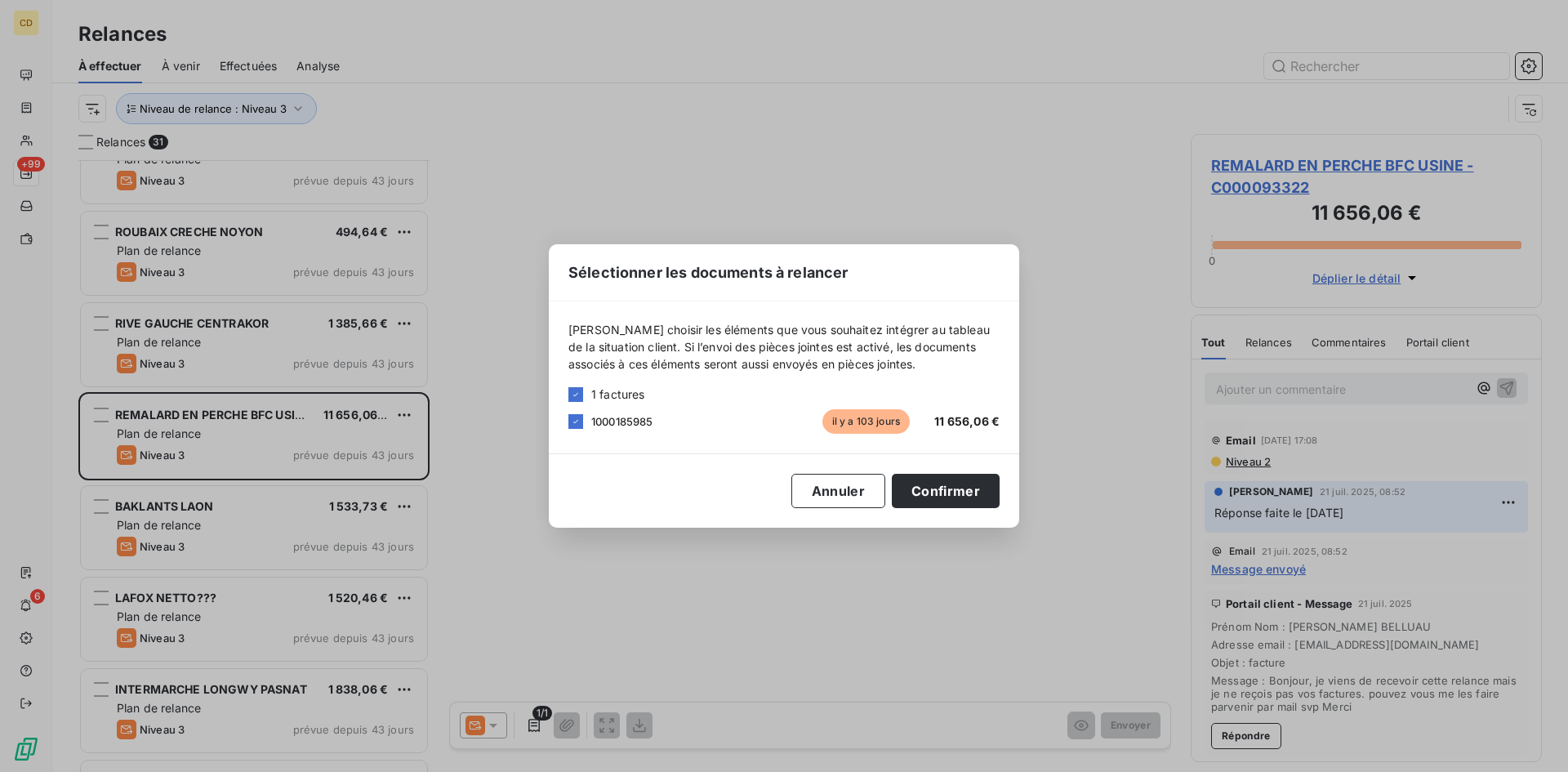
click at [524, 733] on div "Sélectionner les documents à relancer [PERSON_NAME] choisir les éléments que vo…" at bounding box center [784, 386] width 1568 height 772
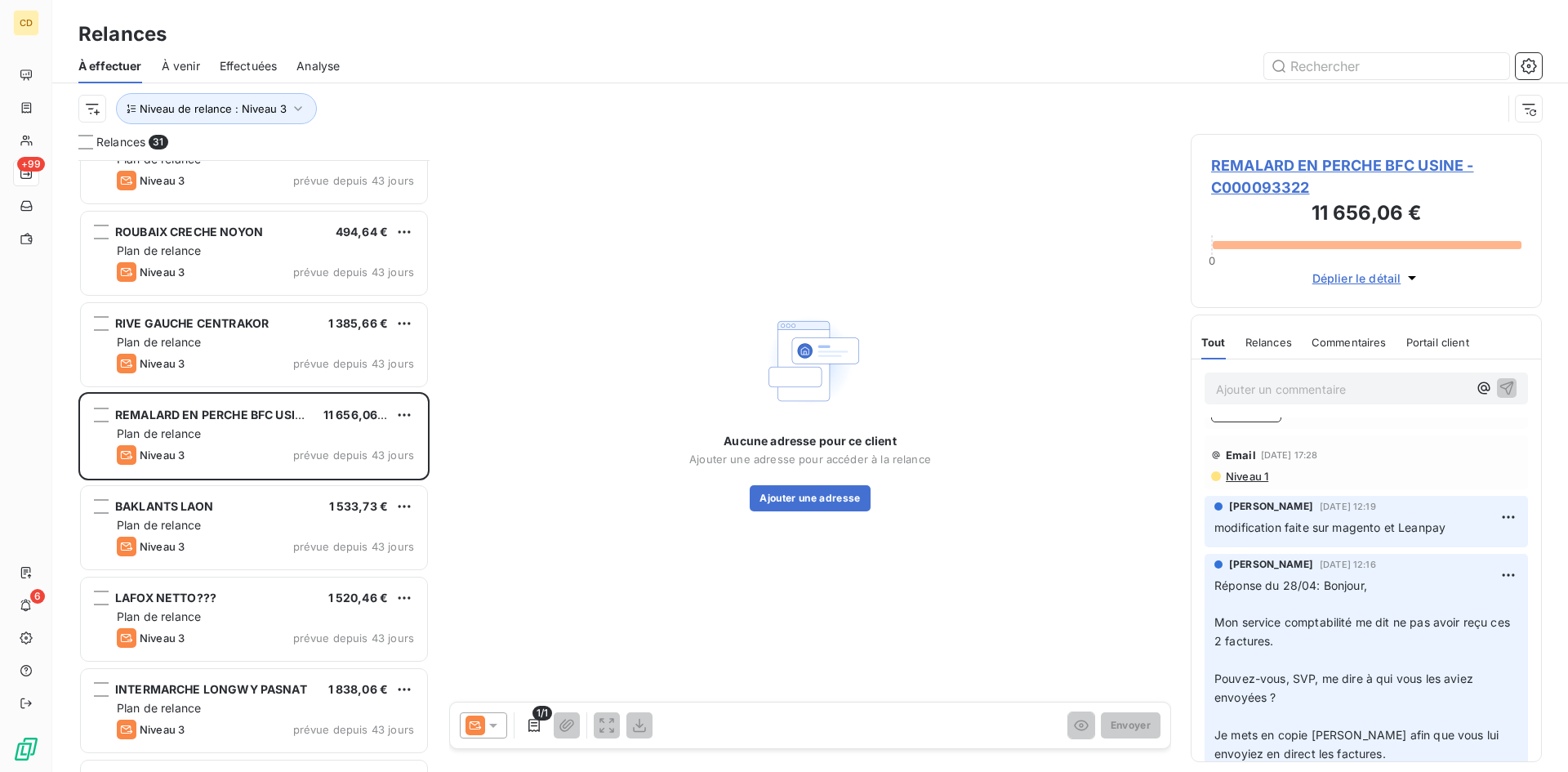
scroll to position [402, 0]
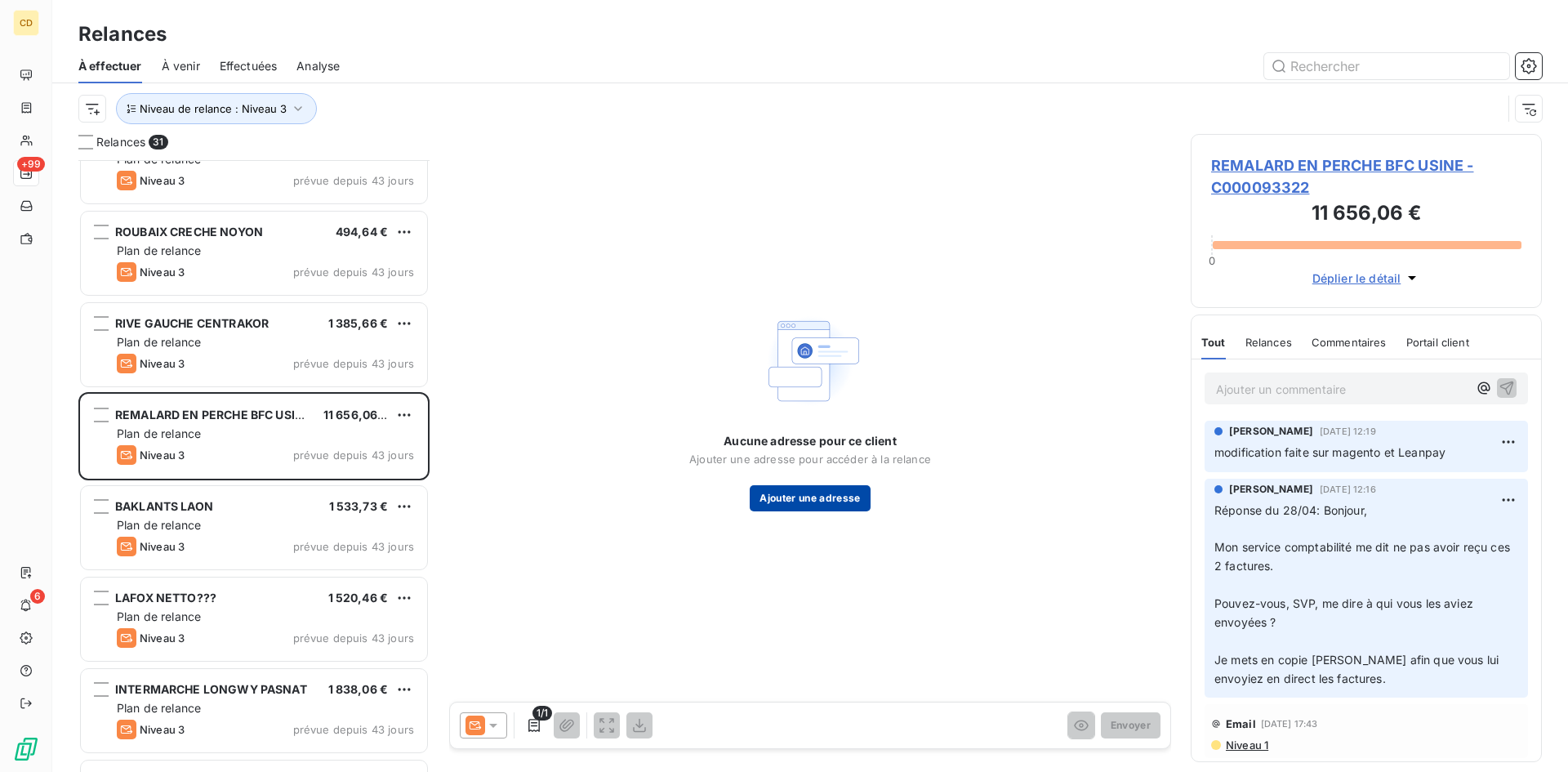
click at [803, 495] on button "Ajouter une adresse" at bounding box center [810, 497] width 120 height 26
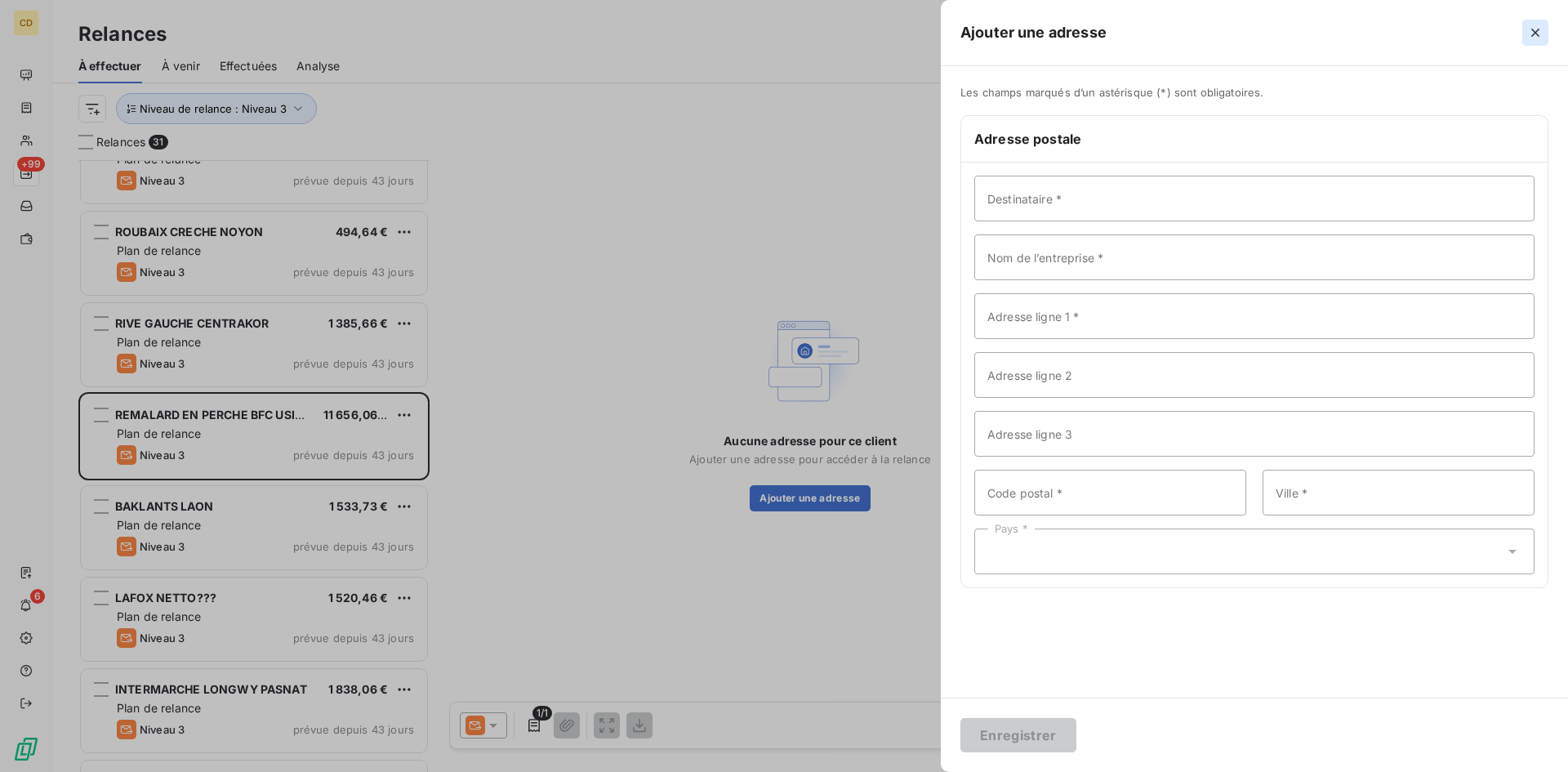
click at [1539, 28] on icon "button" at bounding box center [1535, 32] width 16 height 16
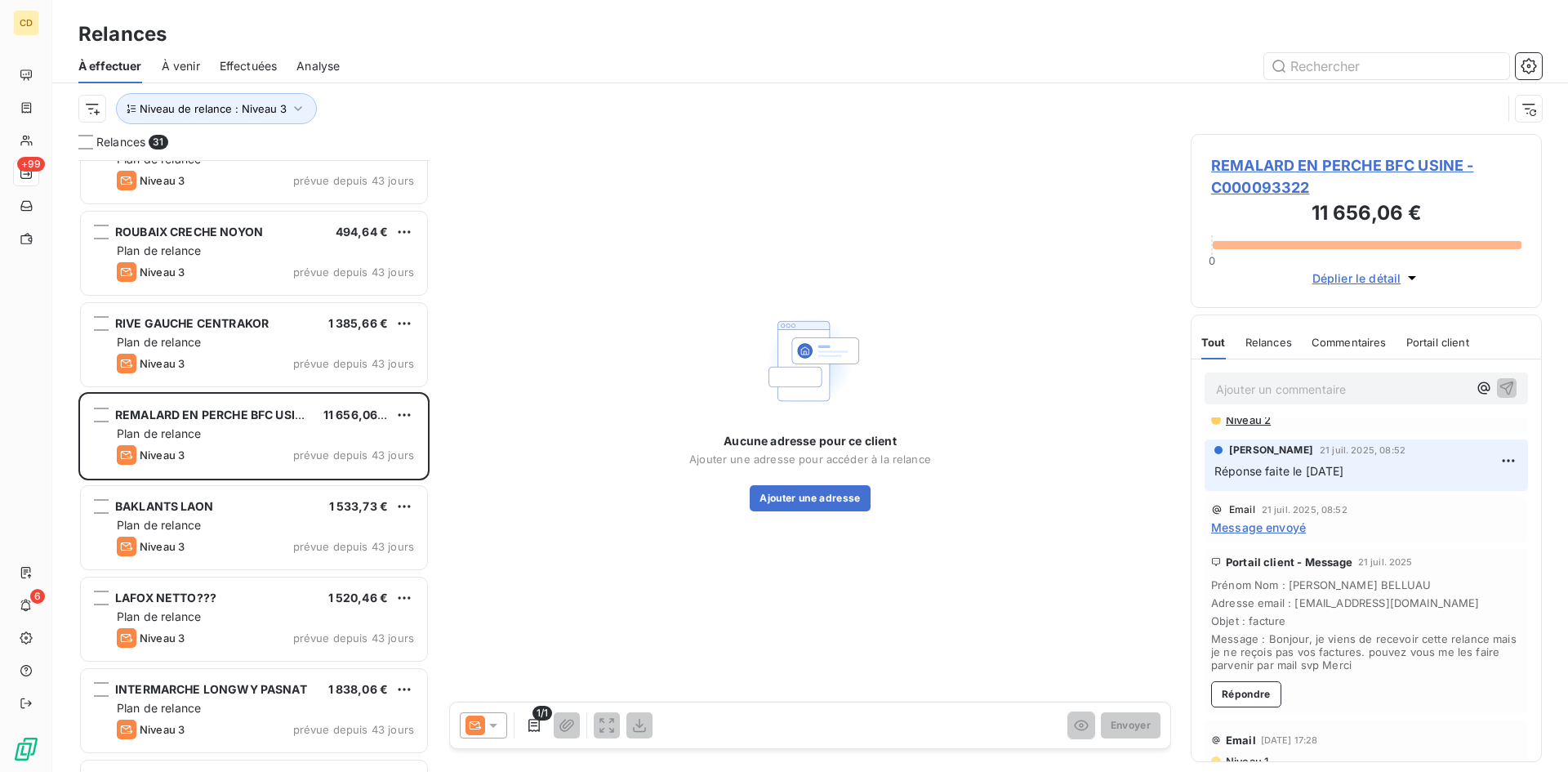
scroll to position [0, 0]
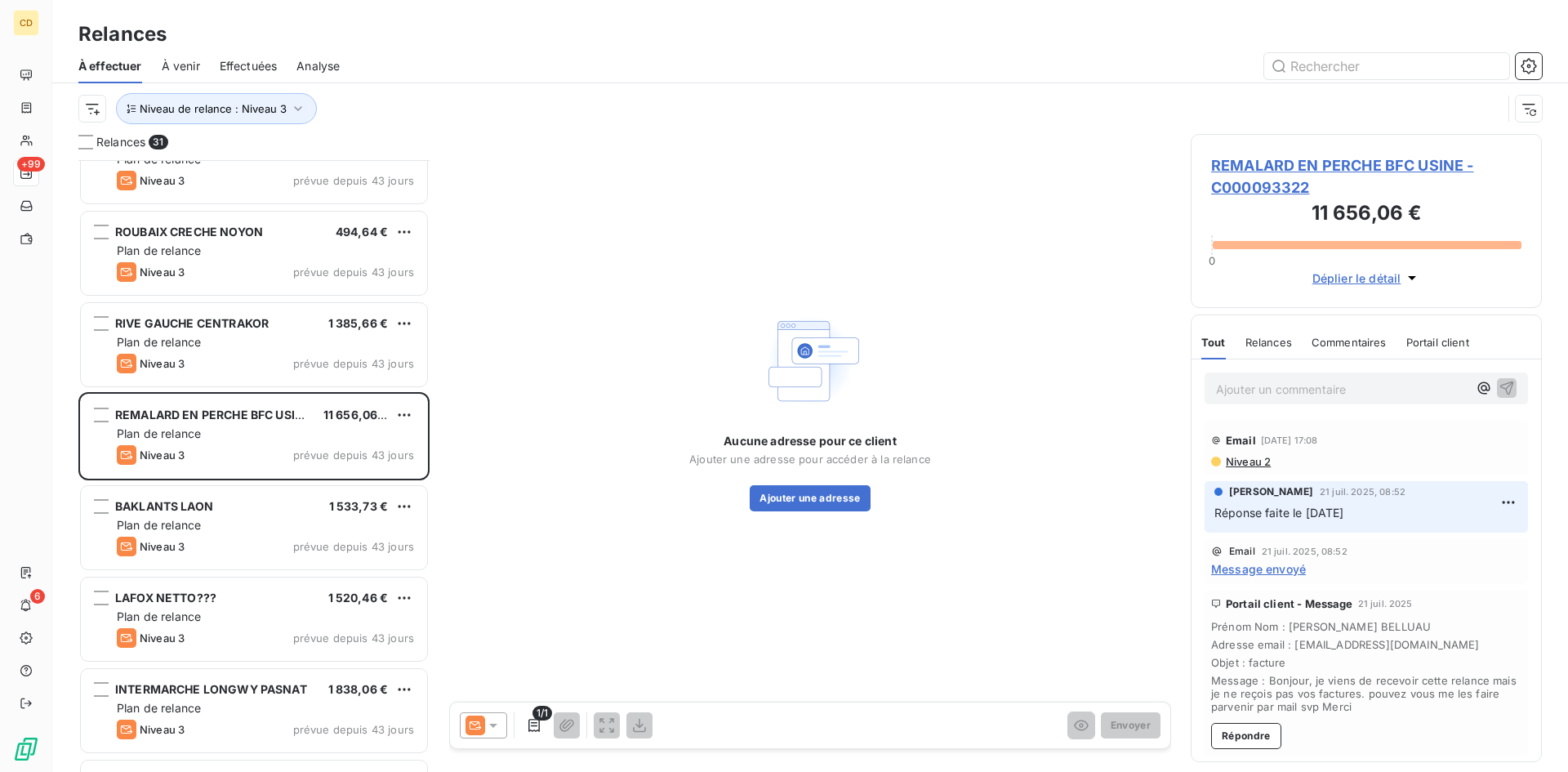
click at [1238, 385] on p "Ajouter un commentaire ﻿" at bounding box center [1342, 389] width 252 height 20
click at [1249, 385] on span "EG: 1010" at bounding box center [1239, 387] width 47 height 14
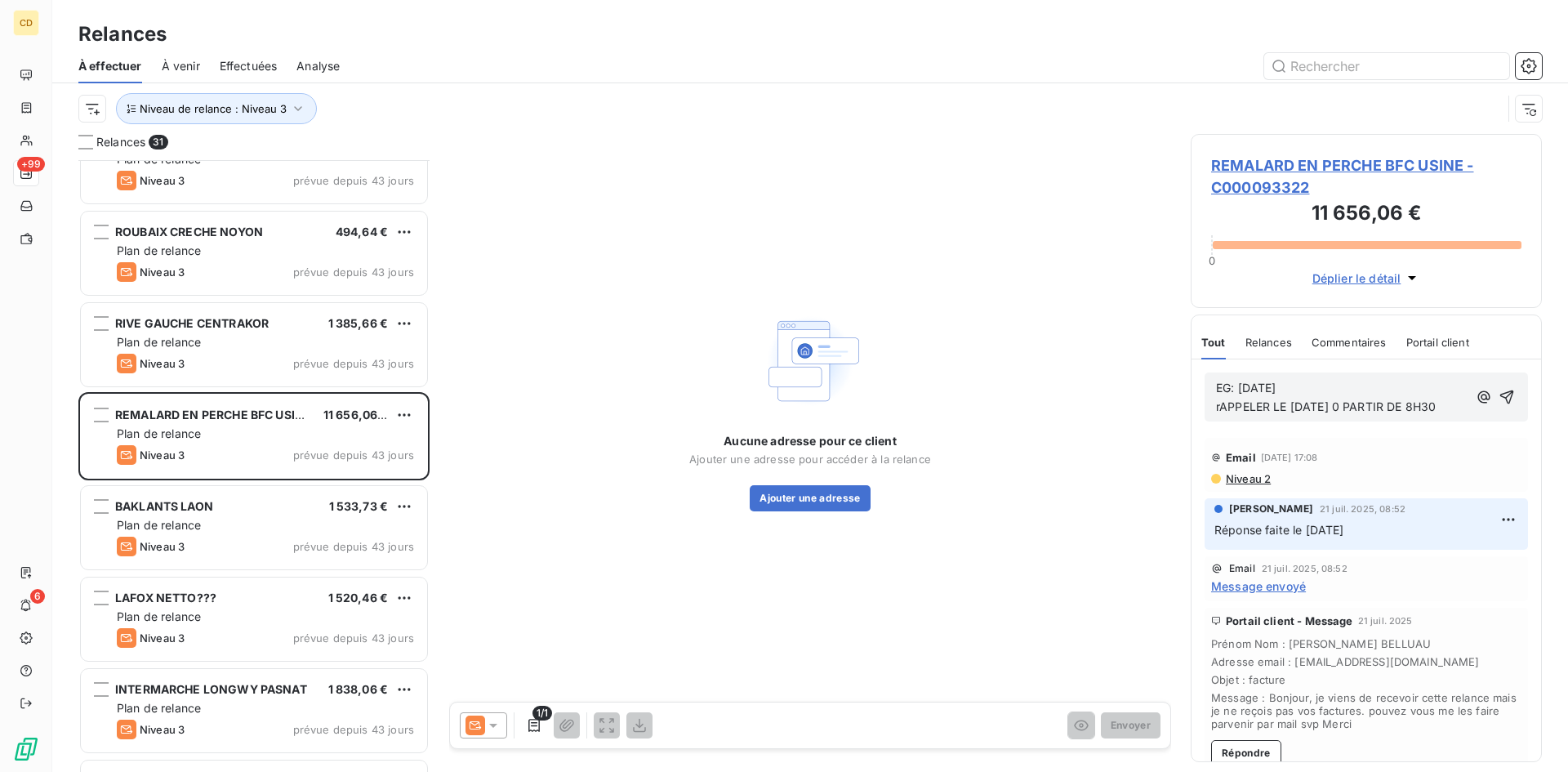
click at [1220, 403] on span "EG: [DATE] rAPPELER LE [DATE] 0 PARTIR DE 8H30" at bounding box center [1326, 396] width 220 height 32
click at [1343, 403] on span "EG: [DATE] RAPPELER LE [DATE] 0 PARTIR DE 8H30" at bounding box center [1327, 396] width 223 height 32
click at [1499, 395] on icon "button" at bounding box center [1506, 396] width 16 height 16
